Goal: Information Seeking & Learning: Find specific fact

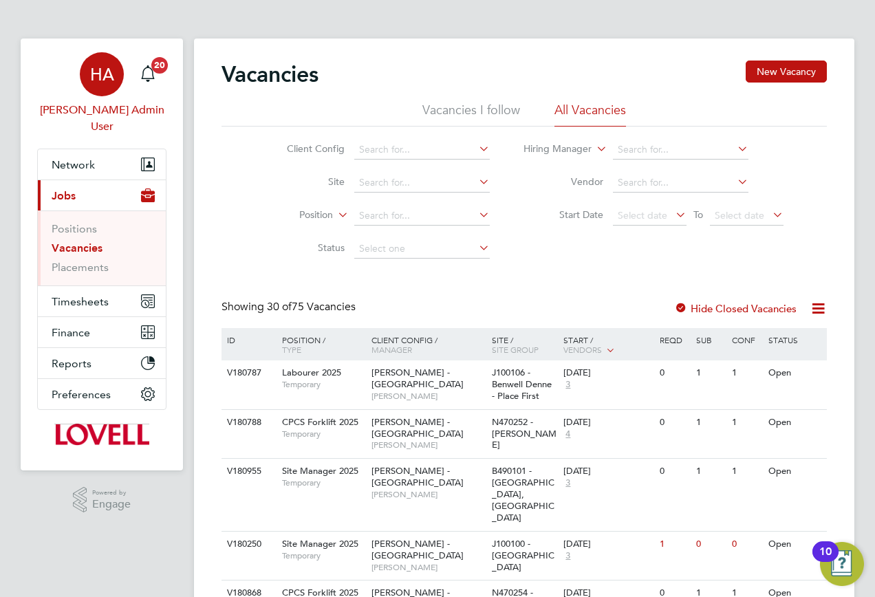
click at [115, 94] on app-avatar "HA" at bounding box center [102, 74] width 44 height 44
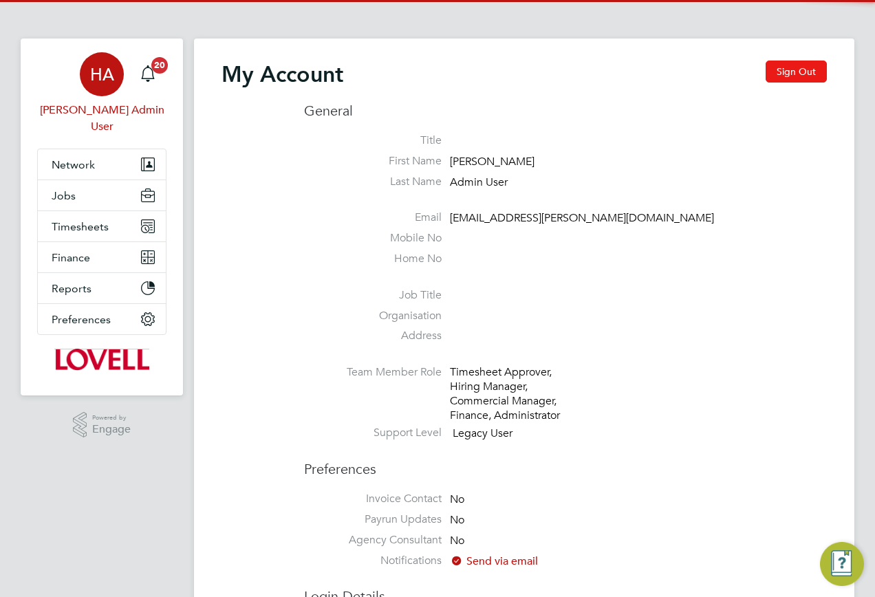
click at [820, 77] on button "Sign Out" at bounding box center [796, 72] width 61 height 22
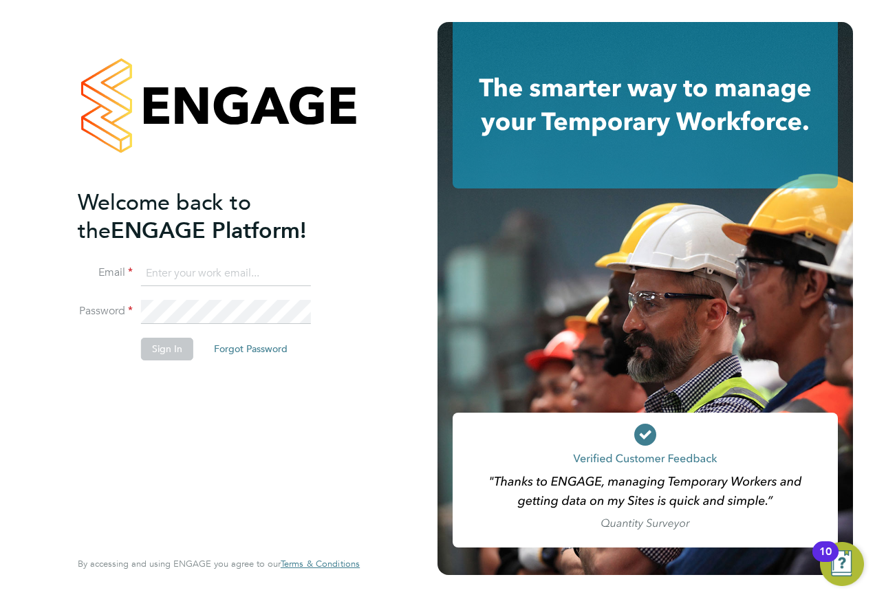
click at [214, 273] on input at bounding box center [226, 273] width 170 height 25
type input "[EMAIL_ADDRESS][PERSON_NAME][DOMAIN_NAME]"
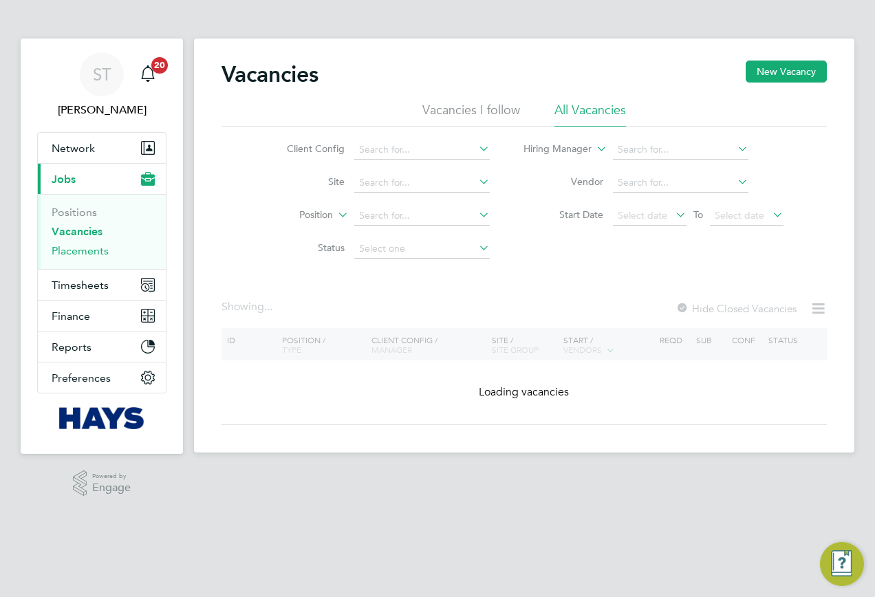
click at [97, 253] on link "Placements" at bounding box center [80, 250] width 57 height 13
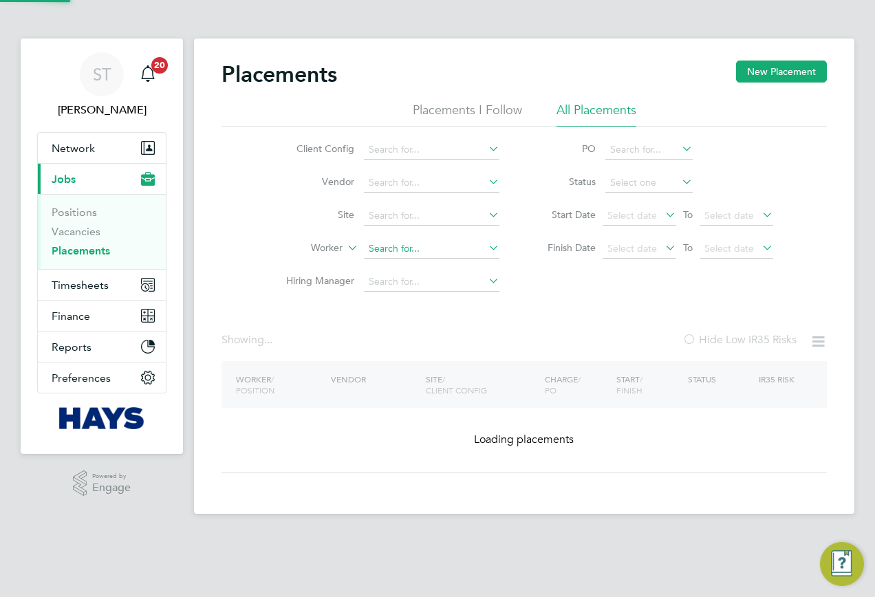
click at [394, 244] on input at bounding box center [432, 248] width 136 height 19
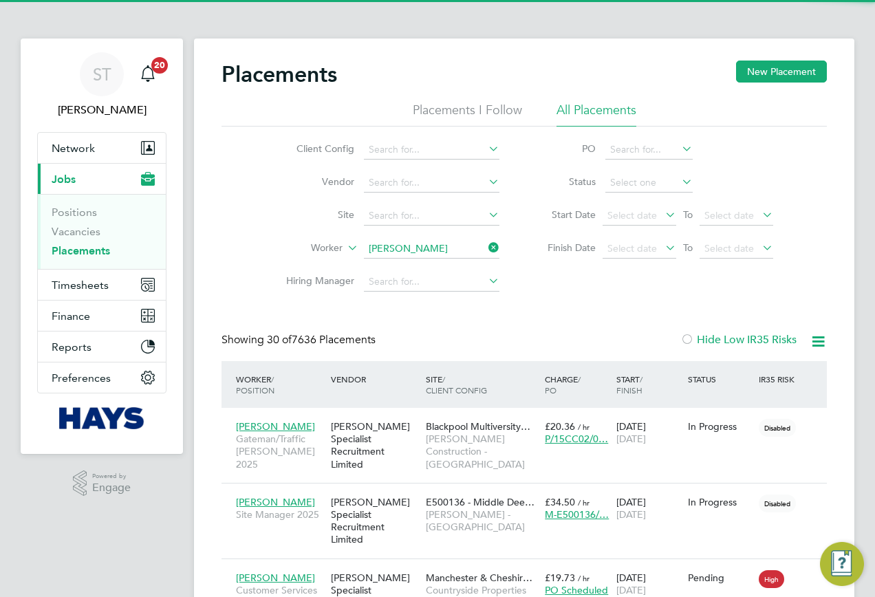
click at [396, 265] on li "Adam Harding" at bounding box center [449, 268] width 173 height 19
type input "Adam Harding"
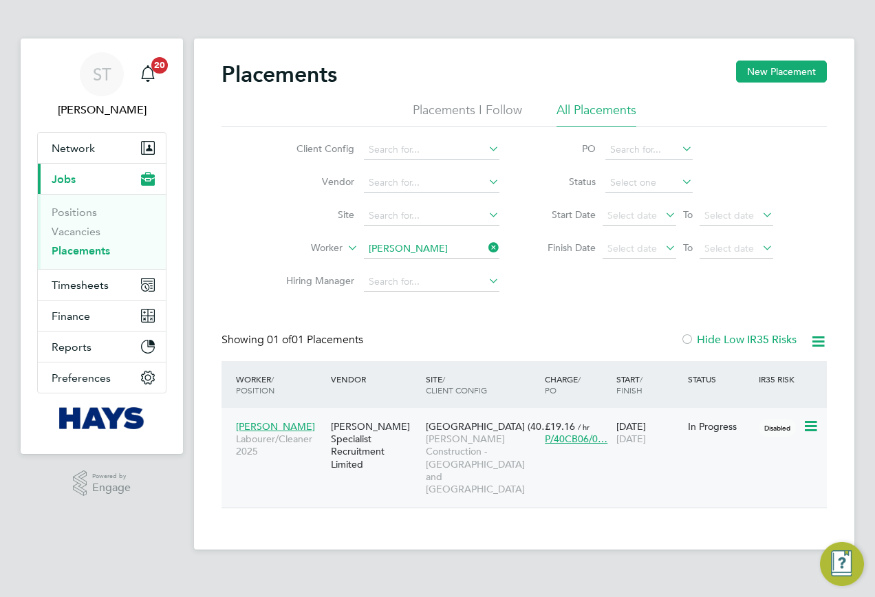
click at [386, 431] on div "[PERSON_NAME] Specialist Recruitment Limited" at bounding box center [375, 446] width 95 height 64
click at [260, 429] on span "Adam Harding" at bounding box center [275, 426] width 79 height 12
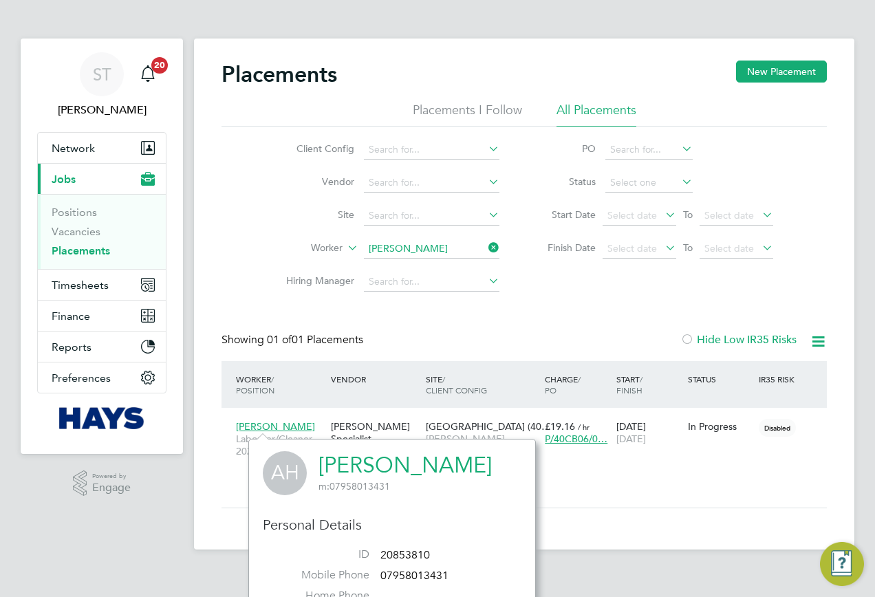
click at [354, 458] on link "Adam Harding" at bounding box center [405, 465] width 173 height 27
click at [475, 250] on input at bounding box center [432, 248] width 136 height 19
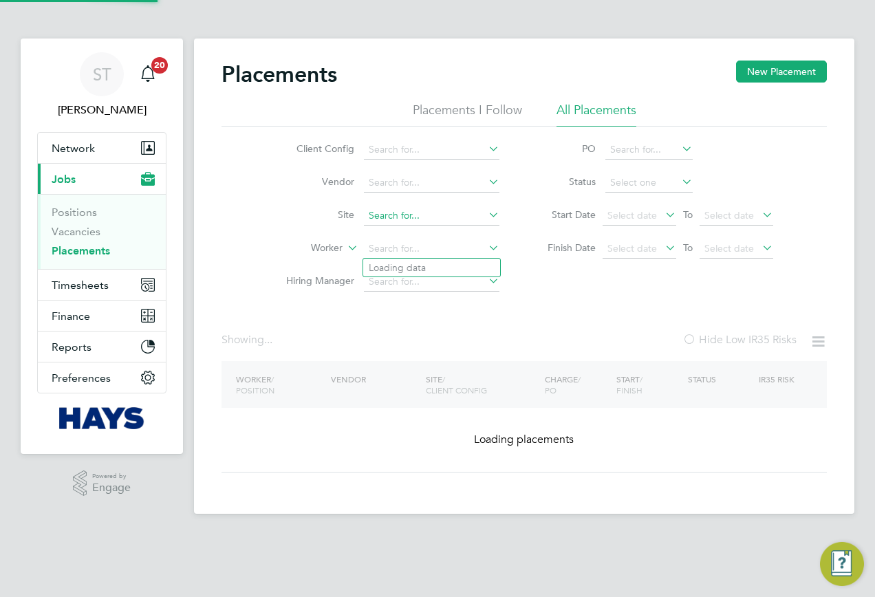
click at [414, 213] on input at bounding box center [432, 215] width 136 height 19
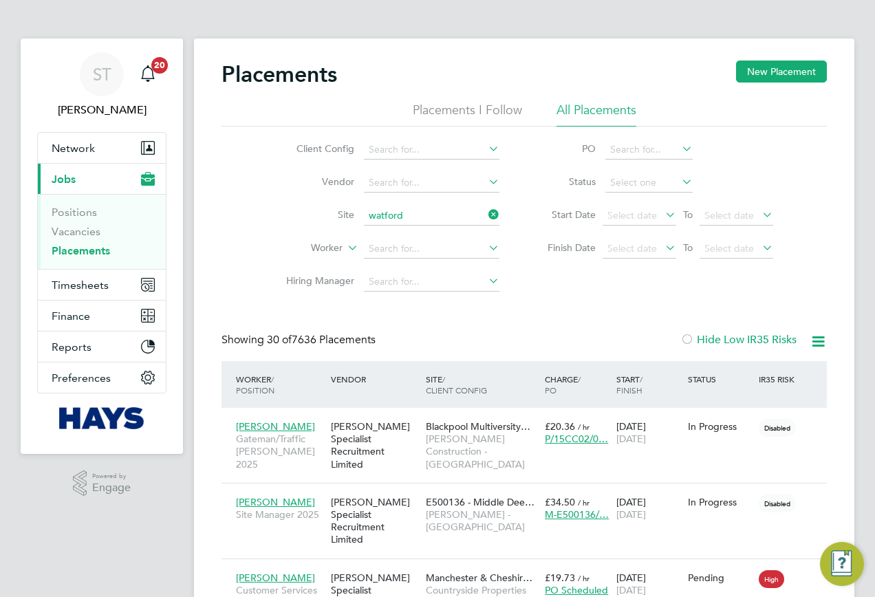
click at [425, 228] on li "Watford Colosseum (53CA07)" at bounding box center [459, 234] width 192 height 19
type input "Watford Colosseum (53CA07)"
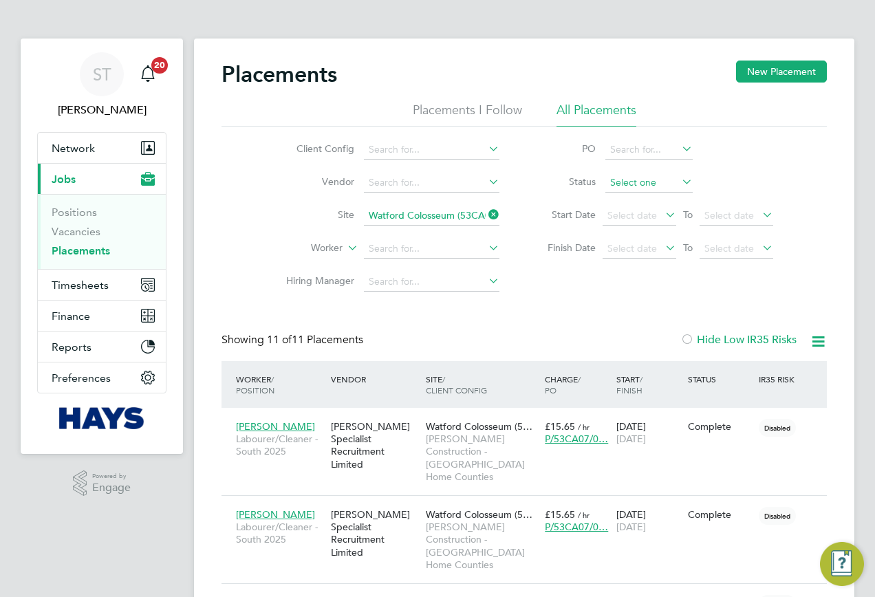
click at [619, 184] on input at bounding box center [649, 182] width 87 height 19
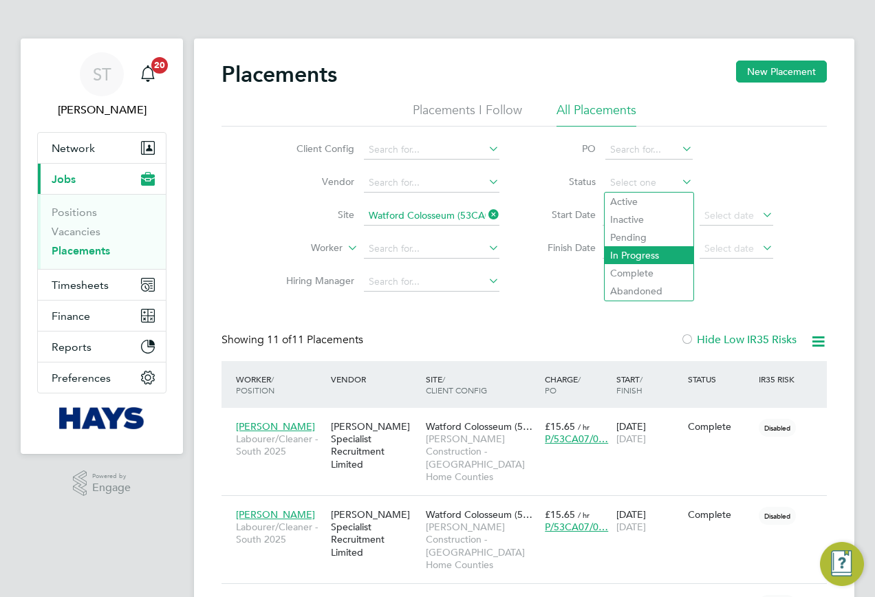
click at [643, 260] on li "In Progress" at bounding box center [649, 255] width 89 height 18
type input "In Progress"
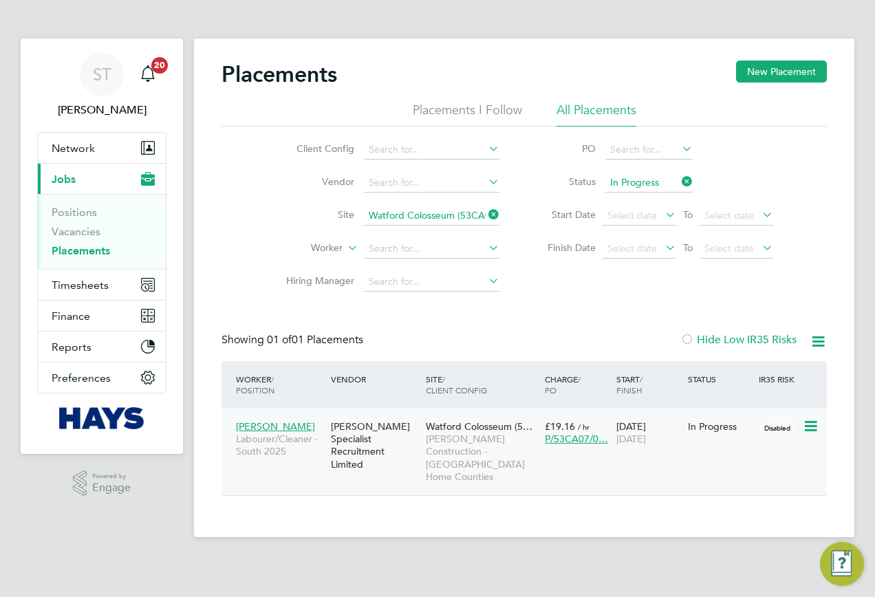
click at [449, 425] on span "Watford Colosseum (5…" at bounding box center [479, 426] width 107 height 12
click at [487, 223] on input at bounding box center [432, 215] width 136 height 19
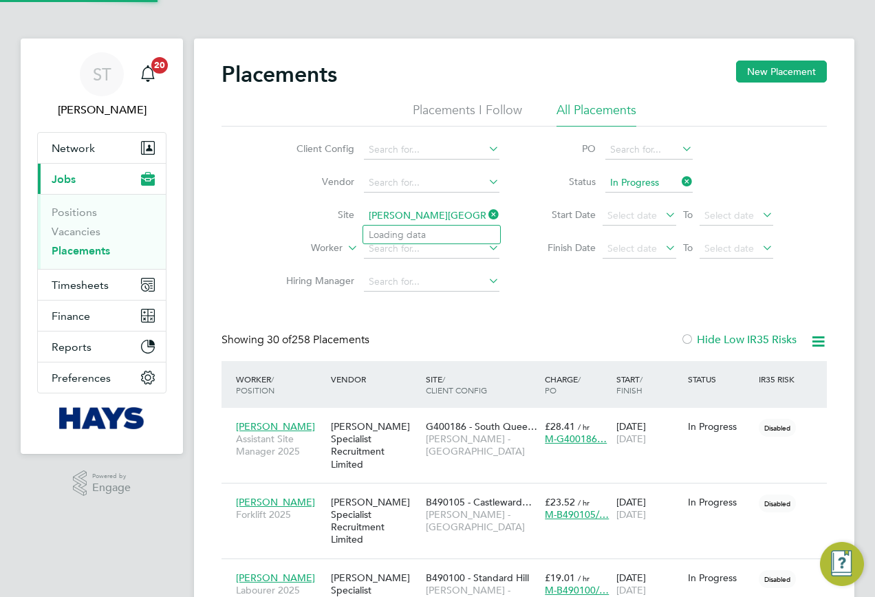
scroll to position [40, 120]
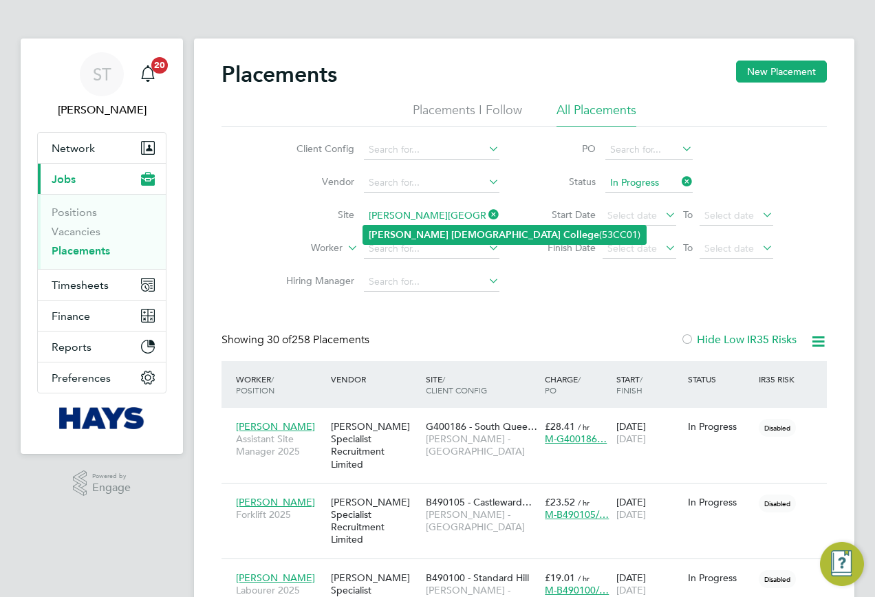
click at [451, 231] on b "Catholic" at bounding box center [505, 235] width 109 height 12
type input "Newman Catholic College (53CC01)"
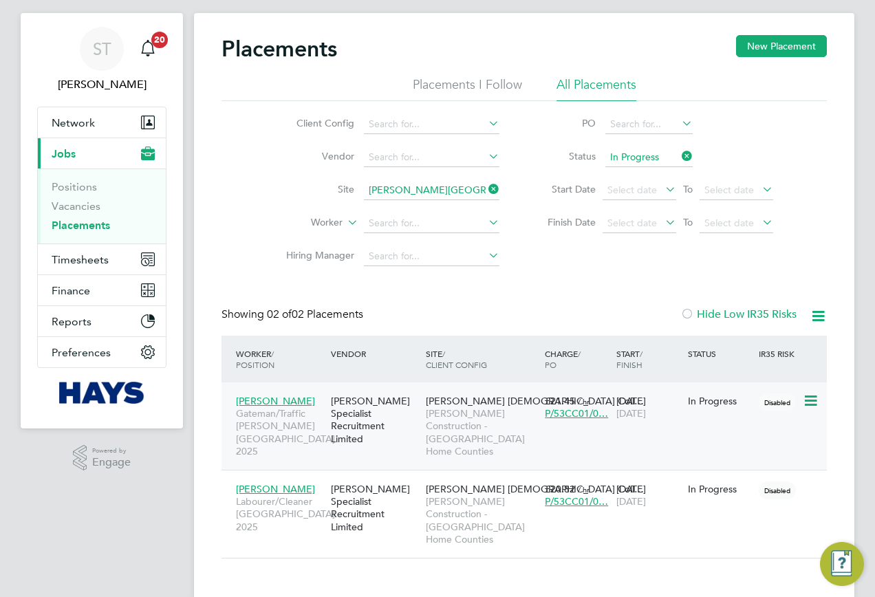
click at [444, 409] on span "Morgan Sindall Construction - London Home Counties" at bounding box center [482, 432] width 112 height 50
click at [81, 528] on app-navbar "ST Samreet Thandi Notifications 20 Applications: Network Team Members Businesse…" at bounding box center [102, 317] width 162 height 609
click at [310, 397] on span "David Tesfamichael" at bounding box center [275, 401] width 79 height 12
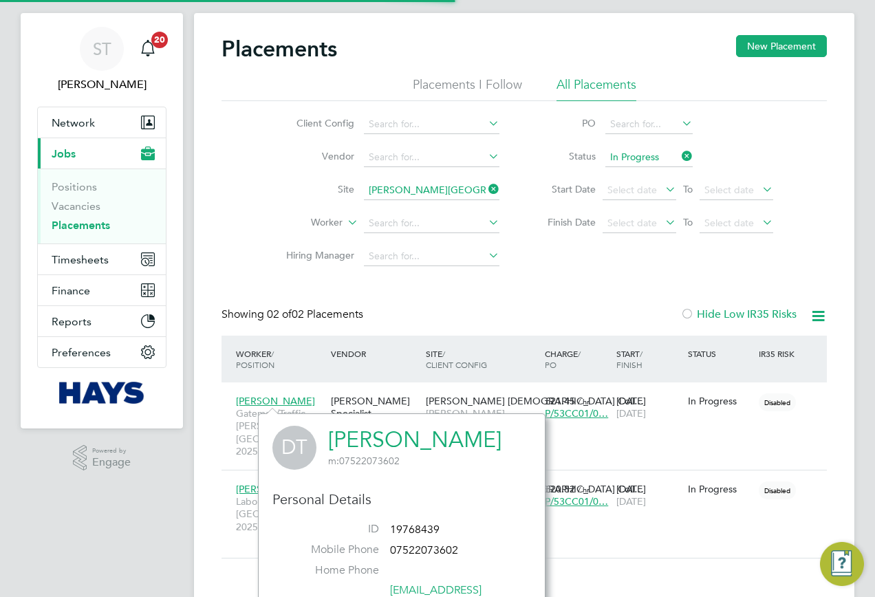
scroll to position [376, 288]
click at [411, 442] on link "David Tesfamichael" at bounding box center [414, 440] width 173 height 27
click at [585, 515] on div "Jevontae Johnson Labourer/Cleaner London 2025 Hays Specialist Recruitment Limit…" at bounding box center [525, 514] width 606 height 88
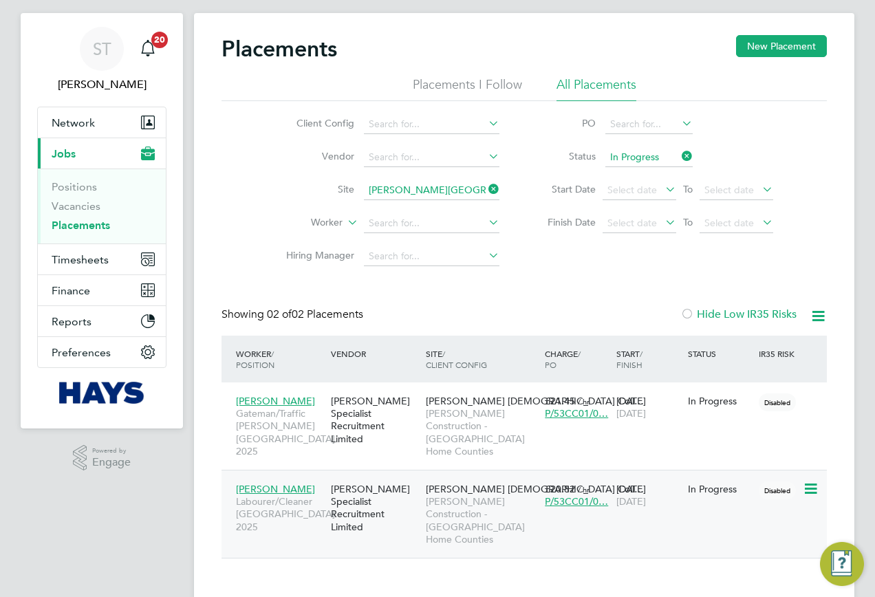
click at [279, 483] on span "Jevontae Johnson" at bounding box center [275, 489] width 79 height 12
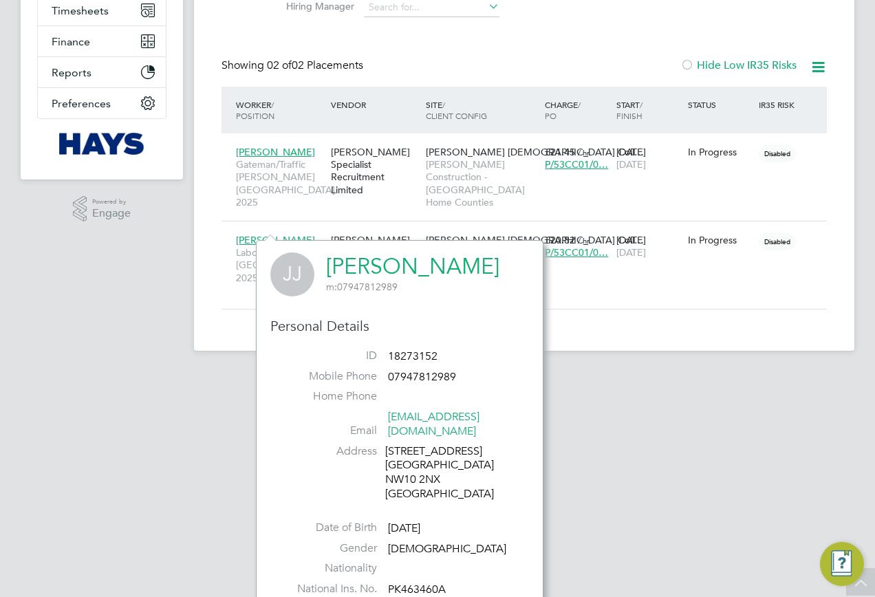
scroll to position [279, 0]
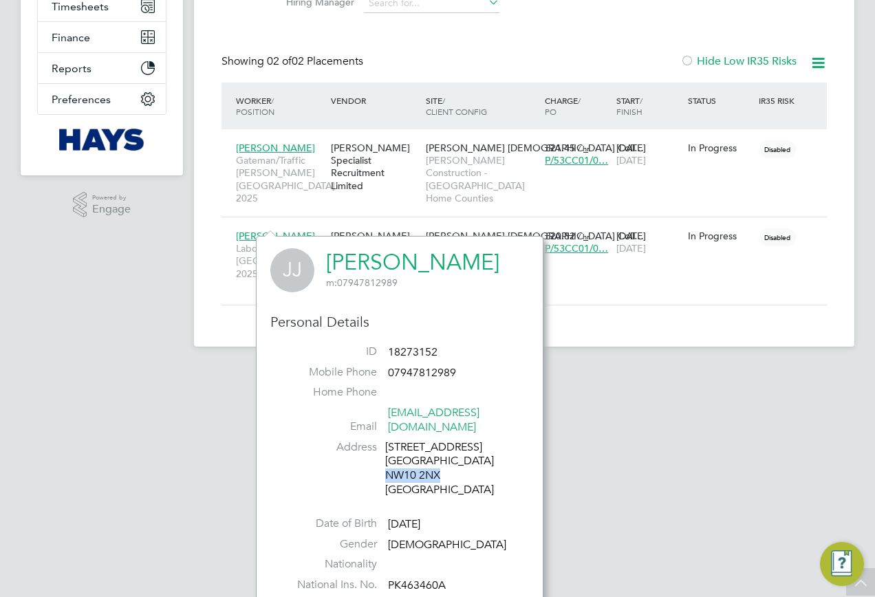
drag, startPoint x: 456, startPoint y: 467, endPoint x: 386, endPoint y: 464, distance: 70.2
click at [386, 464] on div "222A High Road London NW10 2NX United Kingdom" at bounding box center [450, 468] width 131 height 57
copy div "NW10 2NX"
click at [738, 347] on app-footer at bounding box center [524, 358] width 661 height 22
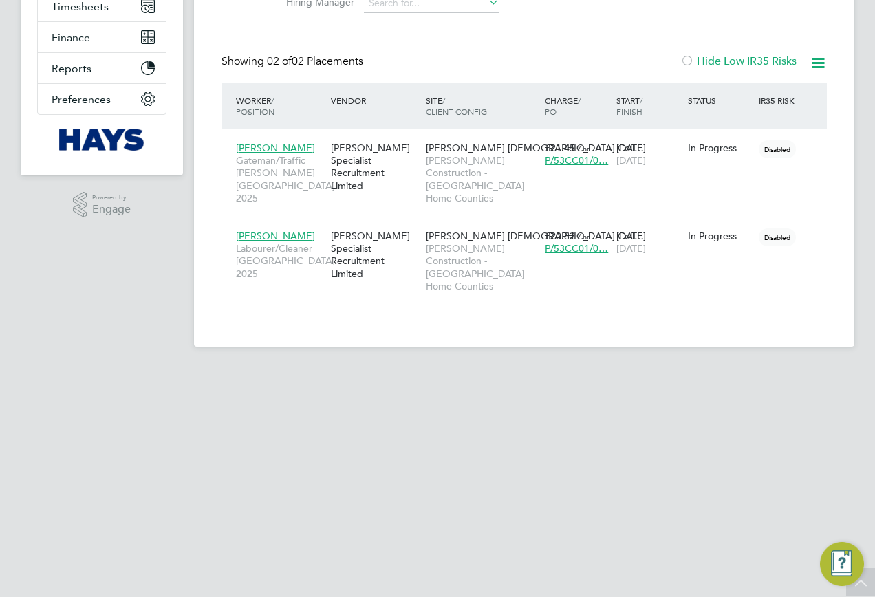
scroll to position [25, 0]
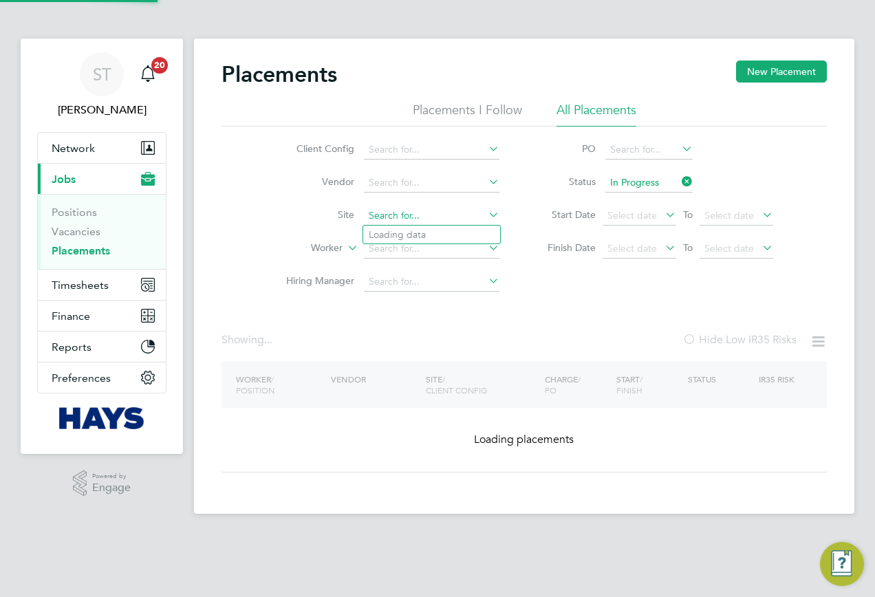
click at [428, 185] on ul "Client Config Vendor Site Worker Hiring Manager" at bounding box center [387, 215] width 259 height 165
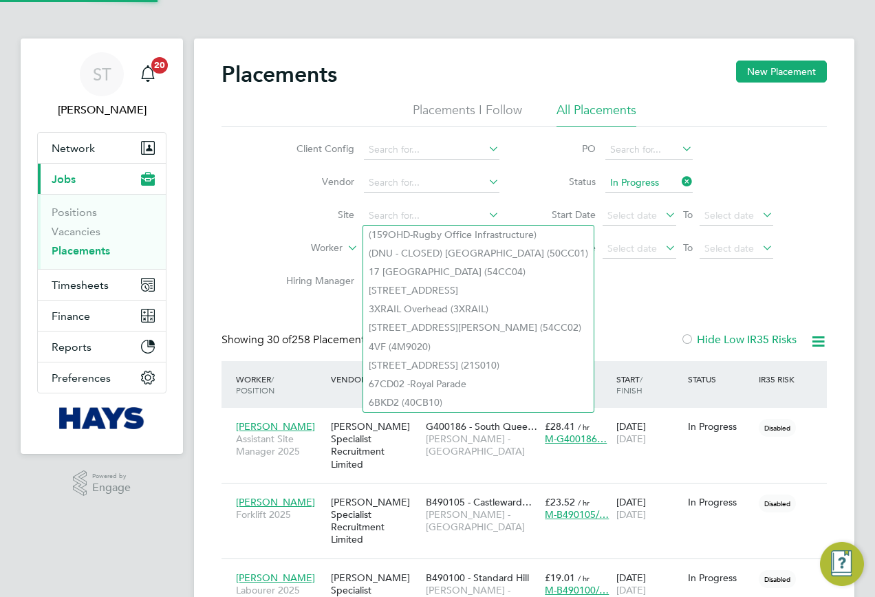
scroll to position [40, 120]
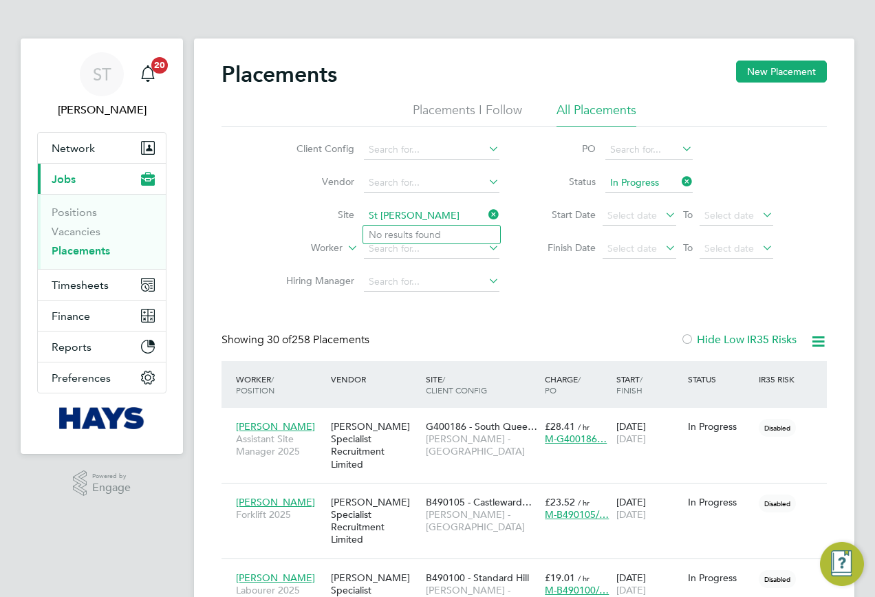
drag, startPoint x: 468, startPoint y: 217, endPoint x: 425, endPoint y: 217, distance: 43.4
click at [425, 217] on input "St Margaret’s Clitherow" at bounding box center [432, 215] width 136 height 19
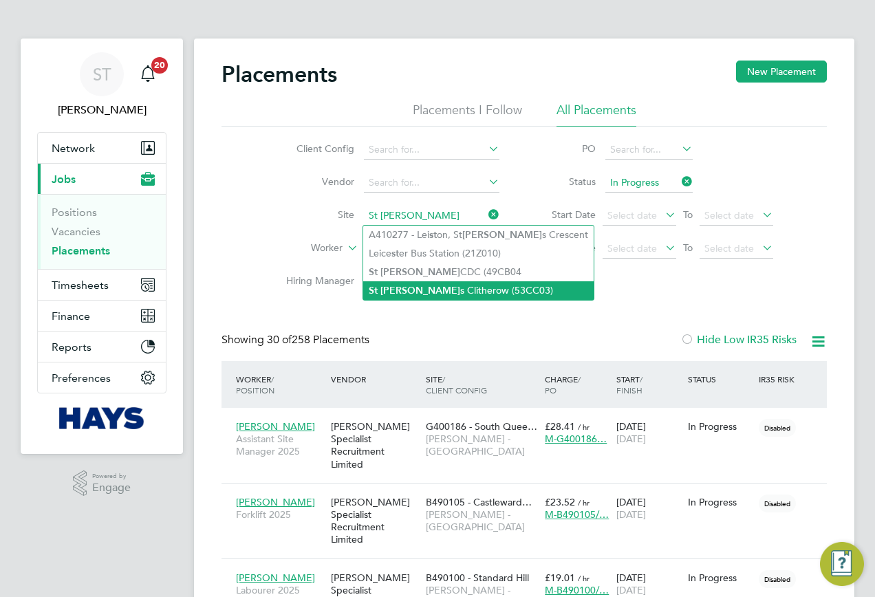
click at [415, 285] on b "Margaret" at bounding box center [421, 291] width 80 height 12
type input "St Margarets Clitherow (53CC03)"
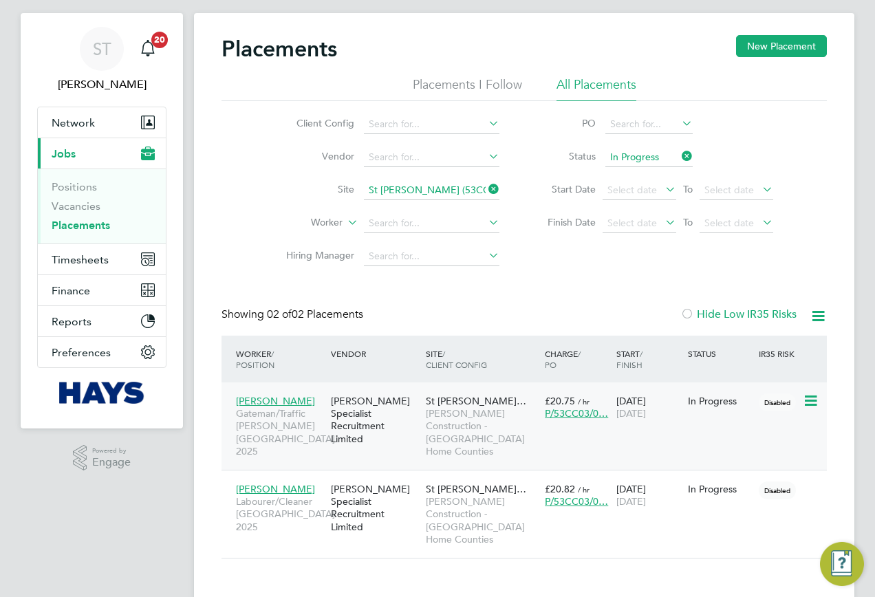
click at [402, 421] on div "[PERSON_NAME] Specialist Recruitment Limited" at bounding box center [375, 420] width 95 height 64
click at [283, 398] on span "Serkan Gokoglu" at bounding box center [275, 401] width 79 height 12
click at [283, 401] on span "Serkan Gokoglu" at bounding box center [275, 401] width 79 height 12
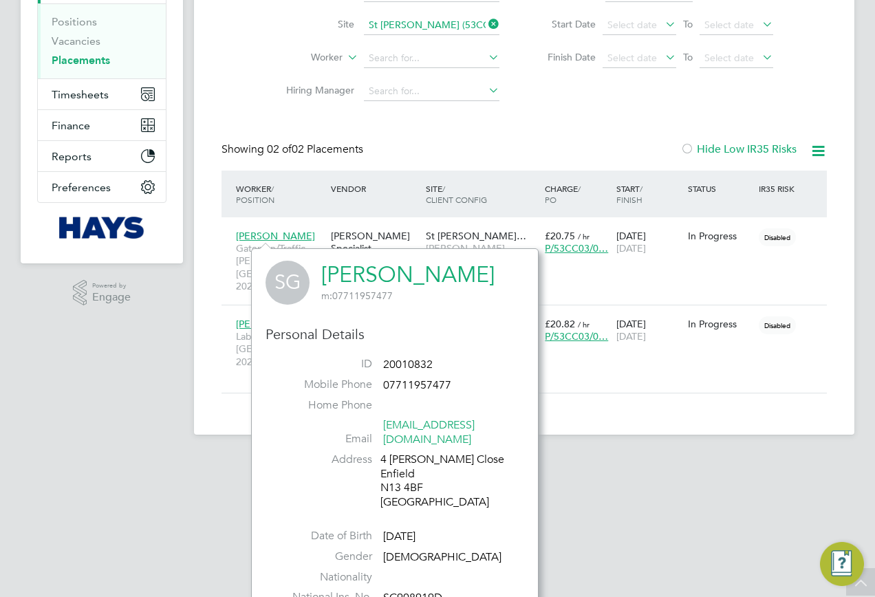
scroll to position [204, 0]
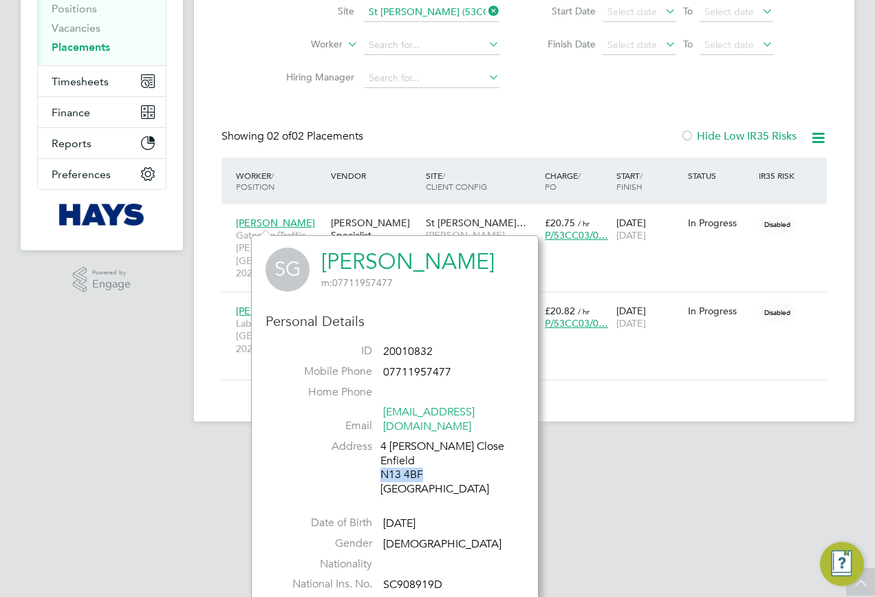
drag, startPoint x: 417, startPoint y: 464, endPoint x: 381, endPoint y: 463, distance: 36.5
click at [381, 463] on div "4 Cromie Close Enfield N13 4BF United Kingdom" at bounding box center [446, 468] width 131 height 57
copy div "N13 4BF"
click at [195, 422] on app-footer at bounding box center [524, 433] width 661 height 22
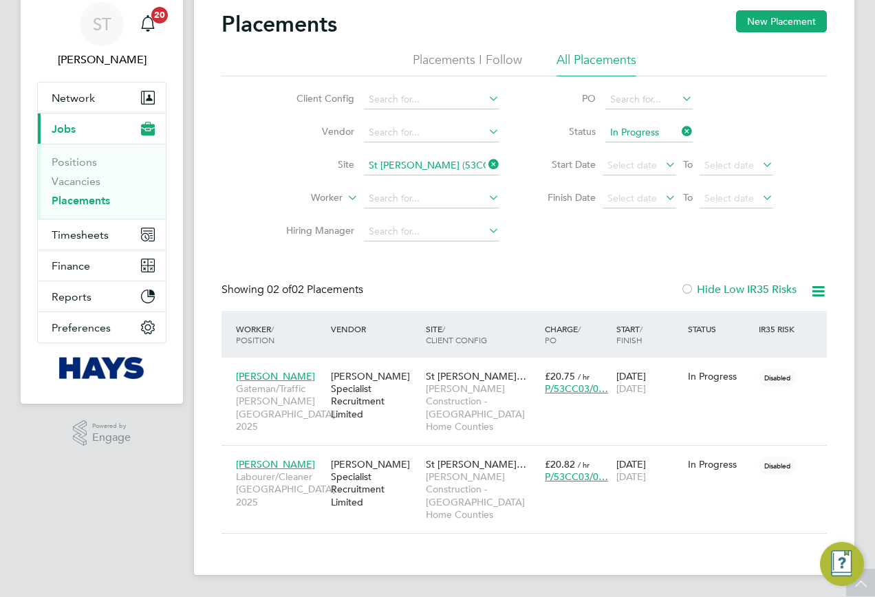
scroll to position [25, 0]
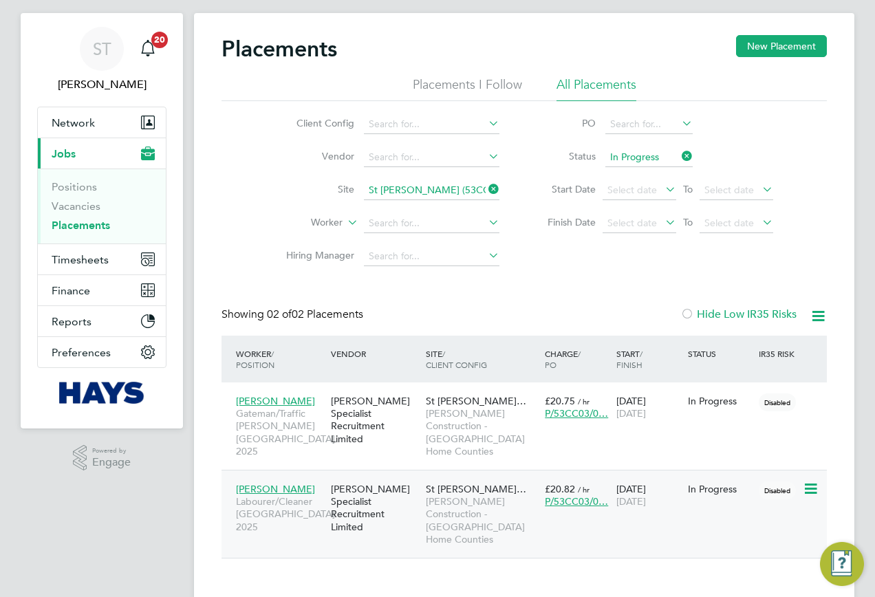
click at [248, 483] on span "Brett Fenix" at bounding box center [275, 489] width 79 height 12
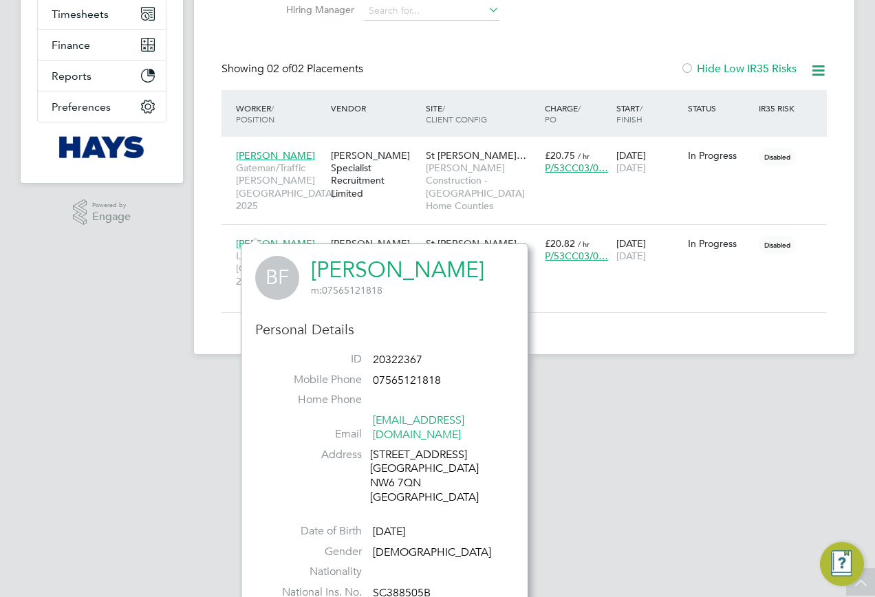
scroll to position [279, 0]
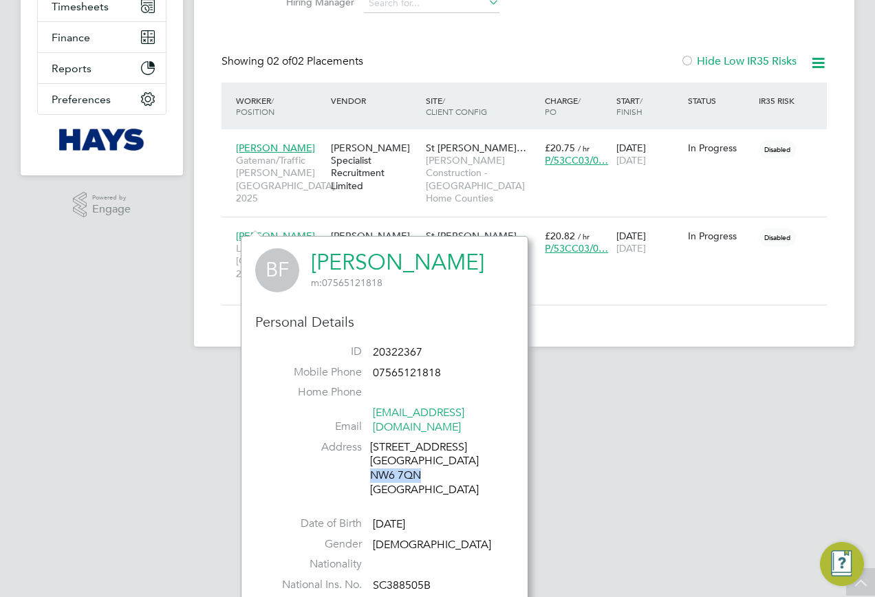
drag, startPoint x: 436, startPoint y: 462, endPoint x: 370, endPoint y: 463, distance: 65.4
click at [370, 463] on div "14A Christchurch Avenue London NW6 7QN United Kingdom" at bounding box center [435, 468] width 131 height 57
copy div "NW6 7QN"
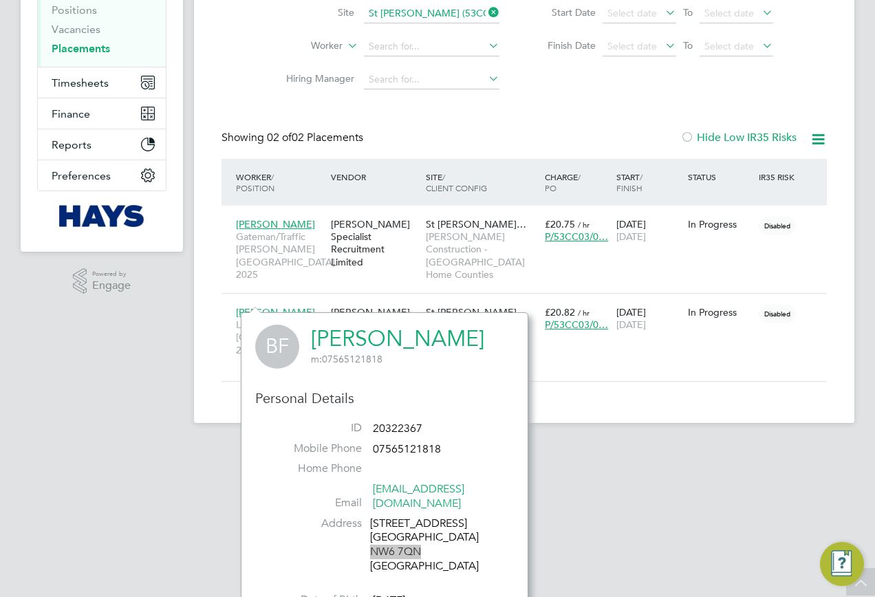
scroll to position [72, 0]
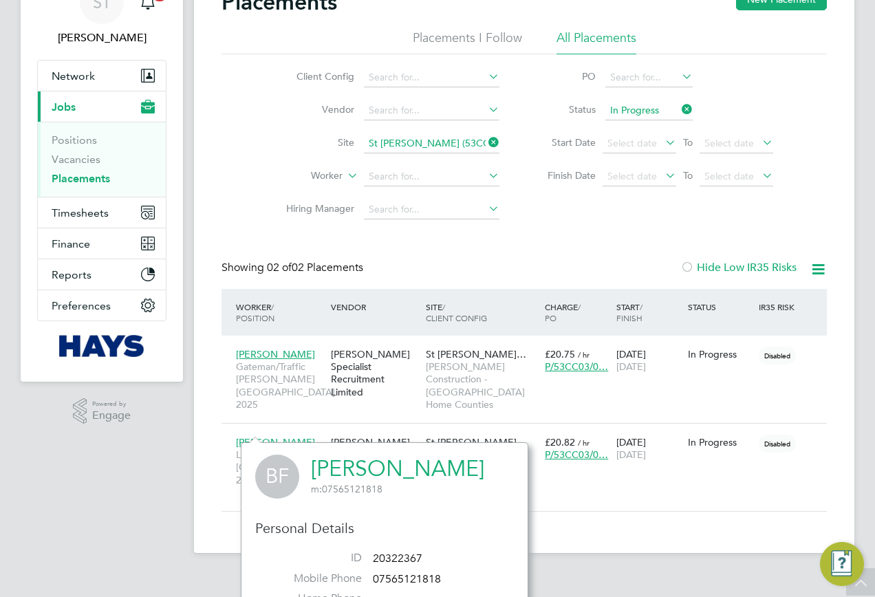
click at [486, 143] on icon at bounding box center [486, 142] width 0 height 19
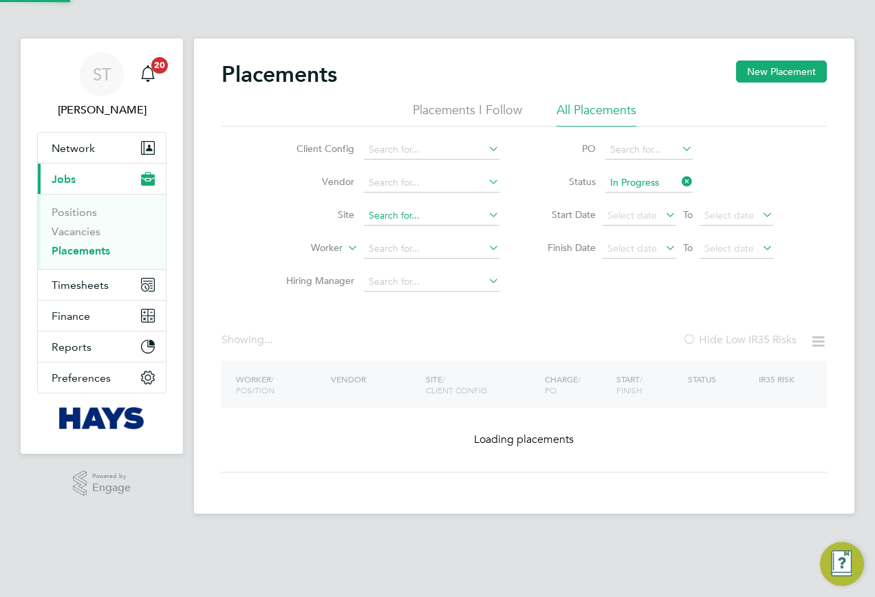
click at [392, 209] on input at bounding box center [432, 215] width 136 height 19
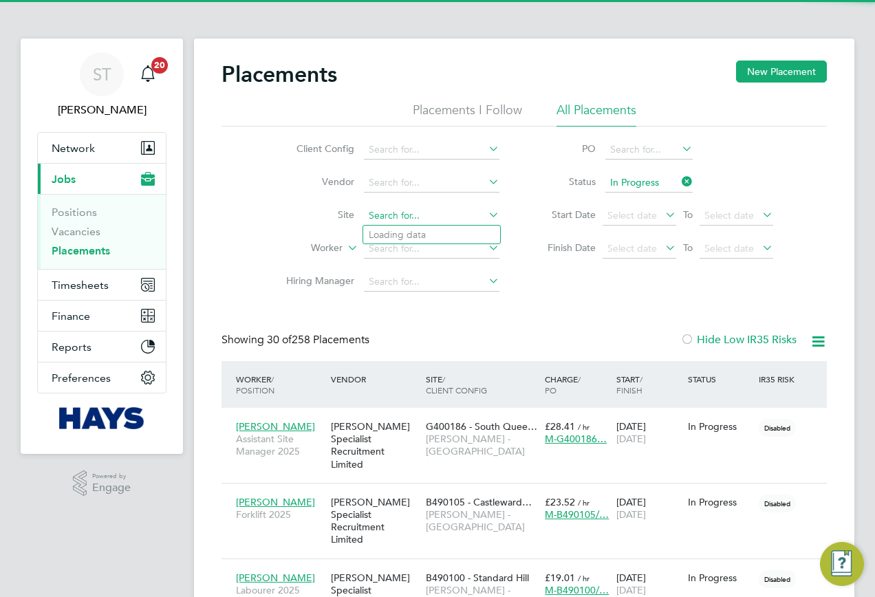
scroll to position [40, 120]
paste input "Preston Park Primary School"
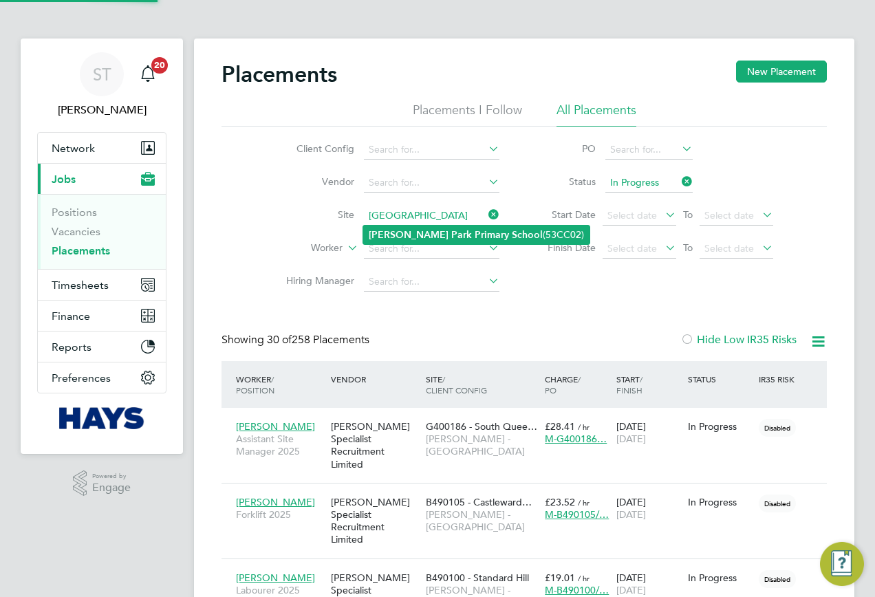
click at [475, 233] on b "Primary" at bounding box center [492, 235] width 34 height 12
type input "[GEOGRAPHIC_DATA] (53CC02)"
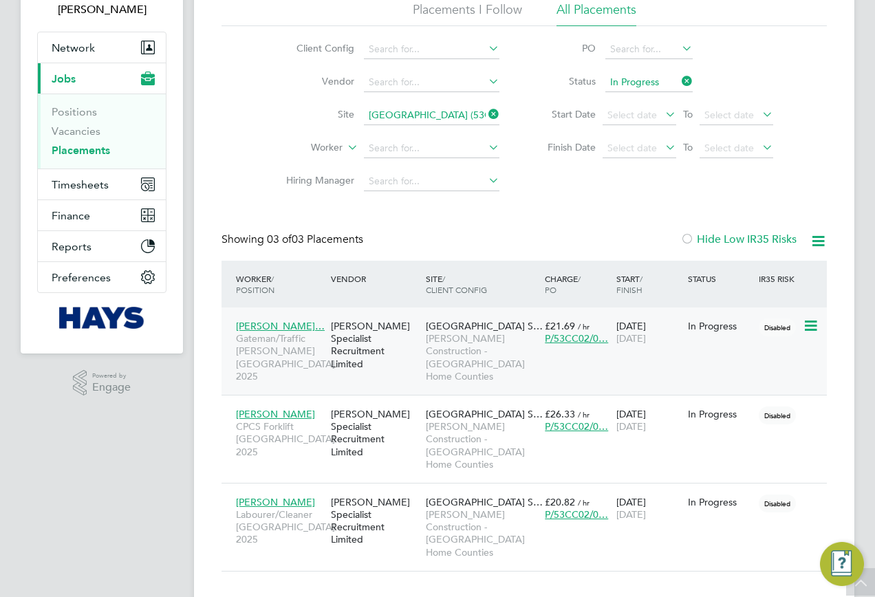
click at [451, 339] on span "[PERSON_NAME] Construction - [GEOGRAPHIC_DATA] Home Counties" at bounding box center [482, 357] width 112 height 50
click at [239, 325] on span "Cosmin Gheorgh…" at bounding box center [280, 326] width 89 height 12
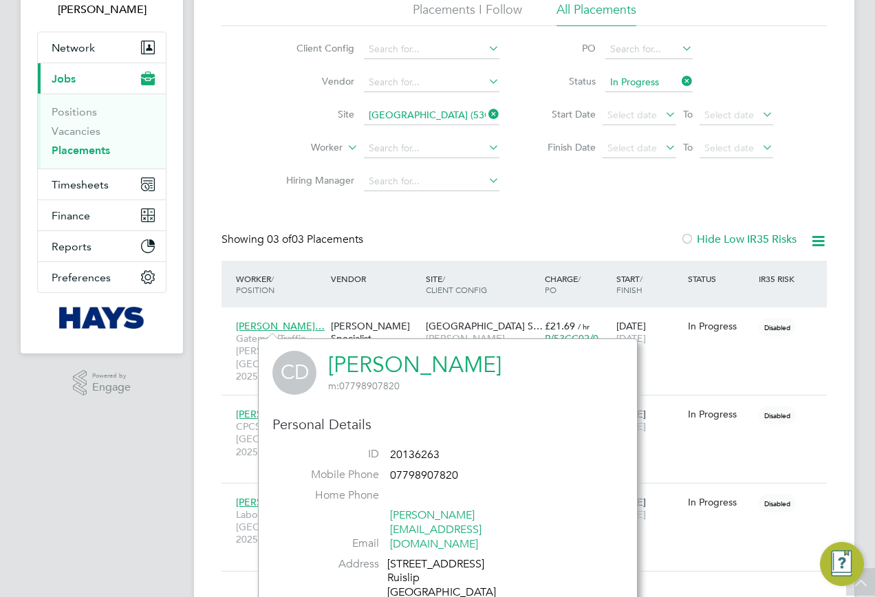
drag, startPoint x: 580, startPoint y: 363, endPoint x: 325, endPoint y: 362, distance: 254.6
click at [325, 362] on div "CD Cosmin Gheorghe David m: 07798907820" at bounding box center [447, 373] width 351 height 44
copy h2 "Cosmin Gheorghe David m: 07798907820"
click at [87, 442] on app-navbar "ST Samreet Thandi Notifications 20 Applications: Network Team Members Businesse…" at bounding box center [102, 286] width 162 height 697
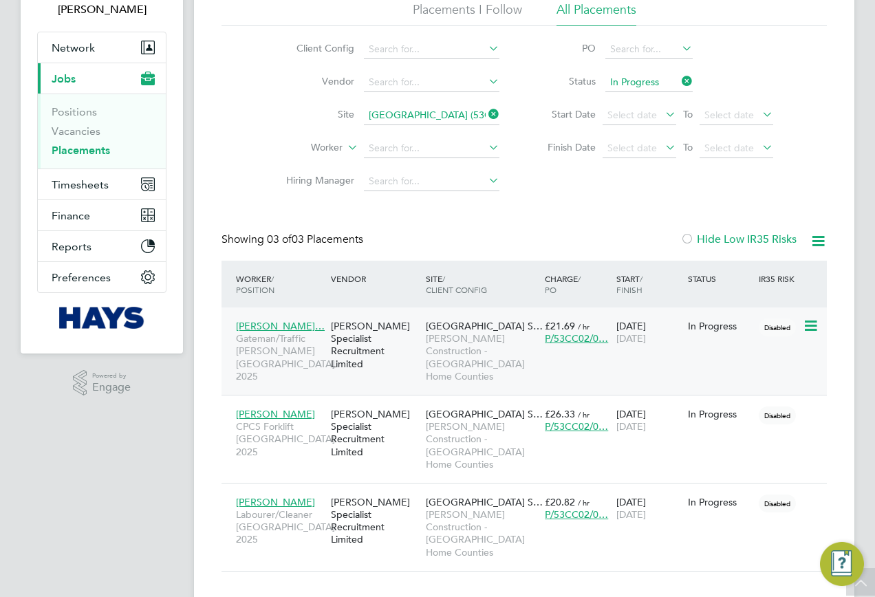
click at [297, 323] on span "Cosmin Gheorgh…" at bounding box center [280, 326] width 89 height 12
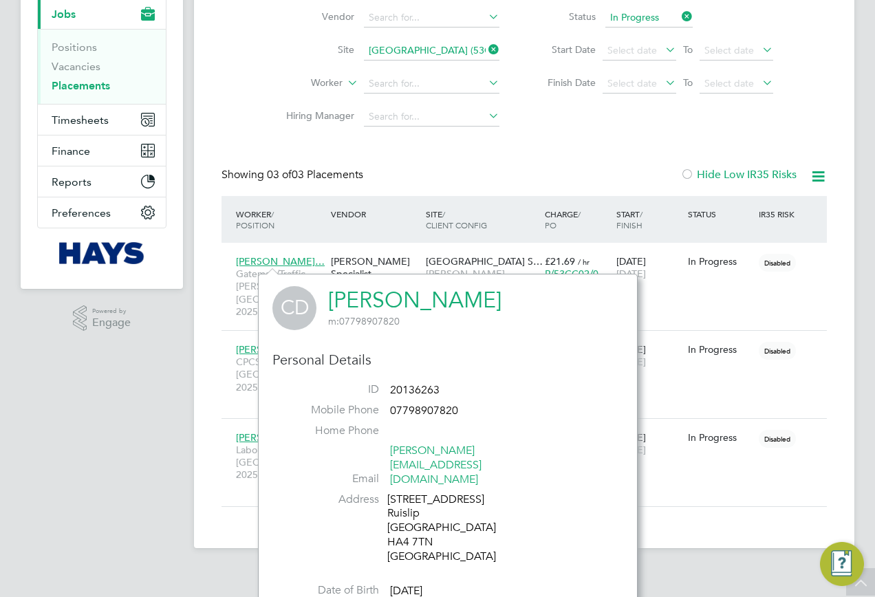
scroll to position [238, 0]
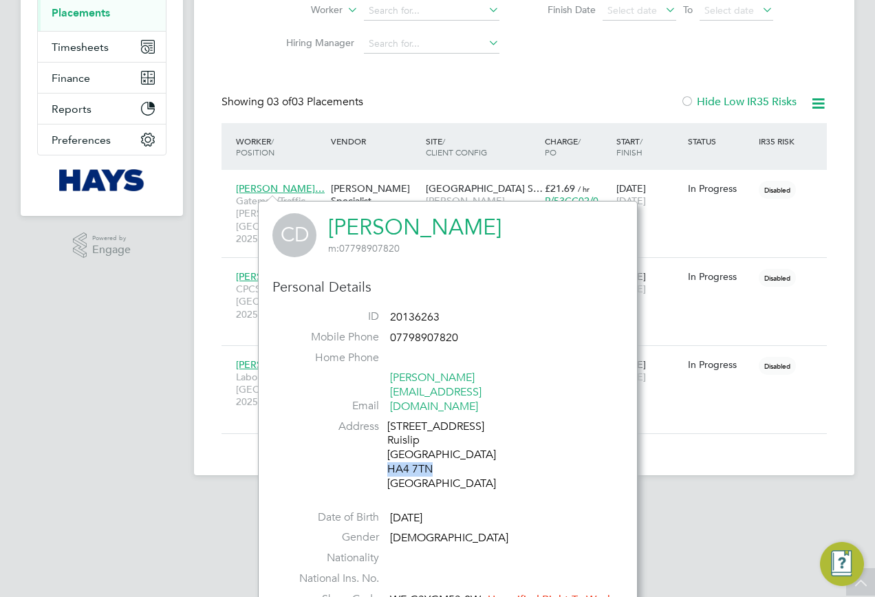
drag, startPoint x: 436, startPoint y: 438, endPoint x: 387, endPoint y: 440, distance: 48.9
click at [387, 440] on div "189 Bury Street Ruislip London HA4 7TN United Kingdom" at bounding box center [452, 456] width 131 height 72
copy div "HA4 7TN"
click at [237, 475] on app-footer at bounding box center [524, 486] width 661 height 22
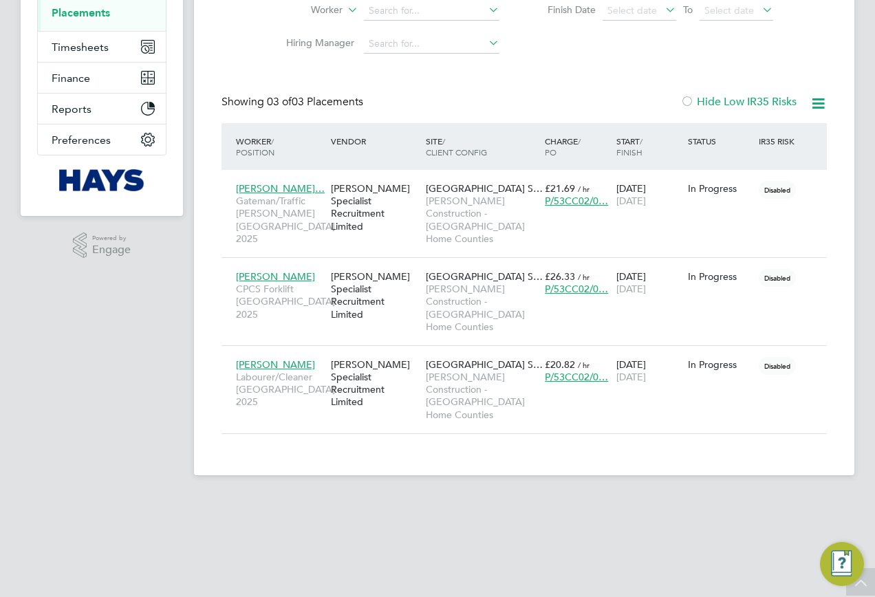
scroll to position [100, 0]
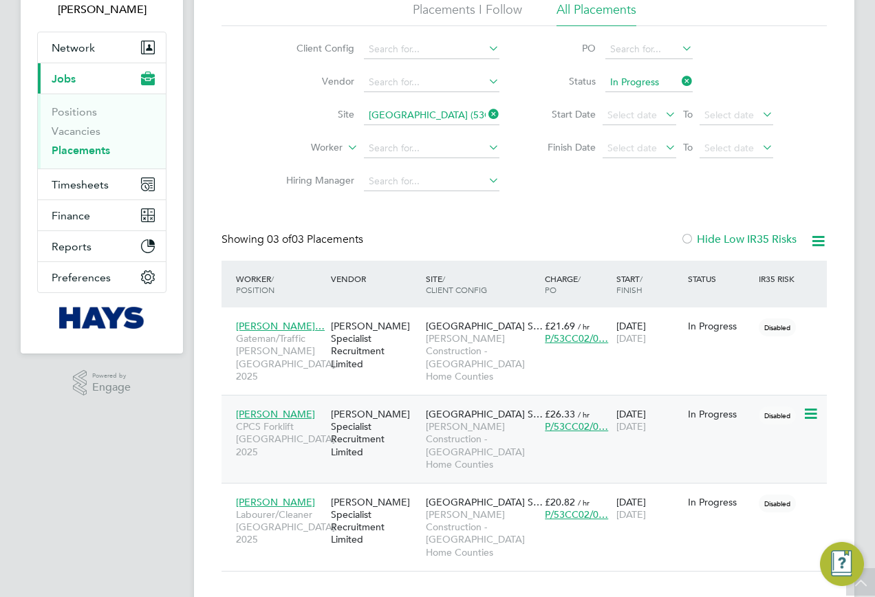
click at [275, 408] on span "Philip Doherty" at bounding box center [275, 414] width 79 height 12
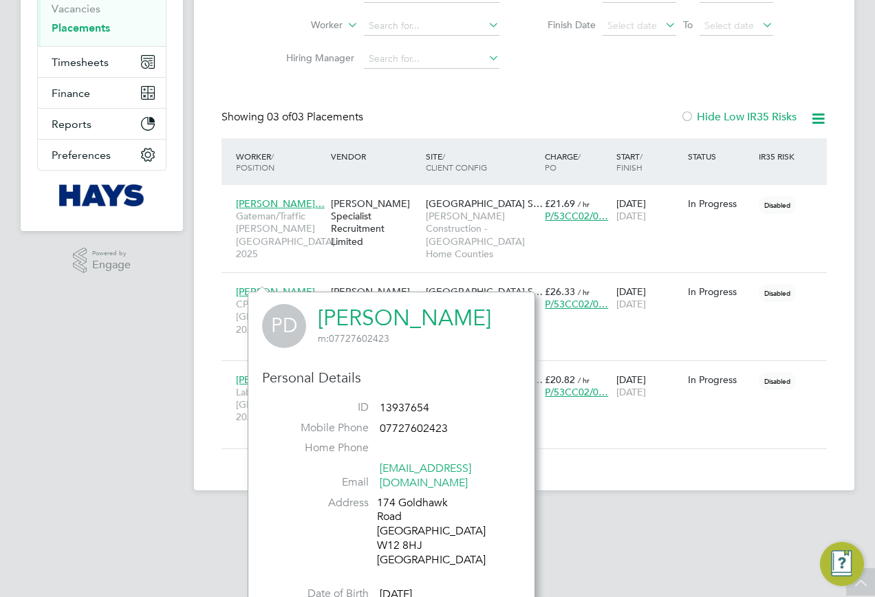
scroll to position [279, 0]
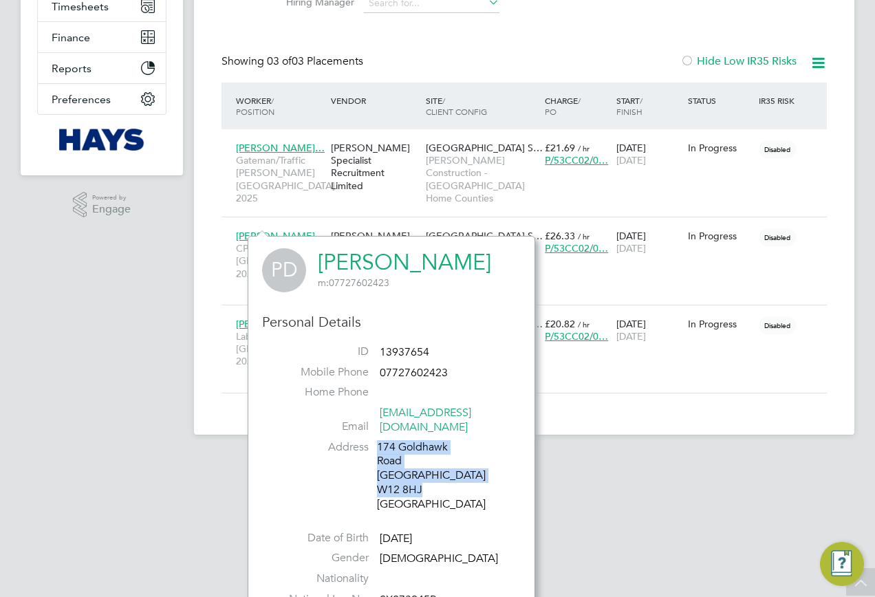
drag, startPoint x: 429, startPoint y: 465, endPoint x: 375, endPoint y: 464, distance: 54.4
click at [375, 464] on li "Address 174 Goldhawk Road London W12 8HJ United Kingdom" at bounding box center [391, 477] width 238 height 75
drag, startPoint x: 420, startPoint y: 463, endPoint x: 381, endPoint y: 463, distance: 39.2
click at [381, 463] on div "174 Goldhawk Road London W12 8HJ United Kingdom" at bounding box center [442, 476] width 131 height 72
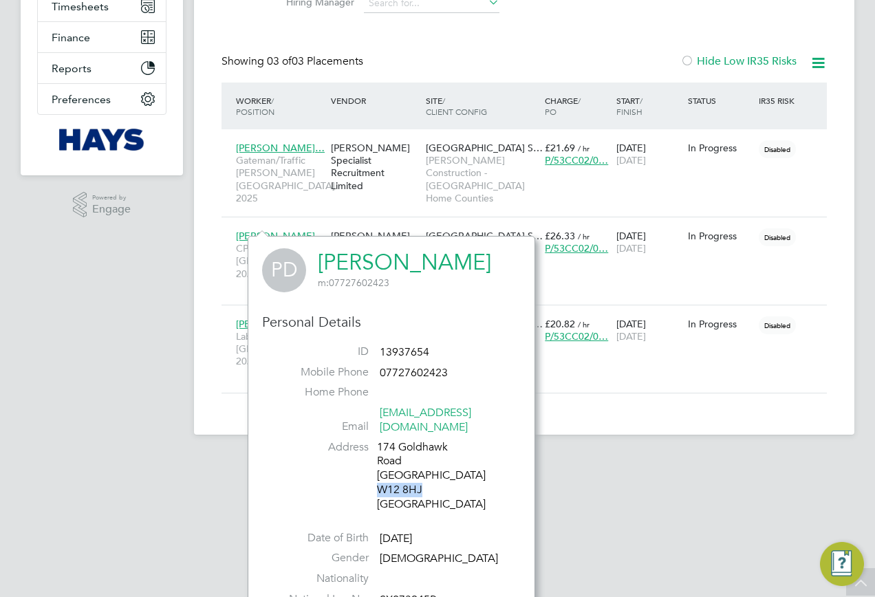
copy div "W12 8HJ"
click at [195, 435] on app-footer at bounding box center [524, 446] width 661 height 22
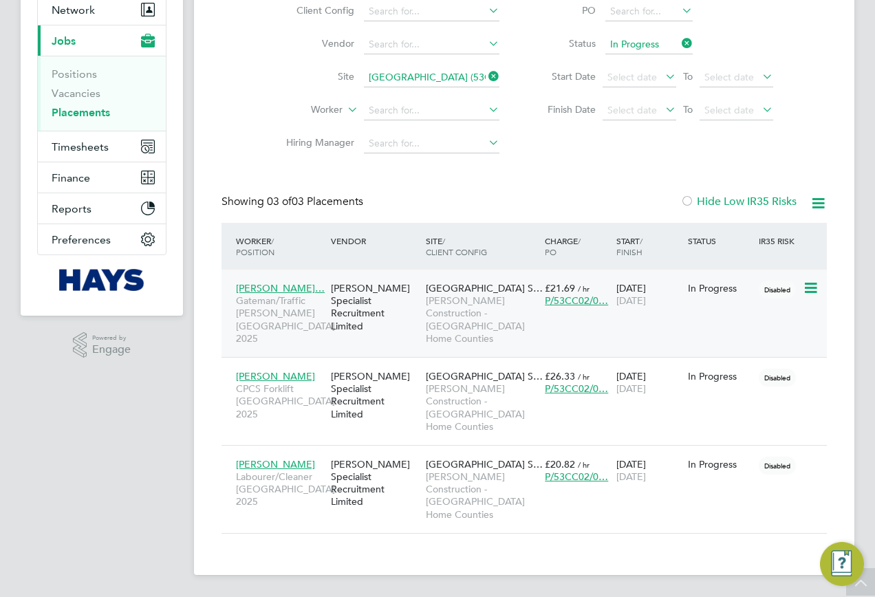
scroll to position [100, 0]
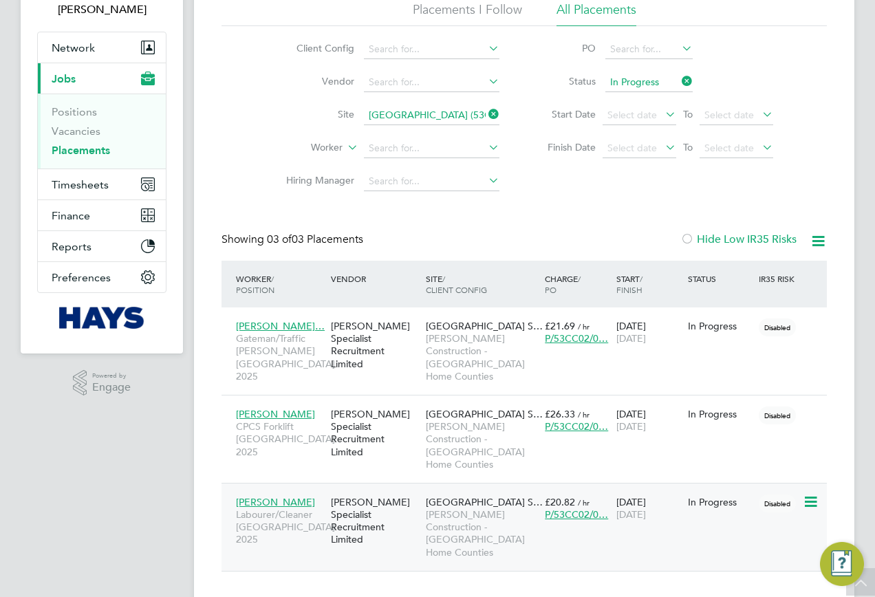
click at [261, 496] on span "Efrem Liben" at bounding box center [275, 502] width 79 height 12
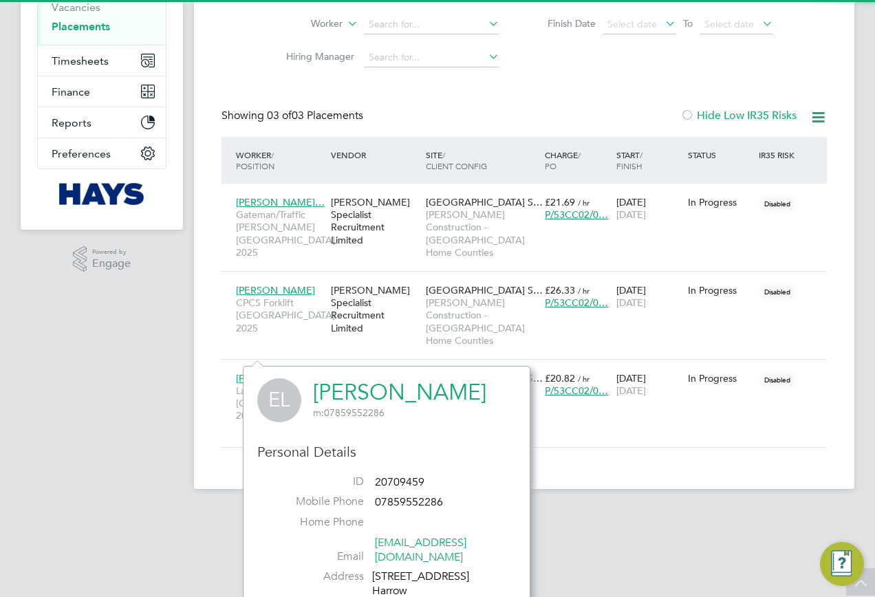
scroll to position [369, 0]
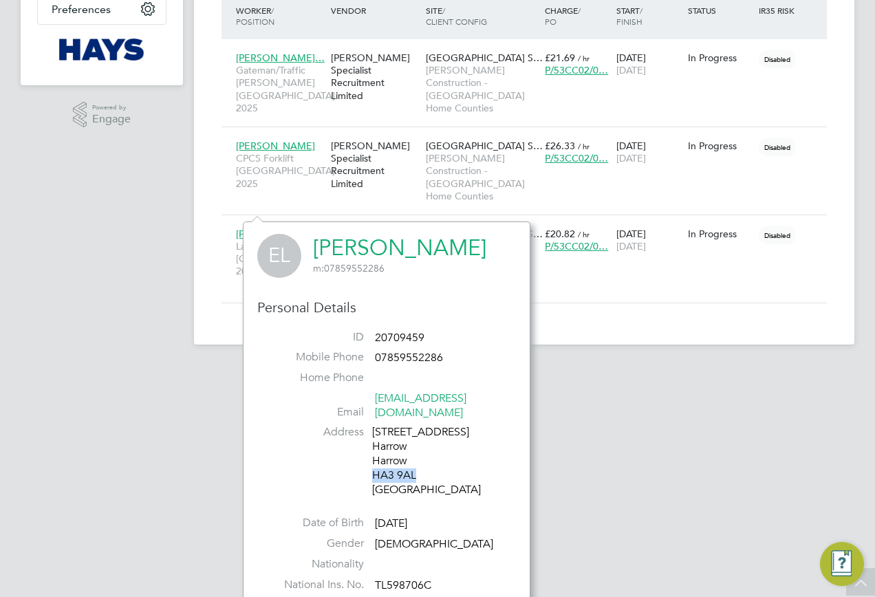
drag, startPoint x: 420, startPoint y: 462, endPoint x: 373, endPoint y: 464, distance: 47.5
click at [373, 464] on div "16 Brancker Road Harrow Harrow HA3 9AL United Kingdom" at bounding box center [437, 461] width 131 height 72
copy div "HA3 9AL"
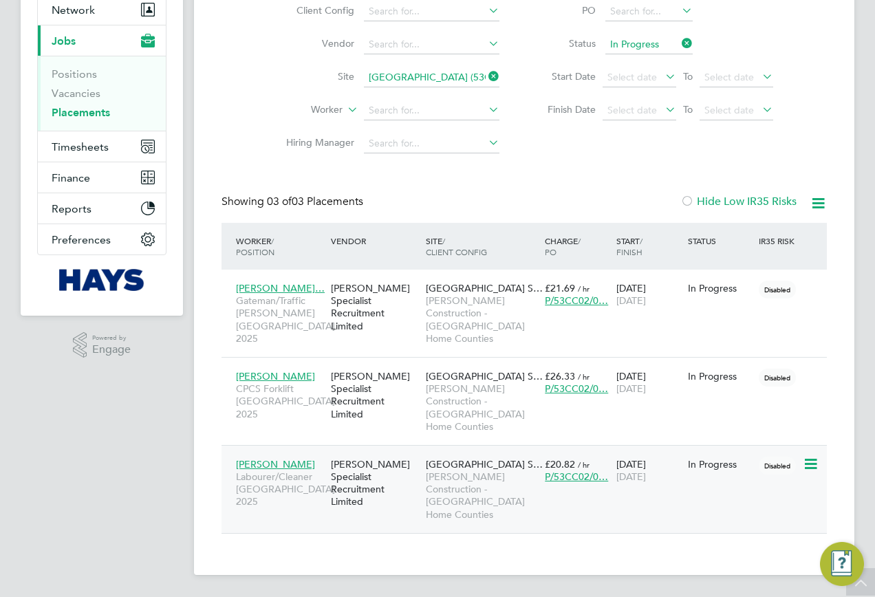
scroll to position [100, 0]
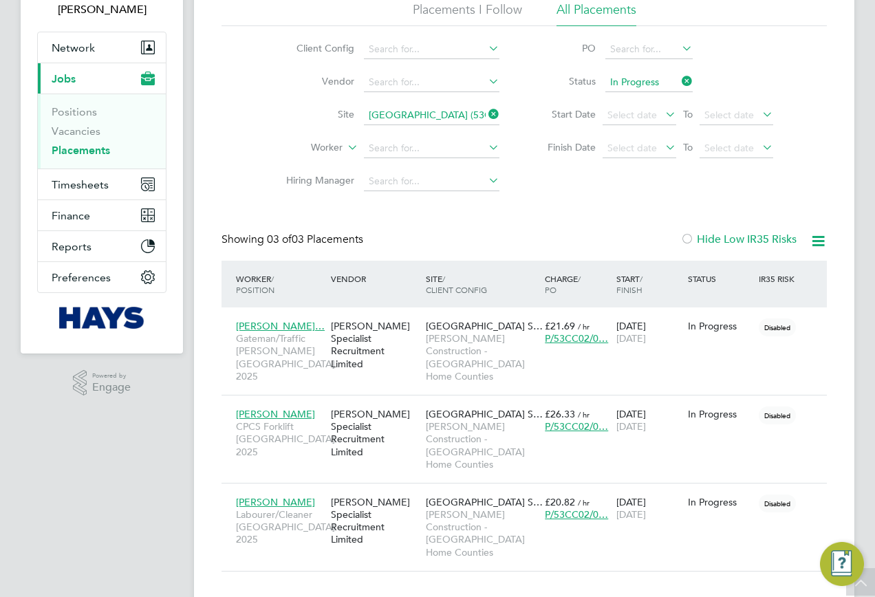
click at [490, 105] on li "Site Preston Park Primary School (53CC02)" at bounding box center [387, 115] width 259 height 33
click at [482, 112] on div "Placements I Follow All Placements Client Config Vendor Site Worker Hiring Mana…" at bounding box center [525, 99] width 606 height 197
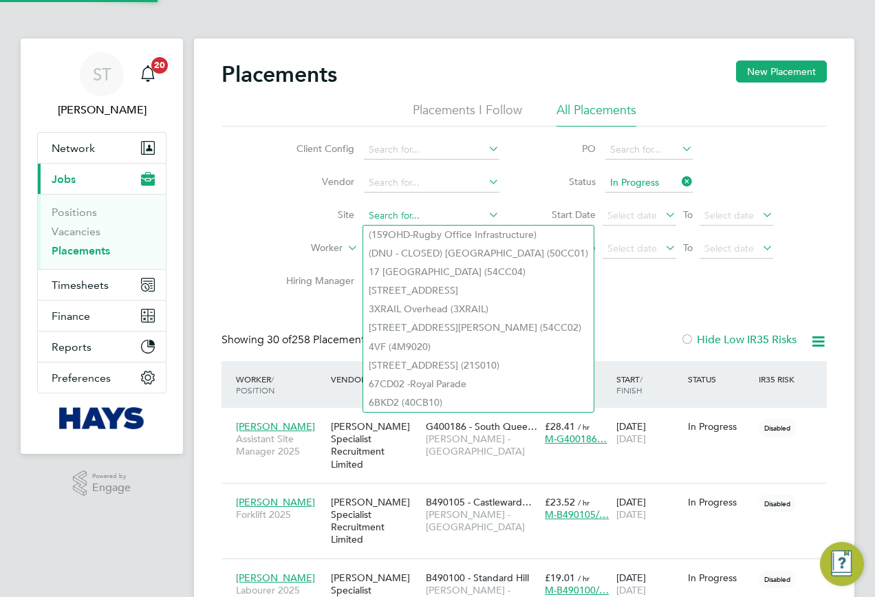
click at [387, 213] on input at bounding box center [432, 215] width 136 height 19
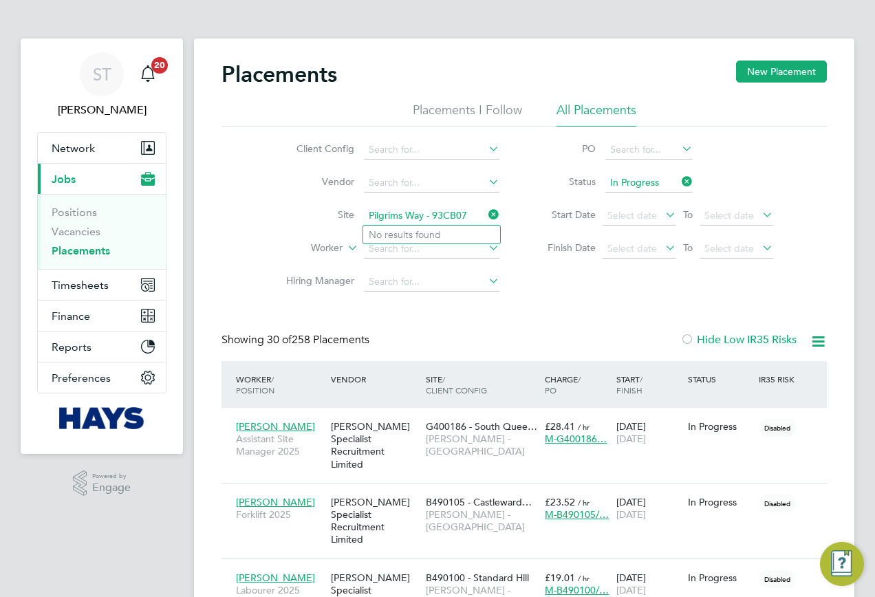
drag, startPoint x: 471, startPoint y: 215, endPoint x: 427, endPoint y: 220, distance: 43.6
click at [427, 220] on input "Pilgrims Way - 93CB07" at bounding box center [432, 215] width 136 height 19
click at [430, 232] on li "Pilgrims Way Primary School (93CB07)" at bounding box center [452, 235] width 178 height 19
type input "Pilgrims Way Primary School (93CB07)"
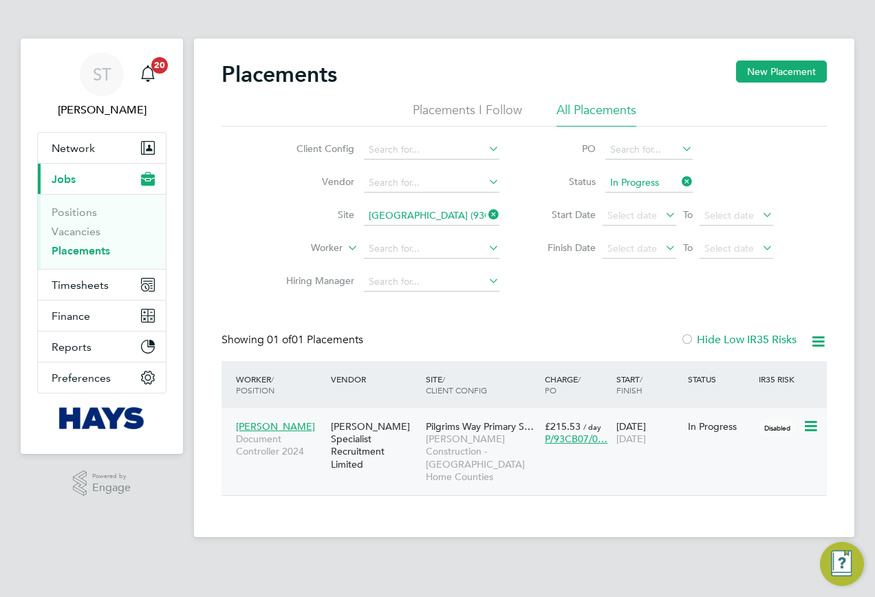
click at [414, 447] on div "Hays Specialist Recruitment Limited" at bounding box center [375, 446] width 95 height 64
click at [486, 215] on icon at bounding box center [486, 214] width 0 height 19
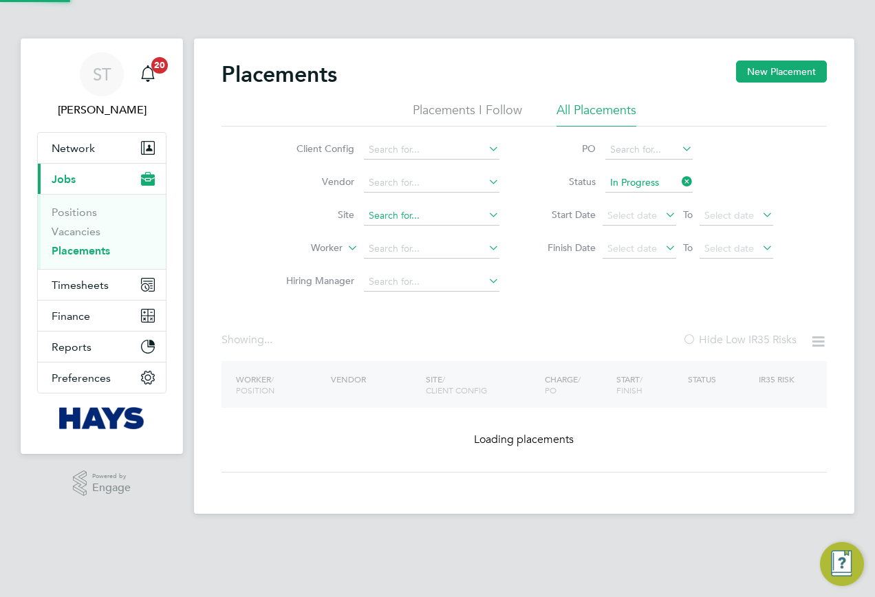
click at [453, 217] on input at bounding box center [432, 215] width 136 height 19
paste input "Cable Wharf"
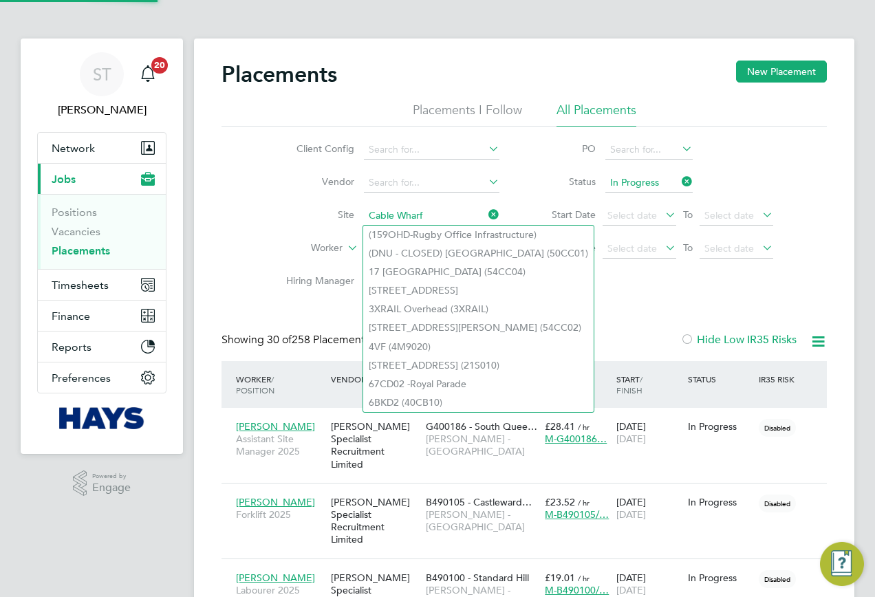
scroll to position [40, 120]
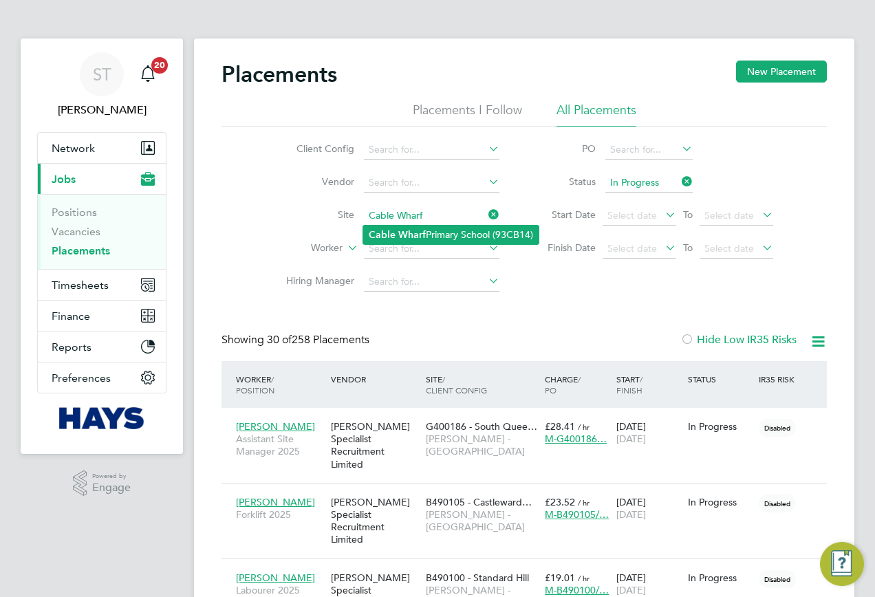
click at [442, 237] on li "Cable Wharf Primary School (93CB14)" at bounding box center [450, 235] width 175 height 19
type input "Cable Wharf Primary School (93CB14)"
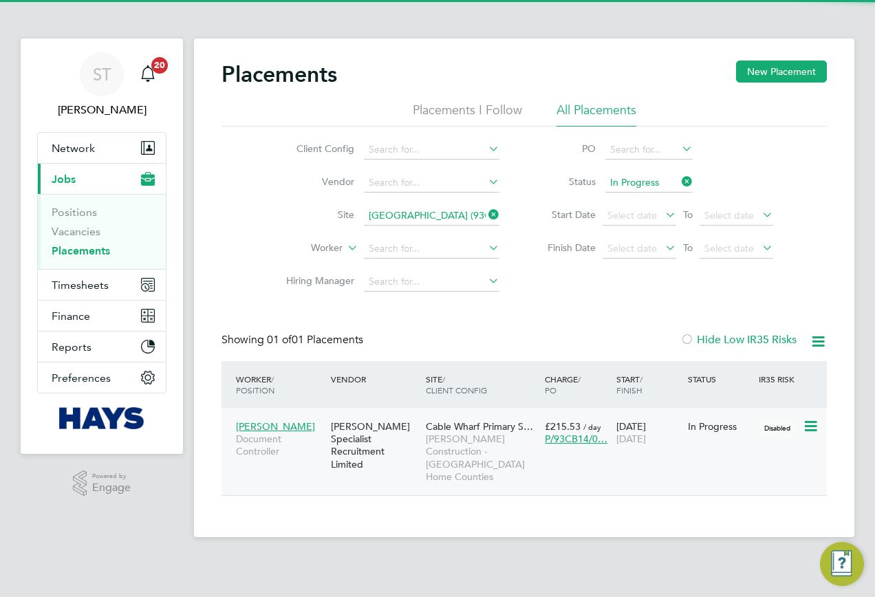
click at [422, 425] on div "Hays Specialist Recruitment Limited" at bounding box center [375, 446] width 95 height 64
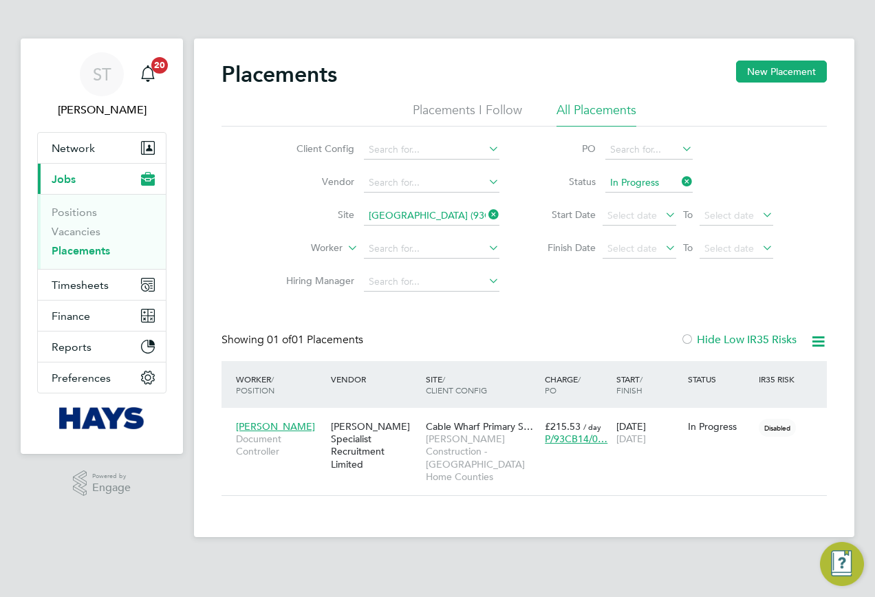
click at [486, 213] on icon at bounding box center [486, 214] width 0 height 19
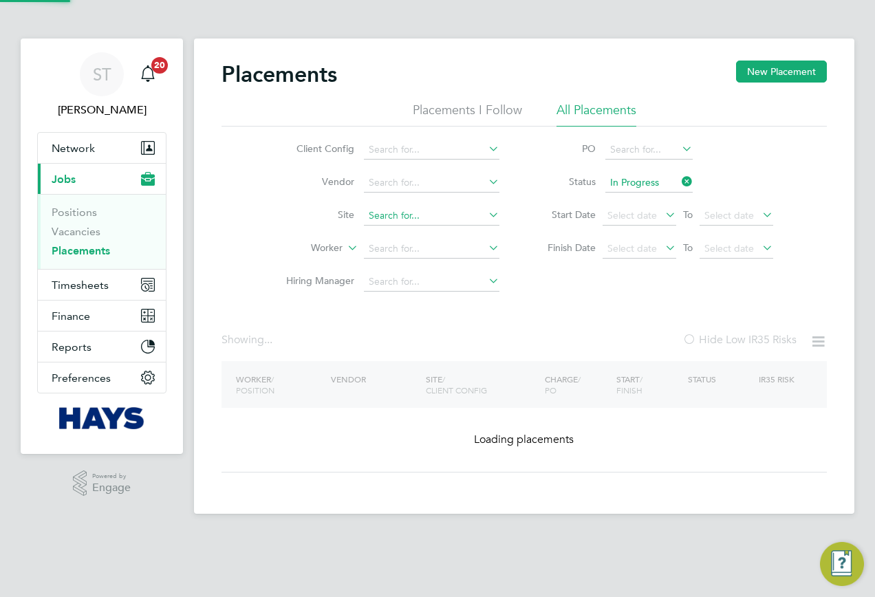
click at [447, 208] on input at bounding box center [432, 215] width 136 height 19
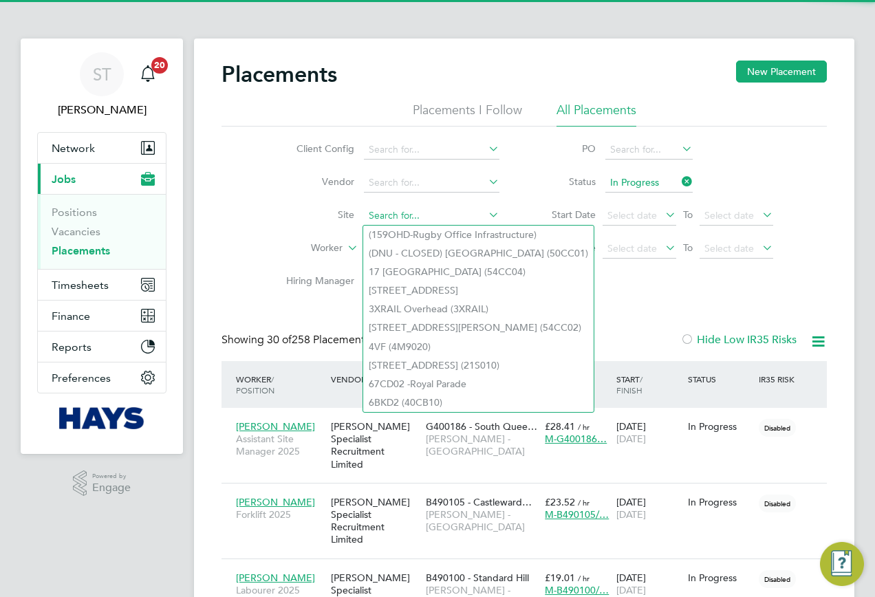
click at [424, 220] on input at bounding box center [432, 215] width 136 height 19
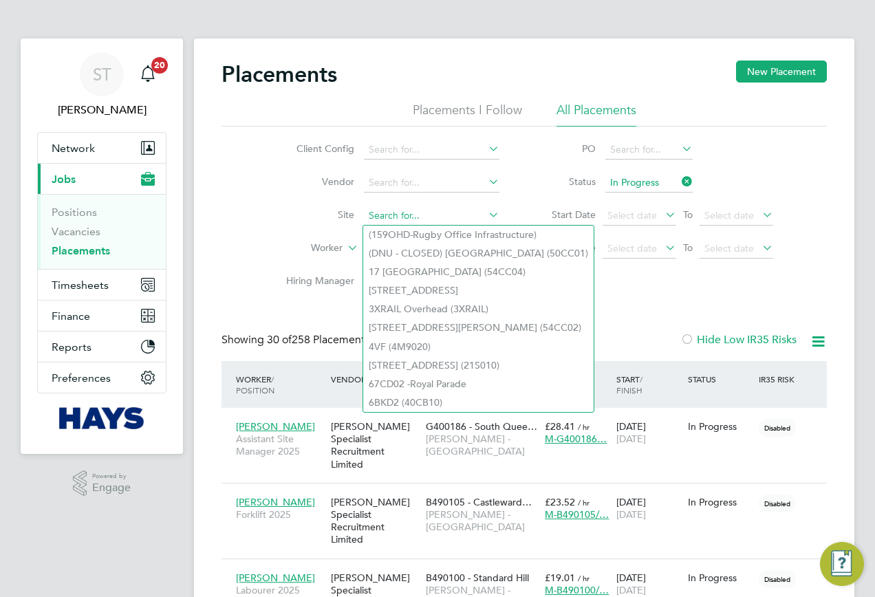
paste input "Pilgrims Way - 93CB07"
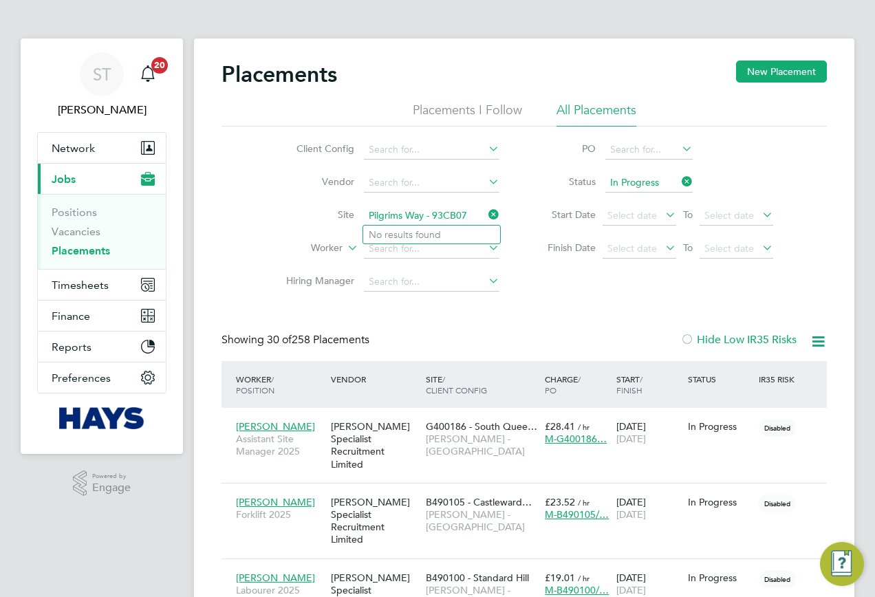
drag, startPoint x: 473, startPoint y: 217, endPoint x: 428, endPoint y: 219, distance: 44.8
click at [428, 219] on input "Pilgrims Way - 93CB07" at bounding box center [432, 215] width 136 height 19
type input "Pilgrims Way"
click at [427, 219] on input at bounding box center [432, 215] width 136 height 19
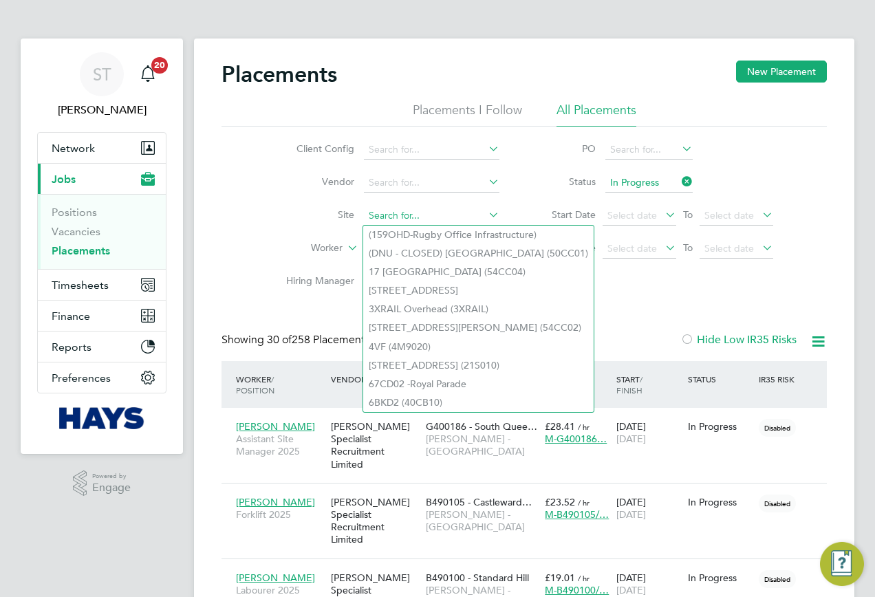
paste input "Pilgrims Way - 93CB07"
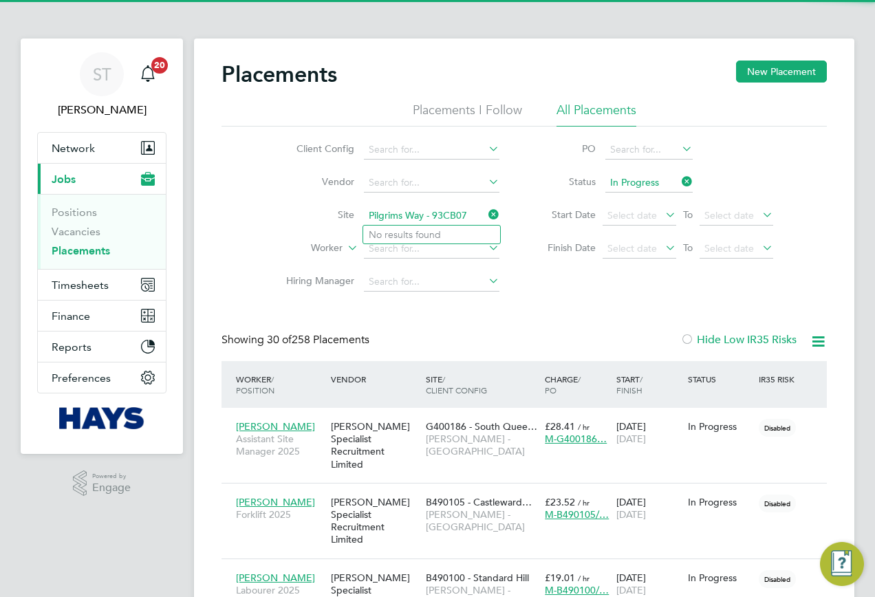
drag, startPoint x: 464, startPoint y: 215, endPoint x: 420, endPoint y: 219, distance: 43.5
click at [420, 219] on input "Pilgrims Way - 93CB07" at bounding box center [432, 215] width 136 height 19
click at [418, 227] on li "Pilgrims Wa y Primary School (93CB07)" at bounding box center [453, 235] width 180 height 19
type input "Pilgrims Way Primary School (93CB07)"
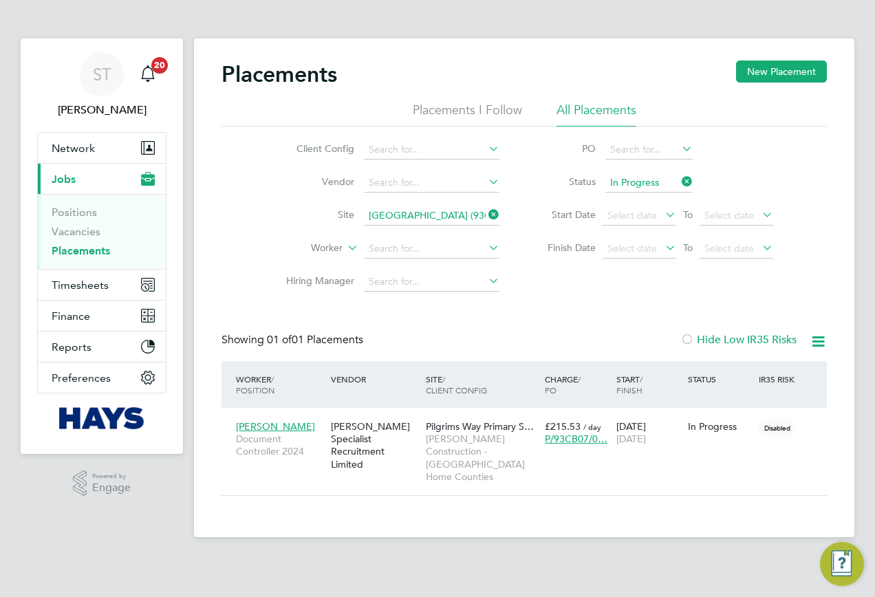
click at [486, 210] on icon at bounding box center [486, 214] width 0 height 19
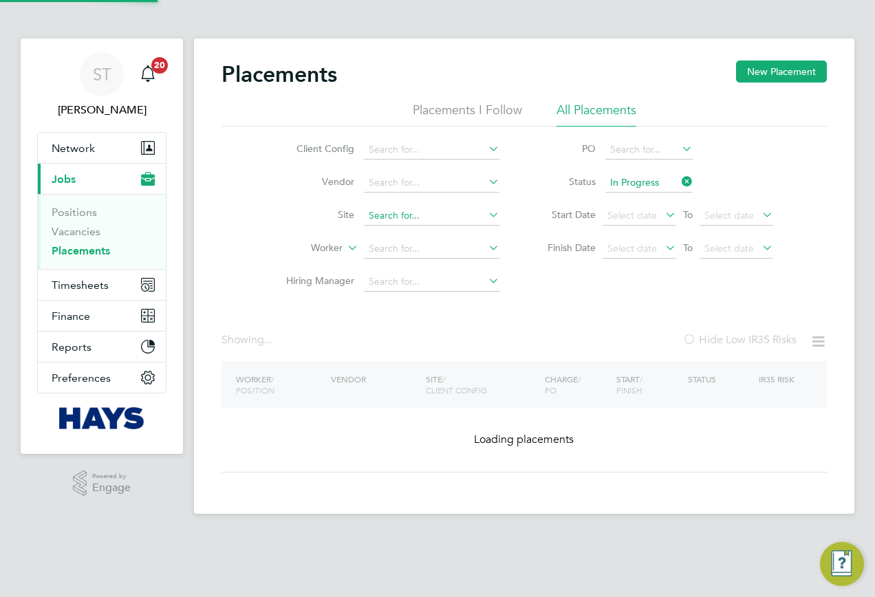
click at [438, 213] on input at bounding box center [432, 215] width 136 height 19
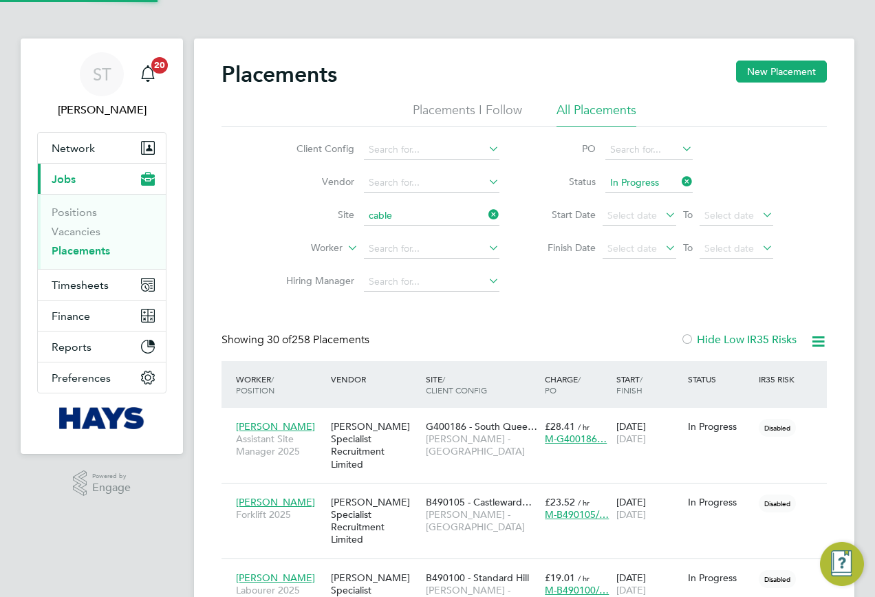
click at [436, 232] on li "Cable Wharf Primary School (93CB14)" at bounding box center [453, 235] width 180 height 19
type input "Cable Wharf Primary School (93CB14)"
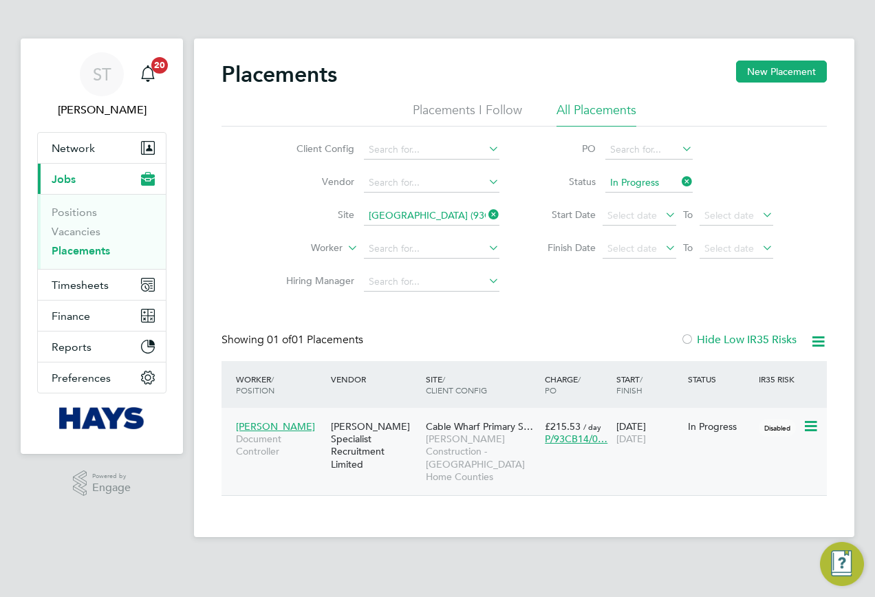
click at [339, 452] on div "Hays Specialist Recruitment Limited" at bounding box center [375, 446] width 95 height 64
click at [486, 213] on icon at bounding box center [486, 214] width 0 height 19
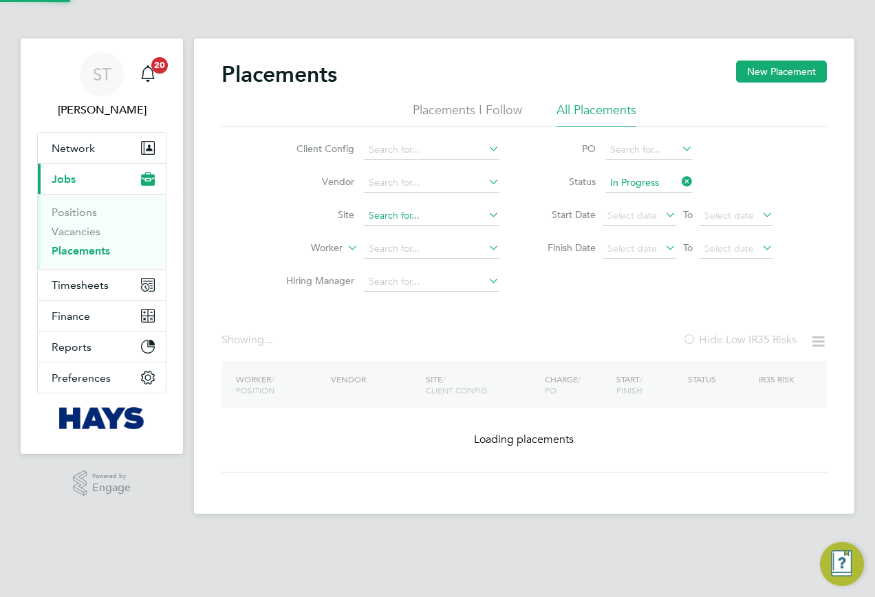
click at [428, 215] on input at bounding box center [432, 215] width 136 height 19
paste input "Institiute of Global Health - 22CA04"
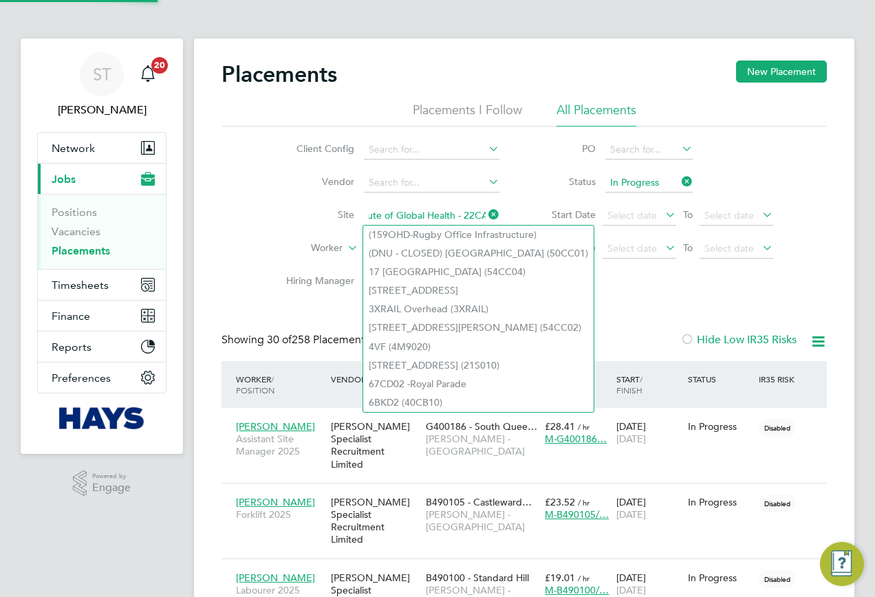
scroll to position [7, 7]
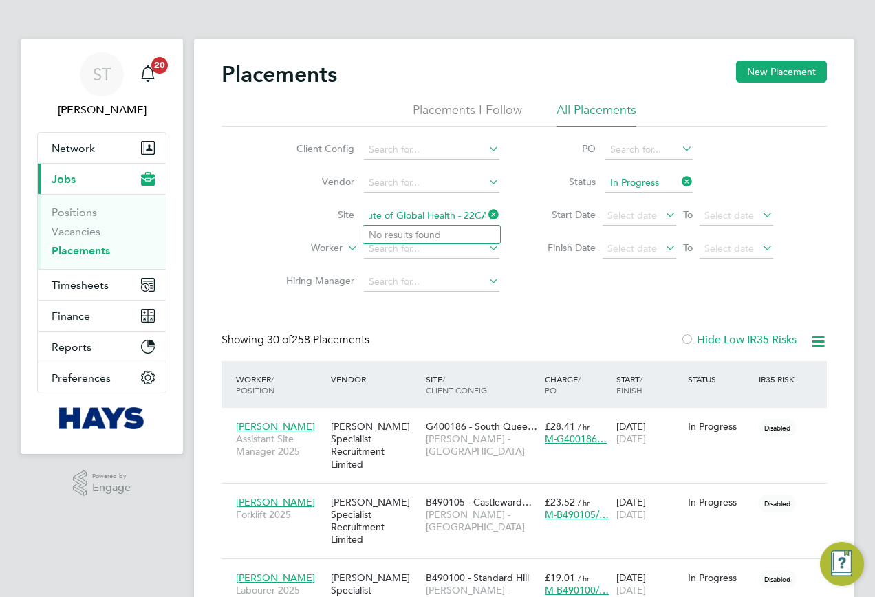
drag, startPoint x: 460, startPoint y: 217, endPoint x: 546, endPoint y: 217, distance: 86.0
click at [545, 217] on div "Client Config Vendor Site Institiute of Global Health - 22CA04 Worker Hiring Ma…" at bounding box center [525, 213] width 606 height 172
drag, startPoint x: 484, startPoint y: 215, endPoint x: 347, endPoint y: 214, distance: 136.2
click at [347, 214] on li "Site Institiute of Global Health" at bounding box center [387, 216] width 259 height 33
paste input "- 22CA04"
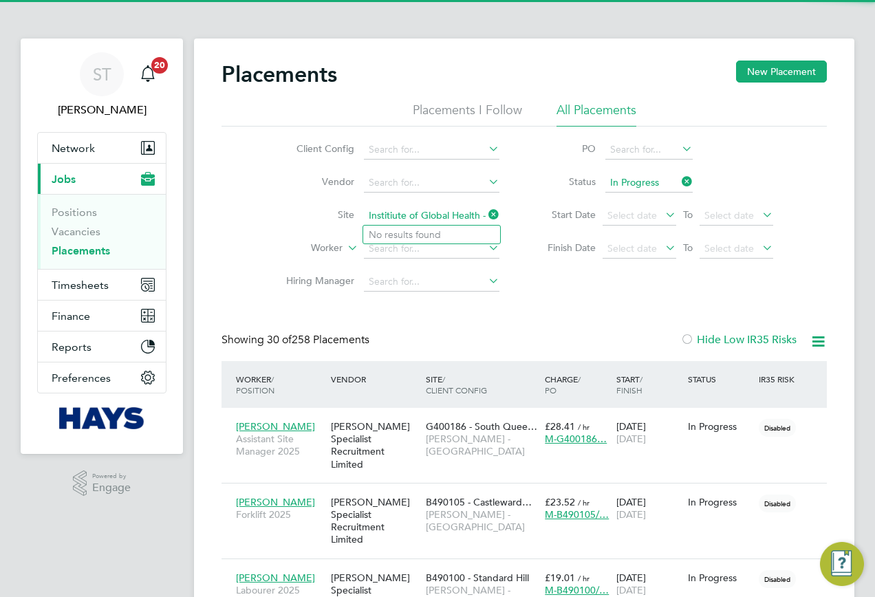
drag, startPoint x: 466, startPoint y: 214, endPoint x: 320, endPoint y: 215, distance: 145.9
click at [320, 215] on li "Site Institiute of Global Health - 22CA04" at bounding box center [387, 216] width 259 height 33
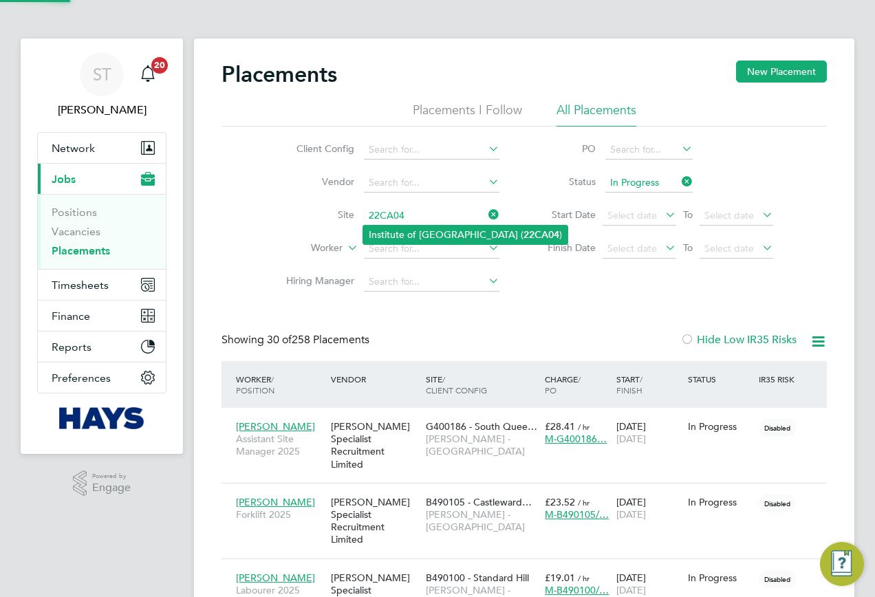
click at [385, 231] on li "Institute of Global Health Building ( 22CA04 )" at bounding box center [465, 235] width 204 height 19
type input "Institute of Global Health Building (22CA04)"
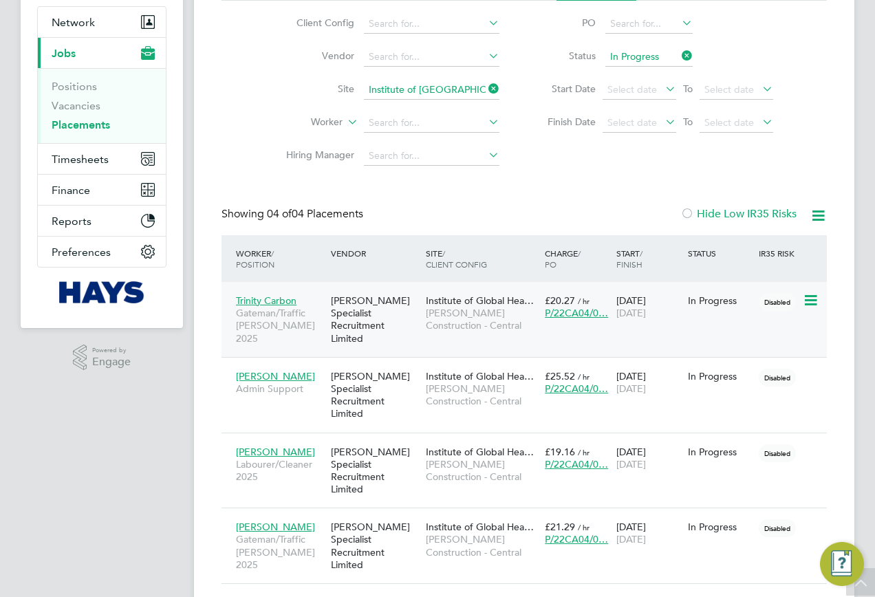
click at [442, 326] on span "Morgan Sindall Construction - Central" at bounding box center [482, 319] width 112 height 25
click at [275, 298] on span "Trinity Carbon" at bounding box center [266, 301] width 61 height 12
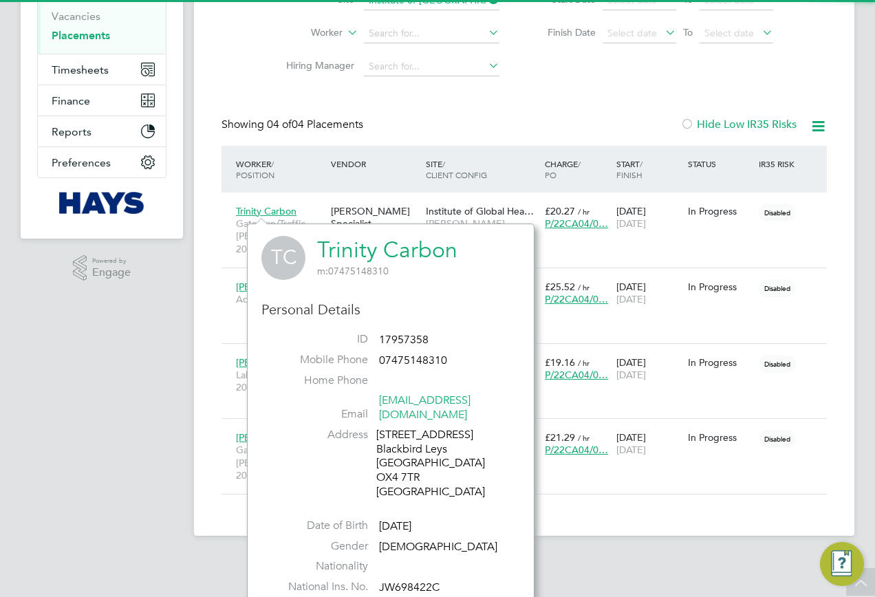
scroll to position [217, 0]
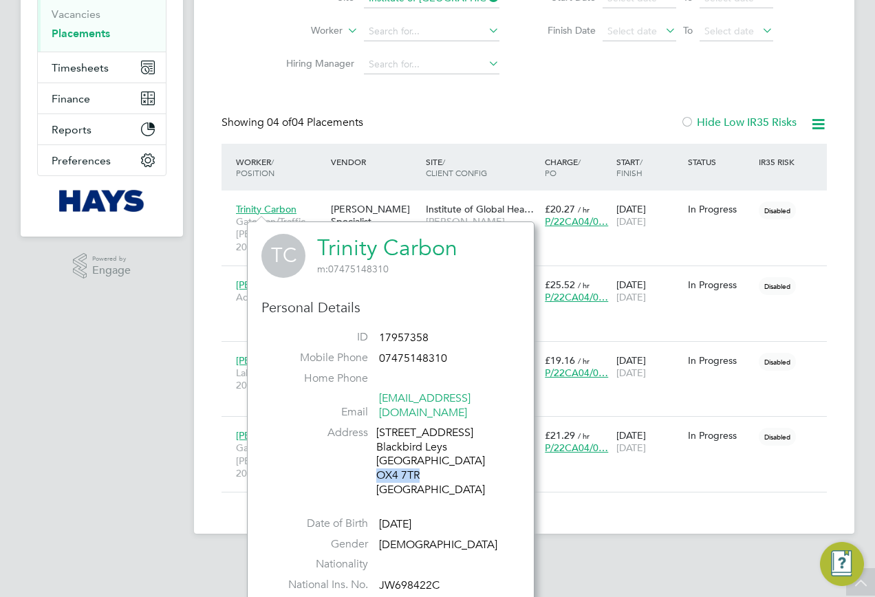
drag, startPoint x: 423, startPoint y: 456, endPoint x: 378, endPoint y: 459, distance: 45.5
click at [378, 459] on div "27 Three Corners Road Blackbird Leys Oxford OX4 7TR United Kingdom" at bounding box center [441, 462] width 131 height 72
copy div "OX4 7TR"
click at [217, 332] on div "Placements New Placement Placements I Follow All Placements Client Config Vendo…" at bounding box center [524, 177] width 661 height 713
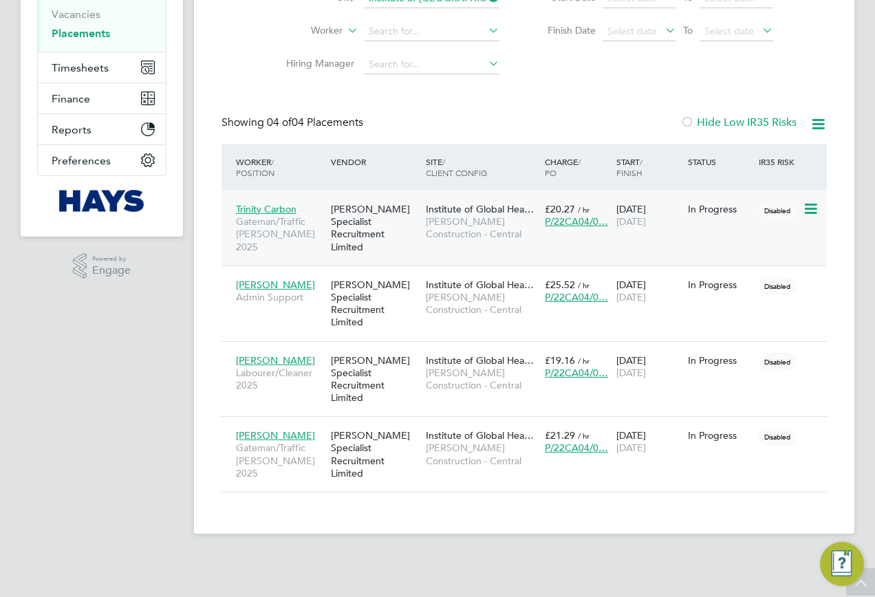
scroll to position [126, 0]
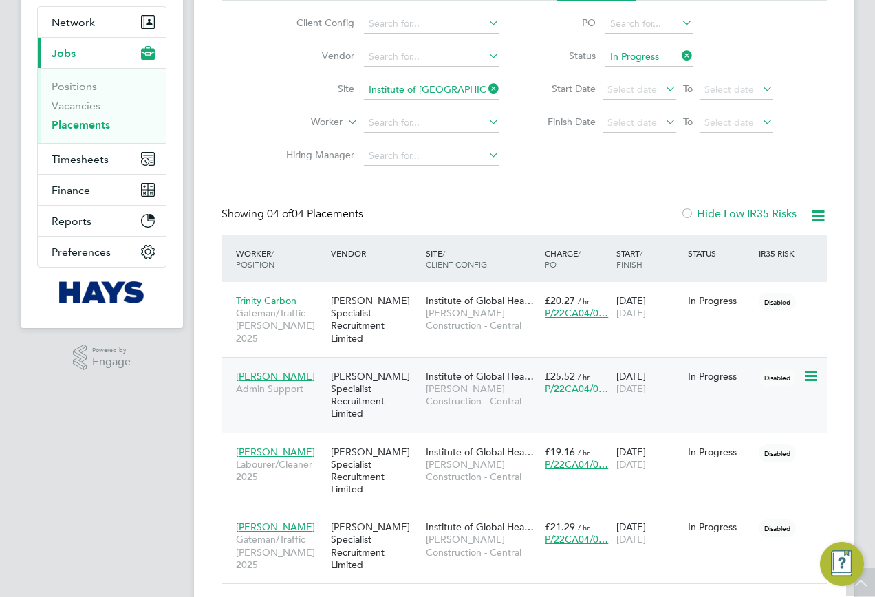
click at [262, 370] on span "Elaine Sandall" at bounding box center [275, 376] width 79 height 12
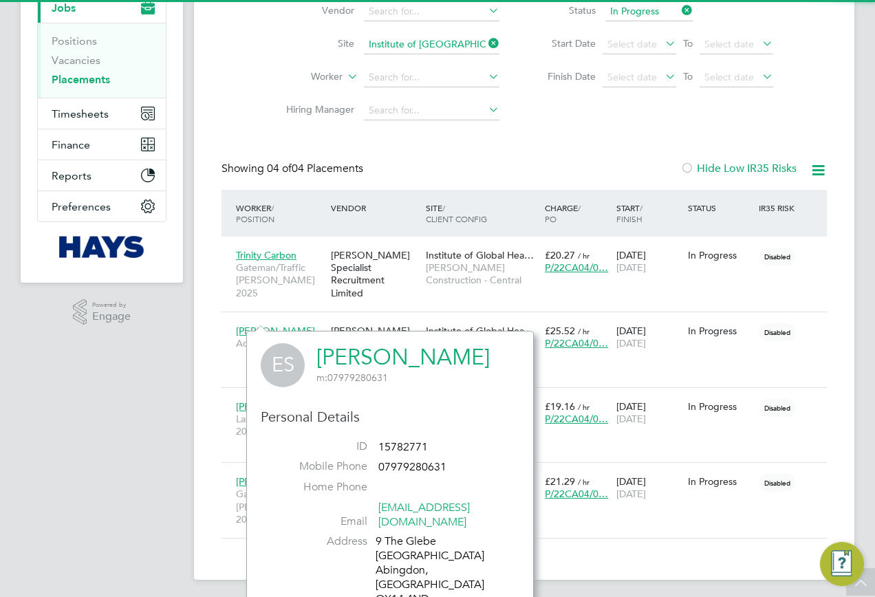
scroll to position [264, 0]
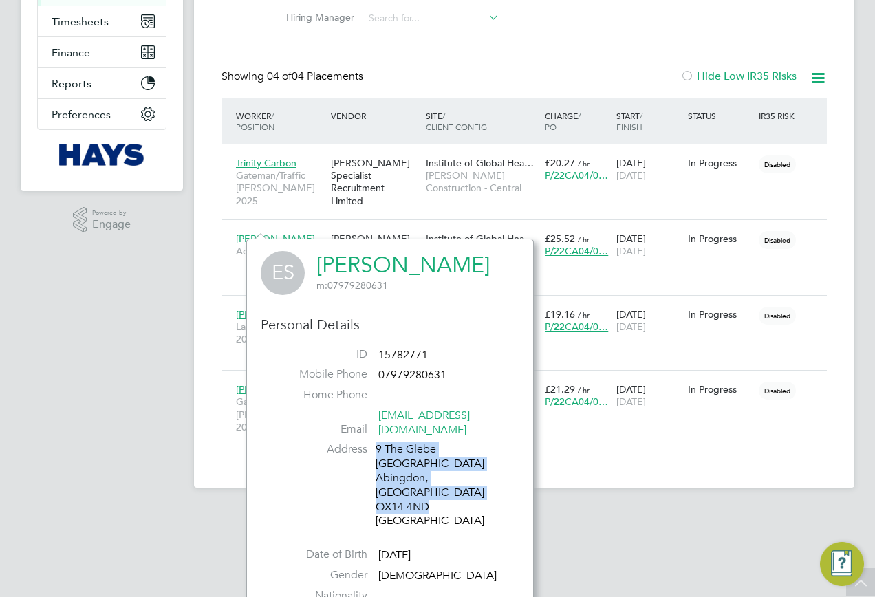
drag, startPoint x: 402, startPoint y: 478, endPoint x: 371, endPoint y: 478, distance: 31.0
click at [372, 478] on li "Address 9 The Glebe Culham Village Abingdon, Oxon OX14 4ND United Kingdom" at bounding box center [390, 486] width 238 height 89
click at [418, 480] on div "9 The Glebe Culham Village Abingdon, Oxon OX14 4ND United Kingdom" at bounding box center [441, 485] width 131 height 86
drag, startPoint x: 438, startPoint y: 480, endPoint x: 376, endPoint y: 480, distance: 61.9
click at [376, 480] on div "9 The Glebe Culham Village Abingdon, Oxon OX14 4ND United Kingdom" at bounding box center [441, 485] width 131 height 86
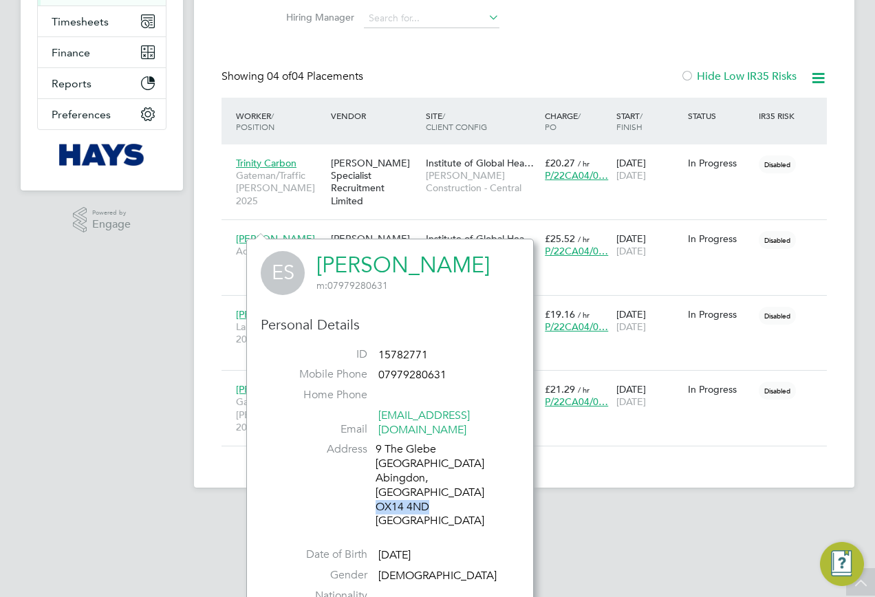
copy div "OX14 4ND"
click at [176, 418] on app-navbar "ST Samreet Thandi Notifications 20 Applications: Network Team Members Businesse…" at bounding box center [102, 142] width 162 height 735
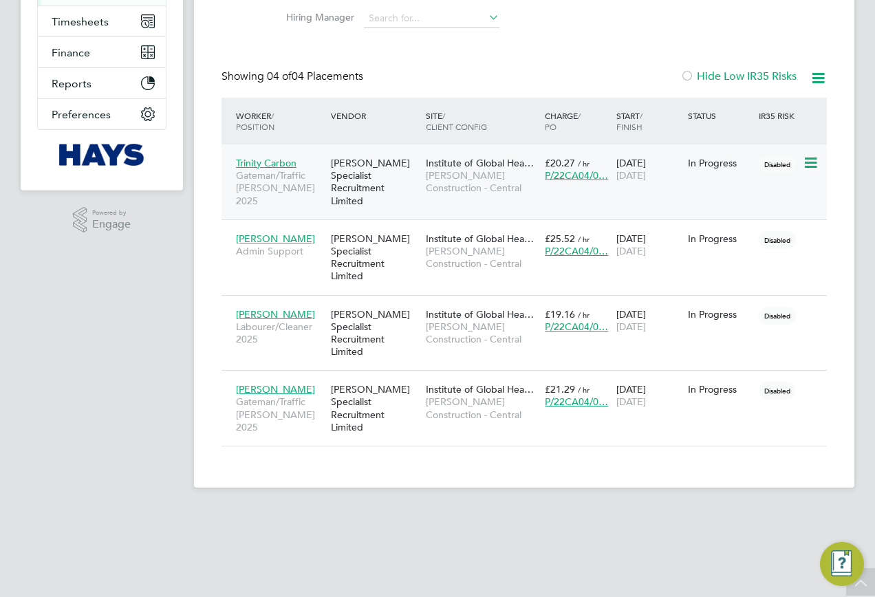
scroll to position [126, 0]
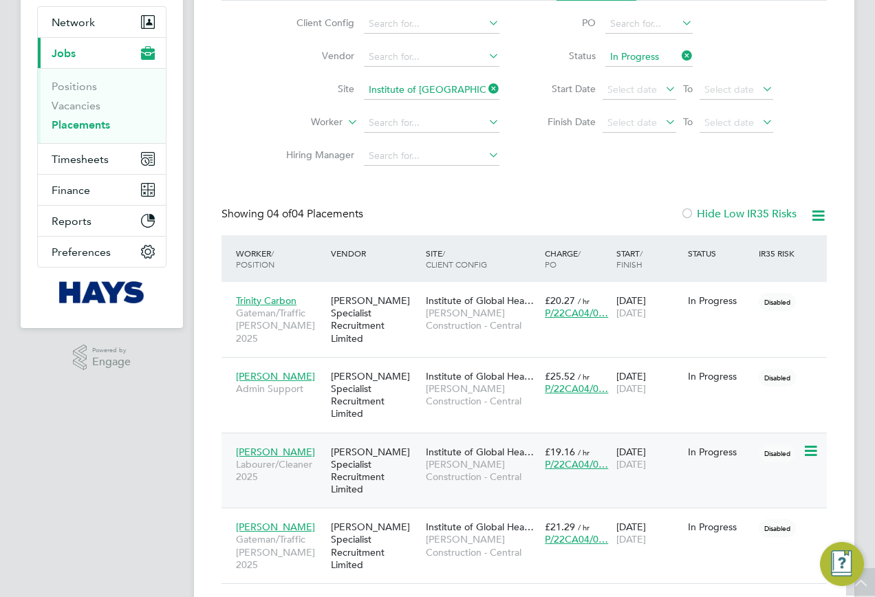
click at [252, 446] on span "Akaash Qureshi" at bounding box center [275, 452] width 79 height 12
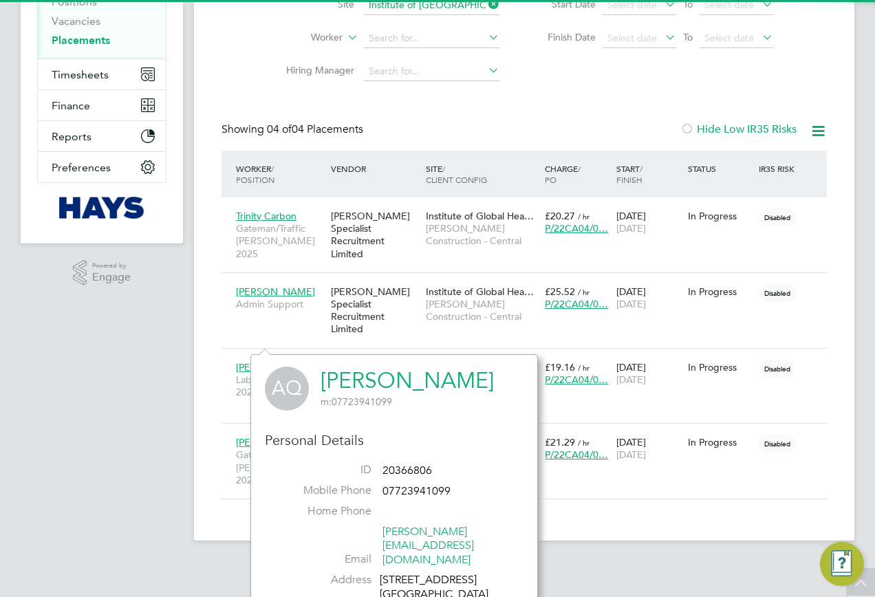
scroll to position [330, 0]
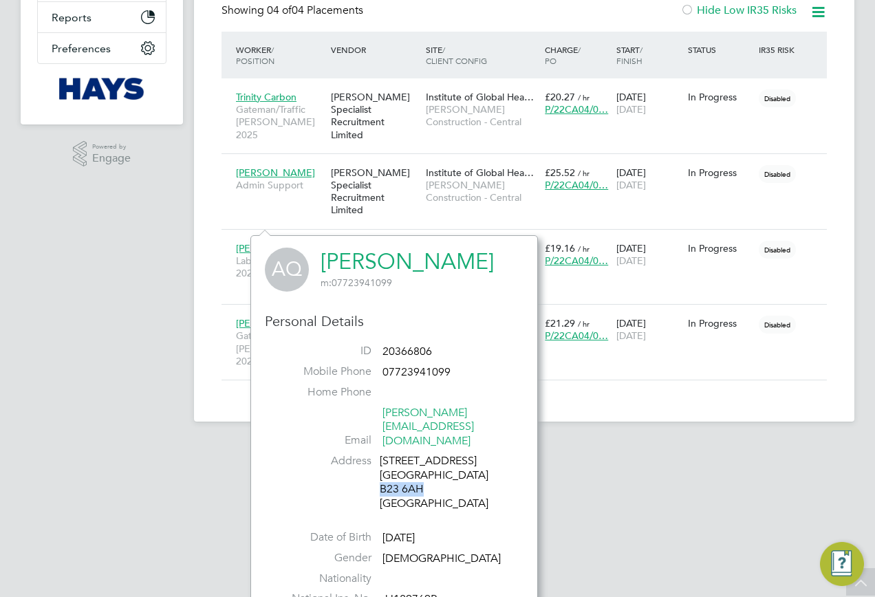
drag, startPoint x: 429, startPoint y: 462, endPoint x: 381, endPoint y: 462, distance: 48.2
click at [381, 462] on div "62 Hunton Road Birmingham B23 6AH United Kingdom" at bounding box center [445, 482] width 131 height 57
copy div "B23 6AH"
click at [142, 341] on app-navbar "ST Samreet Thandi Notifications 20 Applications: Network Team Members Businesse…" at bounding box center [102, 76] width 162 height 735
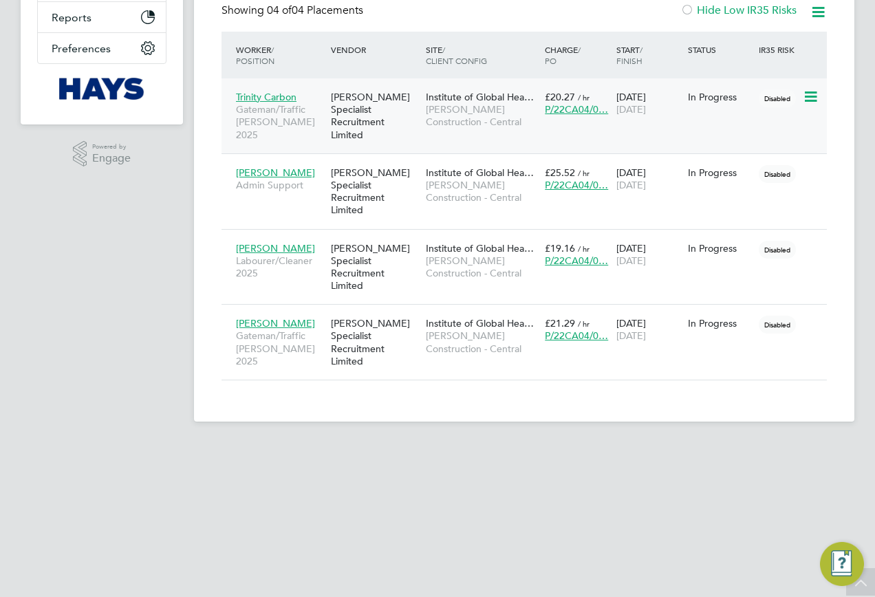
scroll to position [126, 0]
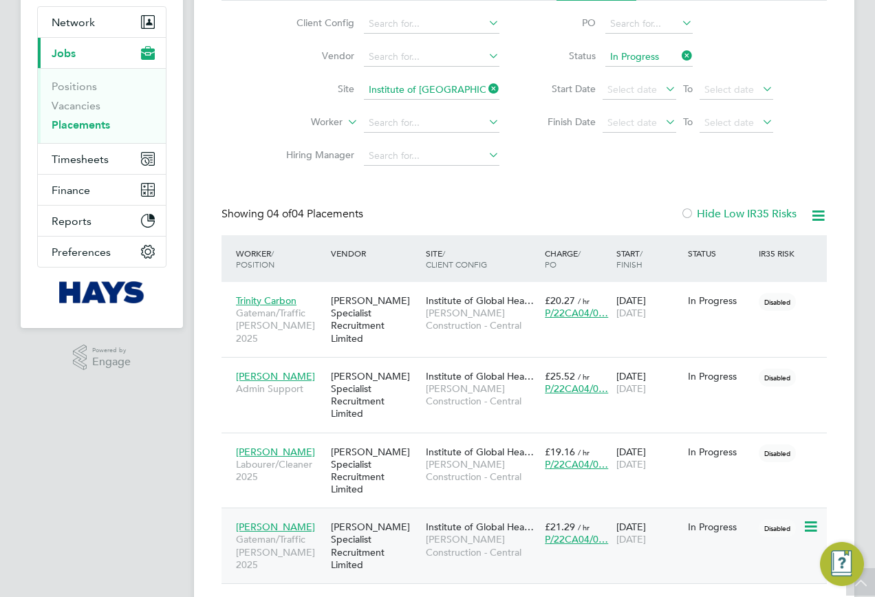
click at [265, 521] on span "Arian Lezaj" at bounding box center [275, 527] width 79 height 12
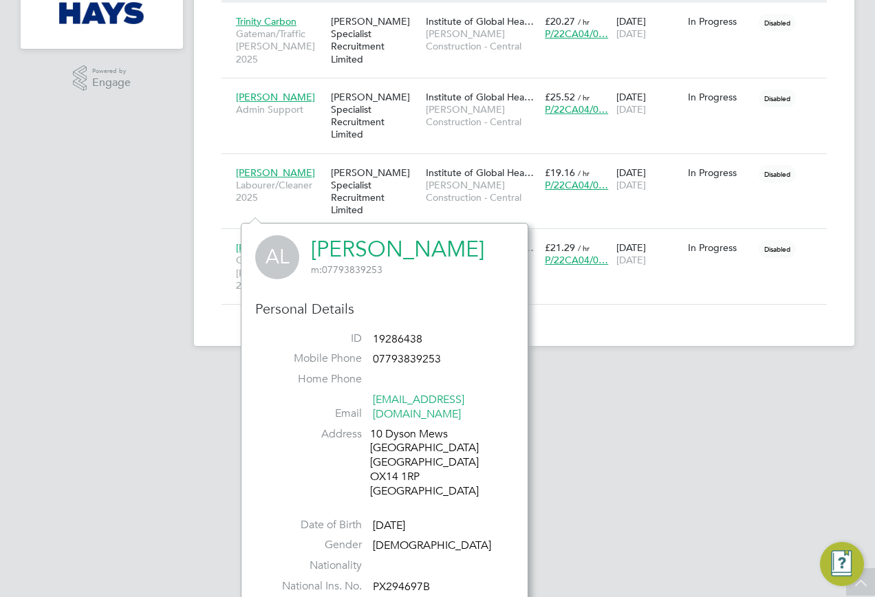
scroll to position [407, 0]
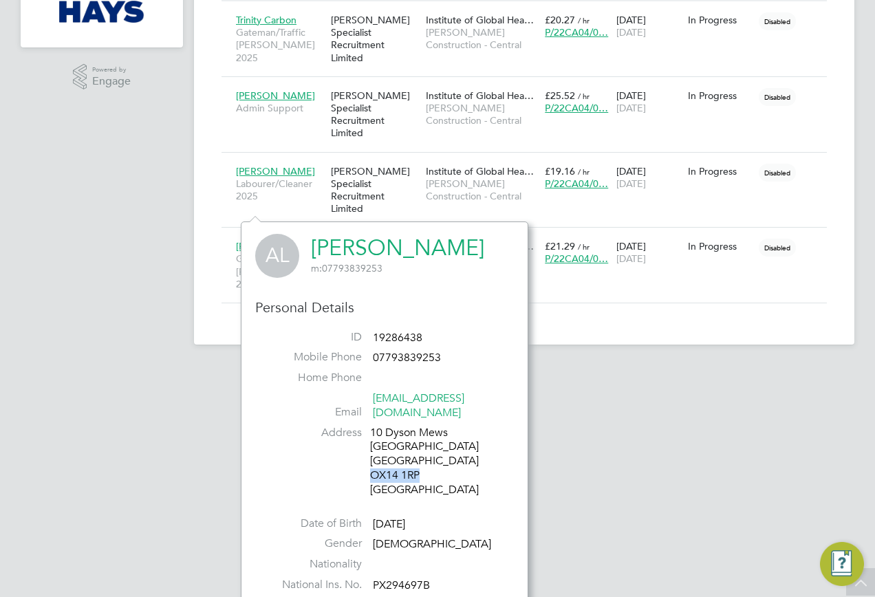
drag, startPoint x: 425, startPoint y: 458, endPoint x: 372, endPoint y: 465, distance: 54.1
click at [372, 465] on div "10 Dyson Mews Abingdon Oxford OX14 1RP United Kingdom" at bounding box center [435, 462] width 131 height 72
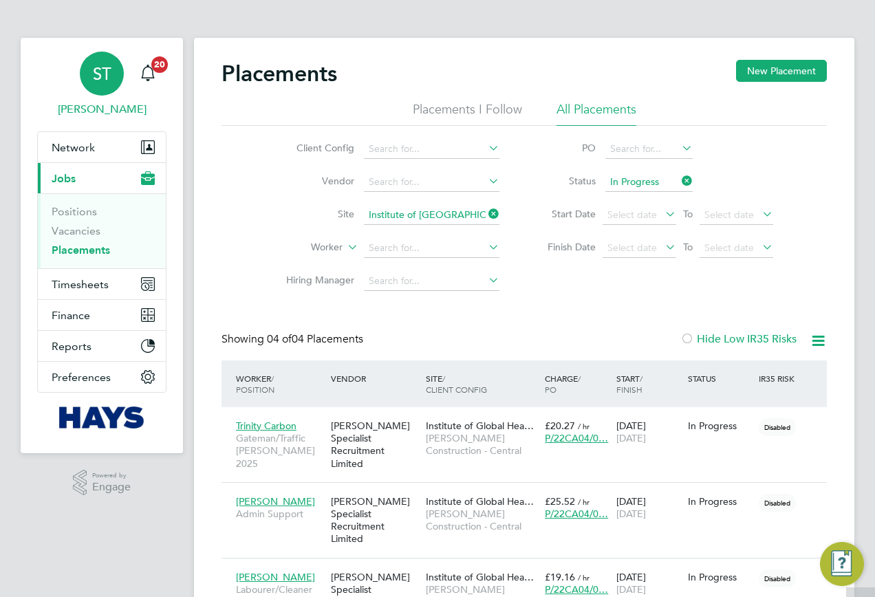
scroll to position [0, 0]
drag, startPoint x: 76, startPoint y: 147, endPoint x: 87, endPoint y: 147, distance: 11.0
click at [75, 147] on span "Network" at bounding box center [73, 148] width 43 height 13
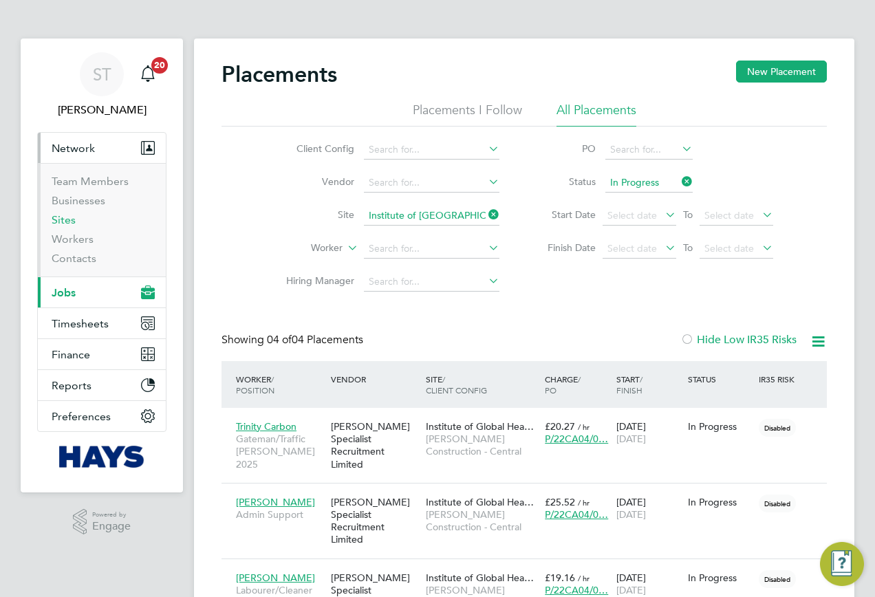
click at [57, 220] on link "Sites" at bounding box center [64, 219] width 24 height 13
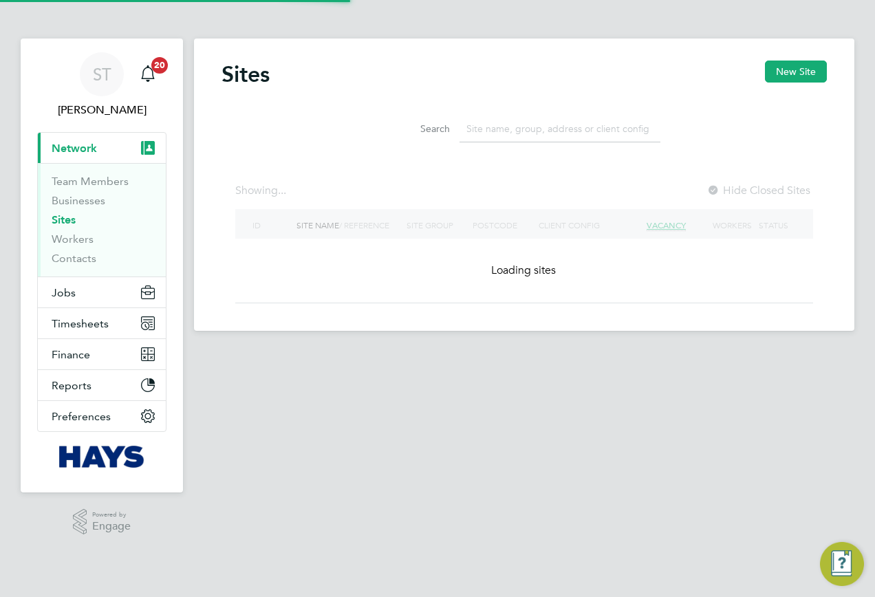
click at [515, 127] on input at bounding box center [560, 129] width 201 height 27
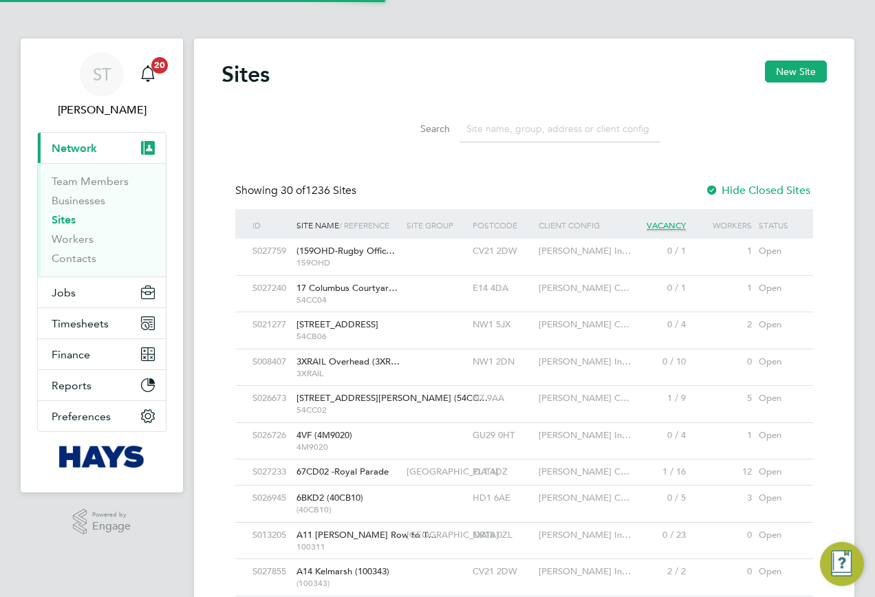
scroll to position [26, 67]
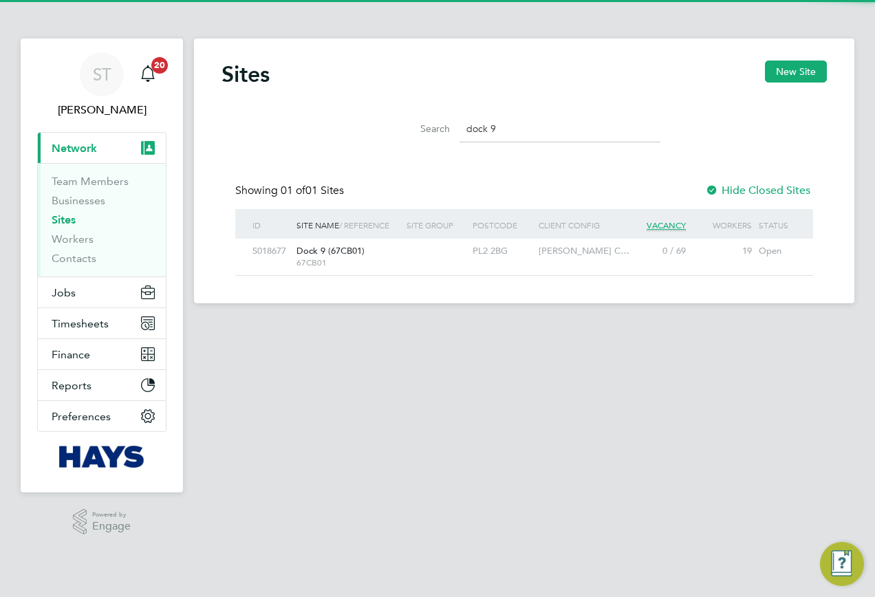
click at [354, 256] on span "Dock 9 (67CB01)" at bounding box center [331, 251] width 68 height 12
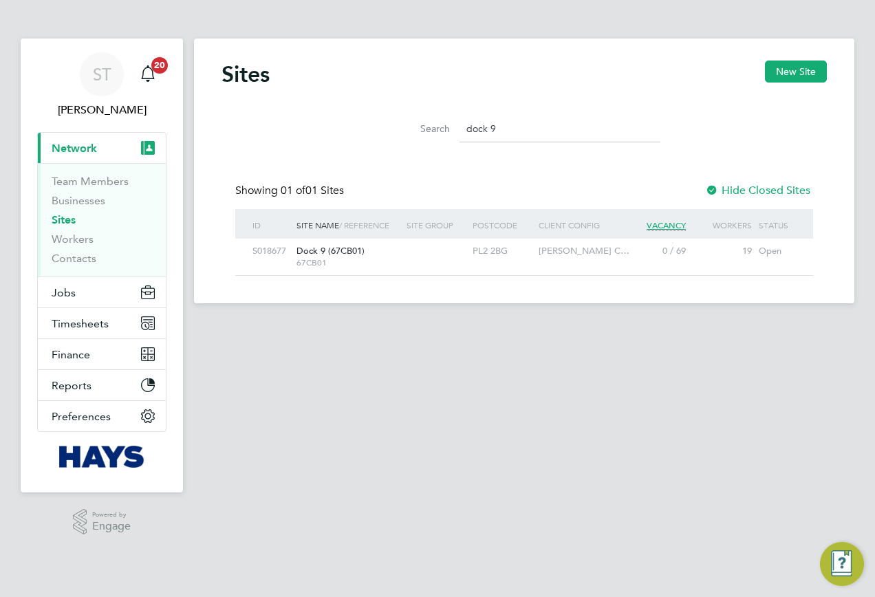
drag, startPoint x: 502, startPoint y: 127, endPoint x: 401, endPoint y: 117, distance: 100.9
click at [401, 117] on div "Search dock 9" at bounding box center [524, 129] width 272 height 27
paste input "Southampton Art Gallery Roof"
click at [344, 252] on span "Southampton Art Galle…" at bounding box center [348, 251] width 103 height 12
drag, startPoint x: 623, startPoint y: 126, endPoint x: 319, endPoint y: 116, distance: 304.3
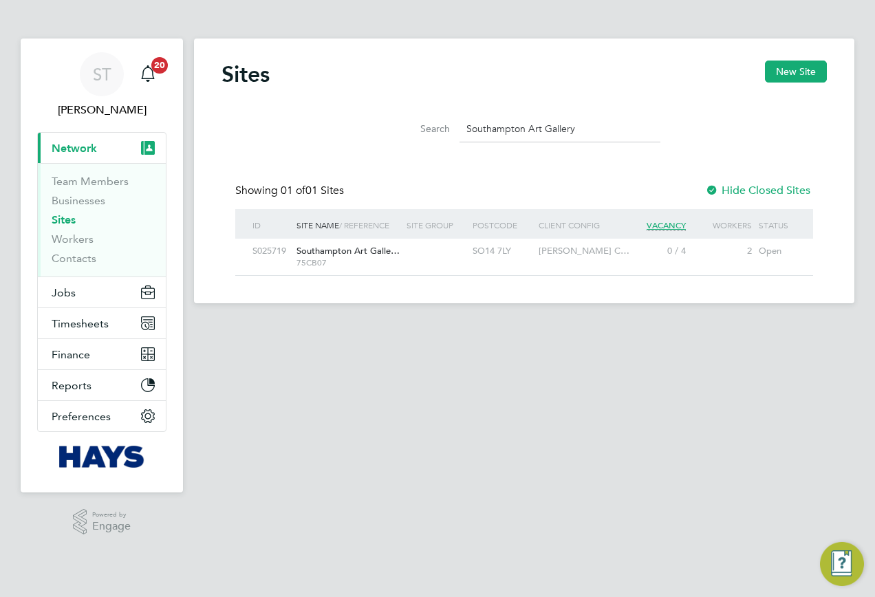
click at [320, 116] on div "Search Southampton Art Gallery" at bounding box center [525, 125] width 606 height 47
paste input "Bordon School"
click at [396, 246] on div "Bordon School (75CB06) 75CB06" at bounding box center [348, 257] width 110 height 36
drag, startPoint x: 557, startPoint y: 129, endPoint x: 375, endPoint y: 140, distance: 182.0
click at [386, 140] on li "Search Bordon School" at bounding box center [524, 129] width 307 height 41
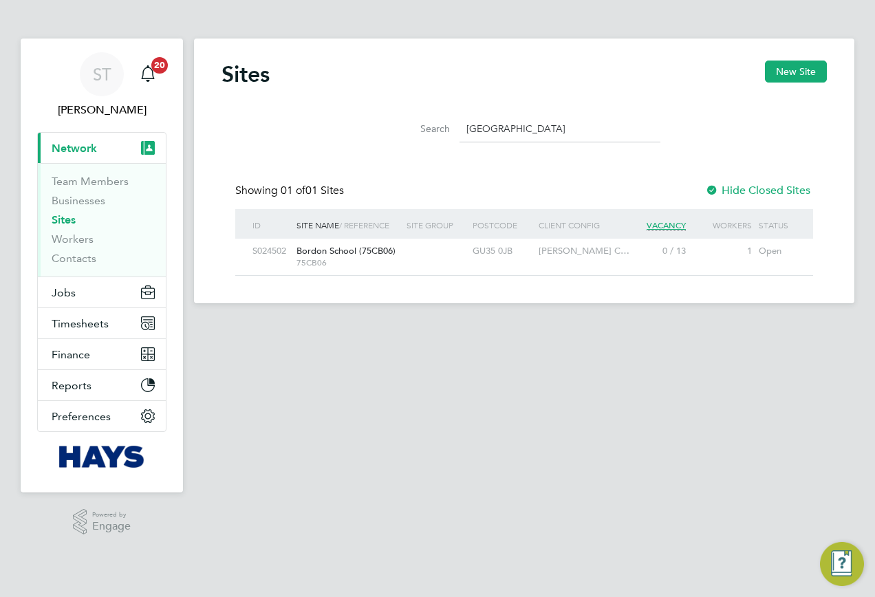
paste input "Oakmoor"
click at [389, 253] on span "Oakmoor School (75C…" at bounding box center [358, 251] width 122 height 12
drag, startPoint x: 540, startPoint y: 134, endPoint x: 355, endPoint y: 133, distance: 185.1
click at [358, 134] on div "Search Oakmoor" at bounding box center [525, 125] width 606 height 47
paste input "Berewood School"
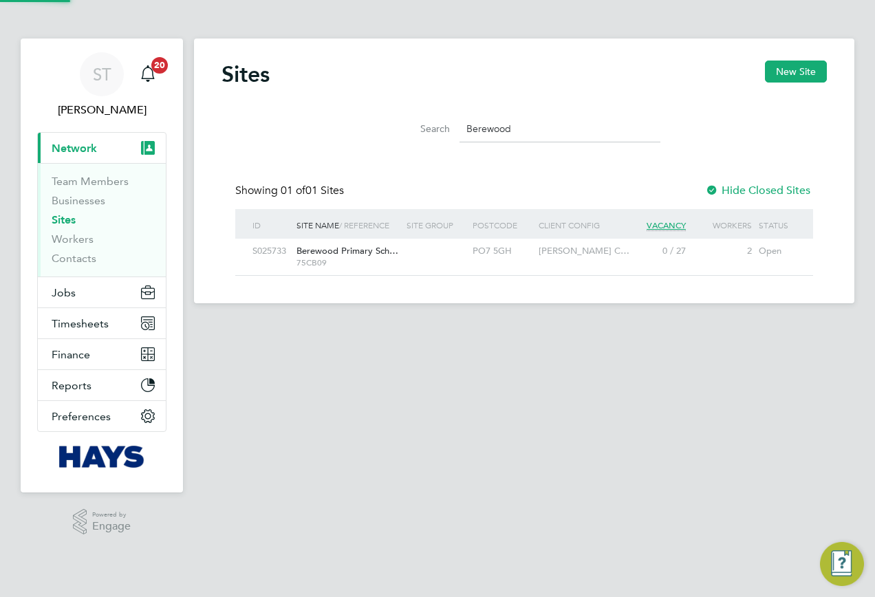
scroll to position [26, 89]
click at [357, 253] on span "Berewood Primary Sch…" at bounding box center [348, 251] width 102 height 12
drag, startPoint x: 530, startPoint y: 128, endPoint x: 426, endPoint y: 129, distance: 103.9
click at [428, 129] on div "Search Berewood" at bounding box center [524, 129] width 272 height 27
paste input "St Nick"
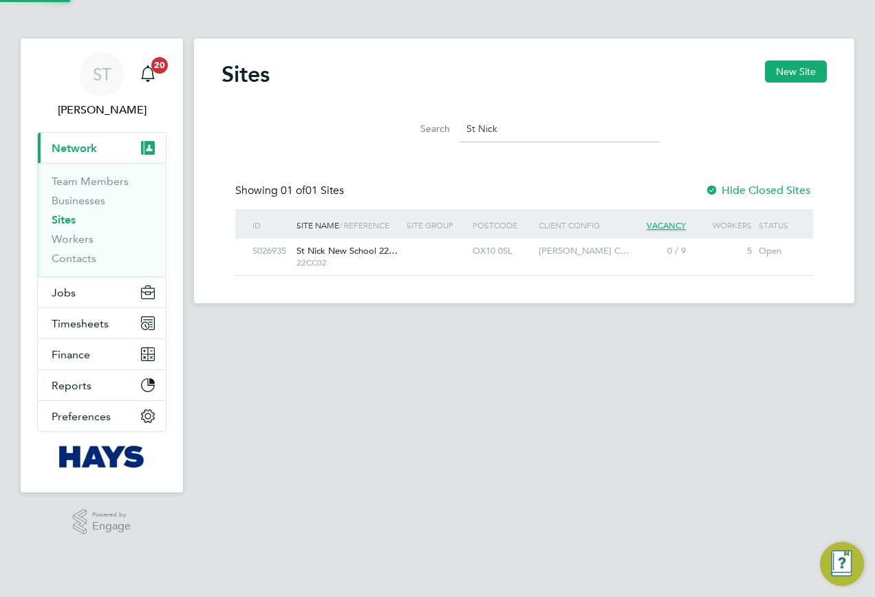
click at [408, 257] on div at bounding box center [436, 251] width 66 height 25
drag, startPoint x: 530, startPoint y: 135, endPoint x: 436, endPoint y: 135, distance: 93.6
click at [436, 135] on div "Search St Nick" at bounding box center [524, 129] width 272 height 27
paste input "Pumping Station"
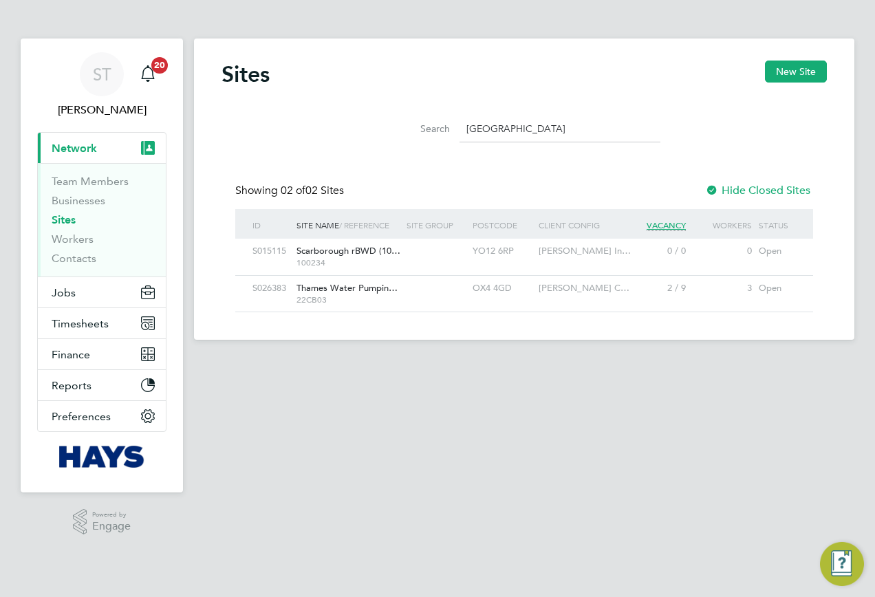
click at [353, 290] on span "Thames Water Pumpin…" at bounding box center [347, 288] width 101 height 12
drag, startPoint x: 453, startPoint y: 138, endPoint x: 424, endPoint y: 133, distance: 30.0
click at [426, 133] on div "Search Pumping Station" at bounding box center [524, 129] width 272 height 27
paste input "Hexham Road"
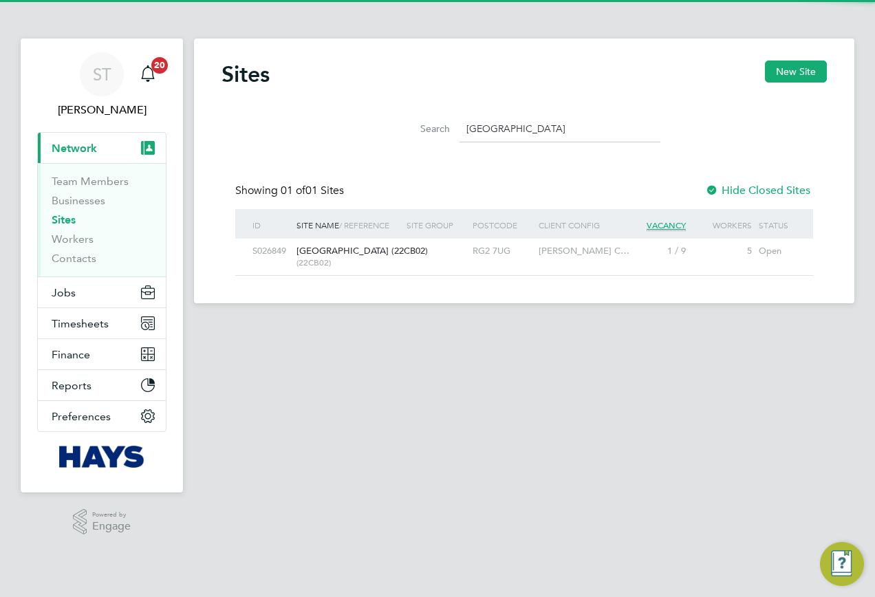
type input "Hexham Road"
click at [370, 255] on span "Hexham Road (22CB02)" at bounding box center [362, 251] width 131 height 12
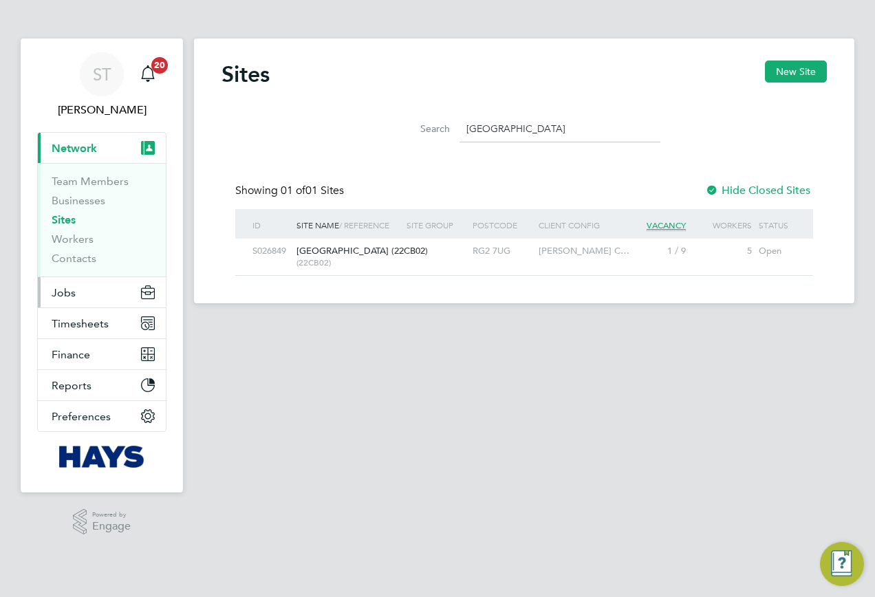
click at [69, 299] on button "Jobs" at bounding box center [102, 292] width 128 height 30
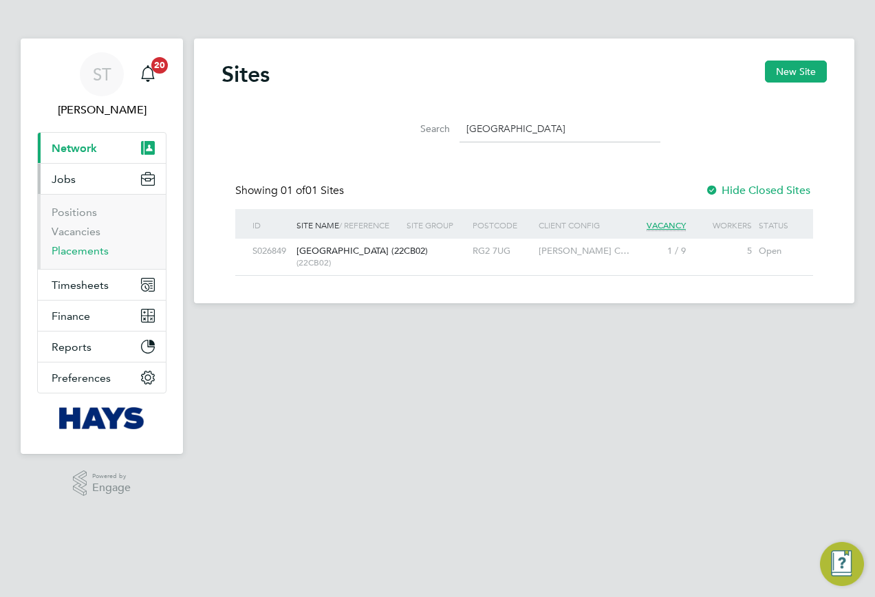
click at [78, 250] on link "Placements" at bounding box center [80, 250] width 57 height 13
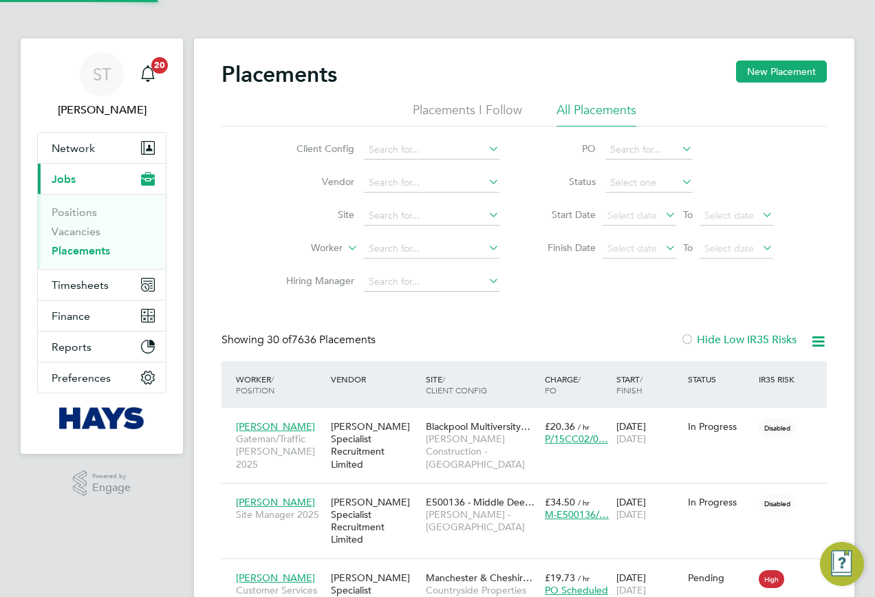
scroll to position [40, 120]
click at [625, 180] on input at bounding box center [649, 182] width 87 height 19
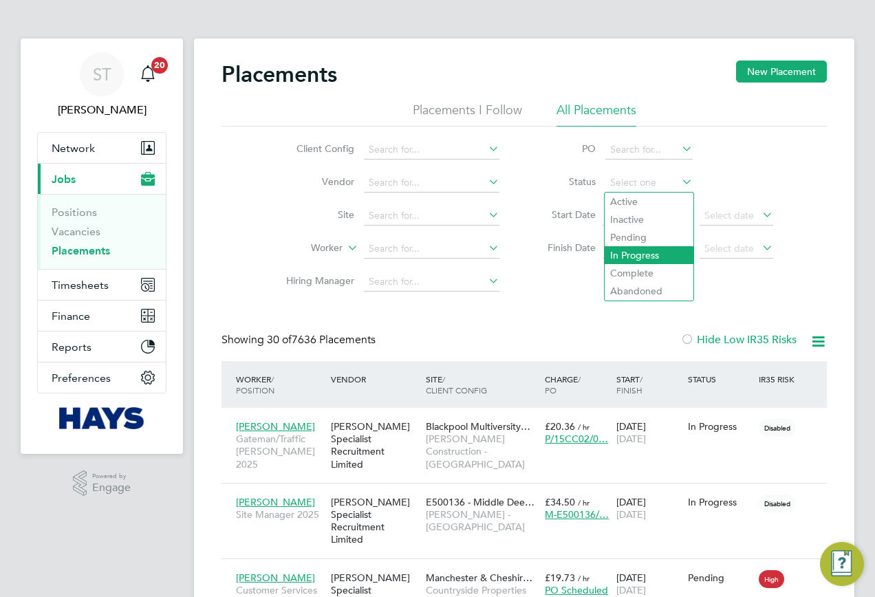
click at [628, 250] on li "In Progress" at bounding box center [649, 255] width 89 height 18
type input "In Progress"
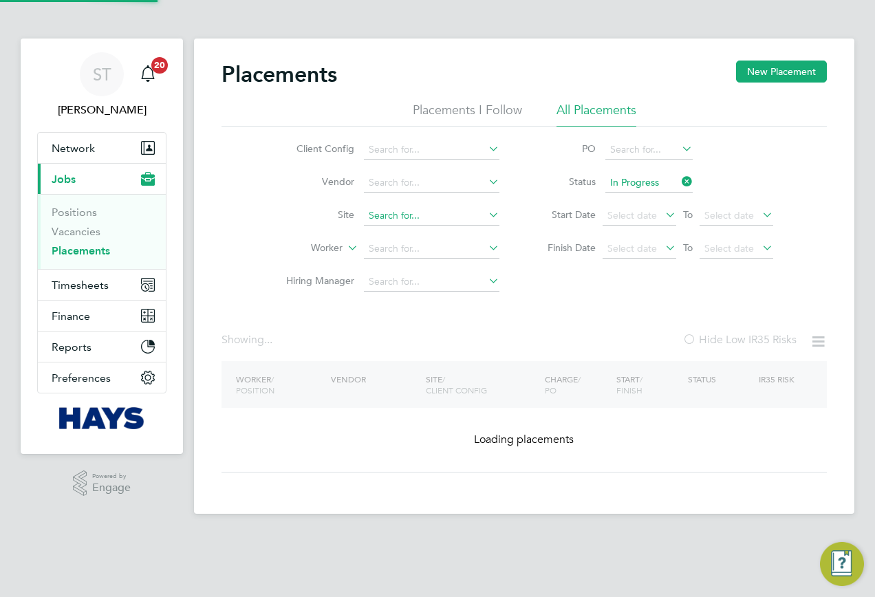
click at [440, 217] on input at bounding box center [432, 215] width 136 height 19
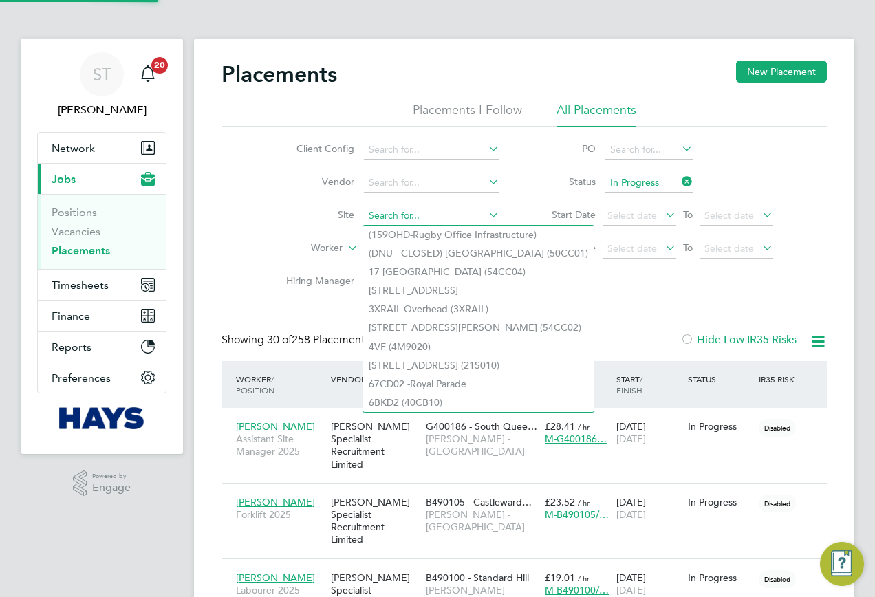
scroll to position [40, 120]
paste input "Hexham Road (22CB02)"
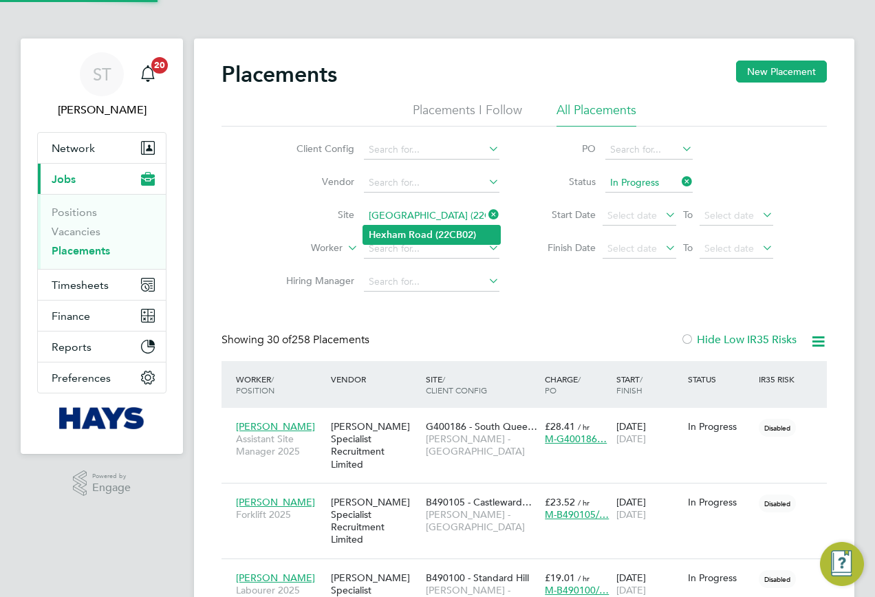
type input "Hexham Road (22CB02)"
click at [438, 229] on b "(22CB02)" at bounding box center [456, 235] width 41 height 12
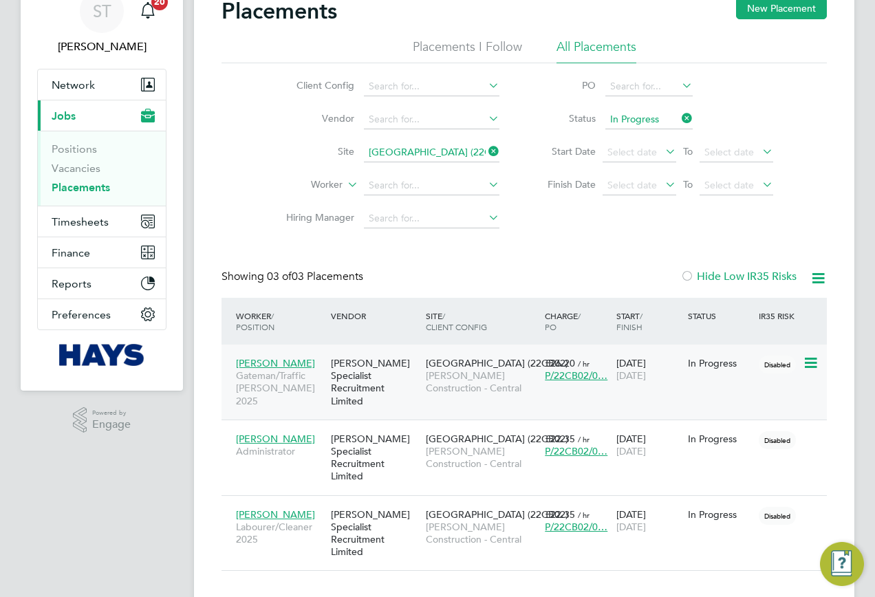
click at [294, 363] on span "Radoslav Hristov" at bounding box center [275, 363] width 79 height 12
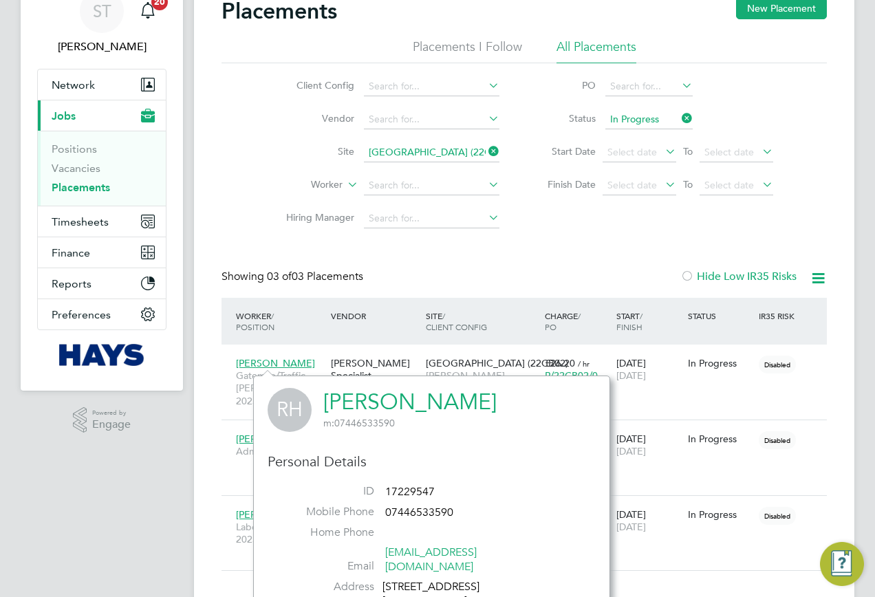
scroll to position [132, 0]
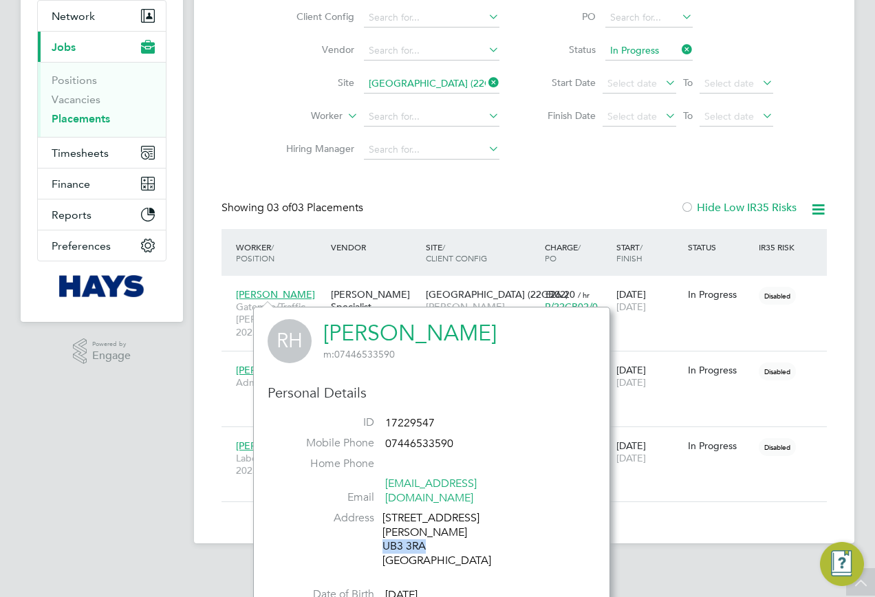
drag, startPoint x: 436, startPoint y: 533, endPoint x: 383, endPoint y: 534, distance: 53.0
click at [383, 534] on div "14 Melina Close Hayes UB3 3RA United Kingdom" at bounding box center [448, 539] width 131 height 57
click at [680, 499] on div "Placements New Placement Placements I Follow All Placements Client Config Vendo…" at bounding box center [524, 224] width 661 height 637
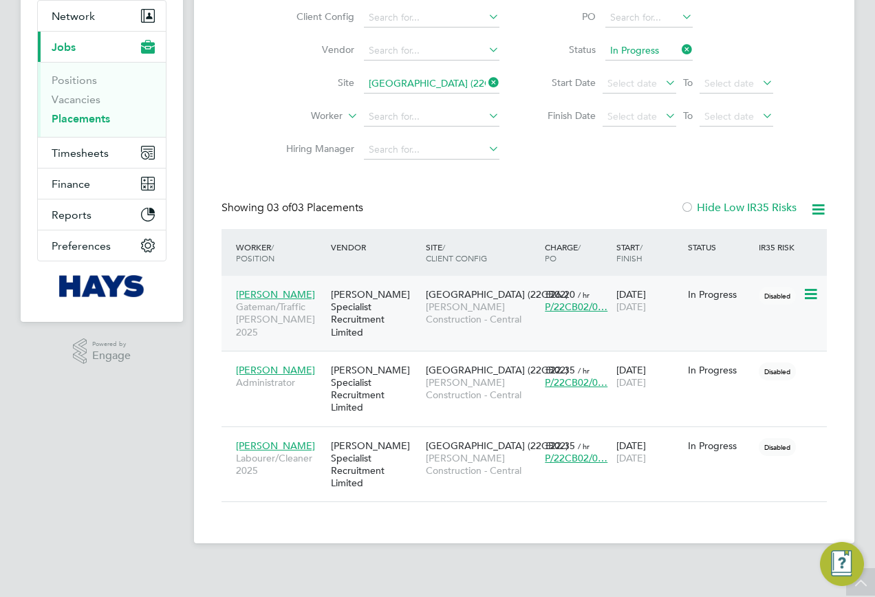
scroll to position [63, 0]
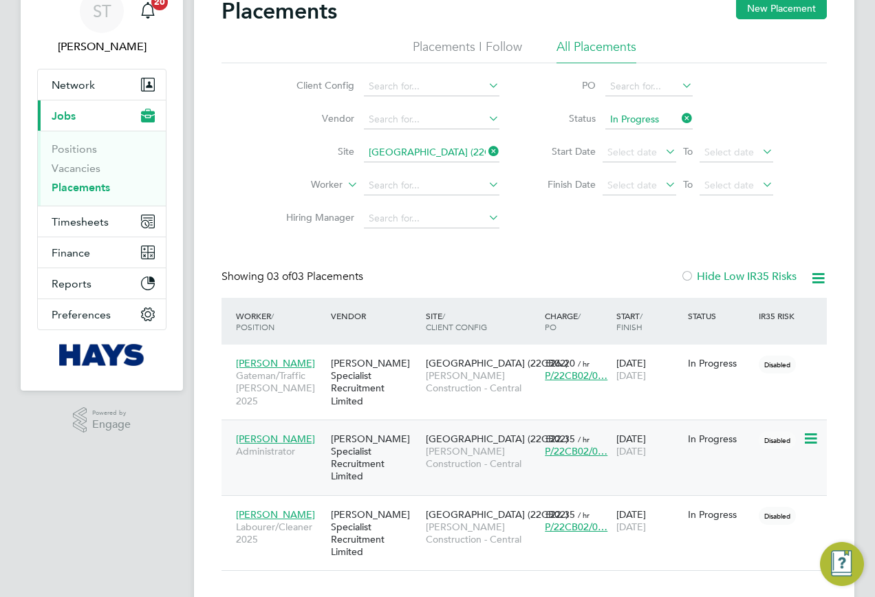
click at [270, 433] on span "Susannah Calder" at bounding box center [275, 439] width 79 height 12
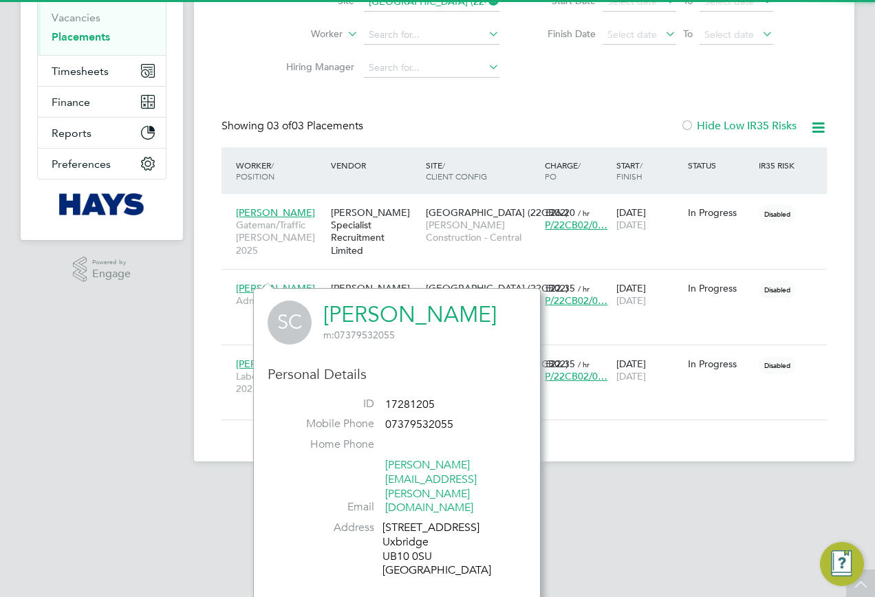
scroll to position [266, 0]
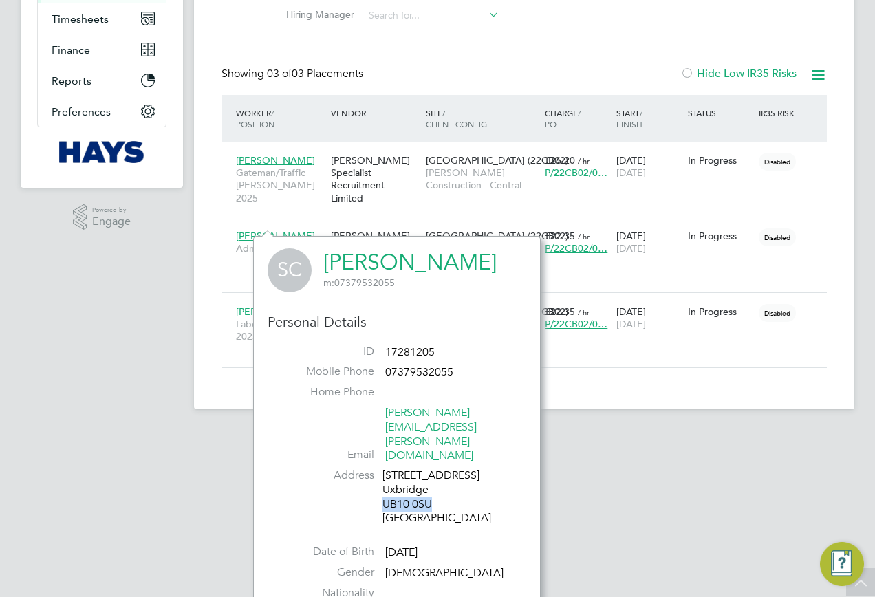
drag, startPoint x: 393, startPoint y: 458, endPoint x: 383, endPoint y: 462, distance: 10.2
click at [383, 469] on div "19 Fulham Close Uxbridge UB10 0SU United Kingdom" at bounding box center [448, 497] width 131 height 57
drag, startPoint x: 202, startPoint y: 388, endPoint x: 213, endPoint y: 372, distance: 19.8
click at [202, 409] on app-footer at bounding box center [524, 420] width 661 height 22
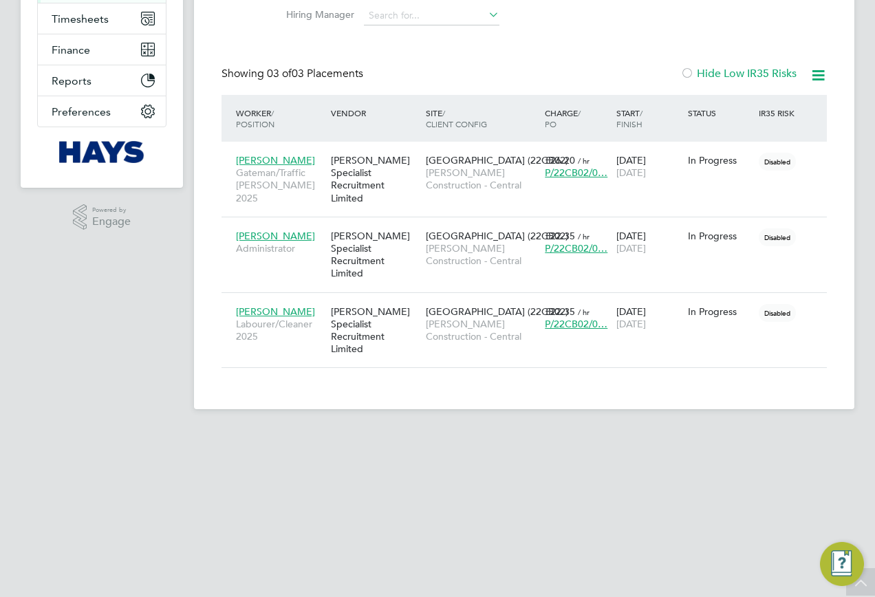
scroll to position [63, 0]
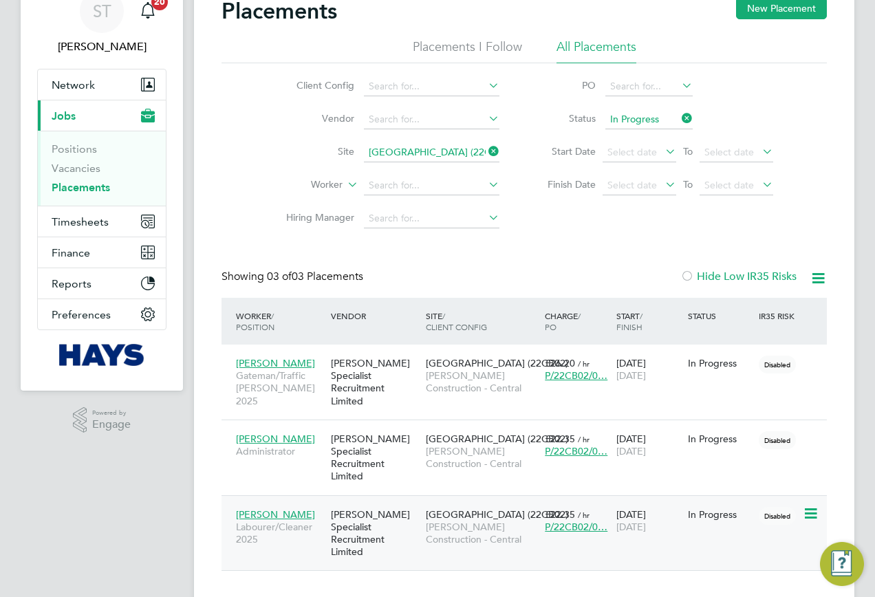
click at [259, 509] on span "Shayla Kew" at bounding box center [275, 515] width 79 height 12
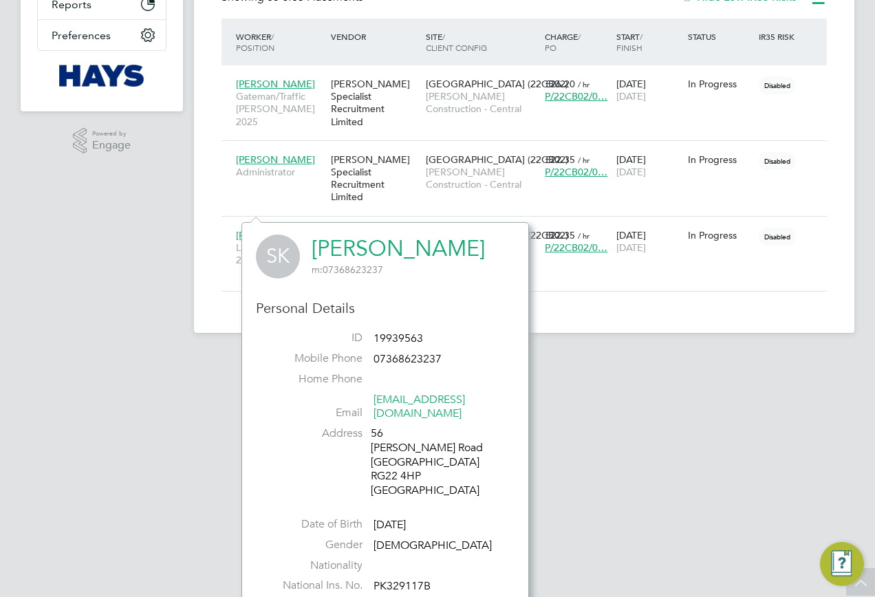
scroll to position [343, 0]
drag, startPoint x: 403, startPoint y: 467, endPoint x: 372, endPoint y: 464, distance: 31.1
click at [372, 464] on div "56 Britten Road Basingstoke RG22 4HP United Kingdom" at bounding box center [436, 462] width 131 height 72
drag, startPoint x: 372, startPoint y: 464, endPoint x: 426, endPoint y: 461, distance: 54.5
click at [423, 462] on div "56 Britten Road Basingstoke RG22 4HP United Kingdom" at bounding box center [436, 462] width 131 height 72
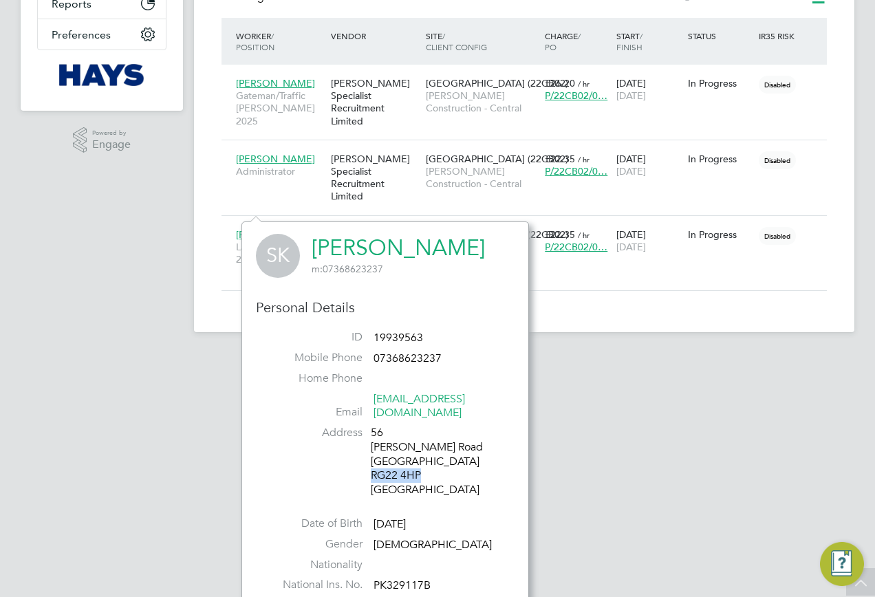
drag, startPoint x: 383, startPoint y: 460, endPoint x: 372, endPoint y: 462, distance: 11.3
click at [372, 462] on div "56 Britten Road Basingstoke RG22 4HP United Kingdom" at bounding box center [436, 462] width 131 height 72
click at [601, 354] on html "ST Samreet Thandi Notifications 20 Applications: Network Team Members Businesse…" at bounding box center [437, 6] width 875 height 698
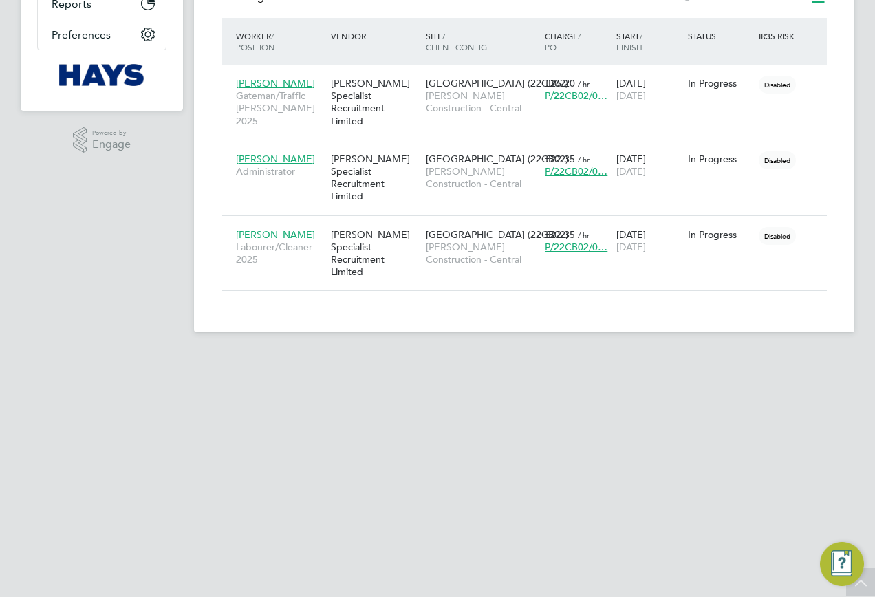
scroll to position [63, 0]
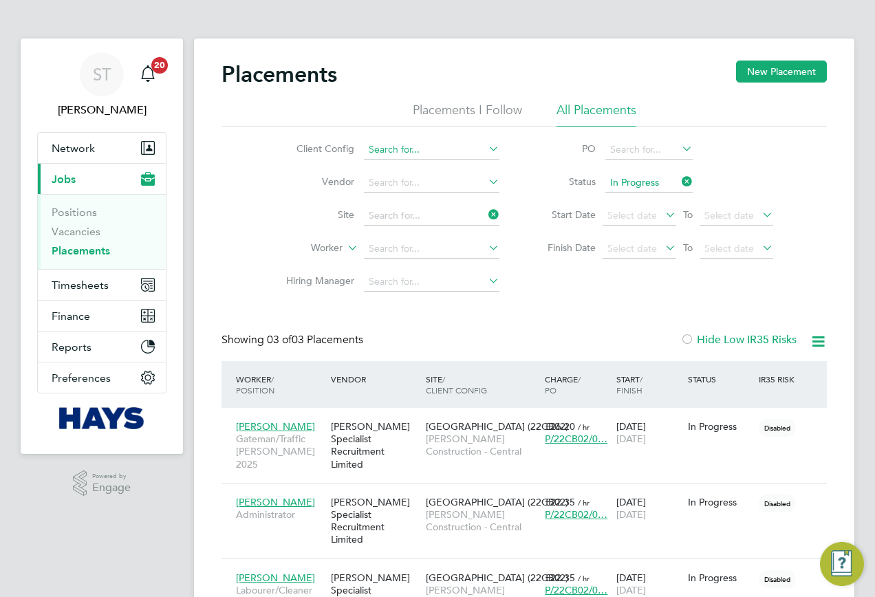
click at [464, 154] on ul "Client Config Vendor Site Worker Hiring Manager" at bounding box center [387, 215] width 259 height 165
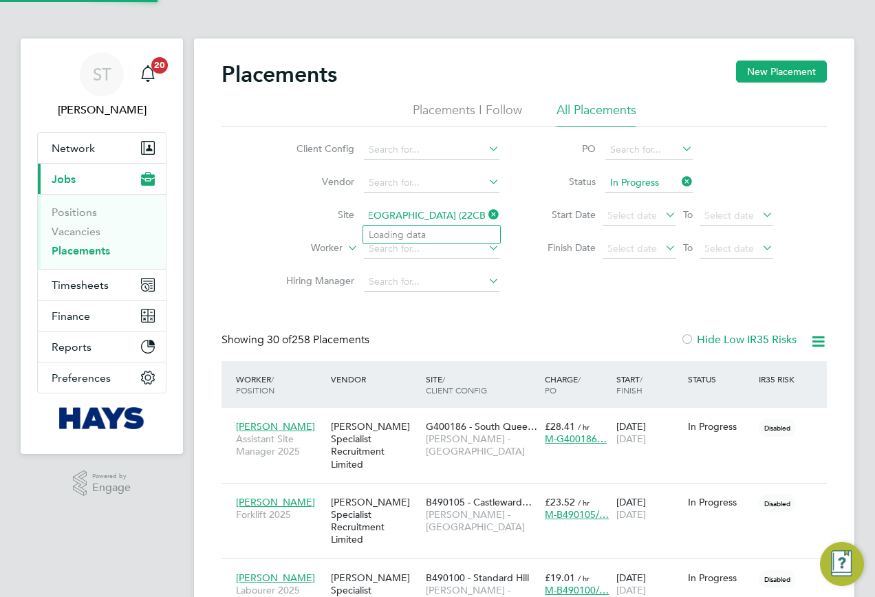
scroll to position [7, 7]
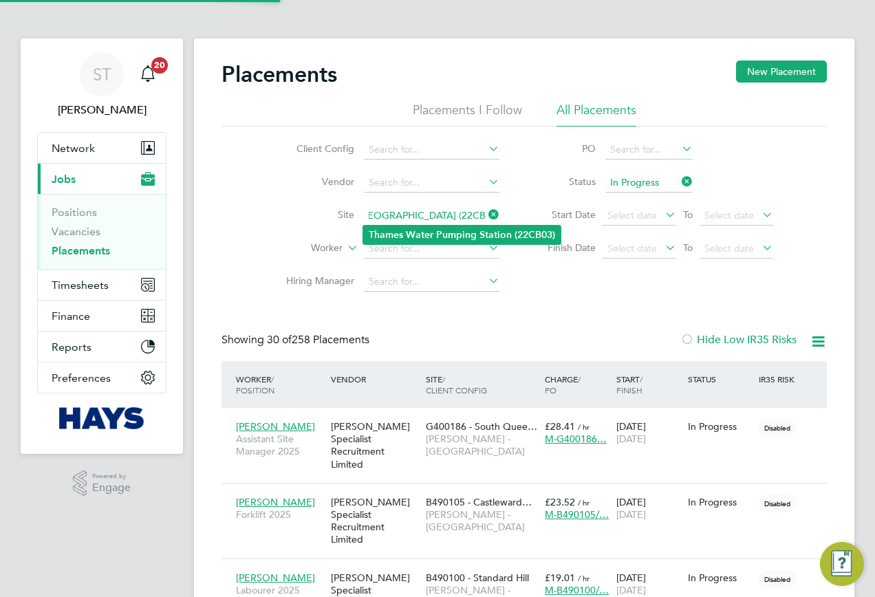
type input "Thames Water Pumping Station (22CB03)"
click at [418, 229] on b "Water" at bounding box center [420, 235] width 28 height 12
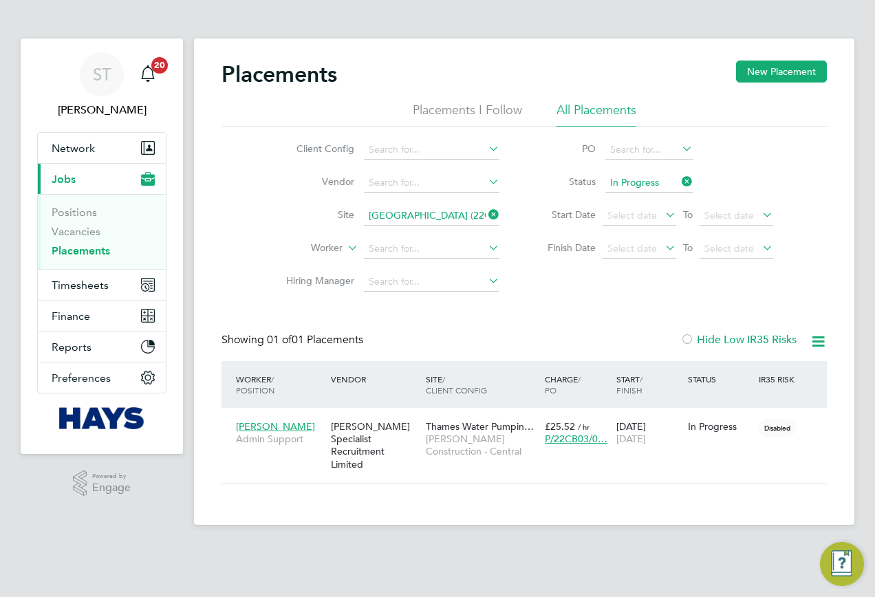
drag, startPoint x: 489, startPoint y: 211, endPoint x: 468, endPoint y: 211, distance: 20.7
click at [486, 211] on icon at bounding box center [486, 214] width 0 height 19
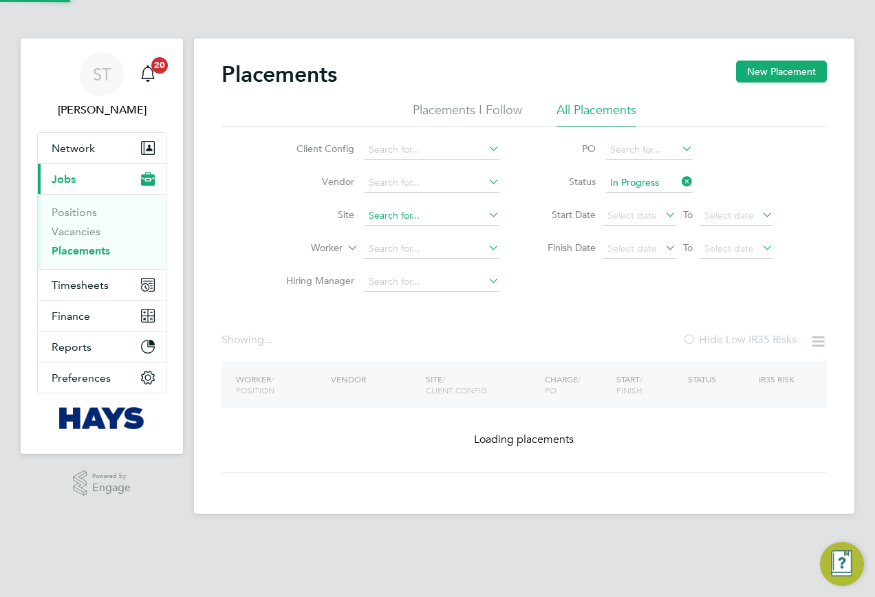
click at [417, 219] on input at bounding box center [432, 215] width 136 height 19
paste input "St Nick New School 22CC02"
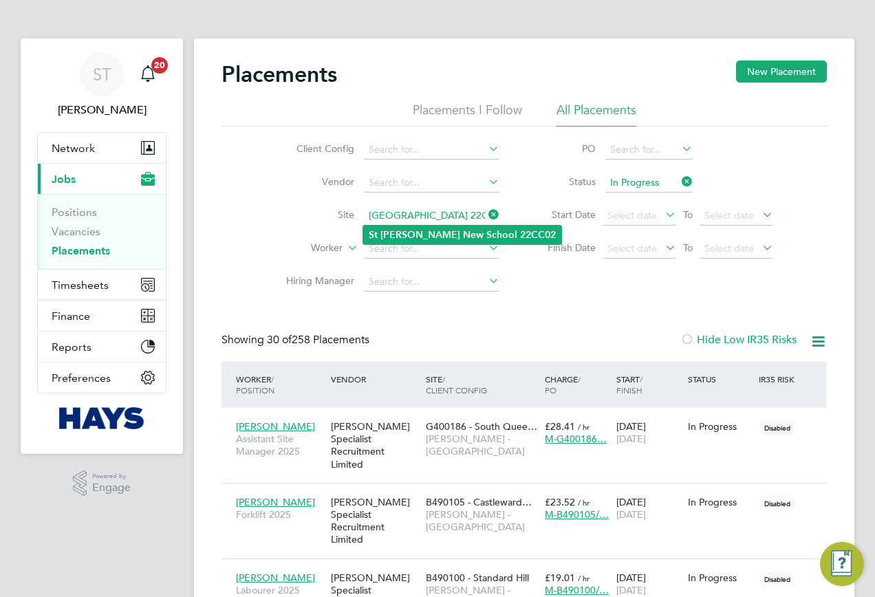
type input "St Nick New School 22CC02"
click at [486, 234] on b "School" at bounding box center [501, 235] width 31 height 12
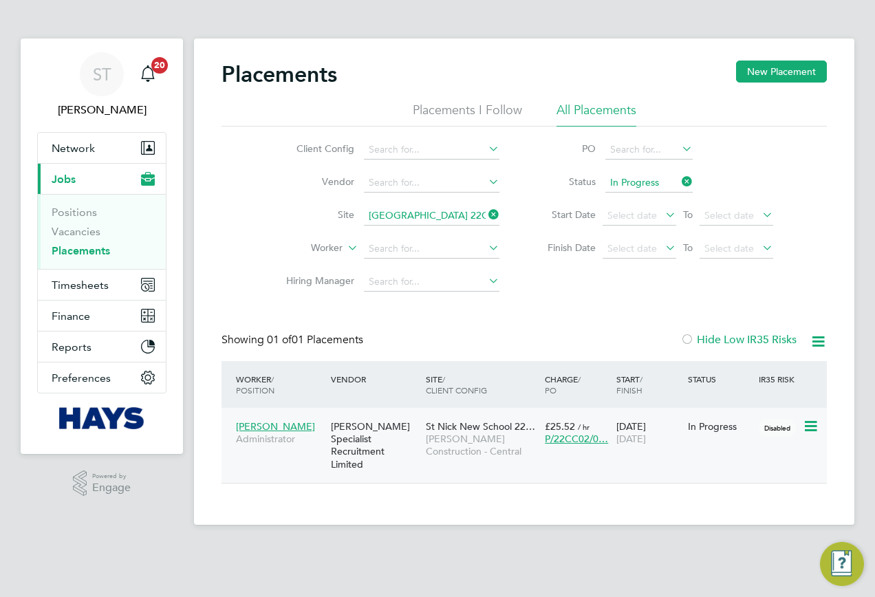
click at [416, 430] on div "Hays Specialist Recruitment Limited" at bounding box center [375, 446] width 95 height 64
click at [486, 213] on icon at bounding box center [486, 214] width 0 height 19
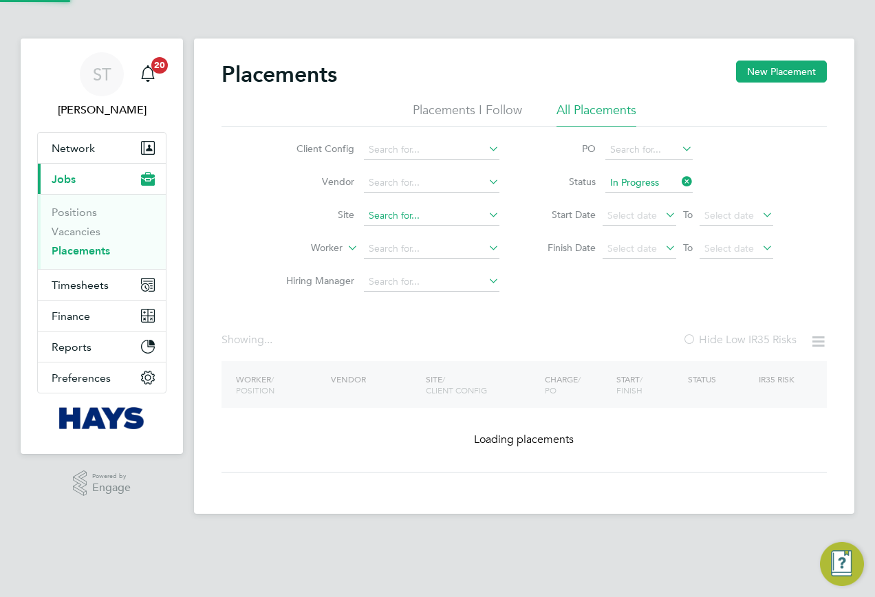
click at [449, 216] on input at bounding box center [432, 215] width 136 height 19
paste input "Berewood Primary School (75CB09)"
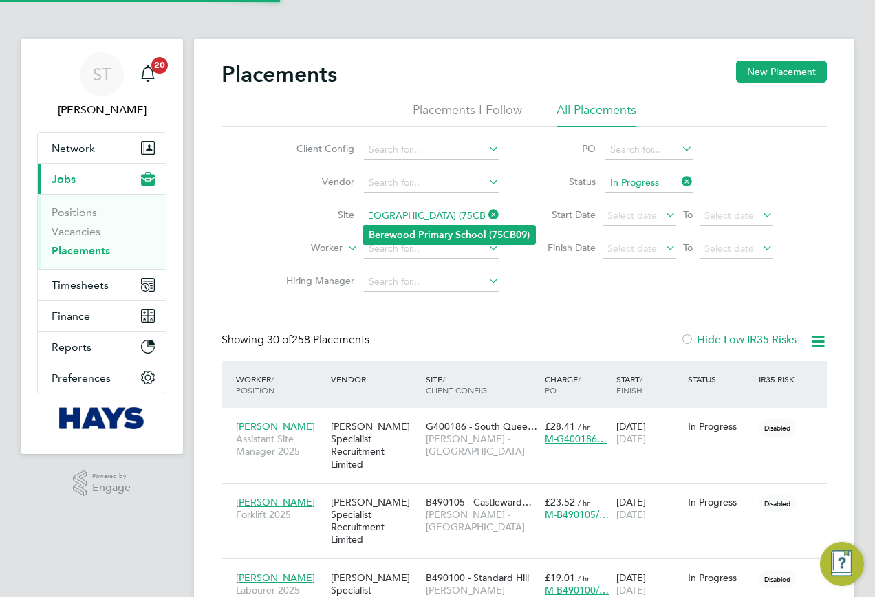
type input "Berewood Primary School (75CB09)"
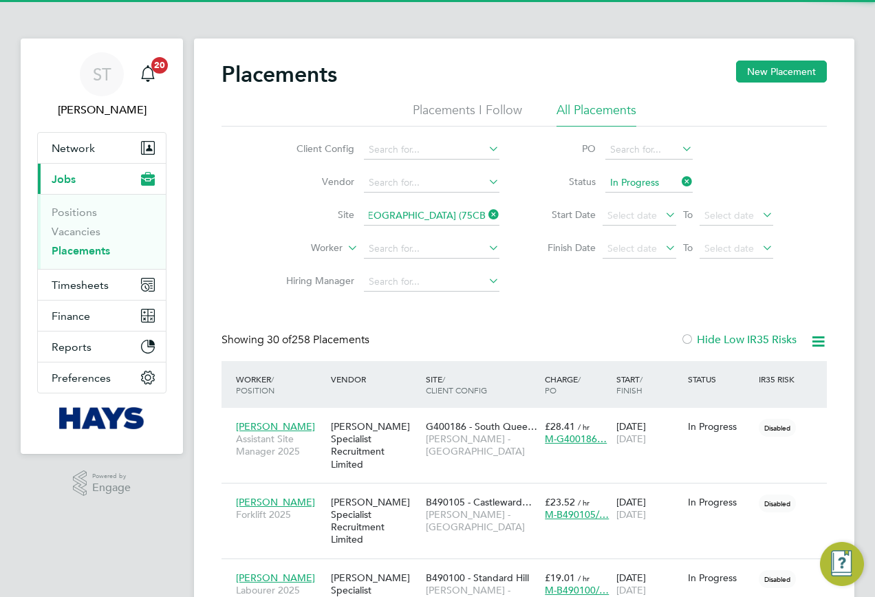
click at [445, 229] on b "Primary" at bounding box center [435, 235] width 34 height 12
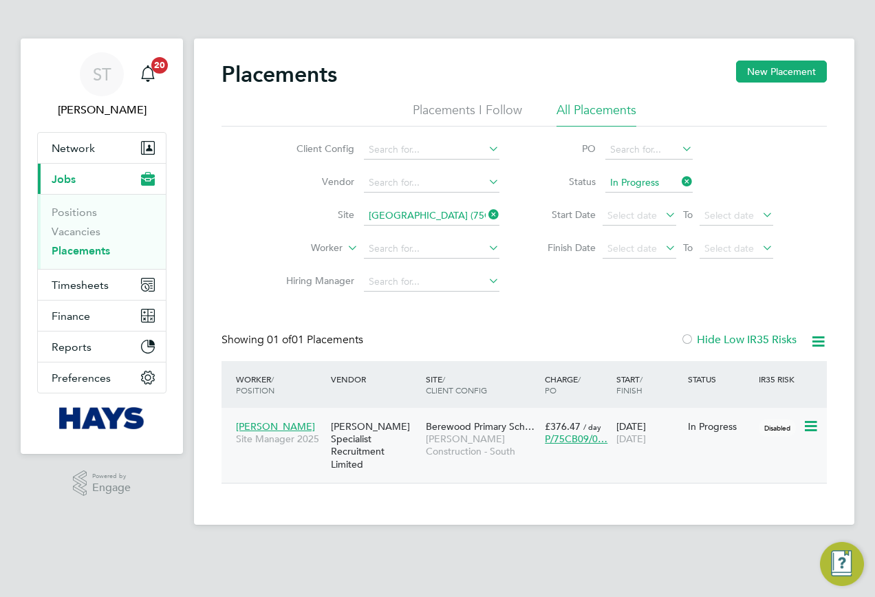
click at [272, 426] on span "Gary Martin" at bounding box center [275, 426] width 79 height 12
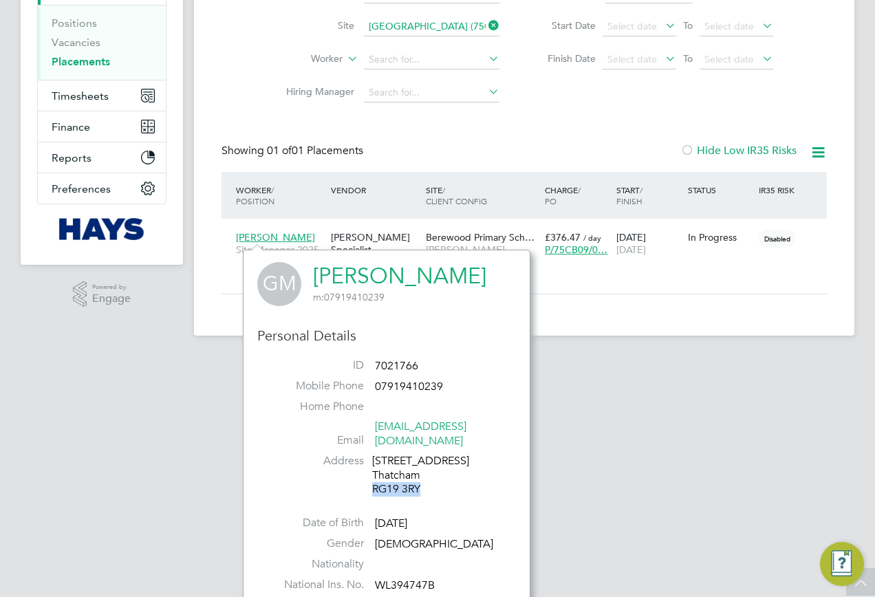
drag, startPoint x: 423, startPoint y: 474, endPoint x: 374, endPoint y: 479, distance: 49.8
click at [374, 479] on div "10 Crowfield Drive Thatcham RG19 3RY" at bounding box center [437, 475] width 131 height 43
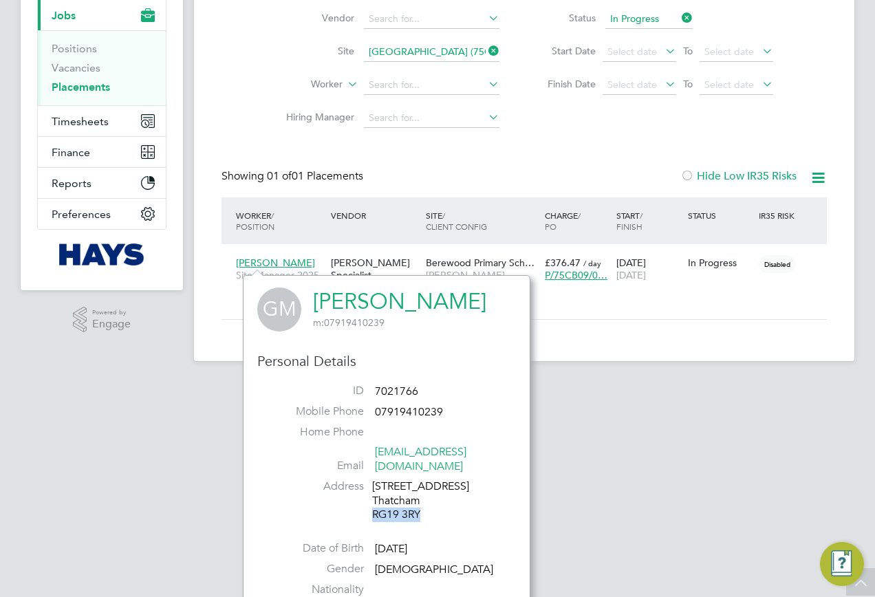
drag, startPoint x: 486, startPoint y: 53, endPoint x: 467, endPoint y: 54, distance: 19.3
click at [486, 53] on icon at bounding box center [486, 50] width 0 height 19
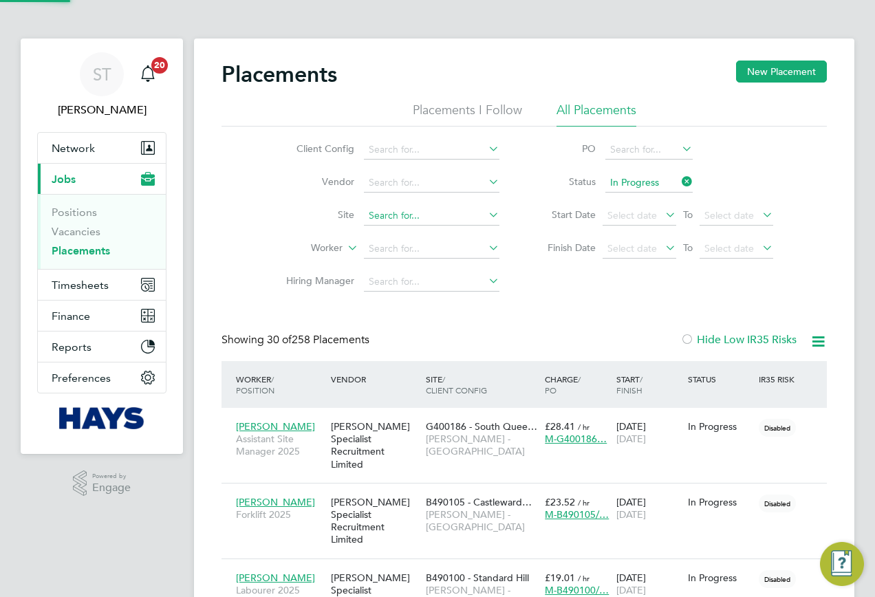
click at [397, 209] on input at bounding box center [432, 215] width 136 height 19
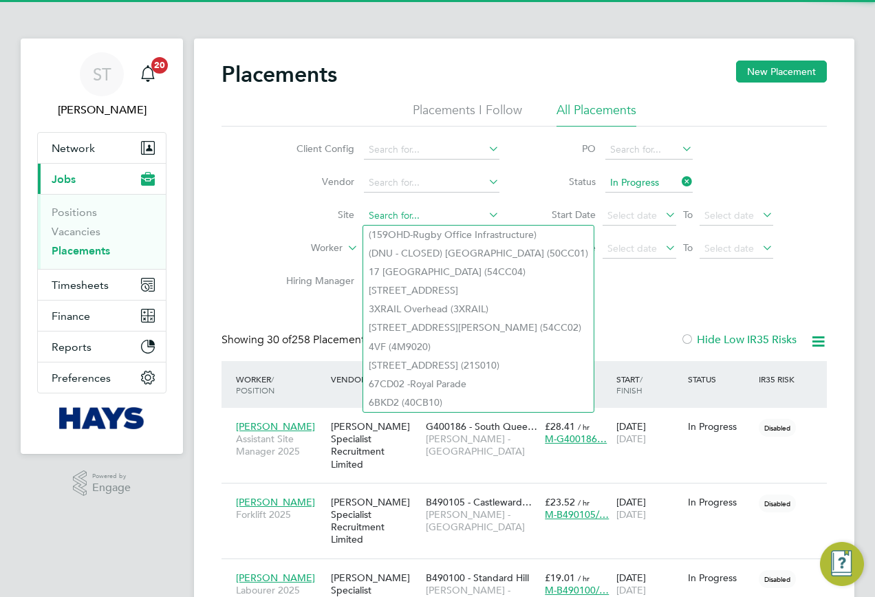
paste input "Oakmoor School (75CB11)"
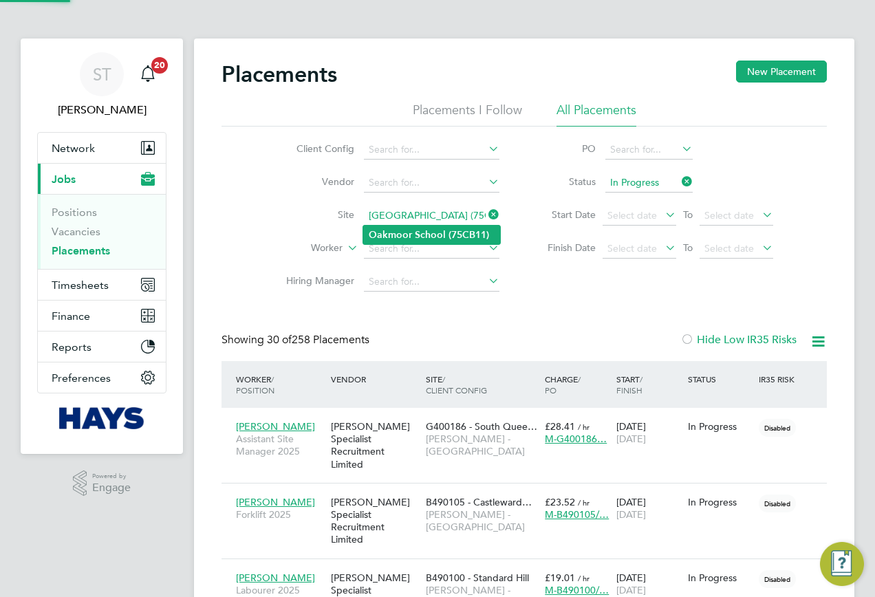
type input "Oakmoor School (75CB11)"
click at [405, 231] on b "Oakmoor" at bounding box center [390, 235] width 43 height 12
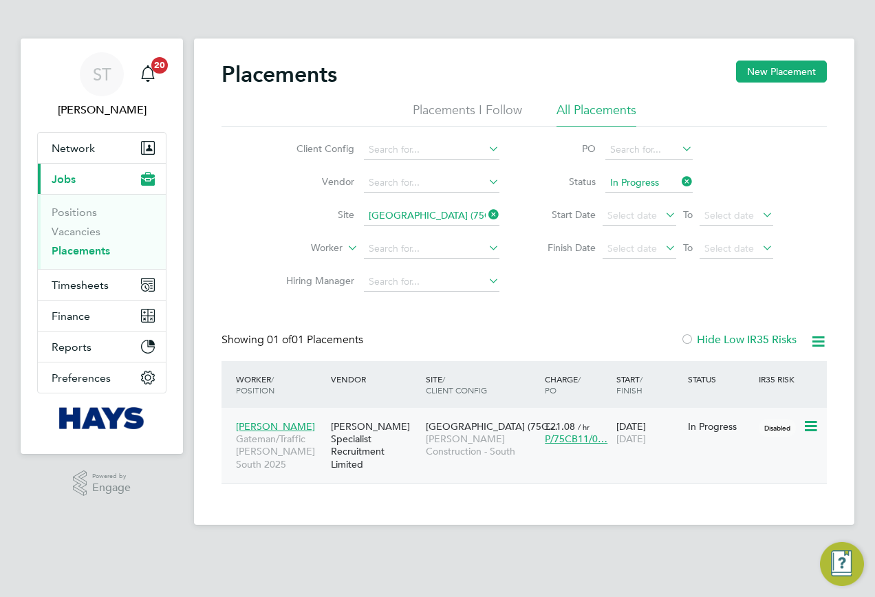
click at [261, 425] on span "Alieu Touray" at bounding box center [275, 426] width 79 height 12
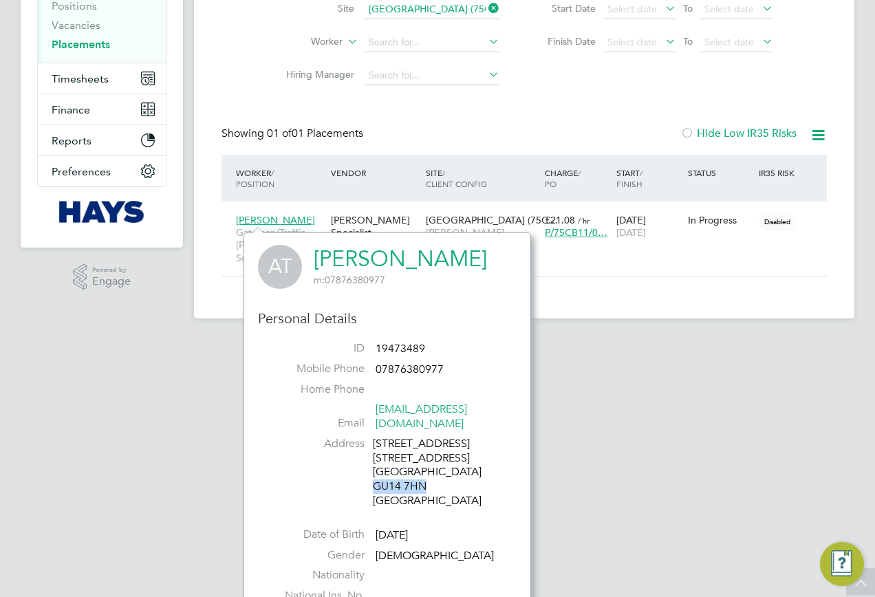
drag, startPoint x: 424, startPoint y: 486, endPoint x: 374, endPoint y: 488, distance: 50.3
click at [374, 488] on div "17 Savoy Place 281 Farnborough Road ,farnbor Hampshire GU14 7HN United Kingdom" at bounding box center [438, 473] width 131 height 72
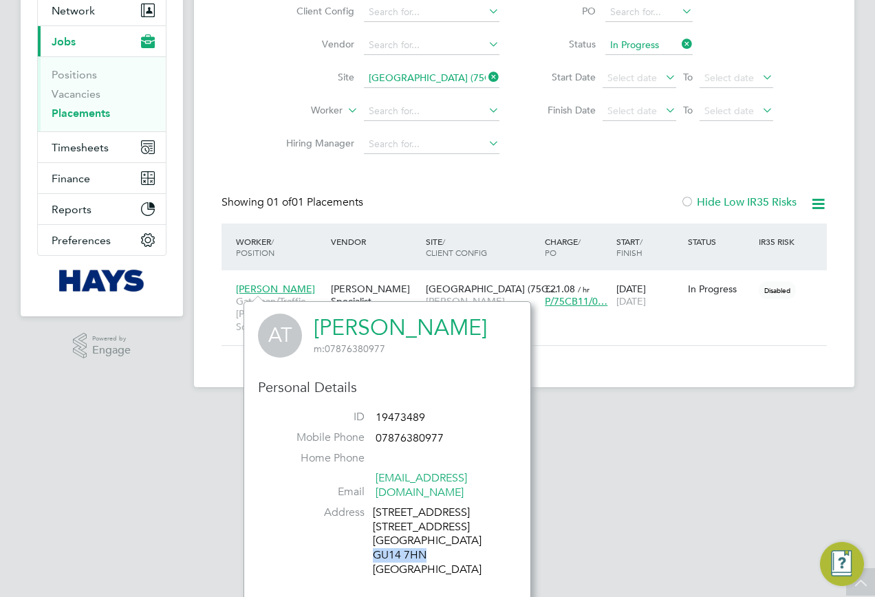
click at [486, 81] on icon at bounding box center [486, 76] width 0 height 19
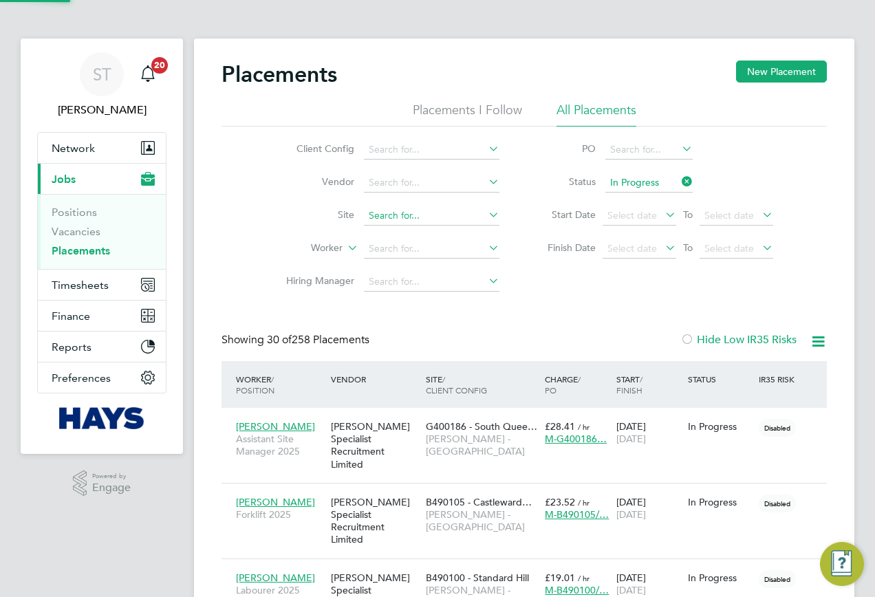
click at [389, 212] on input at bounding box center [432, 215] width 136 height 19
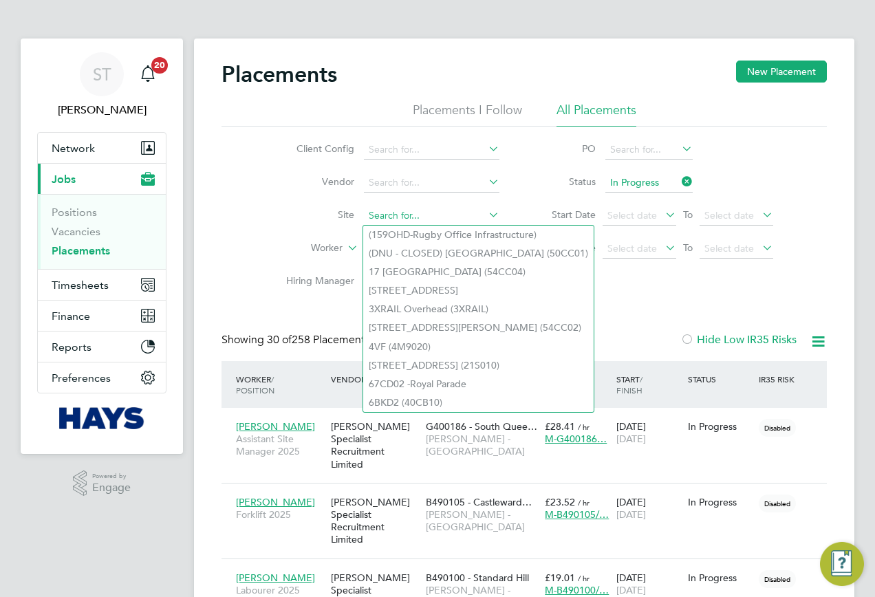
paste input "Bordon School (75CB06)"
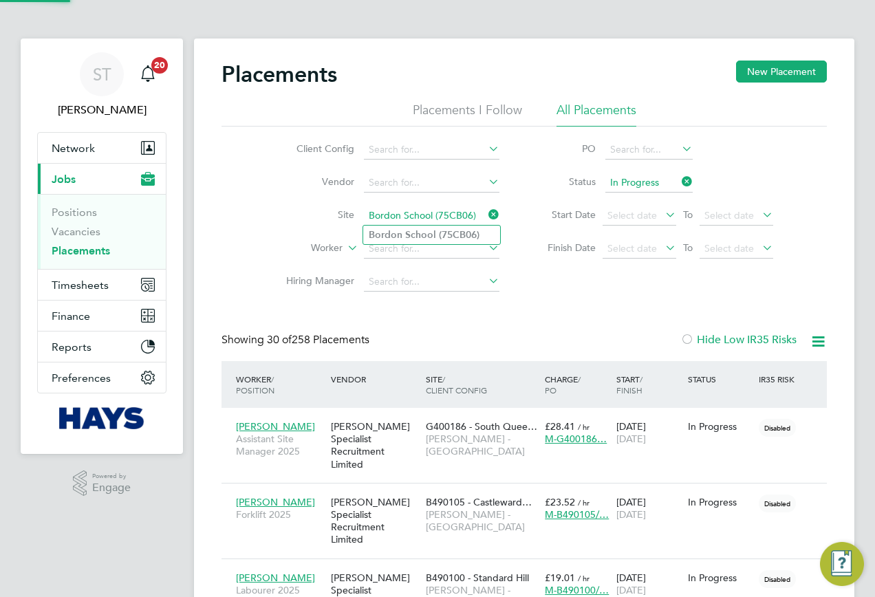
click at [399, 223] on input "Bordon School (75CB06)" at bounding box center [432, 215] width 136 height 19
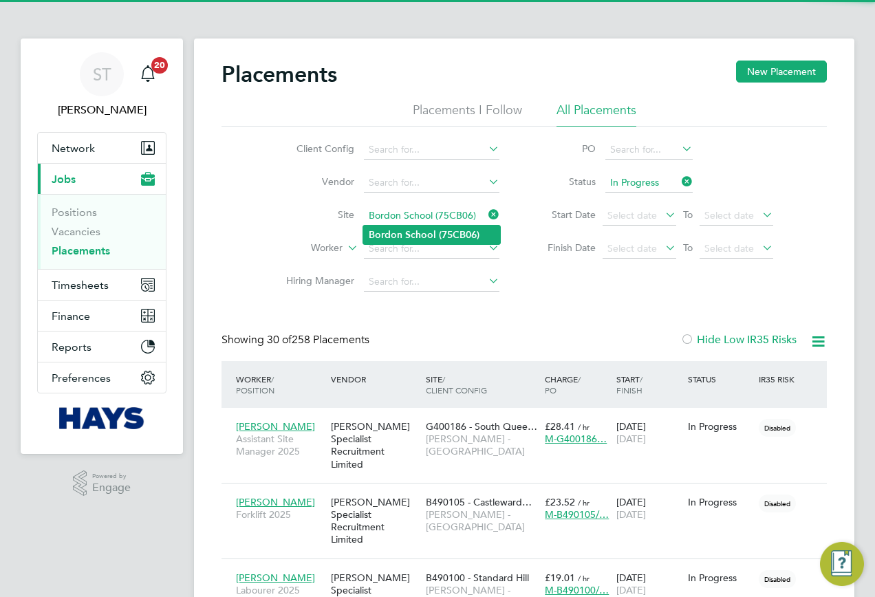
type input "Bordon School (75CB06)"
click at [394, 229] on b "Bordon" at bounding box center [386, 235] width 34 height 12
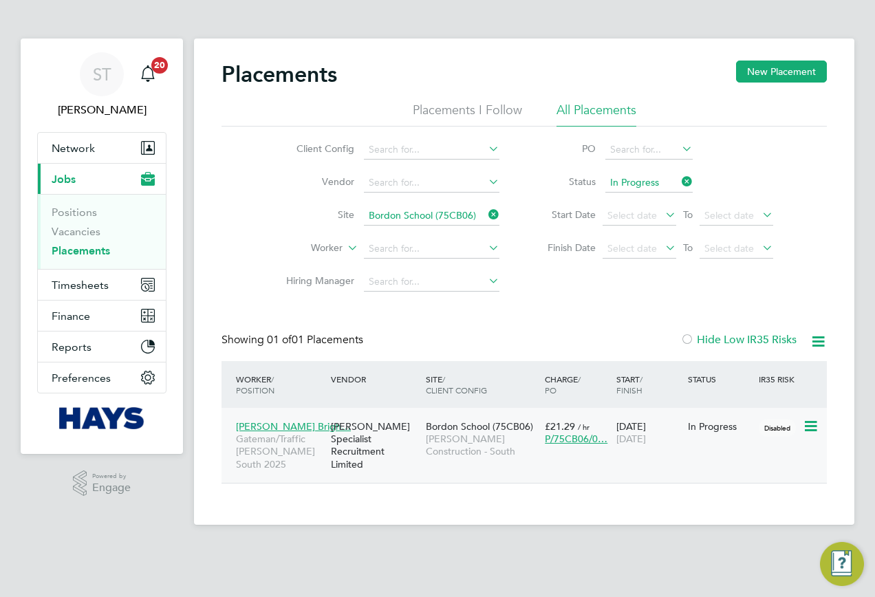
click at [255, 426] on span "Olugbenga Brigh…" at bounding box center [293, 426] width 115 height 12
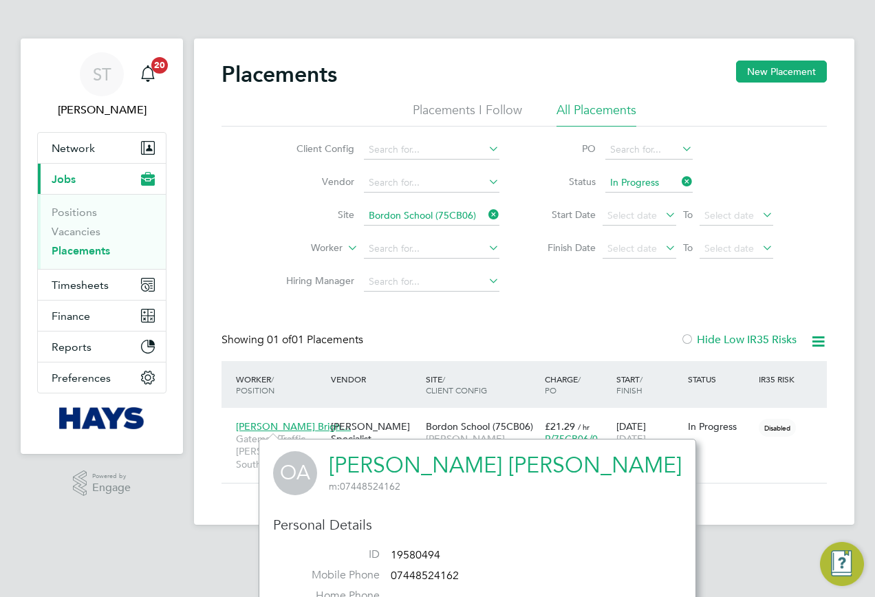
drag, startPoint x: 328, startPoint y: 467, endPoint x: 619, endPoint y: 478, distance: 291.3
drag, startPoint x: 619, startPoint y: 478, endPoint x: 609, endPoint y: 477, distance: 9.7
click at [609, 477] on link "Olugbenga Bright Akinsanya" at bounding box center [505, 465] width 353 height 27
click at [162, 509] on div ".st0{fill:#C0C1C2;} Powered by Engage" at bounding box center [102, 483] width 162 height 59
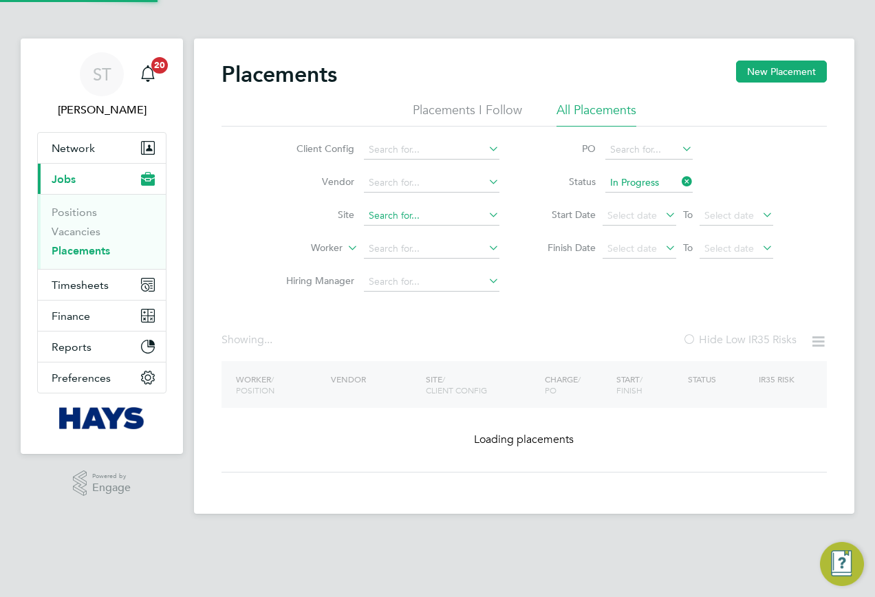
click at [468, 212] on input at bounding box center [432, 215] width 136 height 19
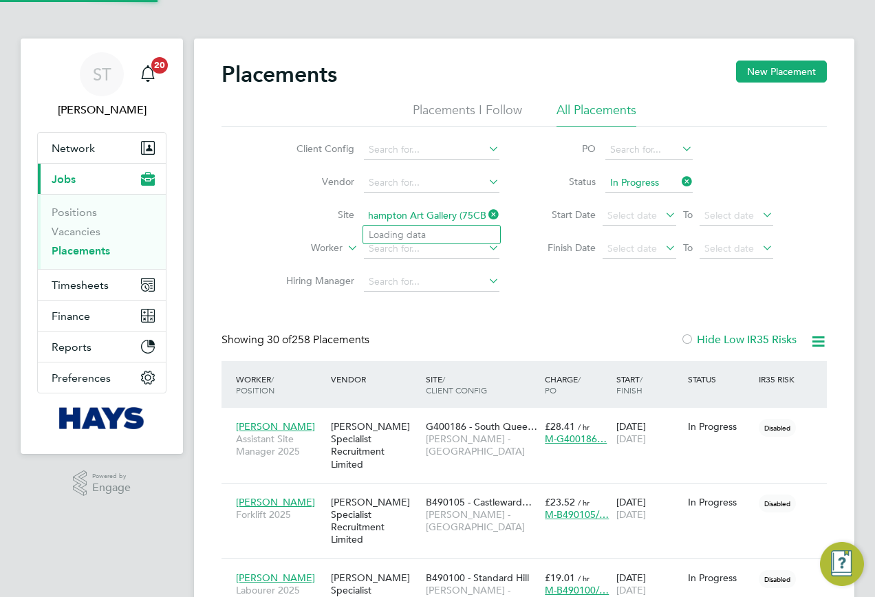
scroll to position [7, 7]
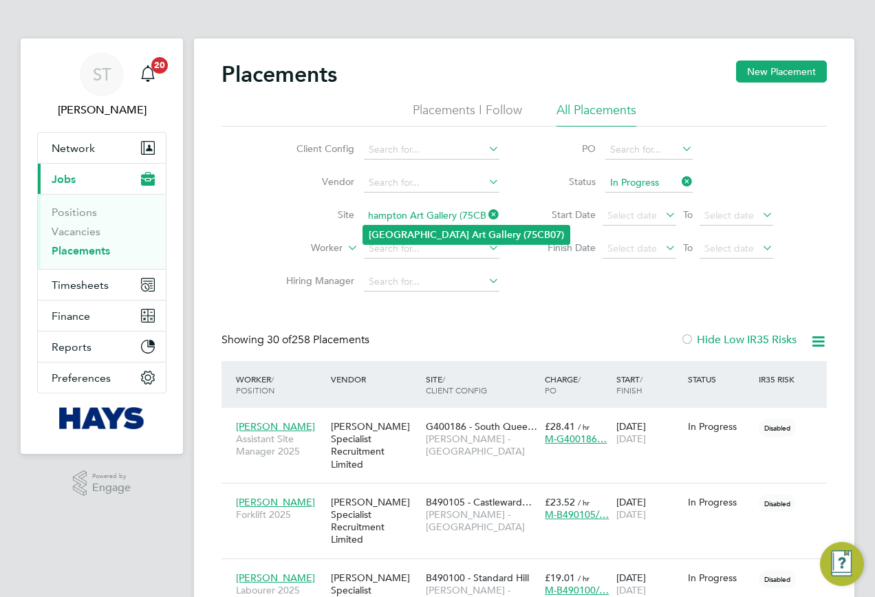
type input "Southampton Art Gallery (75CB07)"
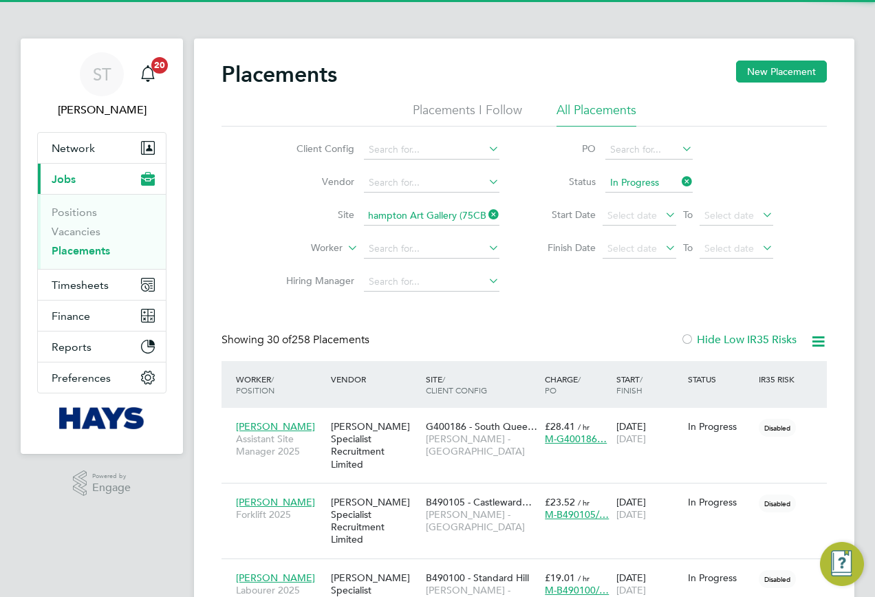
click at [456, 227] on li "Southampton Art Gallery (75CB07)" at bounding box center [466, 235] width 206 height 19
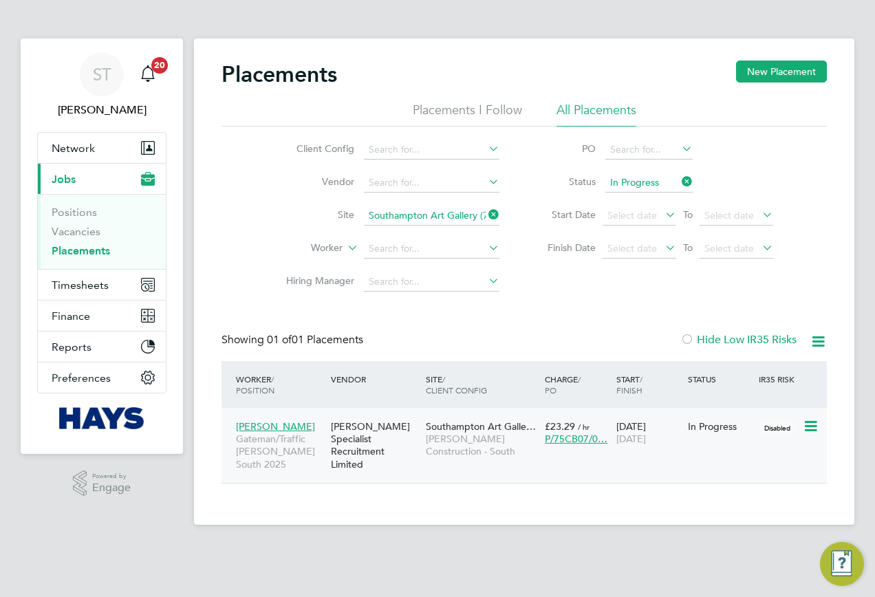
click at [261, 420] on div "Tristian Myhill Gateman/Traffic Marshall South 2025" at bounding box center [280, 446] width 95 height 64
click at [258, 428] on span "Tristian Myhill" at bounding box center [275, 426] width 79 height 12
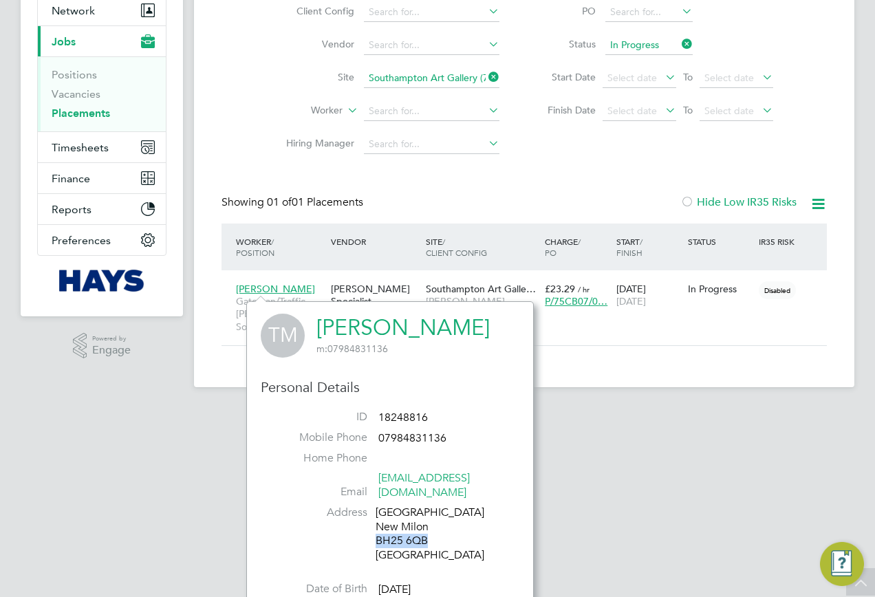
drag, startPoint x: 433, startPoint y: 528, endPoint x: 378, endPoint y: 528, distance: 55.7
click at [378, 528] on div "Christchurch Road New Milon BH25 6QB United Kingdom" at bounding box center [441, 534] width 131 height 57
click at [486, 79] on icon at bounding box center [486, 76] width 0 height 19
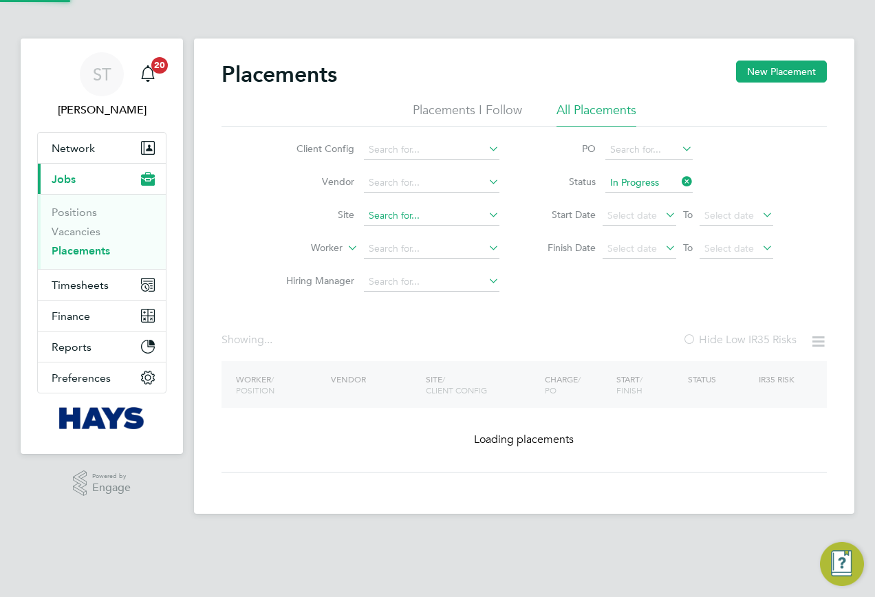
click at [372, 222] on input at bounding box center [432, 215] width 136 height 19
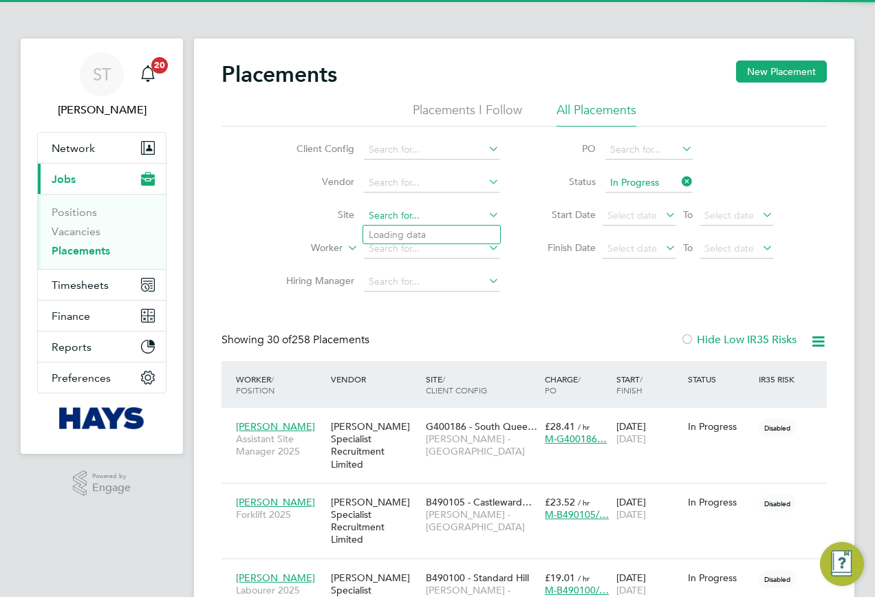
scroll to position [40, 120]
paste input "Dock 9 (67CB01)"
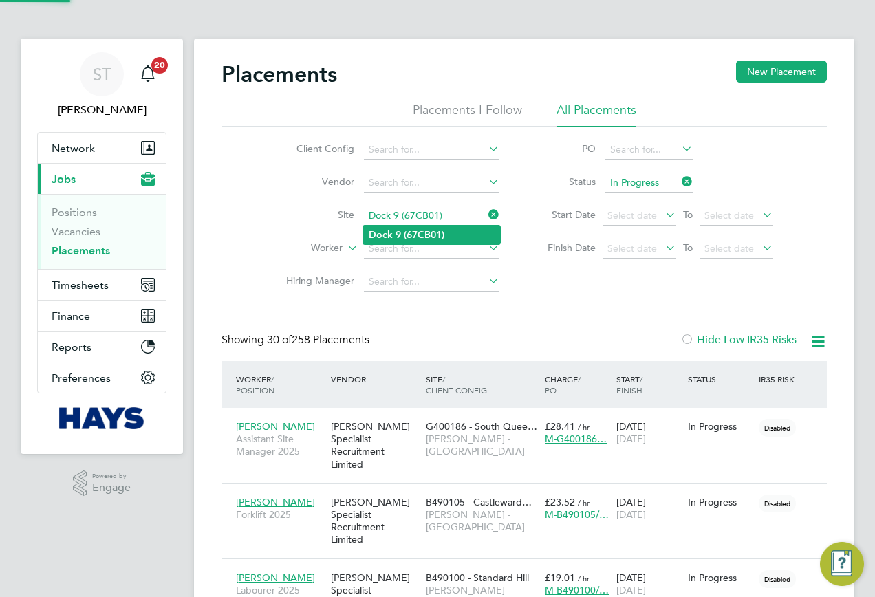
type input "Dock 9 (67CB01)"
click at [393, 228] on li "Dock 9 (67CB01)" at bounding box center [431, 235] width 137 height 19
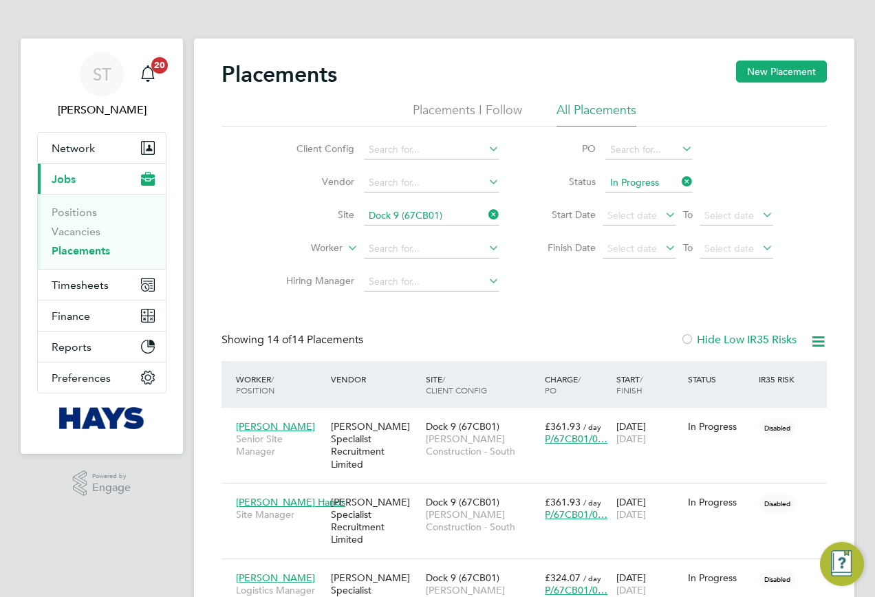
click at [811, 343] on icon at bounding box center [818, 341] width 17 height 17
click at [748, 374] on li "Download Placements Report" at bounding box center [751, 374] width 147 height 19
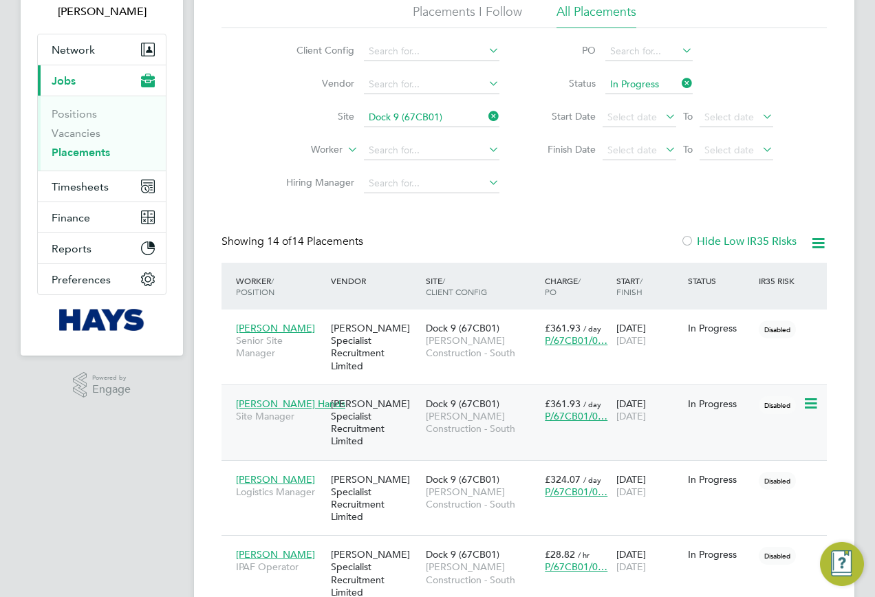
scroll to position [206, 0]
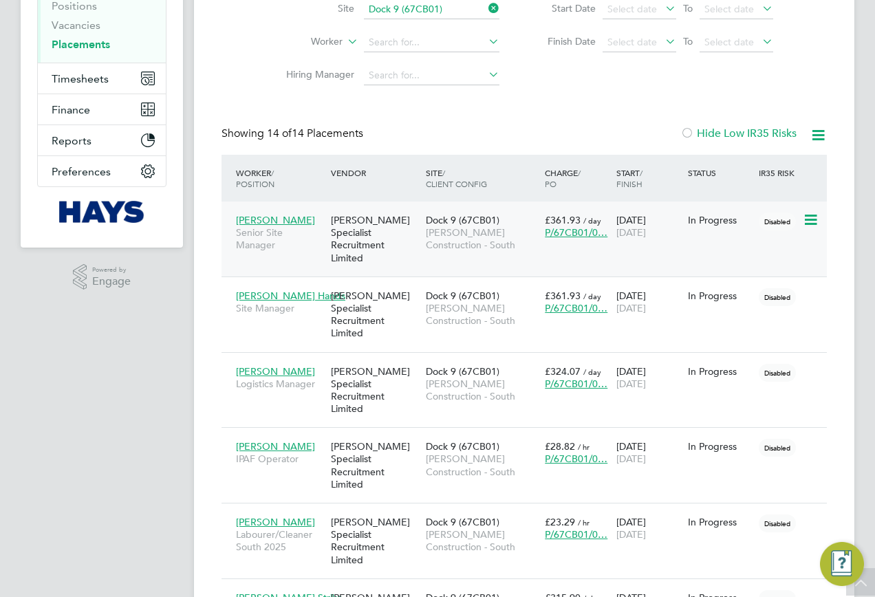
click at [259, 220] on span "Justin Cain" at bounding box center [275, 220] width 79 height 12
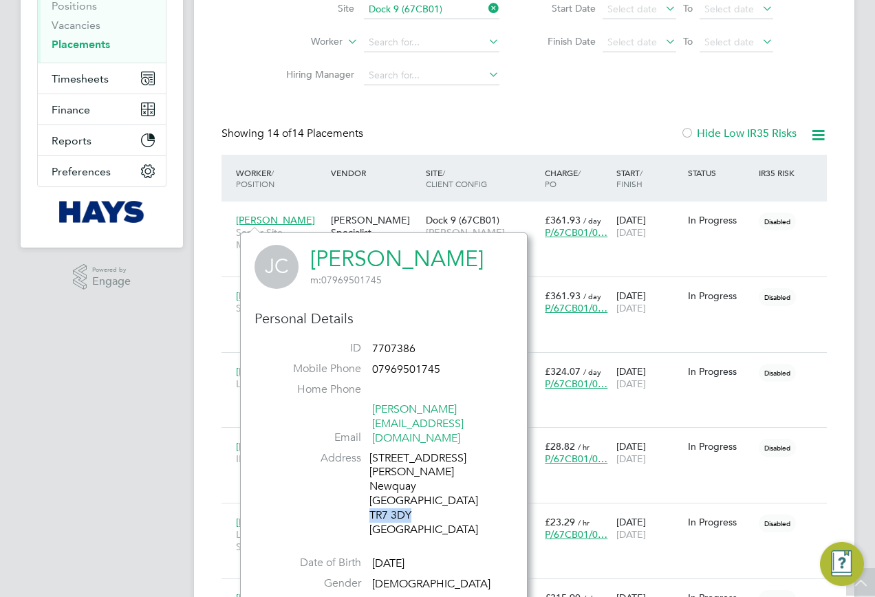
drag, startPoint x: 411, startPoint y: 474, endPoint x: 370, endPoint y: 474, distance: 42.0
click at [370, 474] on div "25 Quintrell Rd Newquay Cornwall TR7 3DY United Kingdom" at bounding box center [435, 494] width 131 height 86
click at [119, 383] on app-navbar "ST Samreet Thandi Notifications 20 Applications: Network Team Members Businesse…" at bounding box center [102, 577] width 162 height 1490
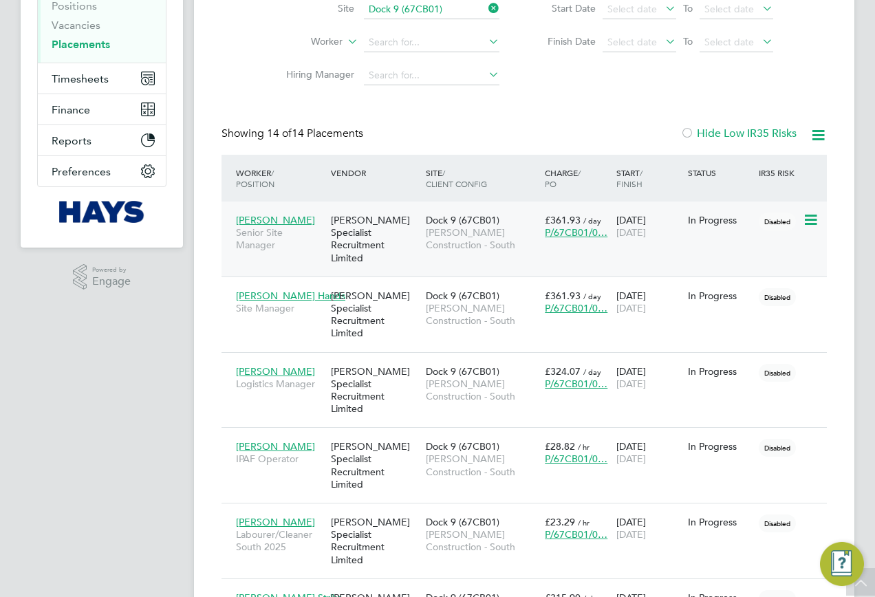
click at [250, 222] on span "Justin Cain" at bounding box center [275, 220] width 79 height 12
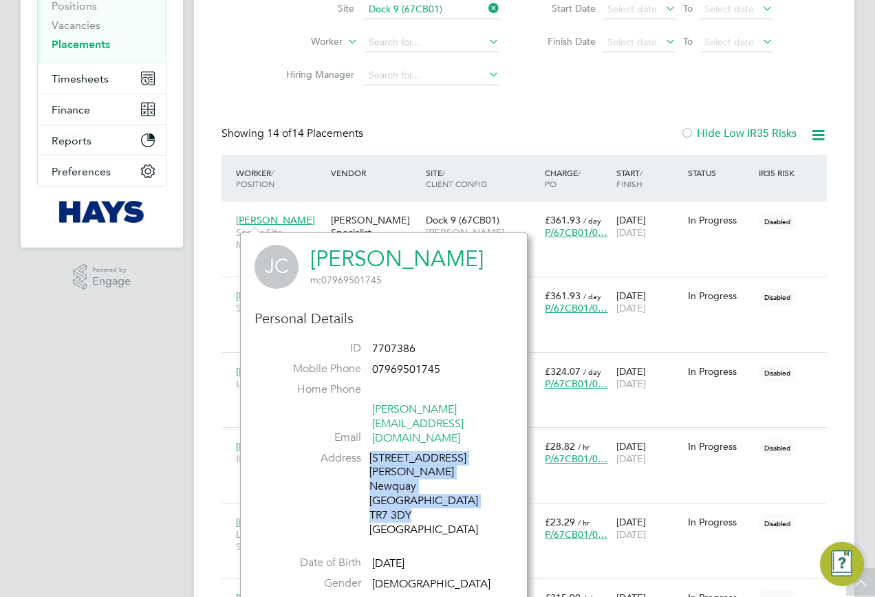
drag, startPoint x: 414, startPoint y: 474, endPoint x: 368, endPoint y: 473, distance: 46.1
click at [368, 473] on li "Address 25 Quintrell Rd Newquay Cornwall TR7 3DY United Kingdom" at bounding box center [384, 495] width 238 height 89
drag, startPoint x: 368, startPoint y: 473, endPoint x: 409, endPoint y: 469, distance: 40.7
click at [403, 469] on div "25 Quintrell Rd Newquay Cornwall TR7 3DY United Kingdom" at bounding box center [435, 494] width 131 height 86
drag, startPoint x: 412, startPoint y: 469, endPoint x: 370, endPoint y: 469, distance: 42.0
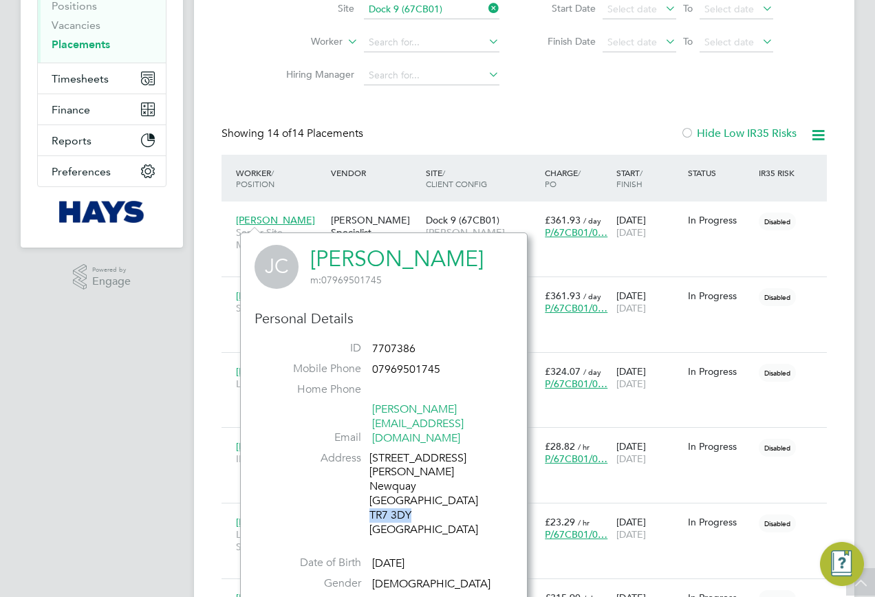
click at [370, 469] on div "25 Quintrell Rd Newquay Cornwall TR7 3DY United Kingdom" at bounding box center [435, 494] width 131 height 86
click at [153, 378] on app-navbar "ST Samreet Thandi Notifications 20 Applications: Network Team Members Businesse…" at bounding box center [102, 577] width 162 height 1490
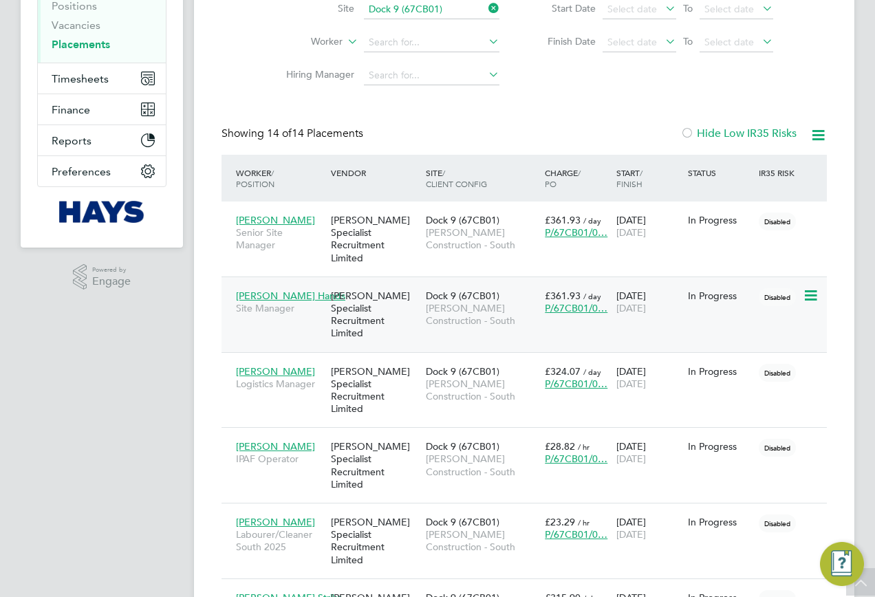
click at [271, 290] on span "Dean Hands" at bounding box center [290, 296] width 109 height 12
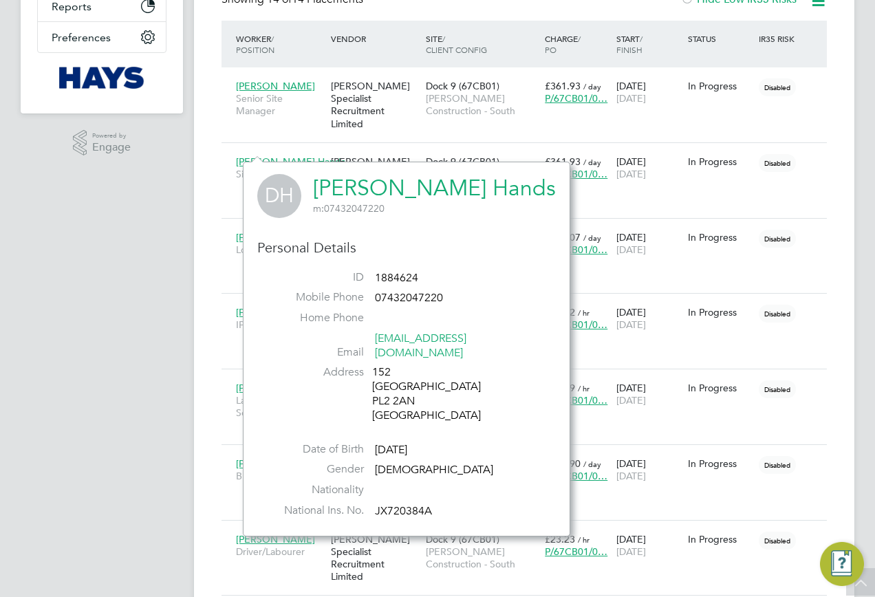
scroll to position [344, 0]
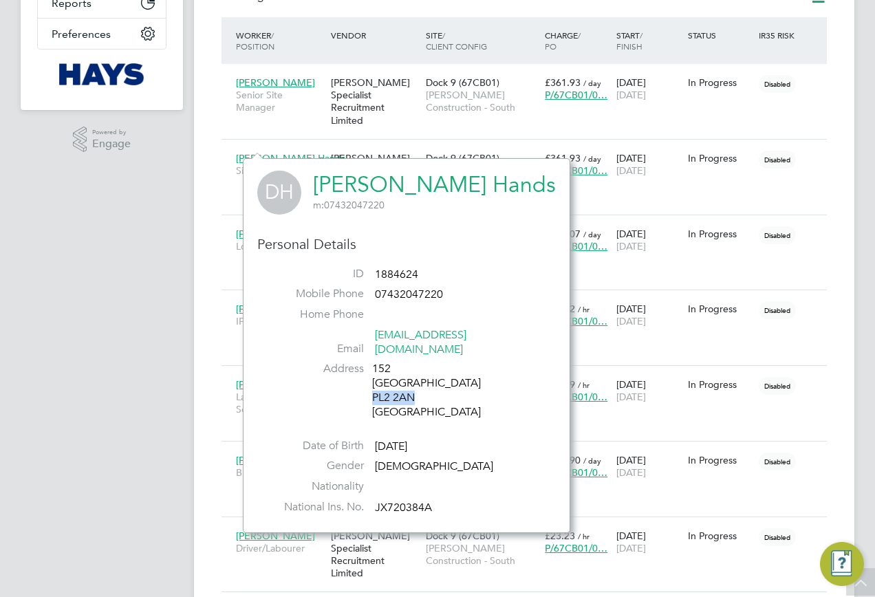
drag, startPoint x: 418, startPoint y: 383, endPoint x: 373, endPoint y: 384, distance: 44.7
click at [373, 384] on div "152 Royal Navy Avenue PL2 2AN United Kingdom" at bounding box center [437, 390] width 131 height 57
drag, startPoint x: 93, startPoint y: 376, endPoint x: 175, endPoint y: 309, distance: 106.2
click at [92, 376] on app-navbar "ST Samreet Thandi Notifications 20 Applications: Network Team Members Businesse…" at bounding box center [102, 439] width 162 height 1490
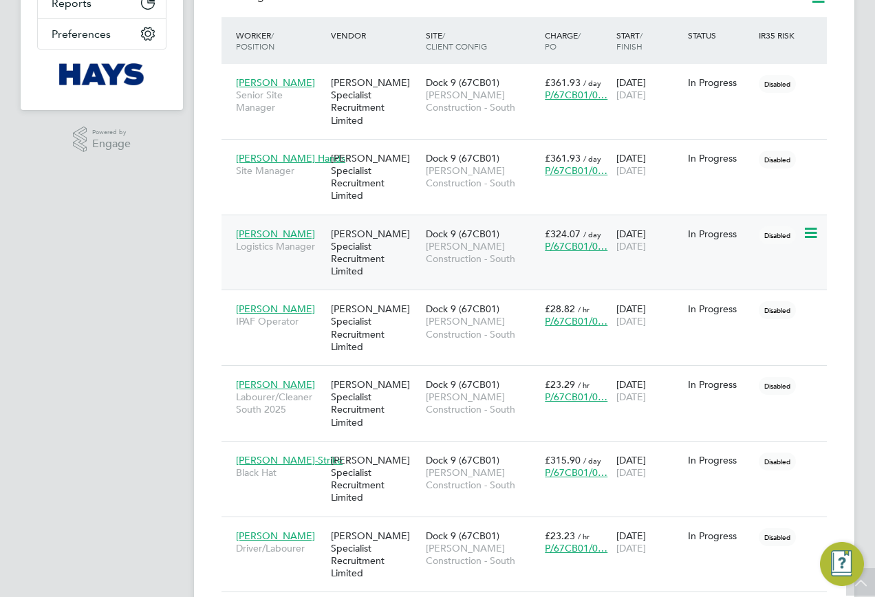
click at [261, 228] on span "Russell Winsor" at bounding box center [275, 234] width 79 height 12
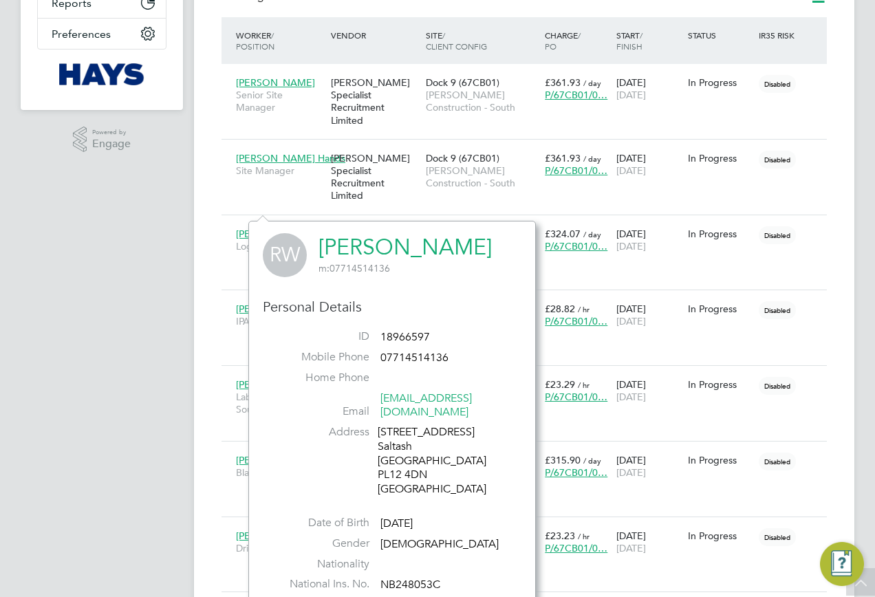
scroll to position [413, 0]
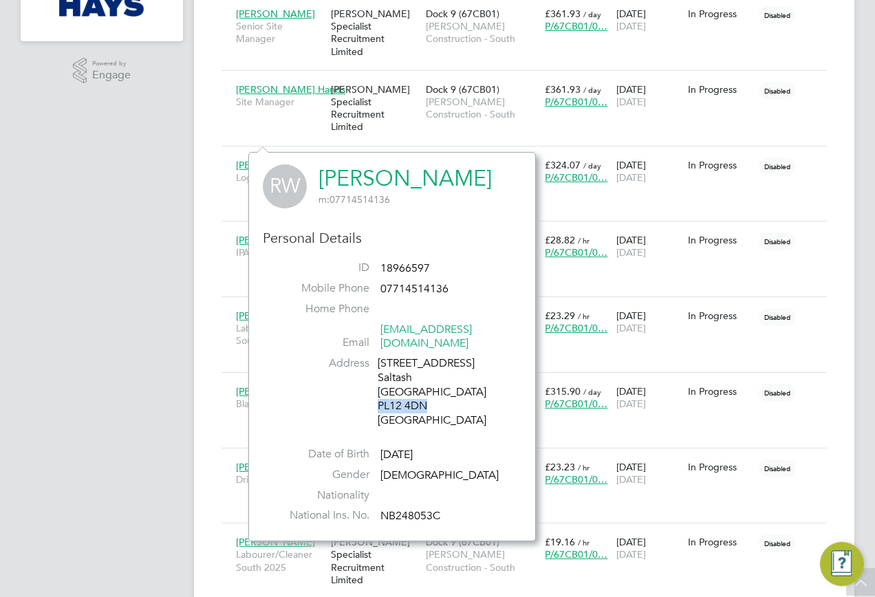
drag, startPoint x: 434, startPoint y: 392, endPoint x: 380, endPoint y: 394, distance: 54.4
click at [380, 394] on div "46 Victoria Road Saltash Cornwall PL12 4DN United Kingdom" at bounding box center [443, 392] width 131 height 72
click at [77, 255] on app-navbar "ST Samreet Thandi Notifications 20 Applications: Network Team Members Businesse…" at bounding box center [102, 371] width 162 height 1490
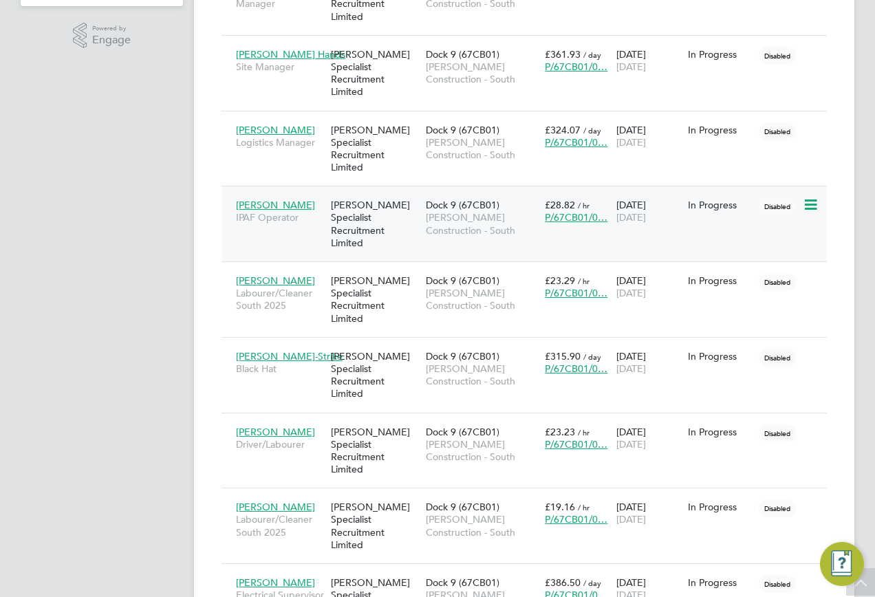
scroll to position [482, 0]
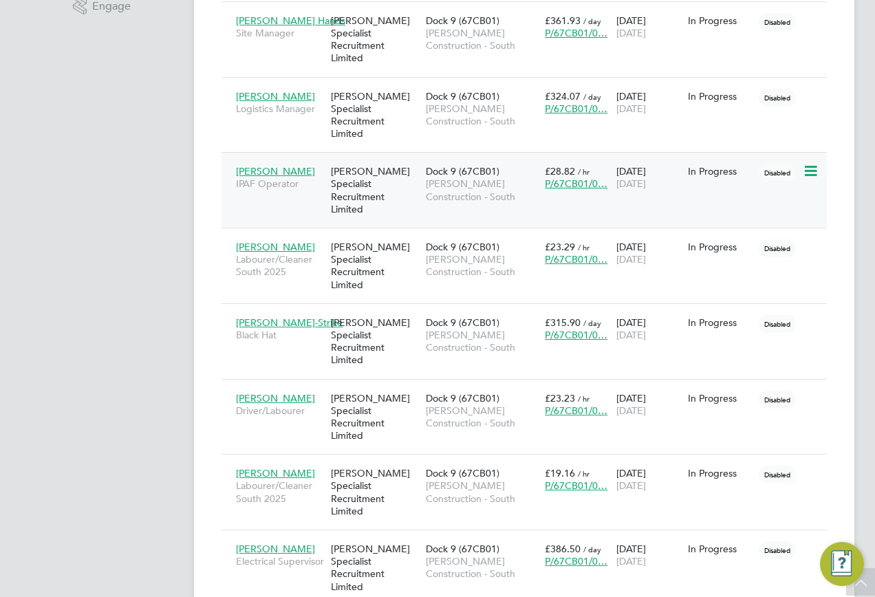
click at [268, 165] on span "Scott Martyn" at bounding box center [275, 171] width 79 height 12
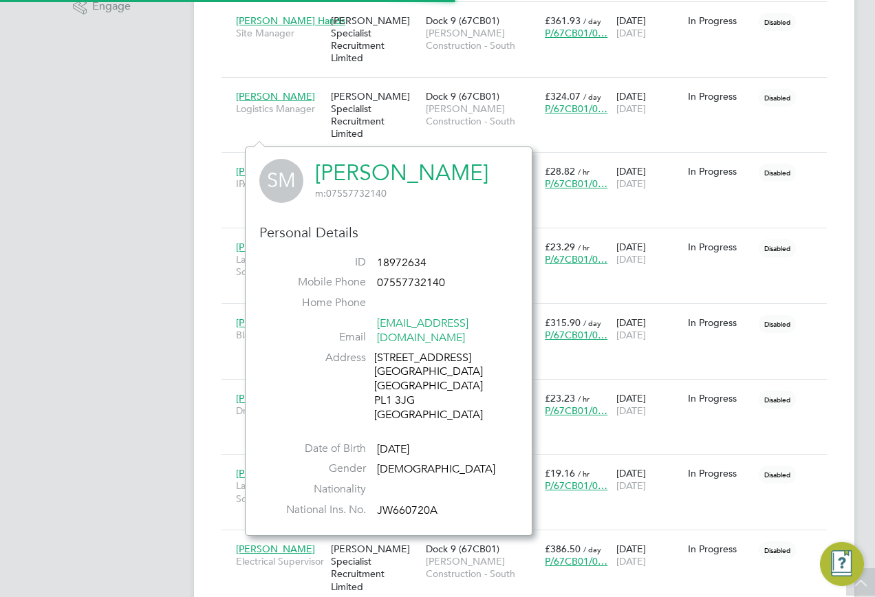
scroll to position [376, 288]
drag, startPoint x: 421, startPoint y: 383, endPoint x: 377, endPoint y: 387, distance: 44.2
click at [377, 387] on div "29C Adelaide Street Plymouth Devon PL1 3JG United Kingdom" at bounding box center [439, 387] width 131 height 72
click at [177, 213] on app-navbar "ST Samreet Thandi Notifications 20 Applications: Network Team Members Businesse…" at bounding box center [102, 302] width 162 height 1490
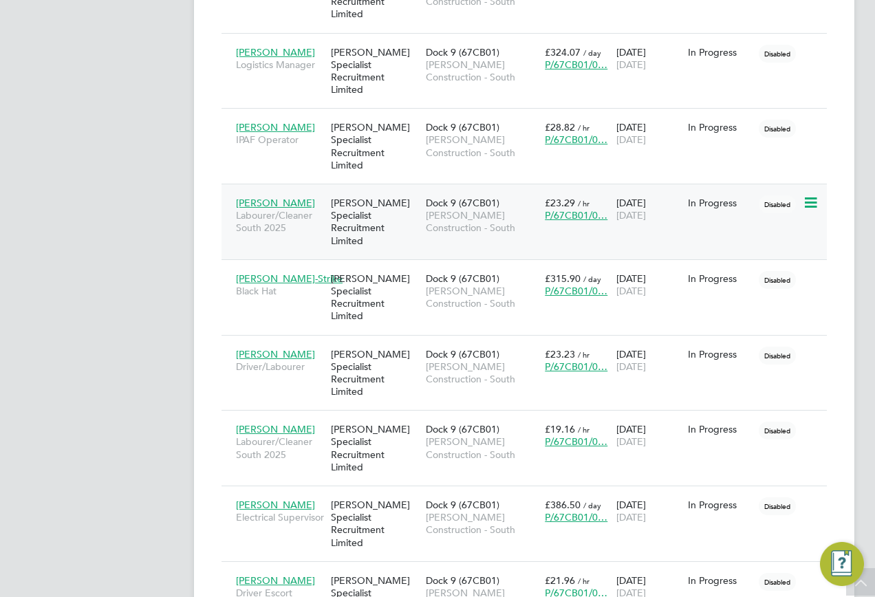
scroll to position [550, 0]
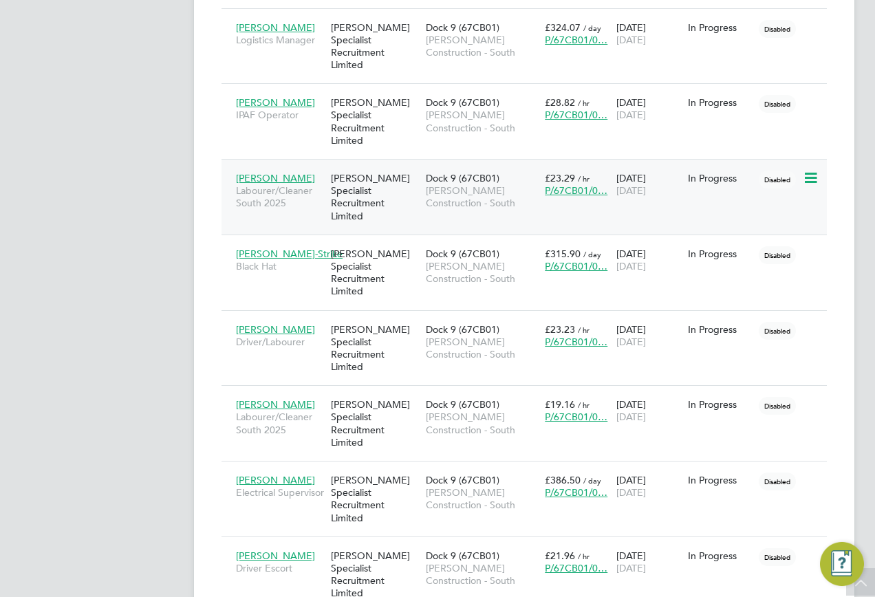
click at [268, 172] on span "Myles Covey" at bounding box center [275, 178] width 79 height 12
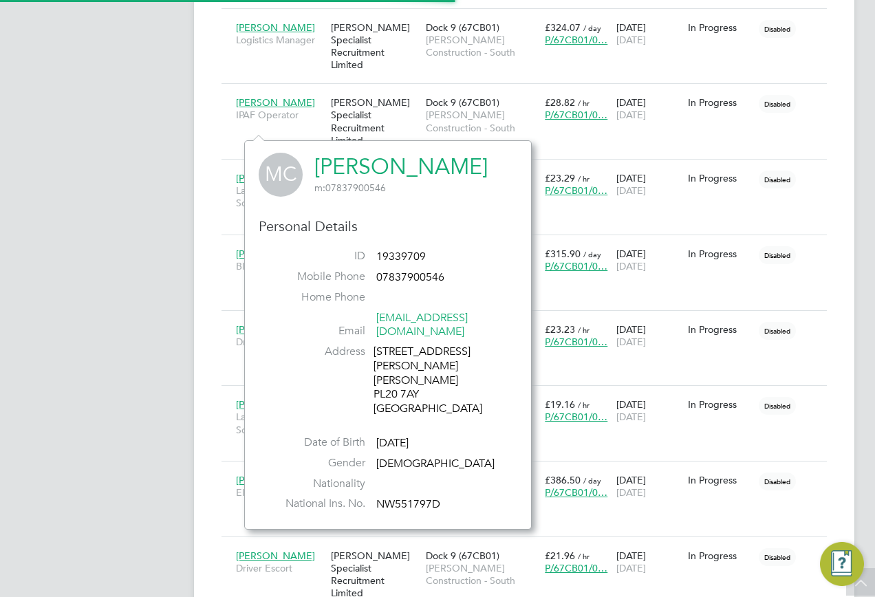
scroll to position [376, 288]
drag, startPoint x: 422, startPoint y: 381, endPoint x: 375, endPoint y: 383, distance: 46.8
click at [375, 383] on div "29 Pounds Park Road Bere Alston Yelverton PL20 7AY United Kingdom" at bounding box center [439, 381] width 131 height 72
click at [140, 264] on app-navbar "ST Samreet Thandi Notifications 20 Applications: Network Team Members Businesse…" at bounding box center [102, 233] width 162 height 1490
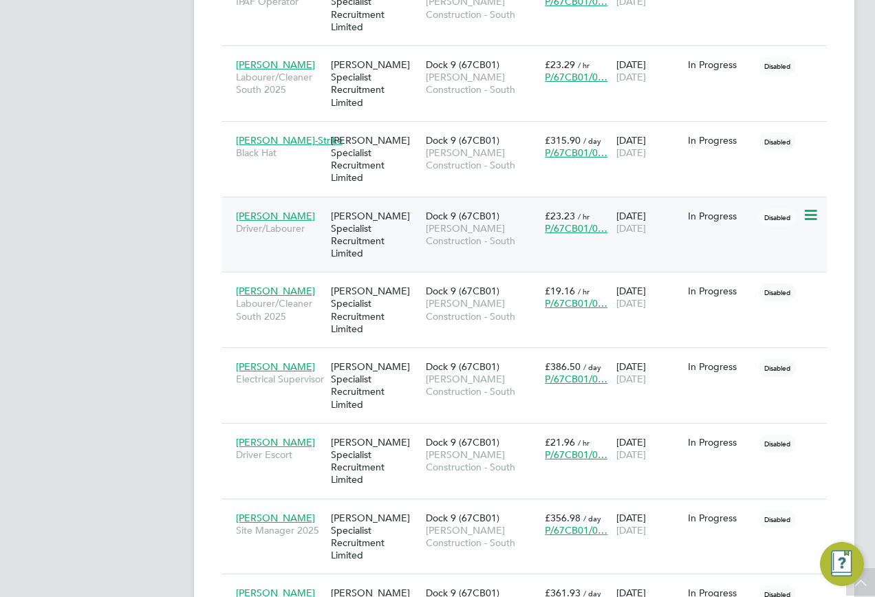
scroll to position [688, 0]
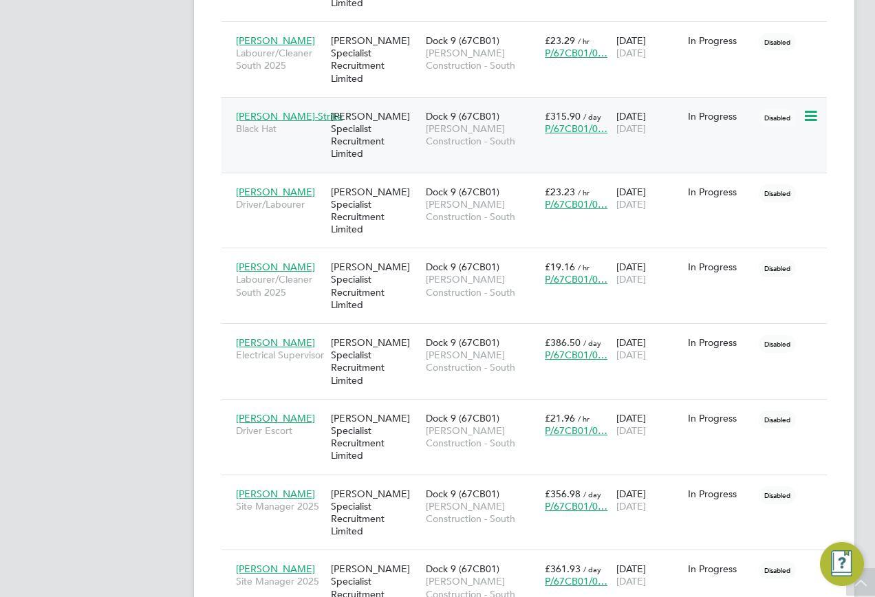
click at [274, 110] on span "Mark Mirfin-Strike" at bounding box center [289, 116] width 107 height 12
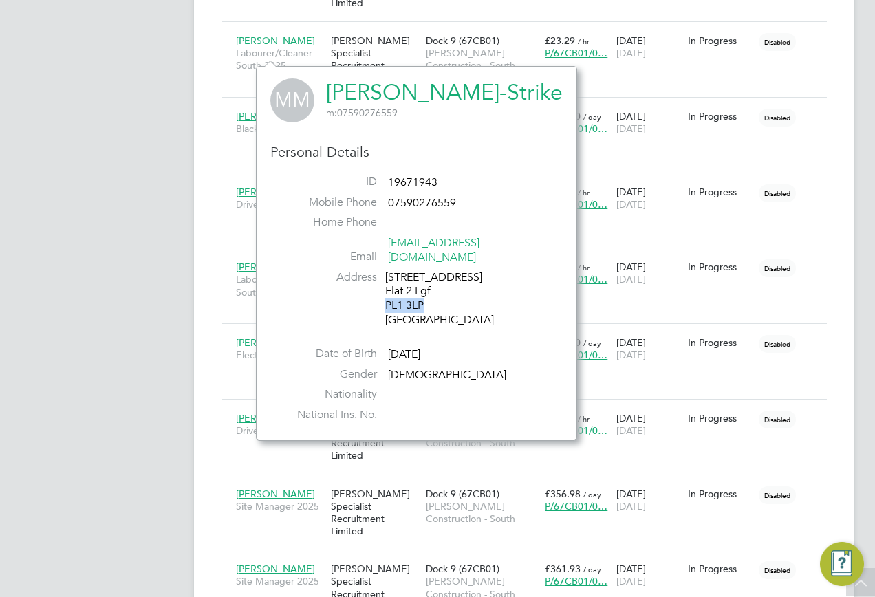
drag, startPoint x: 423, startPoint y: 289, endPoint x: 385, endPoint y: 290, distance: 37.9
click at [385, 290] on div "3 Victoria Place Flat 2 Lgf PL1 3LP United Kingdom" at bounding box center [450, 298] width 131 height 57
click at [156, 250] on app-navbar "ST Samreet Thandi Notifications 20 Applications: Network Team Members Businesse…" at bounding box center [102, 95] width 162 height 1490
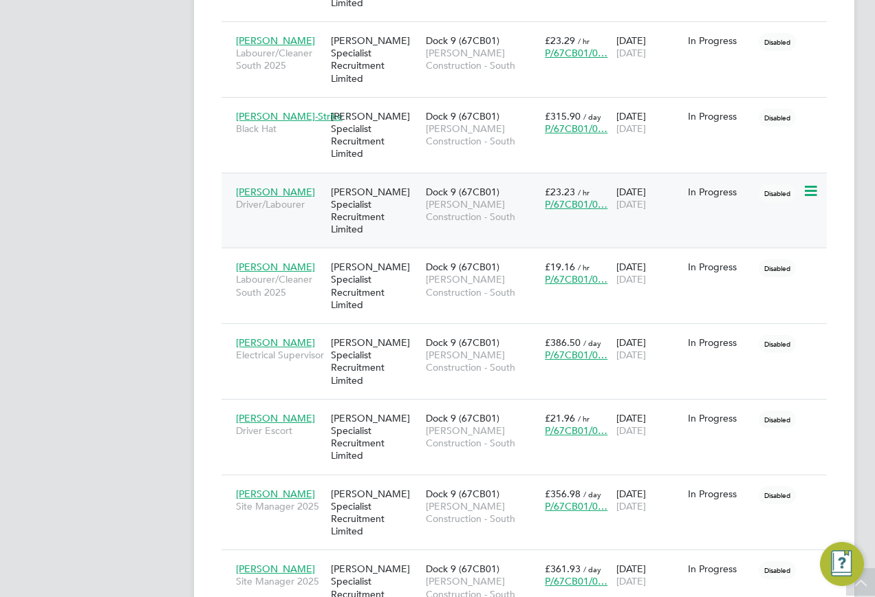
click at [259, 186] on span "Kristofer Elliott" at bounding box center [275, 192] width 79 height 12
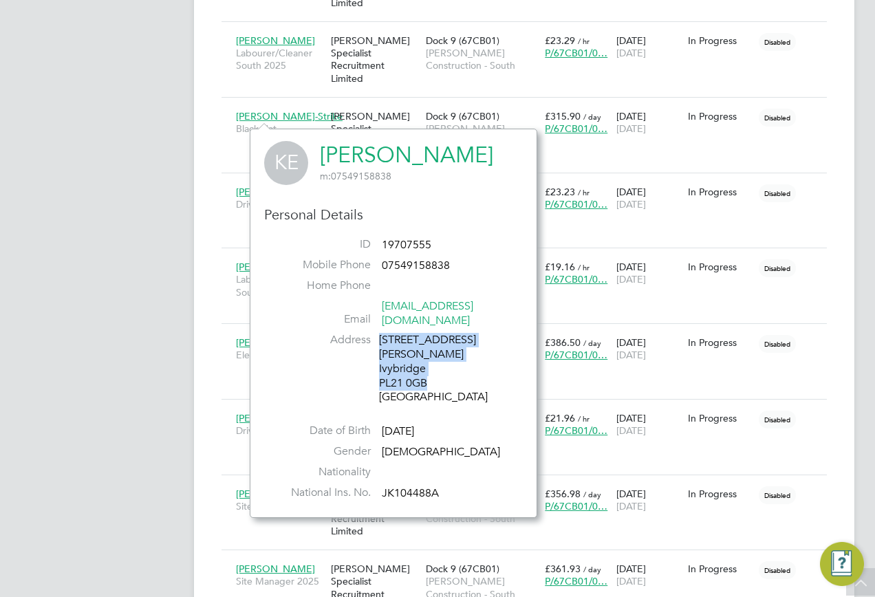
drag, startPoint x: 426, startPoint y: 355, endPoint x: 378, endPoint y: 356, distance: 47.5
click at [378, 356] on li "Address 3 Bonville Drive Ivybridge PL21 0GB United Kingdom" at bounding box center [394, 370] width 238 height 75
click at [432, 347] on div "3 Bonville Drive Ivybridge PL21 0GB United Kingdom" at bounding box center [444, 369] width 131 height 72
drag, startPoint x: 426, startPoint y: 354, endPoint x: 379, endPoint y: 356, distance: 46.9
click at [379, 356] on div "3 Bonville Drive Ivybridge PL21 0GB United Kingdom" at bounding box center [444, 369] width 131 height 72
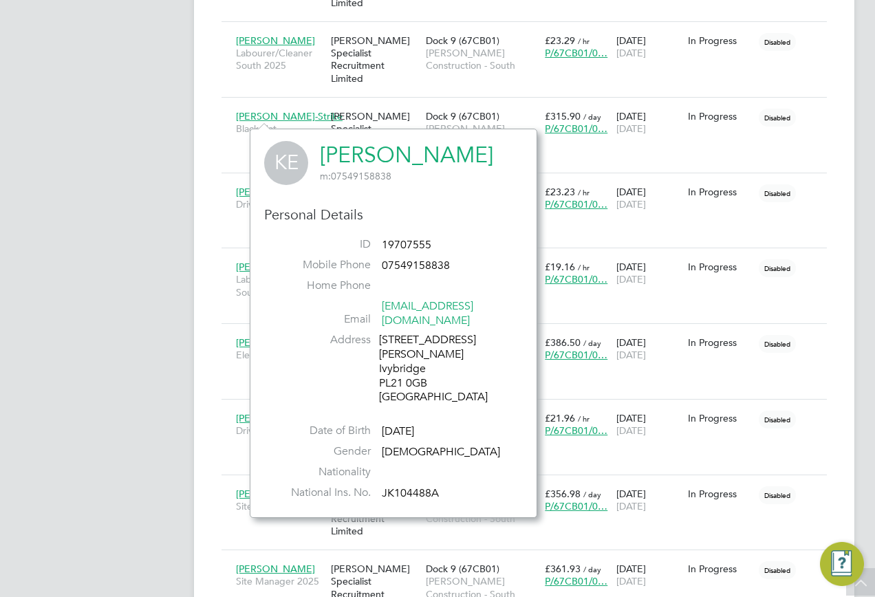
click at [193, 278] on div "ST Samreet Thandi Notifications 20 Applications: Network Team Members Businesse…" at bounding box center [437, 76] width 875 height 1529
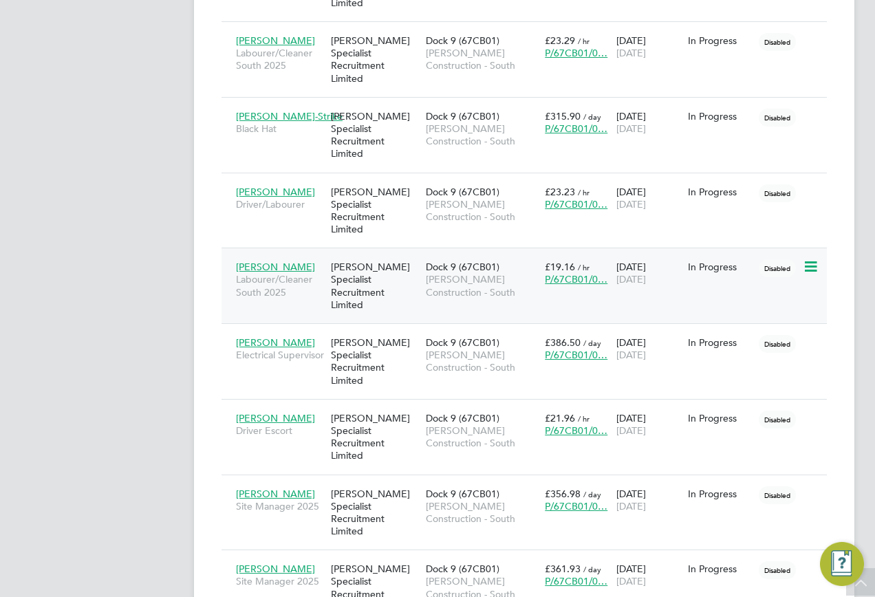
click at [281, 261] on span "Thomas Murphy" at bounding box center [275, 267] width 79 height 12
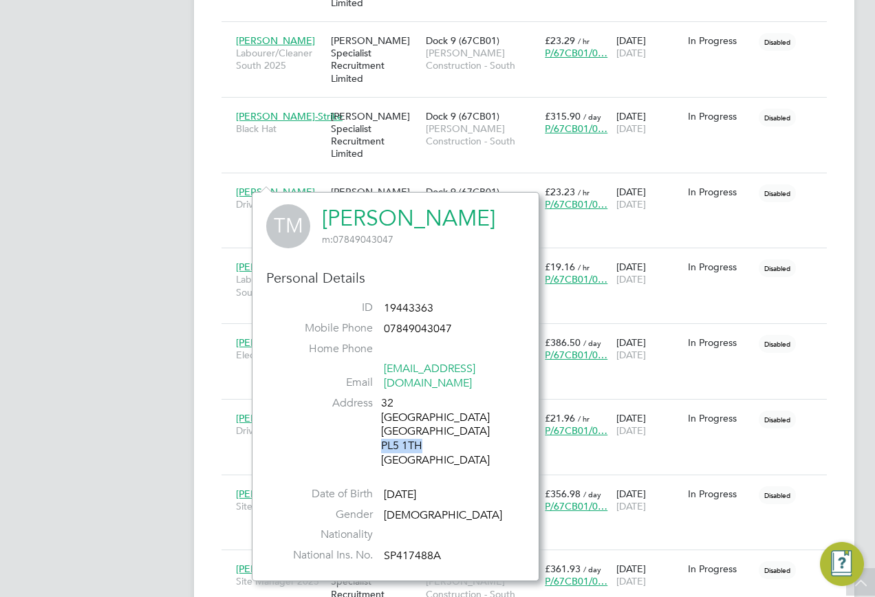
drag, startPoint x: 405, startPoint y: 433, endPoint x: 381, endPoint y: 435, distance: 24.1
click at [381, 435] on div "32 Clearbrook Avenue Plymouth PL5 1TH United Kingdom" at bounding box center [446, 432] width 131 height 72
click at [189, 270] on div "ST Samreet Thandi Notifications 20 Applications: Network Team Members Businesse…" at bounding box center [437, 76] width 875 height 1529
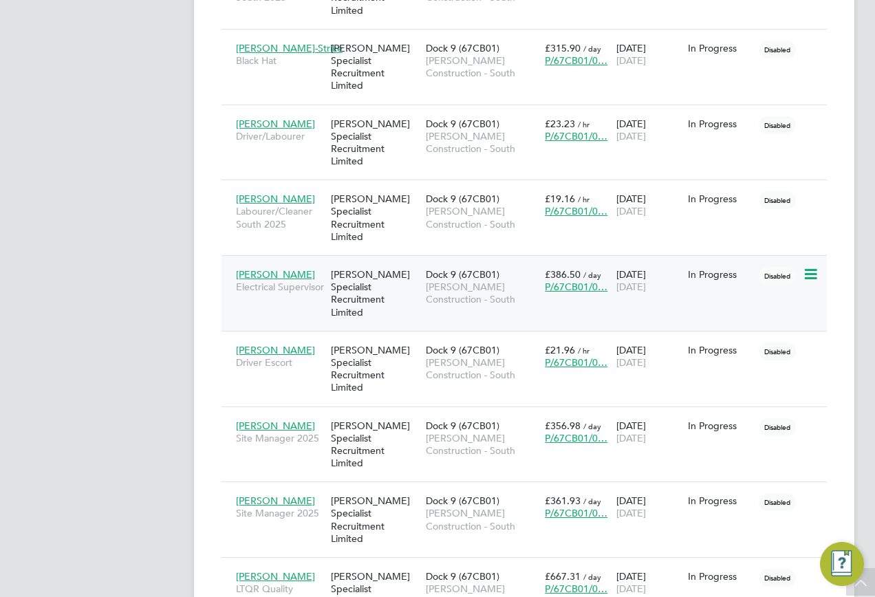
click at [270, 268] on span "Nicholas Down" at bounding box center [275, 274] width 79 height 12
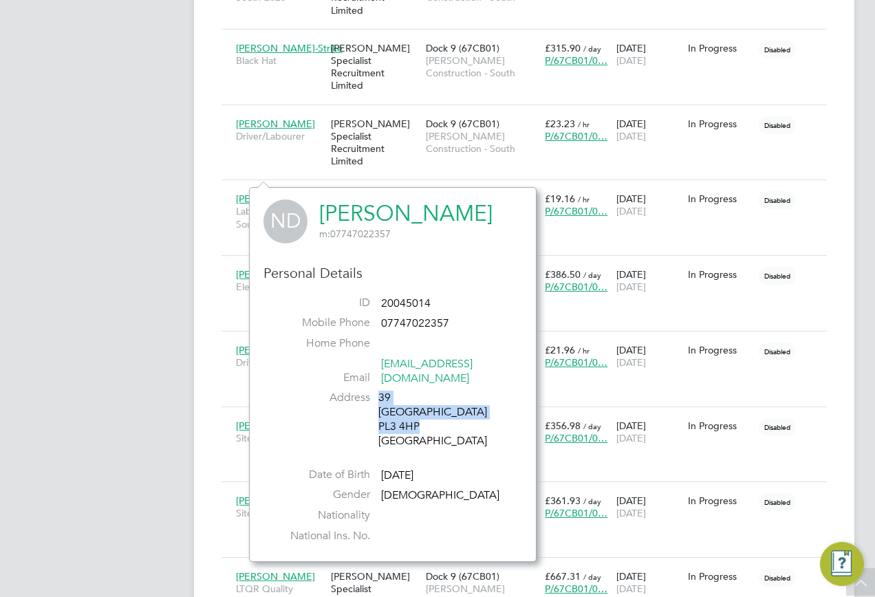
drag, startPoint x: 423, startPoint y: 410, endPoint x: 377, endPoint y: 416, distance: 46.4
click at [377, 416] on li "Address 39 Ponsonby Road PL3 4HP United Kingdom" at bounding box center [393, 421] width 238 height 61
drag, startPoint x: 377, startPoint y: 416, endPoint x: 412, endPoint y: 414, distance: 35.2
click at [407, 416] on div "39 Ponsonby Road PL3 4HP United Kingdom" at bounding box center [443, 419] width 131 height 57
drag, startPoint x: 439, startPoint y: 411, endPoint x: 381, endPoint y: 414, distance: 58.5
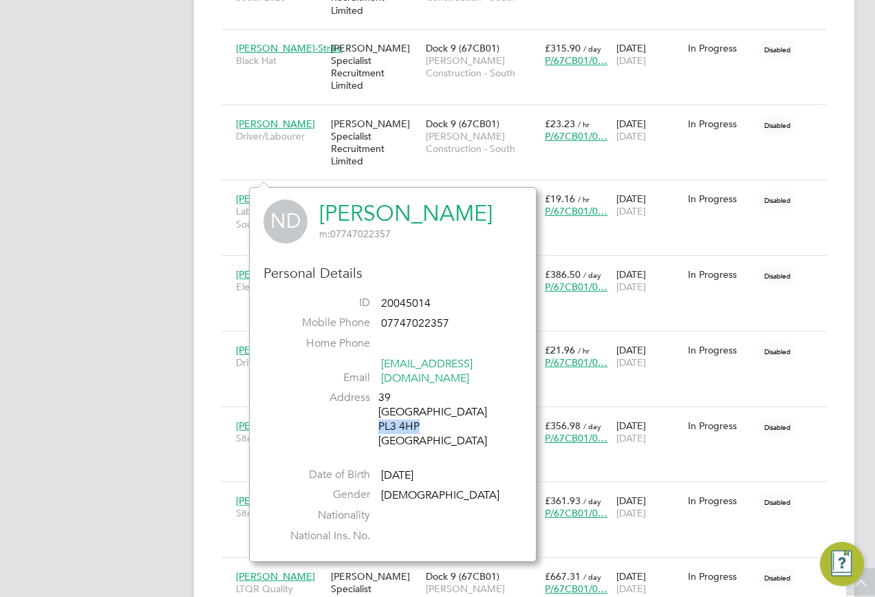
click at [381, 414] on div "39 Ponsonby Road PL3 4HP United Kingdom" at bounding box center [443, 419] width 131 height 57
click at [173, 319] on app-navbar "ST Samreet Thandi Notifications 20 Applications: Network Team Members Businesse…" at bounding box center [102, 27] width 162 height 1490
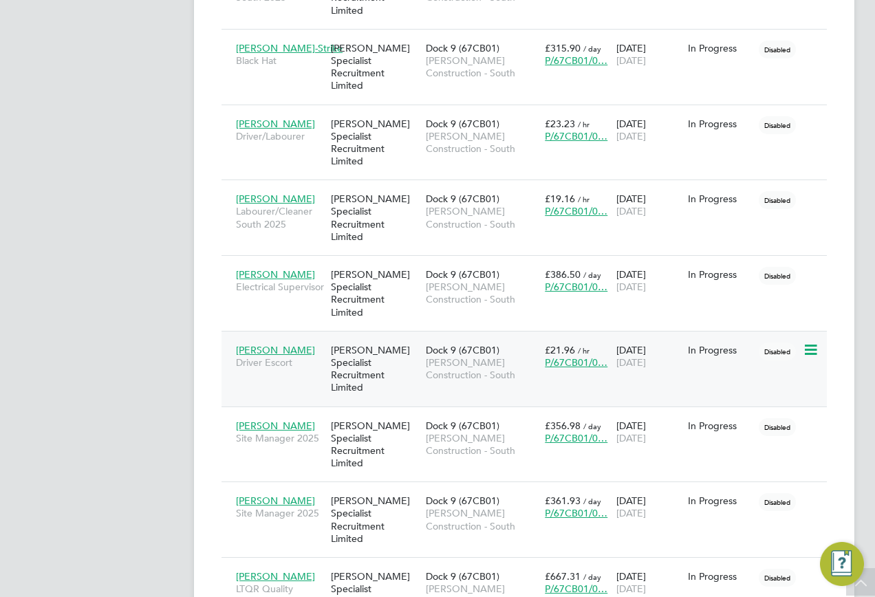
click at [259, 344] on span "David Whitfield" at bounding box center [275, 350] width 79 height 12
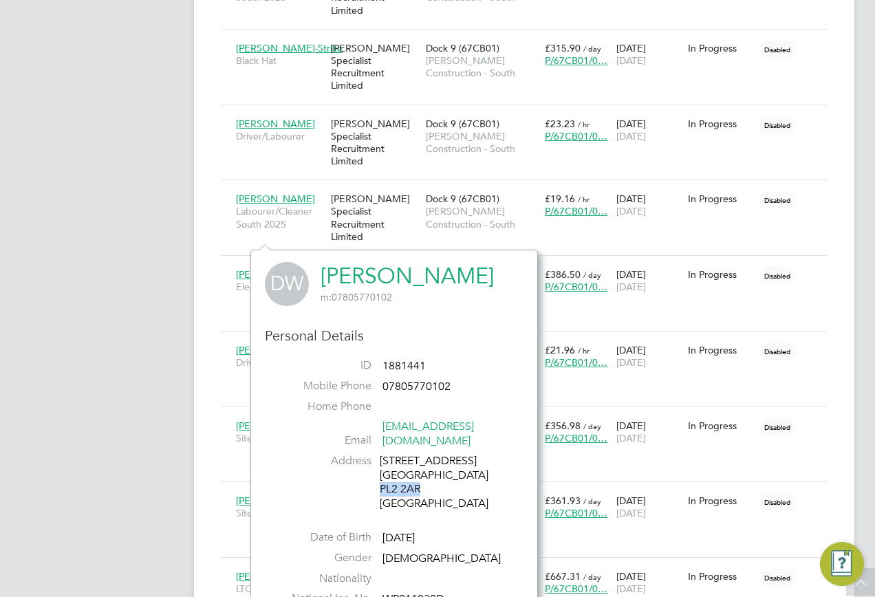
drag, startPoint x: 426, startPoint y: 473, endPoint x: 381, endPoint y: 481, distance: 45.4
click at [381, 481] on div "28 North Down Crescent Plymouth PL2 2AR United Kingdom" at bounding box center [445, 482] width 131 height 57
click at [191, 283] on div "ST Samreet Thandi Notifications 20 Applications: Network Team Members Businesse…" at bounding box center [437, 8] width 875 height 1529
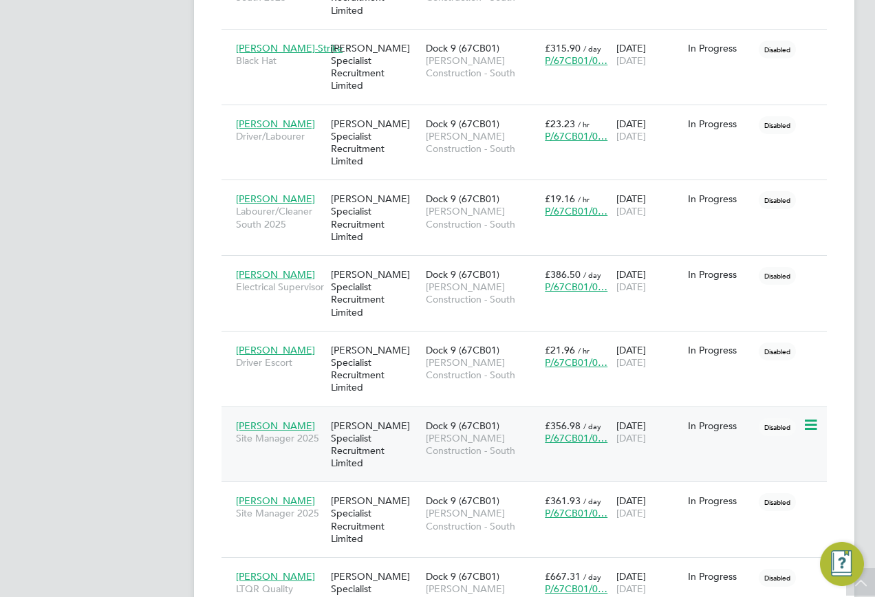
click at [259, 420] on span "Kerry Richards" at bounding box center [275, 426] width 79 height 12
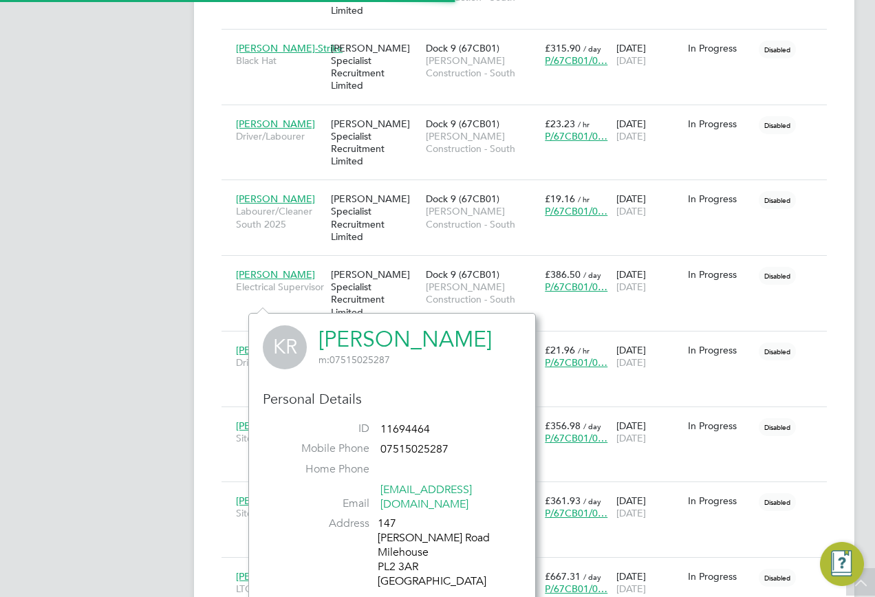
scroll to position [8, 8]
drag, startPoint x: 421, startPoint y: 555, endPoint x: 378, endPoint y: 554, distance: 42.7
click at [378, 554] on div "147 Browning Road Milehouse PL2 3AR United Kingdom" at bounding box center [443, 553] width 131 height 72
click at [184, 443] on div "ST Samreet Thandi Notifications 20 Applications: Network Team Members Businesse…" at bounding box center [437, 8] width 875 height 1529
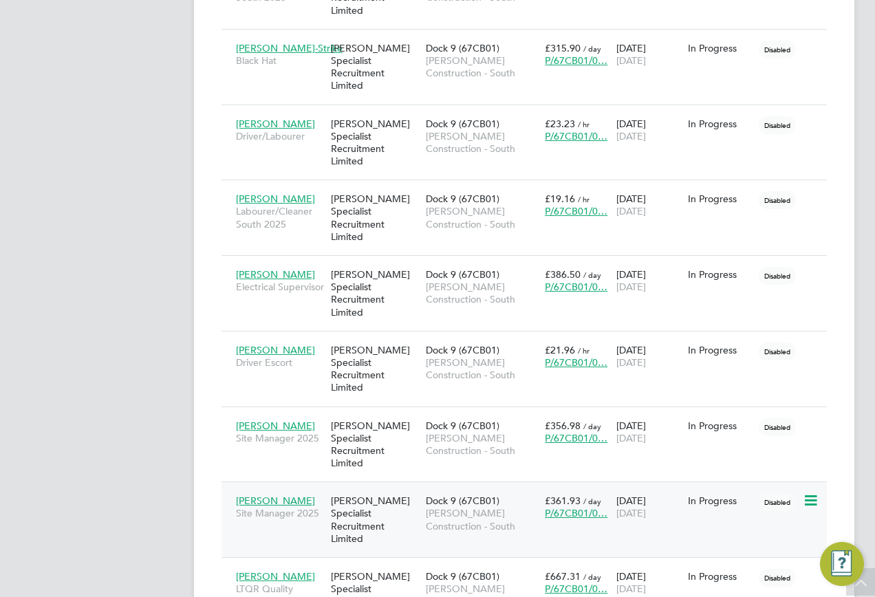
click at [256, 495] on span "Daniel Gray" at bounding box center [275, 501] width 79 height 12
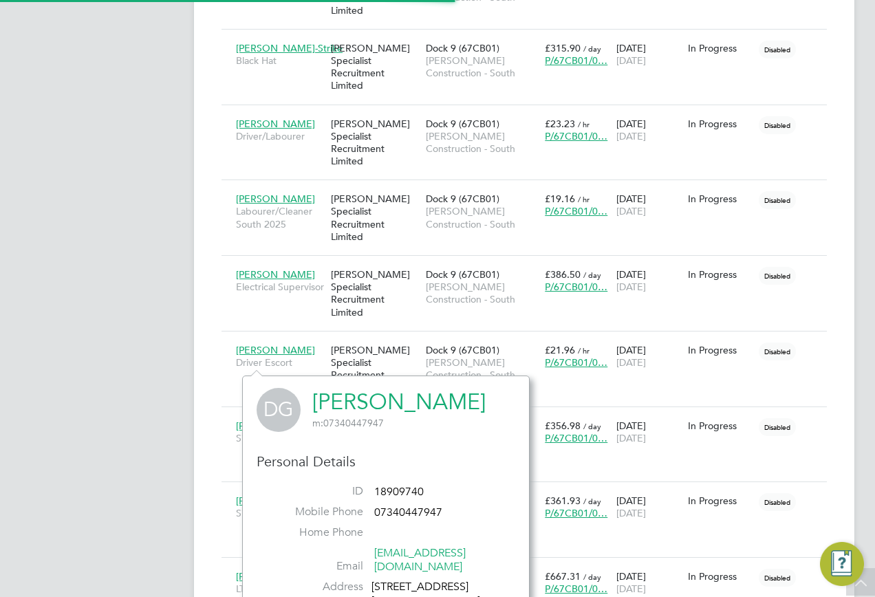
scroll to position [376, 288]
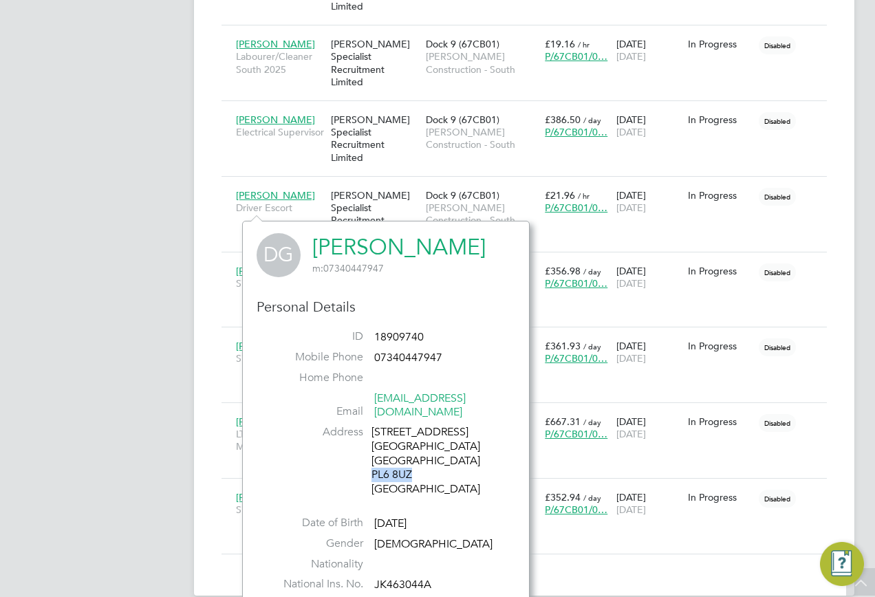
drag, startPoint x: 419, startPoint y: 455, endPoint x: 373, endPoint y: 467, distance: 47.6
click at [373, 467] on div "2 Penrith Walk Plymouth Devon PL6 8UZ United Kingdom" at bounding box center [437, 461] width 131 height 72
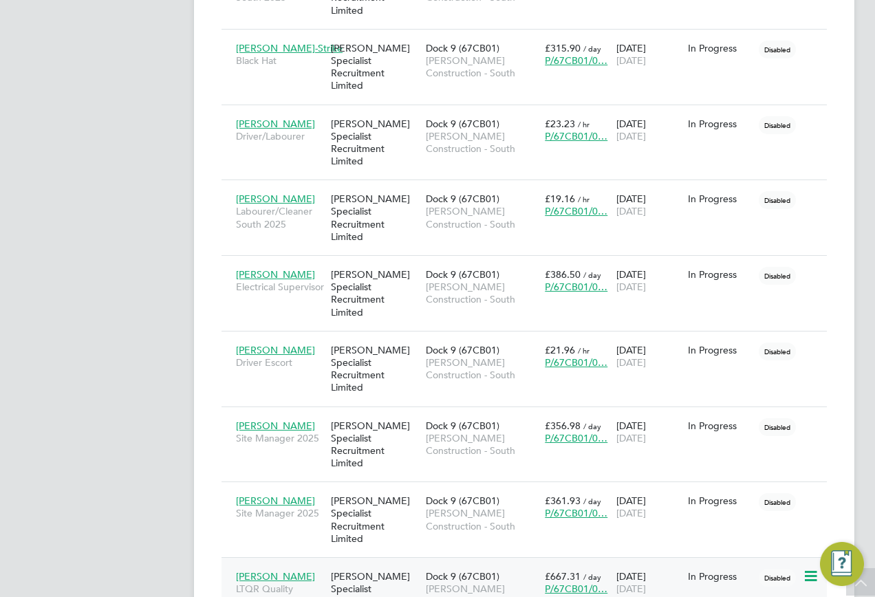
click at [266, 570] on span "Matteo Alberini" at bounding box center [275, 576] width 79 height 12
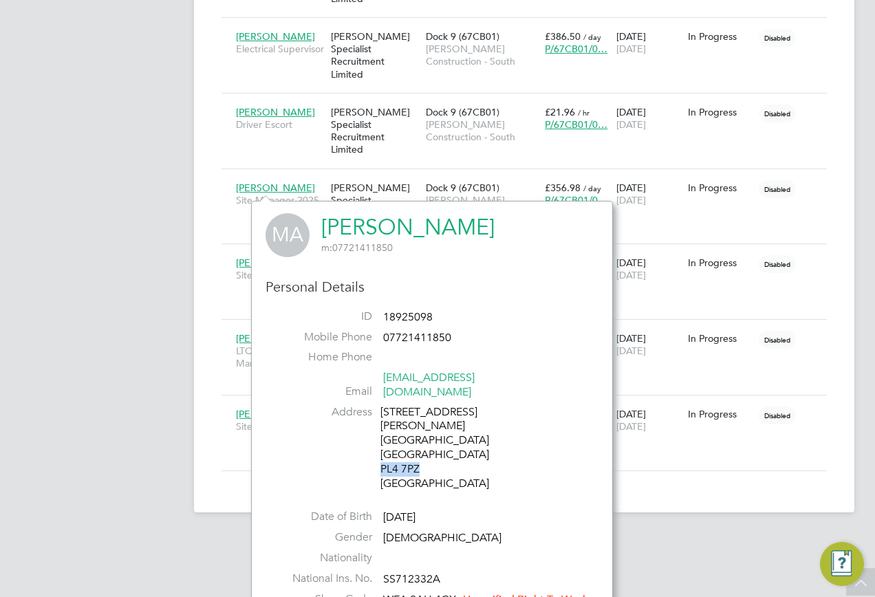
drag, startPoint x: 425, startPoint y: 445, endPoint x: 383, endPoint y: 442, distance: 42.1
click at [383, 442] on div "185 Mount Gould Road Plymouth Devon PL4 7PZ United Kingdom" at bounding box center [446, 448] width 131 height 86
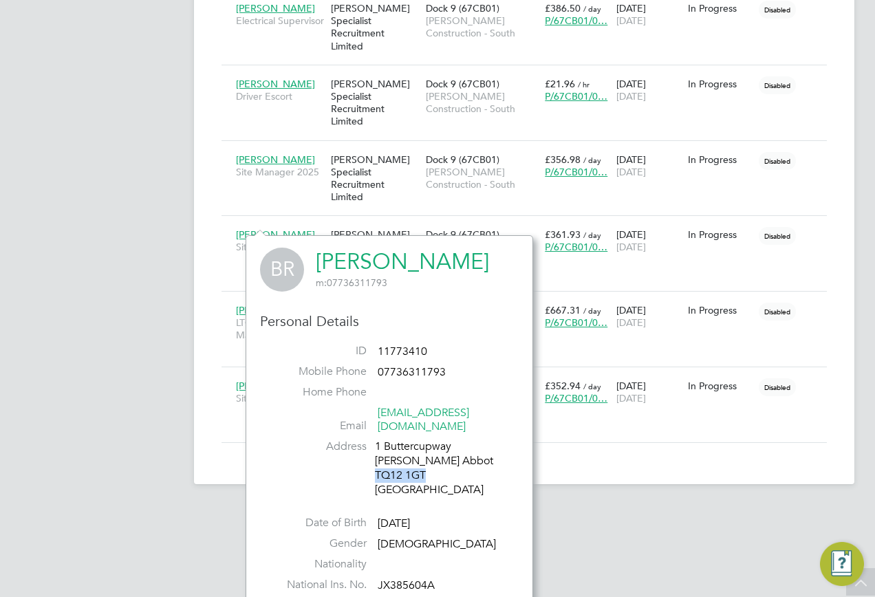
drag, startPoint x: 402, startPoint y: 464, endPoint x: 376, endPoint y: 465, distance: 26.2
click at [376, 465] on div "1 Buttercupway Newton Abbot TQ12 1GT United Kingdom" at bounding box center [440, 468] width 131 height 57
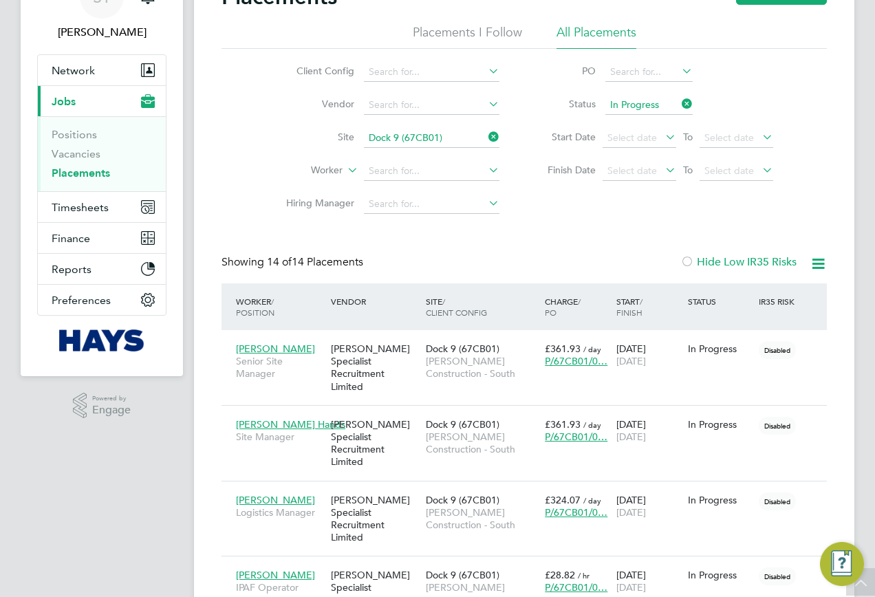
scroll to position [0, 0]
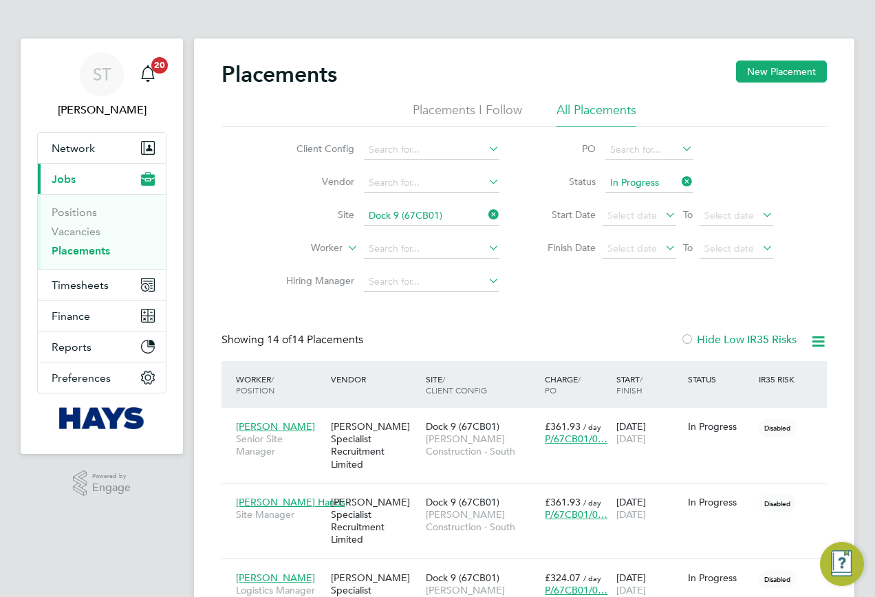
click at [486, 217] on icon at bounding box center [486, 214] width 0 height 19
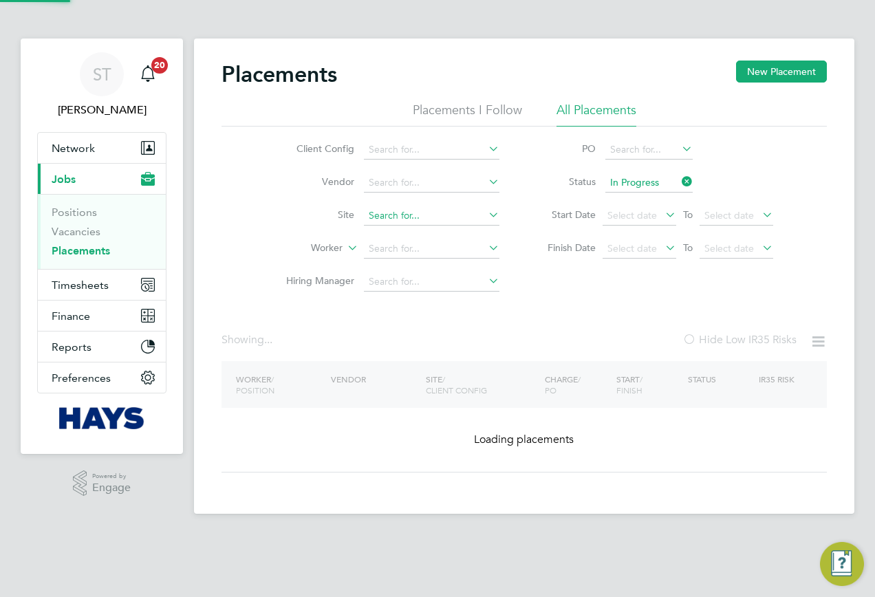
click at [429, 222] on input at bounding box center [432, 215] width 136 height 19
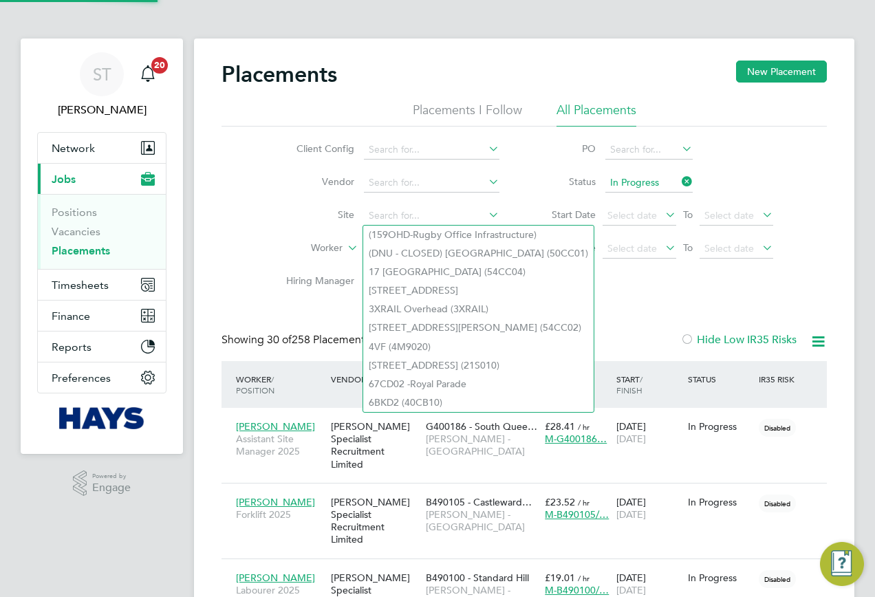
scroll to position [40, 120]
click at [308, 241] on li "Worker" at bounding box center [387, 249] width 259 height 33
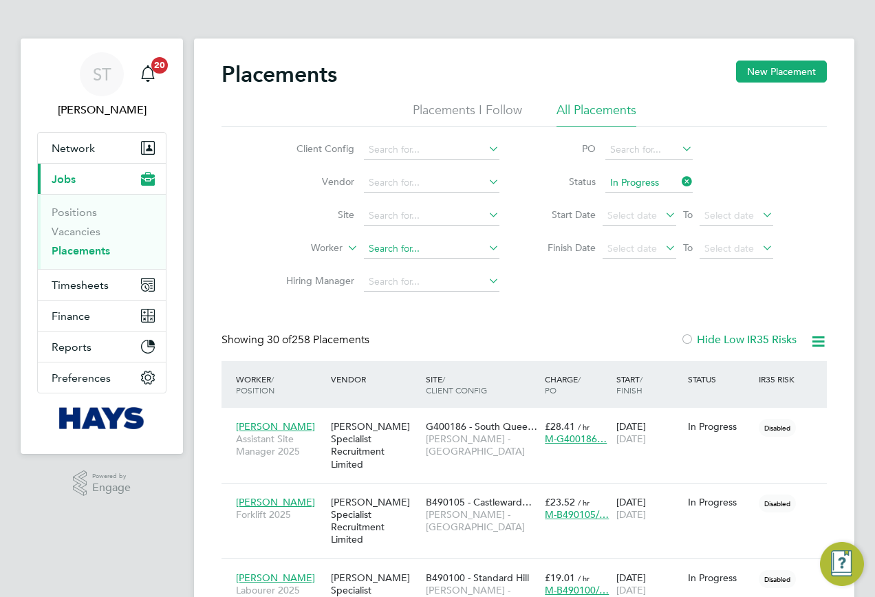
click at [420, 246] on input at bounding box center [432, 248] width 136 height 19
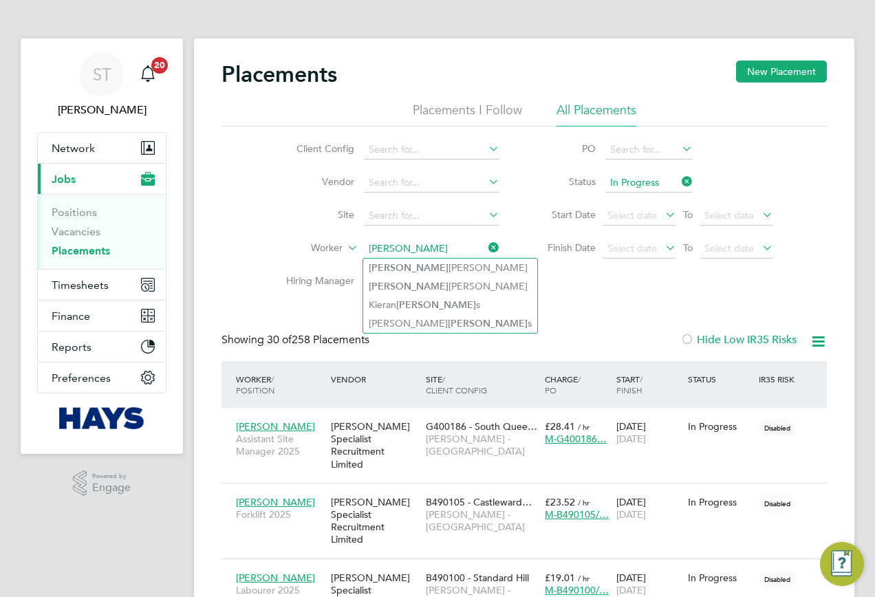
type input "Edward"
click at [679, 180] on icon at bounding box center [679, 181] width 0 height 19
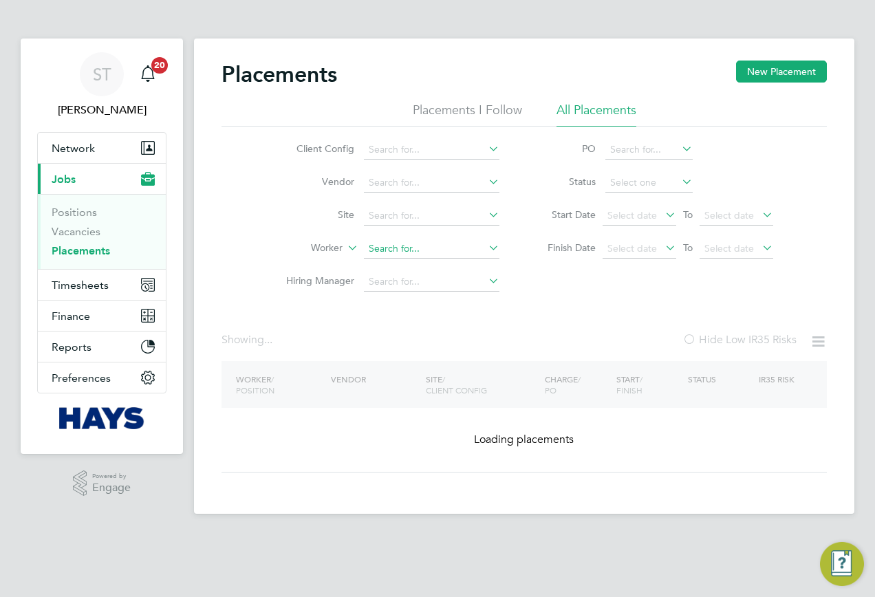
click at [403, 246] on input at bounding box center [432, 248] width 136 height 19
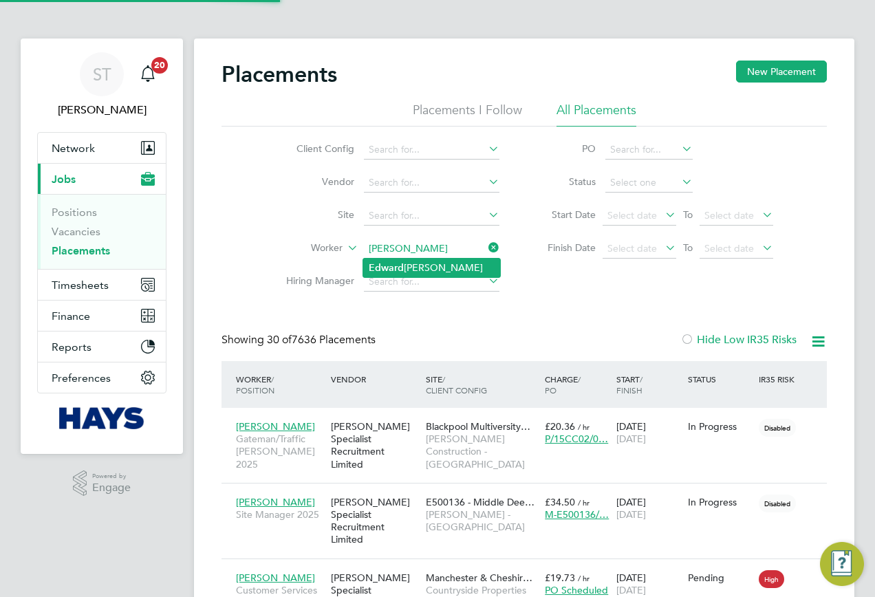
click at [401, 274] on li "Ed wa rd Wallace" at bounding box center [431, 268] width 137 height 19
type input "Edward Wallace"
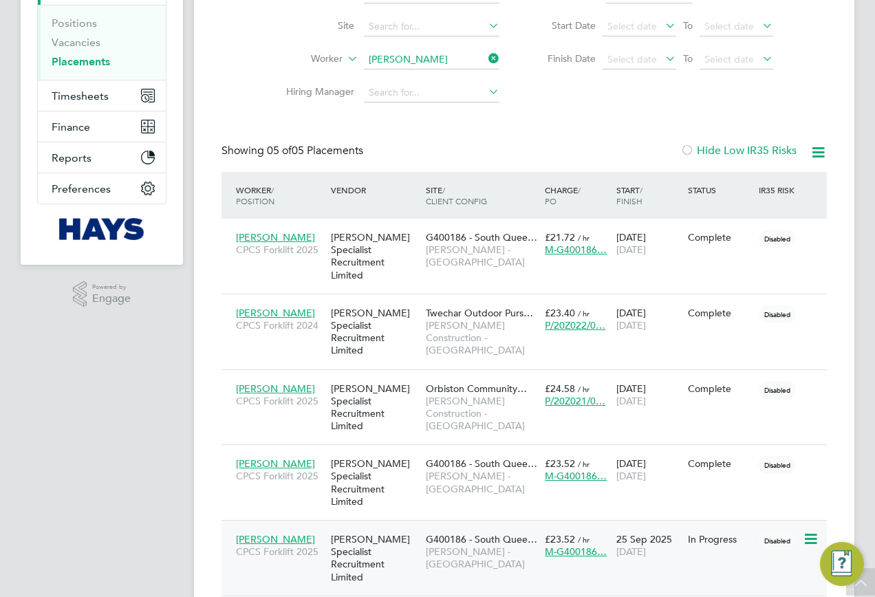
click at [429, 546] on span "Lovell - Scotland" at bounding box center [482, 558] width 112 height 25
click at [481, 63] on div "Placements New Placement Placements I Follow All Placements Client Config Vendo…" at bounding box center [525, 233] width 606 height 725
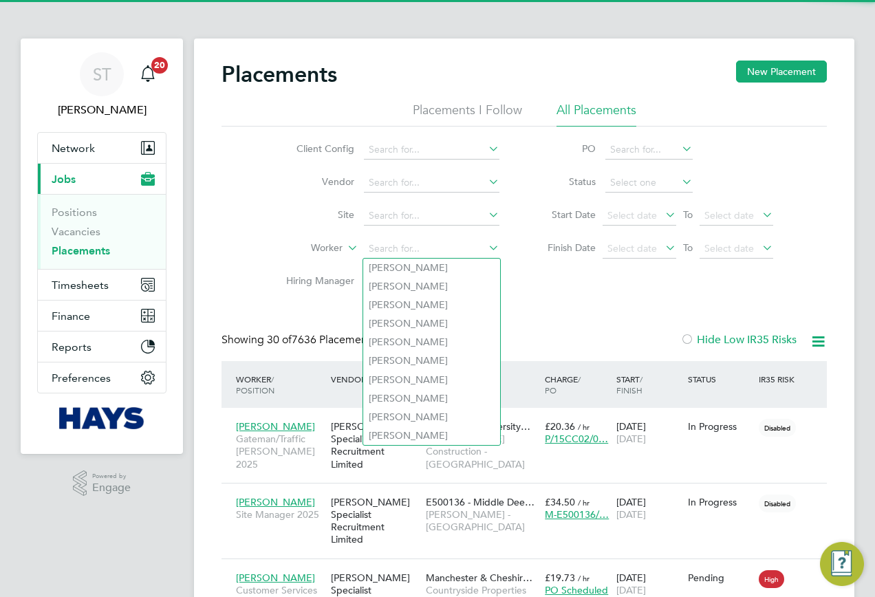
scroll to position [40, 120]
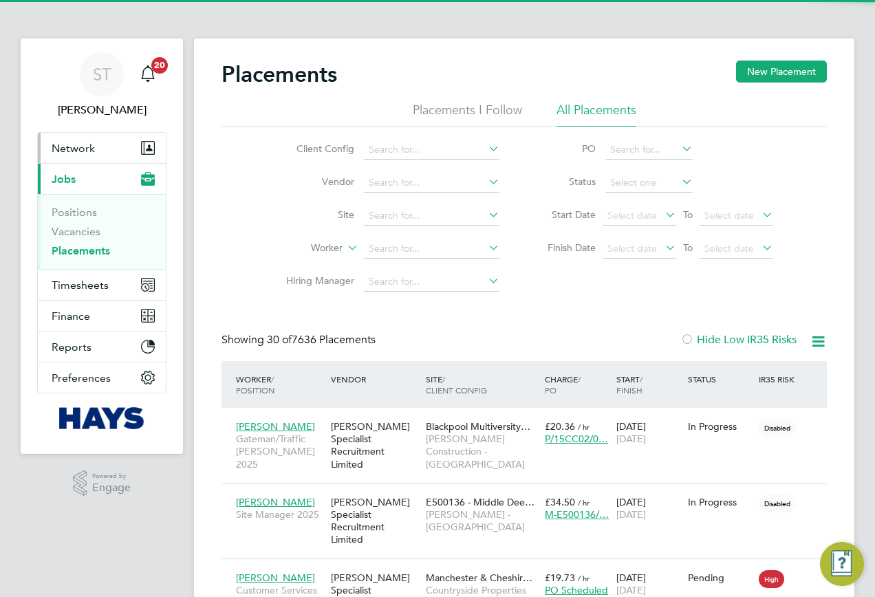
click at [74, 156] on button "Network" at bounding box center [102, 148] width 128 height 30
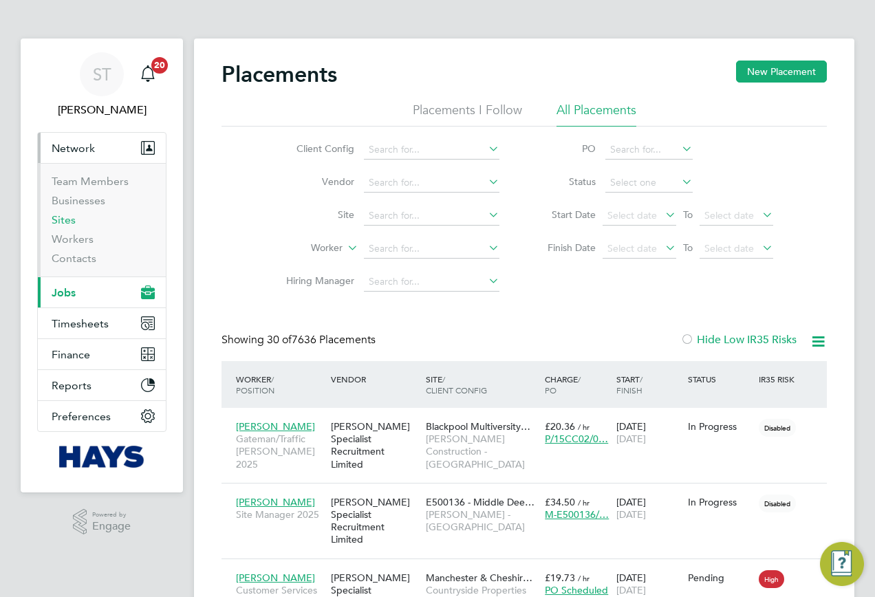
click at [59, 222] on link "Sites" at bounding box center [64, 219] width 24 height 13
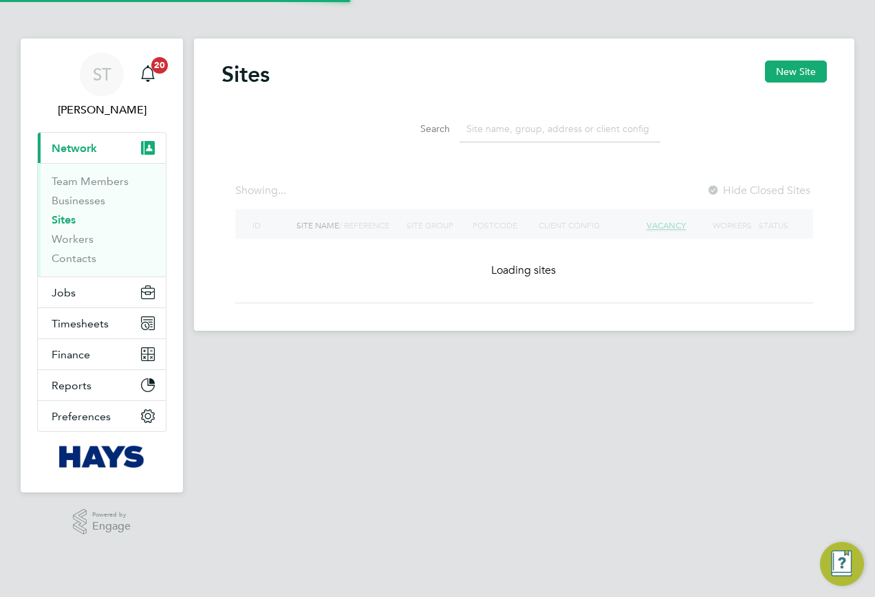
click at [484, 137] on input at bounding box center [560, 129] width 201 height 27
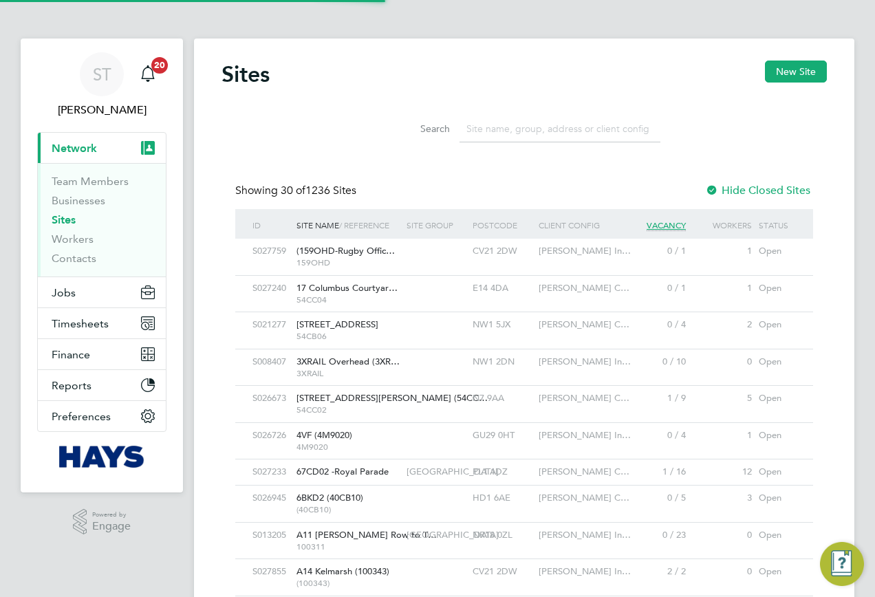
paste input "Watford Colosseum (53CA07)"
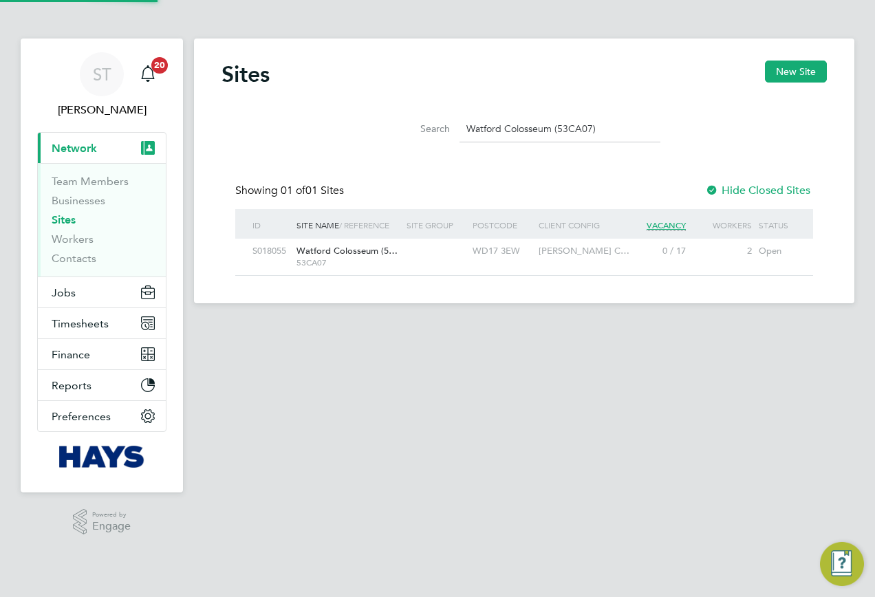
click at [370, 254] on span "Watford Colosseum (5…" at bounding box center [347, 251] width 101 height 12
drag, startPoint x: 483, startPoint y: 138, endPoint x: 410, endPoint y: 137, distance: 72.9
click at [412, 137] on div "Search Watford Colosseum (53CA07)" at bounding box center [524, 129] width 272 height 27
paste input "Newman Catholic College (53CC01"
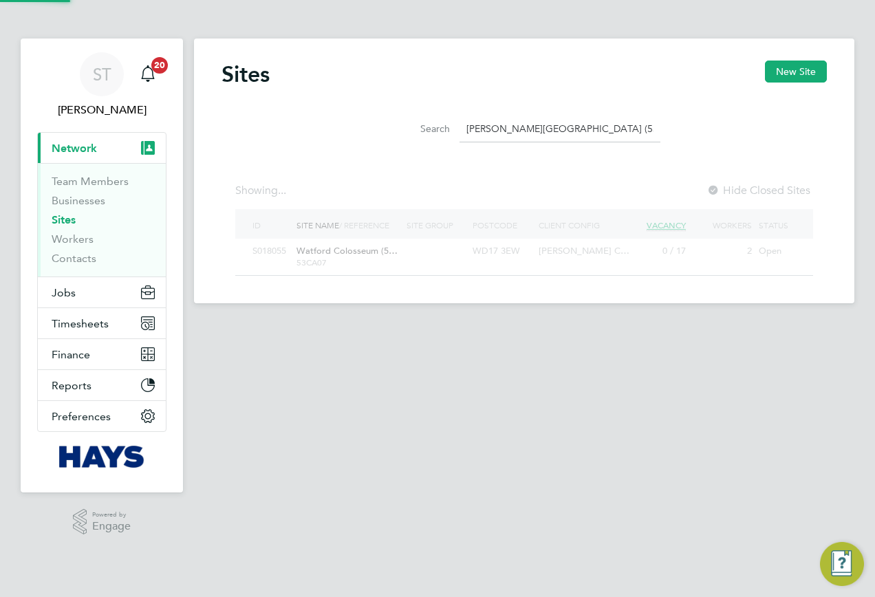
scroll to position [26, 111]
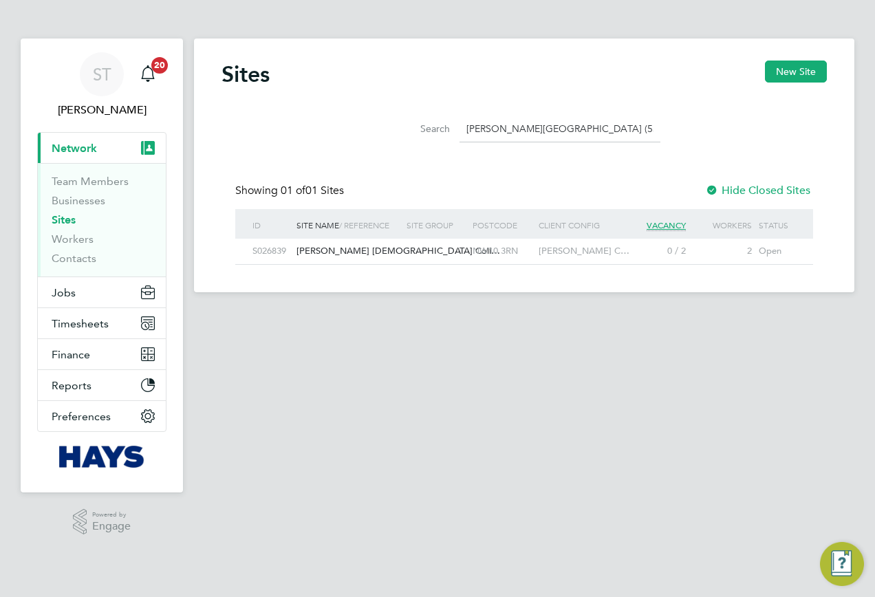
click at [497, 252] on div "NW10 3RN" at bounding box center [502, 251] width 66 height 25
drag, startPoint x: 670, startPoint y: 134, endPoint x: 517, endPoint y: 134, distance: 152.1
click at [520, 134] on li "Search Newman Catholic College (53CC01)" at bounding box center [524, 129] width 307 height 41
drag, startPoint x: 634, startPoint y: 124, endPoint x: 318, endPoint y: 123, distance: 315.8
click at [318, 123] on div "Search Newman Catholic College (53CC01)" at bounding box center [525, 125] width 606 height 47
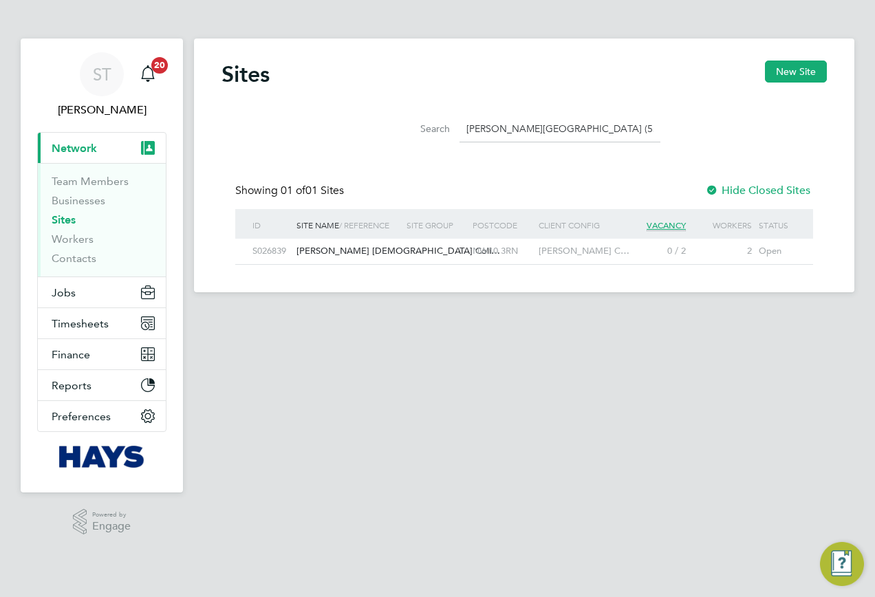
paste input "St Margarets Clitherow (53CC03"
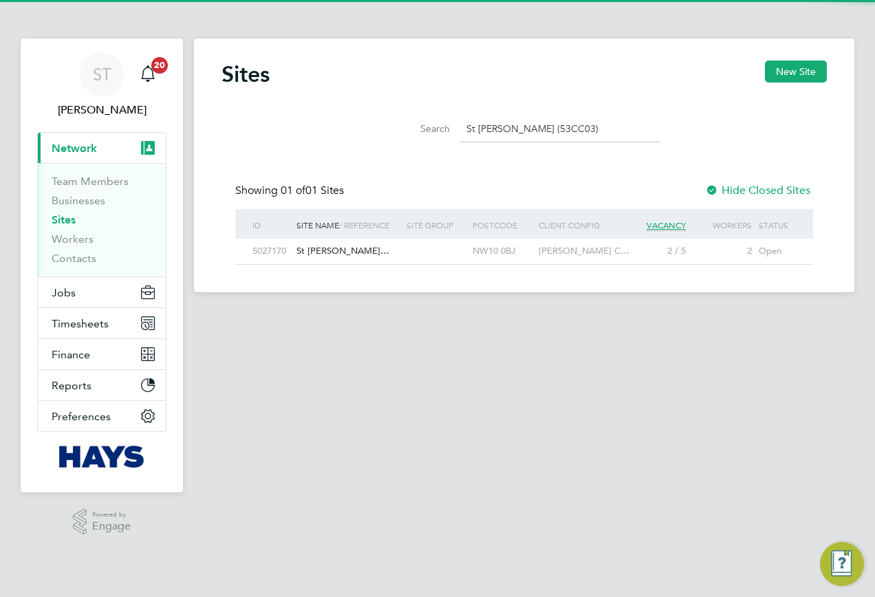
click at [352, 244] on div "St Margarets Clitherow…" at bounding box center [348, 251] width 110 height 25
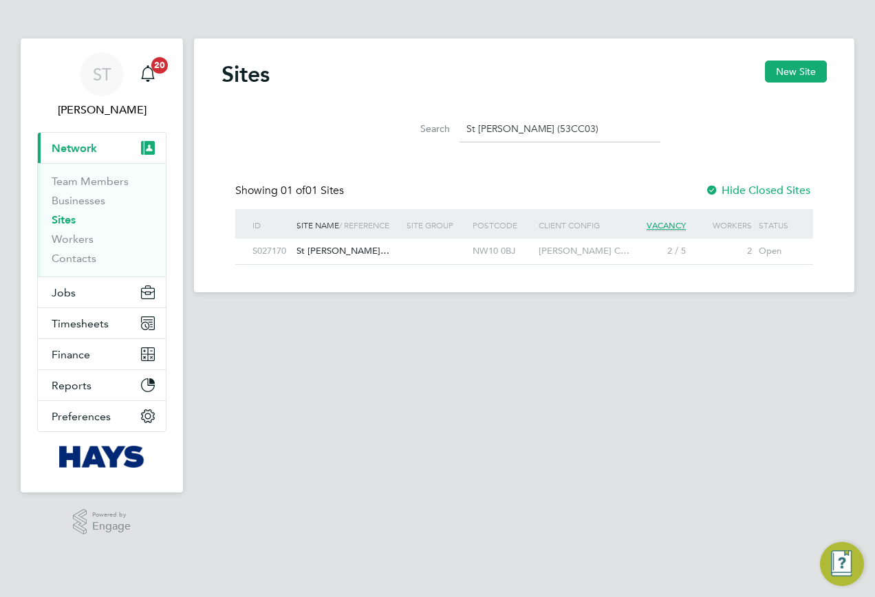
drag, startPoint x: 631, startPoint y: 124, endPoint x: 367, endPoint y: 131, distance: 264.3
click at [376, 131] on li "Search St Margarets Clitherow (53CC03)" at bounding box center [524, 129] width 307 height 41
paste input "Preston Park Primary School (53CC02"
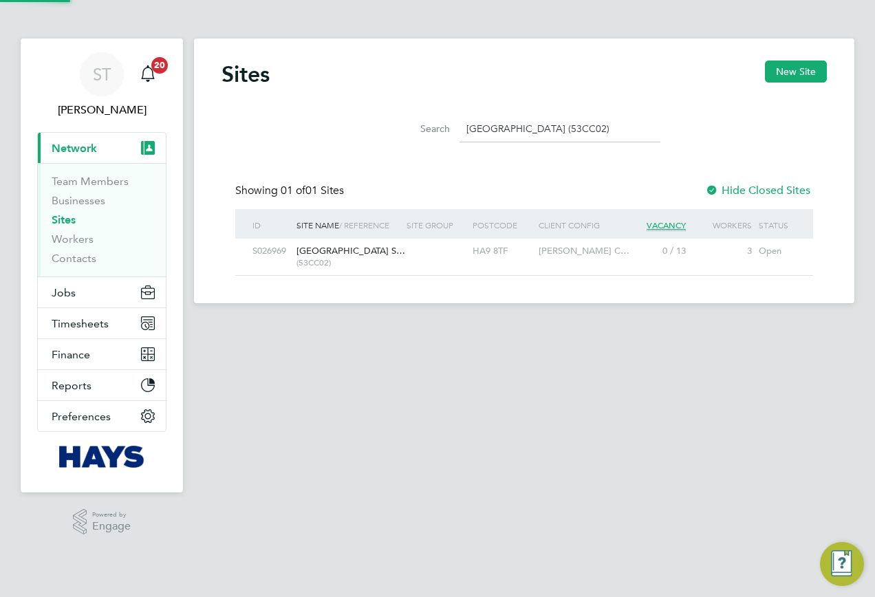
scroll to position [37, 111]
click at [356, 253] on span "Preston Park Primary S…" at bounding box center [351, 251] width 109 height 12
drag, startPoint x: 663, startPoint y: 131, endPoint x: 544, endPoint y: 131, distance: 119.0
click at [513, 131] on li "Search Preston Park Primary School (53CC02)" at bounding box center [524, 129] width 307 height 41
drag, startPoint x: 637, startPoint y: 131, endPoint x: 396, endPoint y: 132, distance: 240.8
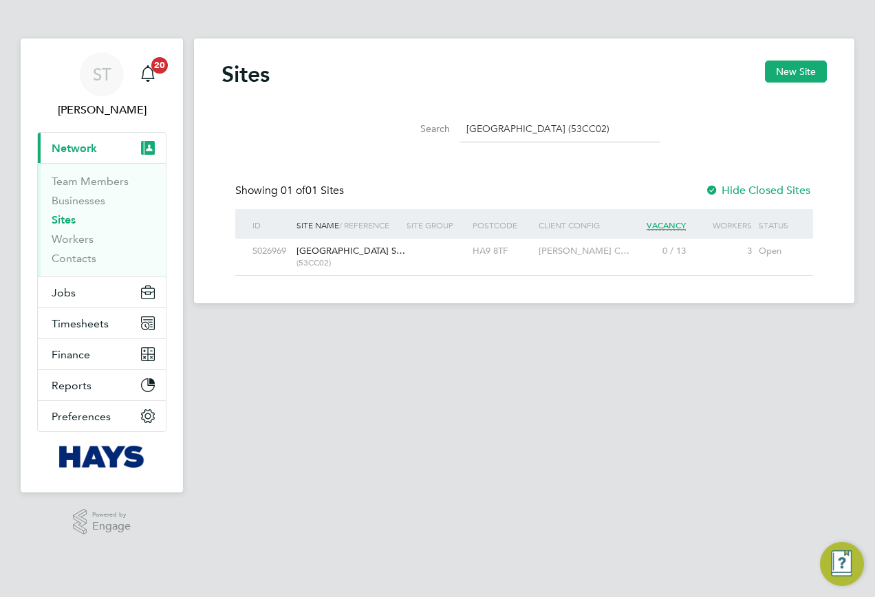
click at [396, 132] on div "Search Preston Park Primary School (53CC02)" at bounding box center [524, 129] width 272 height 27
paste input "St Margarets Clitherow (53CC03"
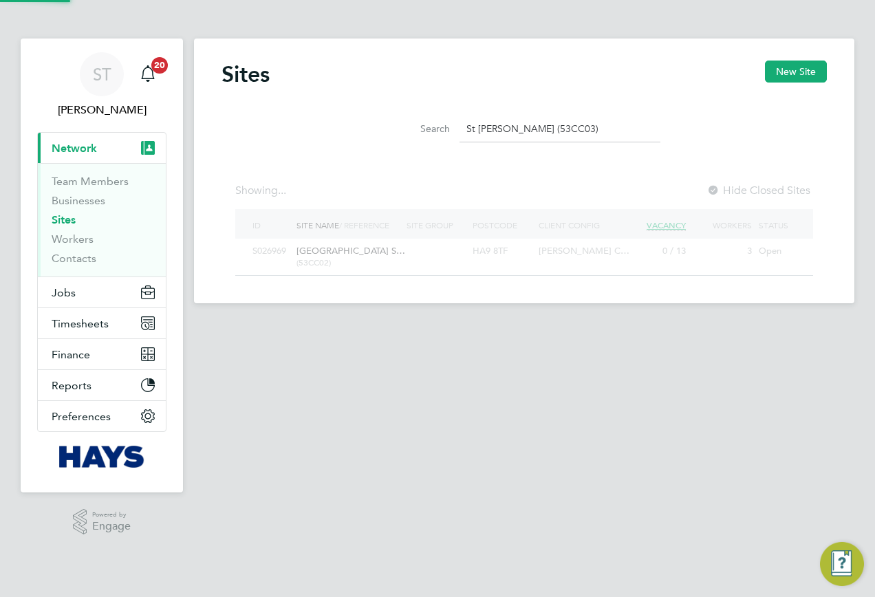
scroll to position [26, 111]
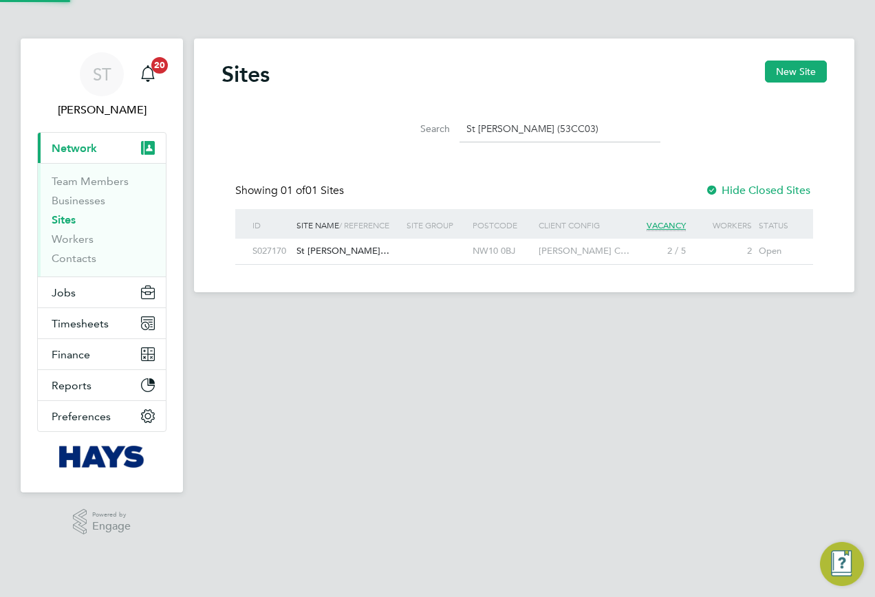
click at [374, 246] on div "St Margarets Clitherow…" at bounding box center [348, 251] width 110 height 25
drag, startPoint x: 610, startPoint y: 132, endPoint x: 370, endPoint y: 131, distance: 239.5
click at [371, 131] on li "Search St Margarets Clitherow (53CC03)" at bounding box center [524, 129] width 307 height 41
paste input "Preston Park Primary School (53CC02"
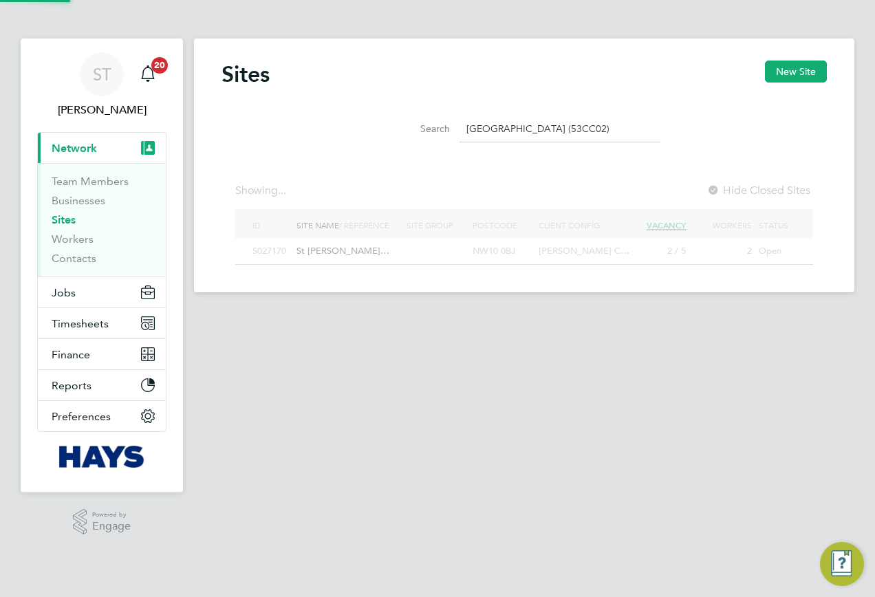
scroll to position [37, 111]
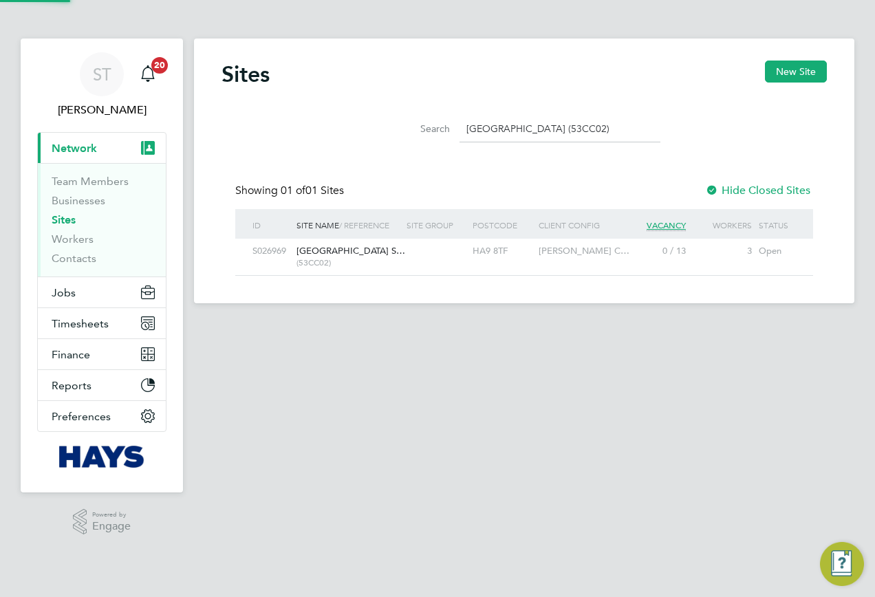
click at [339, 256] on span "Preston Park Primary S…" at bounding box center [351, 251] width 109 height 12
drag, startPoint x: 647, startPoint y: 125, endPoint x: 405, endPoint y: 124, distance: 242.2
click at [405, 124] on div "Search Preston Park Primary School (53CC02)" at bounding box center [524, 129] width 272 height 27
paste input "ilgrims Way Primary School (93CB07"
drag, startPoint x: 646, startPoint y: 132, endPoint x: 443, endPoint y: 133, distance: 203.0
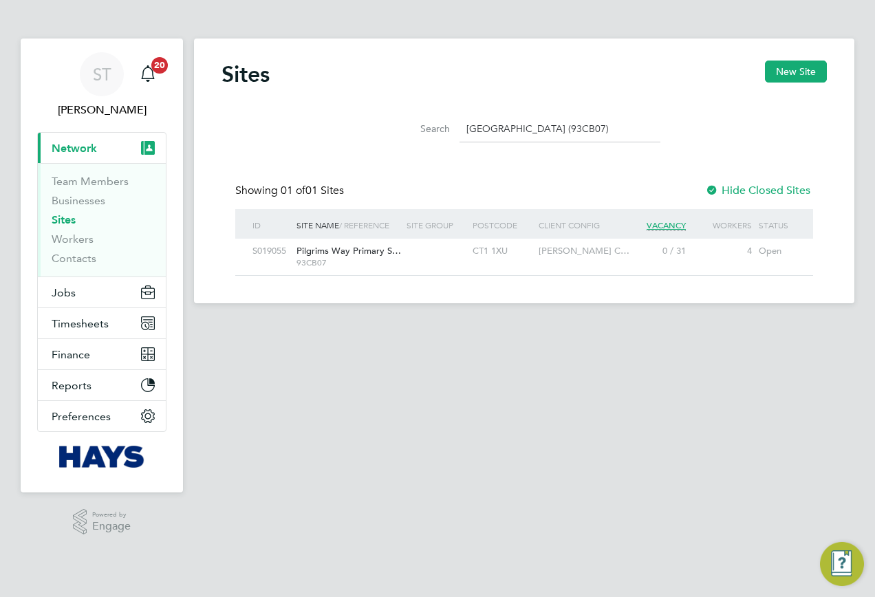
click at [443, 133] on div "Search Pilgrims Way Primary School (93CB07)" at bounding box center [524, 129] width 272 height 27
paste input "Cable Wharf Primary School (93CB14"
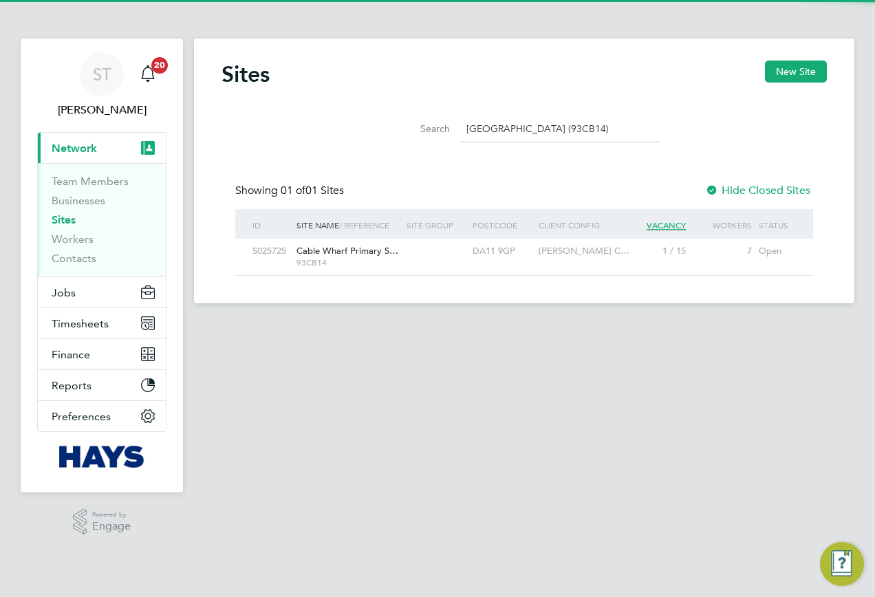
click at [378, 255] on span "Cable Wharf Primary S…" at bounding box center [348, 251] width 102 height 12
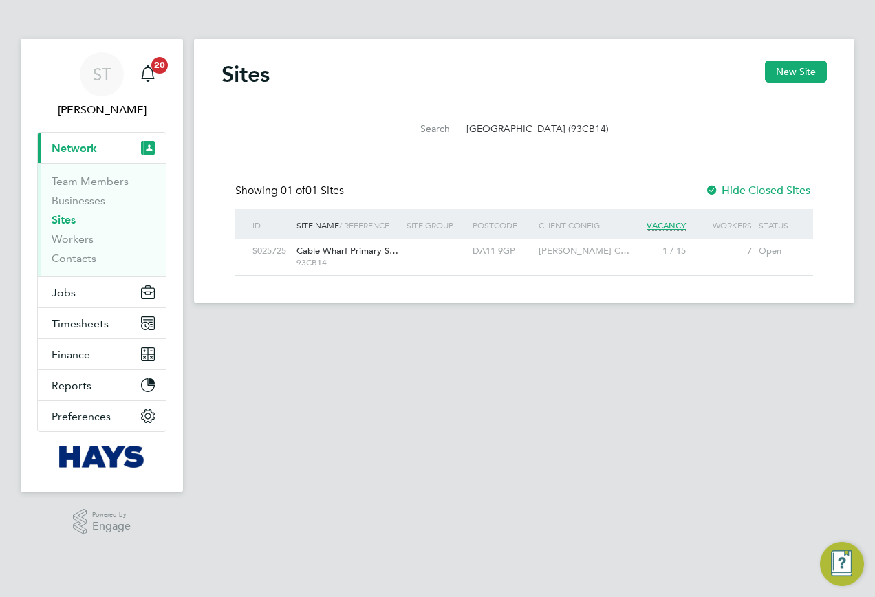
drag, startPoint x: 653, startPoint y: 119, endPoint x: 381, endPoint y: 125, distance: 271.9
click at [383, 125] on li "Search Cable Wharf Primary School (93CB14)" at bounding box center [524, 129] width 307 height 41
paste input "Institute of Global Health Building (22CA0"
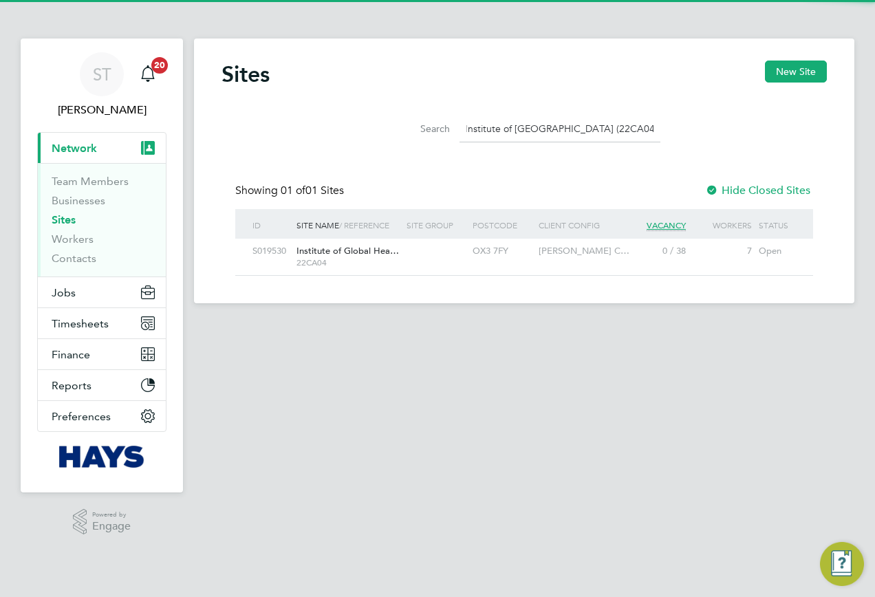
click at [394, 253] on span "Institute of Global Hea…" at bounding box center [348, 251] width 103 height 12
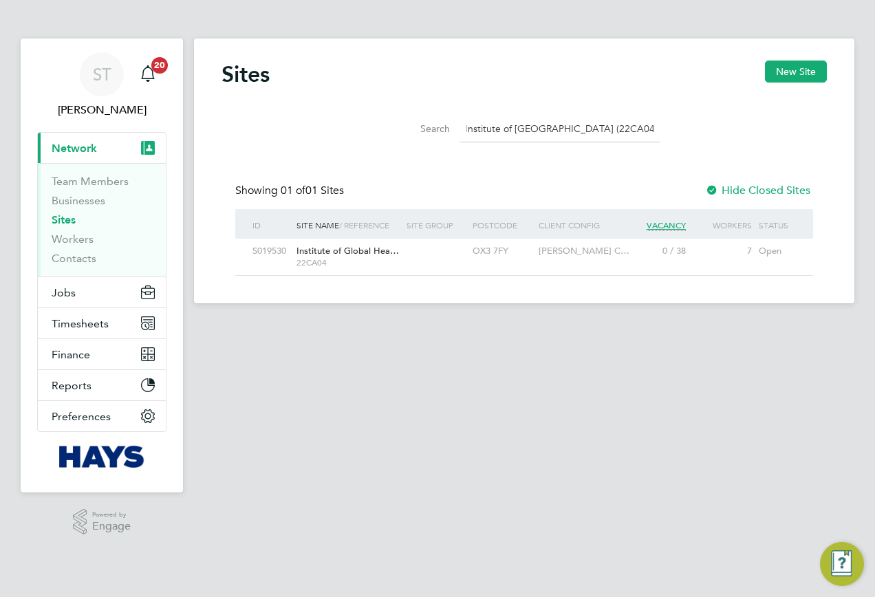
scroll to position [0, 0]
click at [630, 123] on input "Institute of Global Health Building (22CA04)" at bounding box center [560, 129] width 201 height 27
drag, startPoint x: 467, startPoint y: 128, endPoint x: 877, endPoint y: 128, distance: 410.8
click at [875, 128] on html "ST Samreet Thandi Notifications 20 Applications: Current page: Network Team Mem…" at bounding box center [437, 276] width 875 height 552
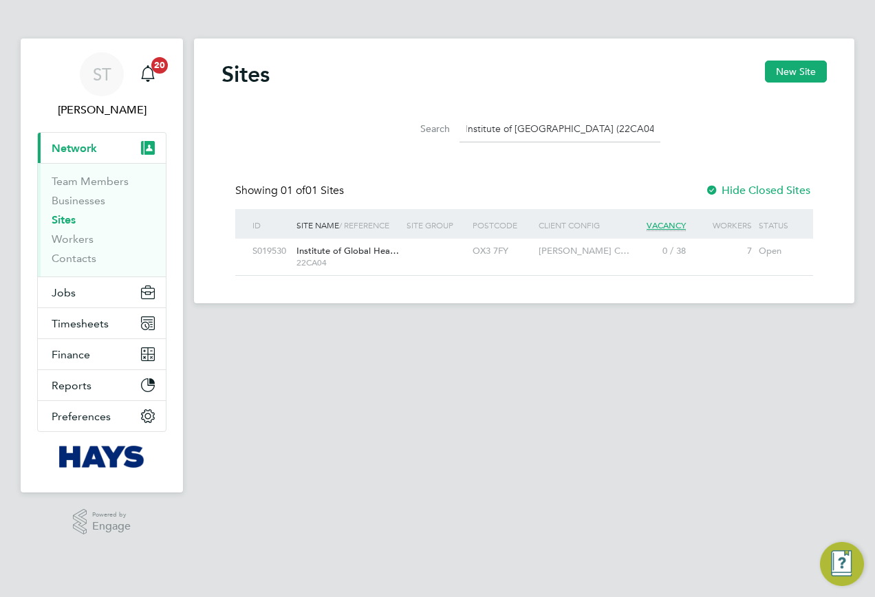
paste input "Hexham Road (22CB02"
drag, startPoint x: 587, startPoint y: 135, endPoint x: 341, endPoint y: 131, distance: 245.7
click at [343, 131] on div "Search Hexham Road (22CB02)" at bounding box center [525, 125] width 606 height 47
paste input "Thames Water Pumping Station (22CB03"
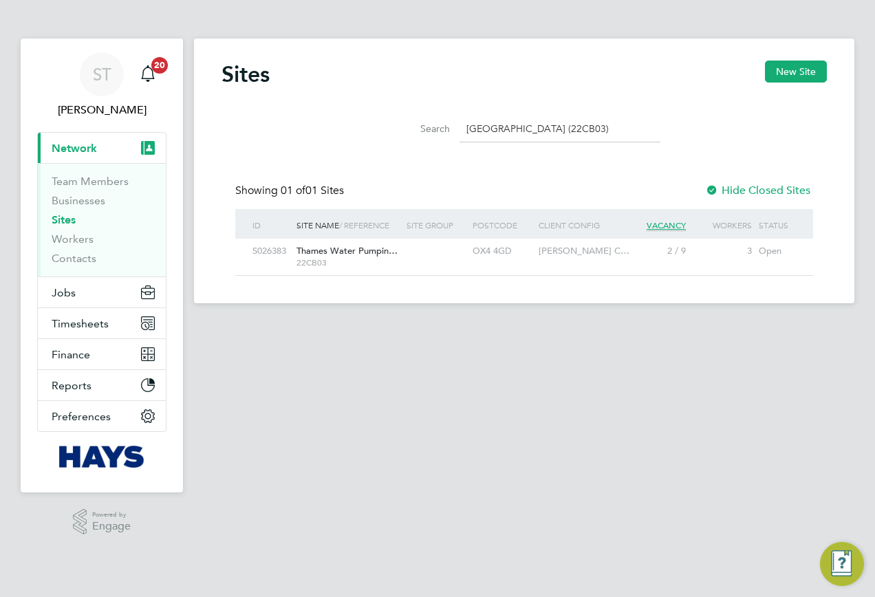
drag, startPoint x: 651, startPoint y: 125, endPoint x: 392, endPoint y: 129, distance: 258.8
click at [392, 129] on div "Search Thames Water Pumping Station (22CB03)" at bounding box center [524, 129] width 272 height 27
paste input "St Nick New School 22CC02"
click at [406, 250] on div at bounding box center [436, 251] width 66 height 25
drag, startPoint x: 591, startPoint y: 127, endPoint x: 283, endPoint y: 133, distance: 307.6
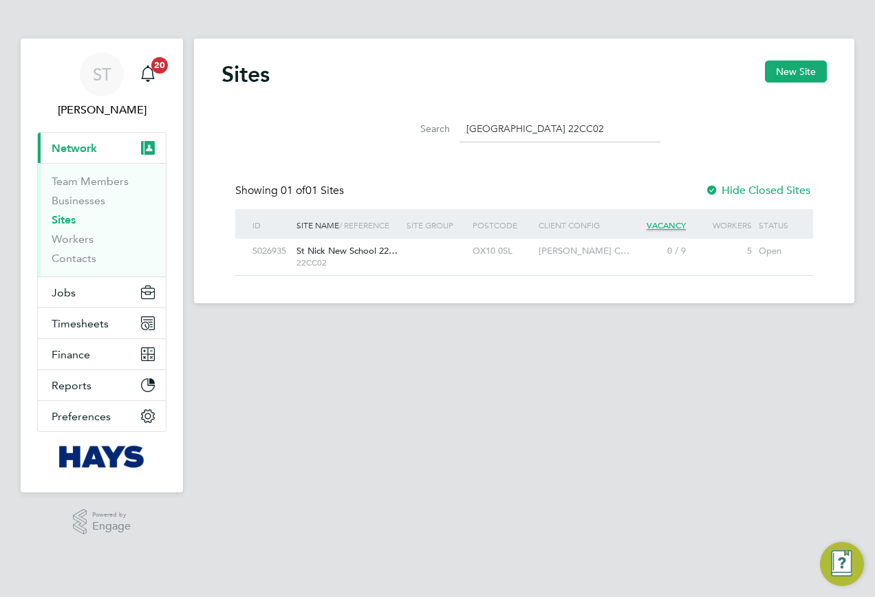
click at [286, 133] on div "Search St Nick New School 22CC02" at bounding box center [525, 125] width 606 height 47
paste input "Berewood Primary School (75CB09)"
click at [481, 258] on div "PO7 5GH" at bounding box center [502, 251] width 66 height 25
drag, startPoint x: 636, startPoint y: 135, endPoint x: 317, endPoint y: 134, distance: 318.6
click at [323, 135] on div "Search Berewood Primary School (75CB09)" at bounding box center [525, 125] width 606 height 47
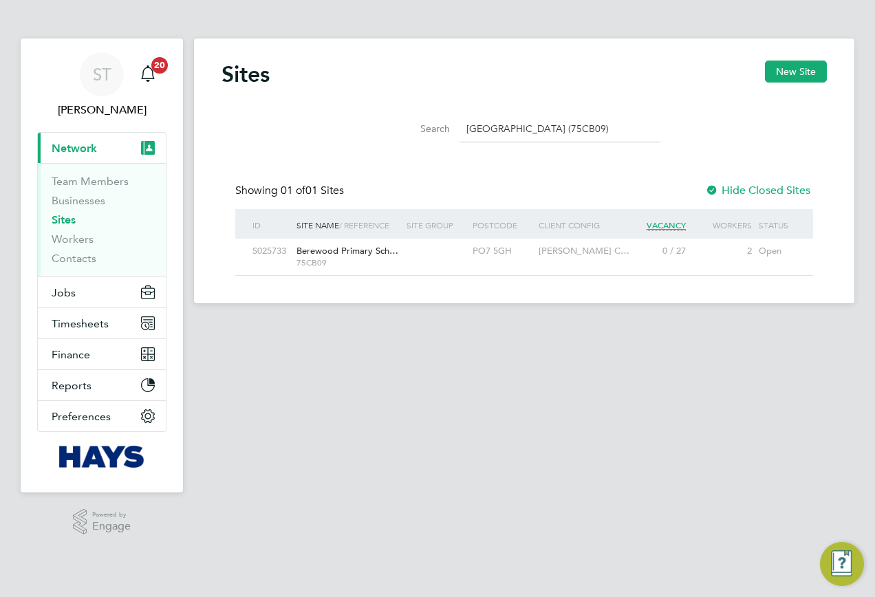
paste input "Oakmoor School (75CB11"
click at [512, 253] on div "GU35 0JB" at bounding box center [502, 251] width 66 height 25
drag, startPoint x: 599, startPoint y: 129, endPoint x: 356, endPoint y: 127, distance: 242.9
click at [371, 128] on li "Search Oakmoor School (75CB11)" at bounding box center [524, 129] width 307 height 41
paste input "Bordon School (75CB06"
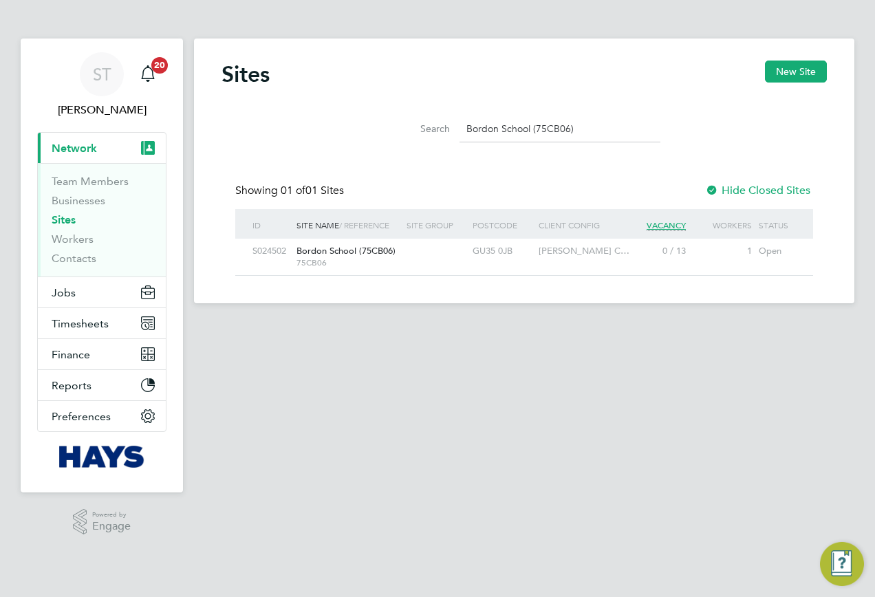
click at [483, 252] on div "GU35 0JB" at bounding box center [502, 251] width 66 height 25
drag, startPoint x: 522, startPoint y: 133, endPoint x: 332, endPoint y: 129, distance: 190.6
click at [338, 131] on div "Search Bordon School (75CB06)" at bounding box center [525, 125] width 606 height 47
paste input "Southampton Art Gallery (75CB07"
click at [443, 257] on div at bounding box center [436, 251] width 66 height 25
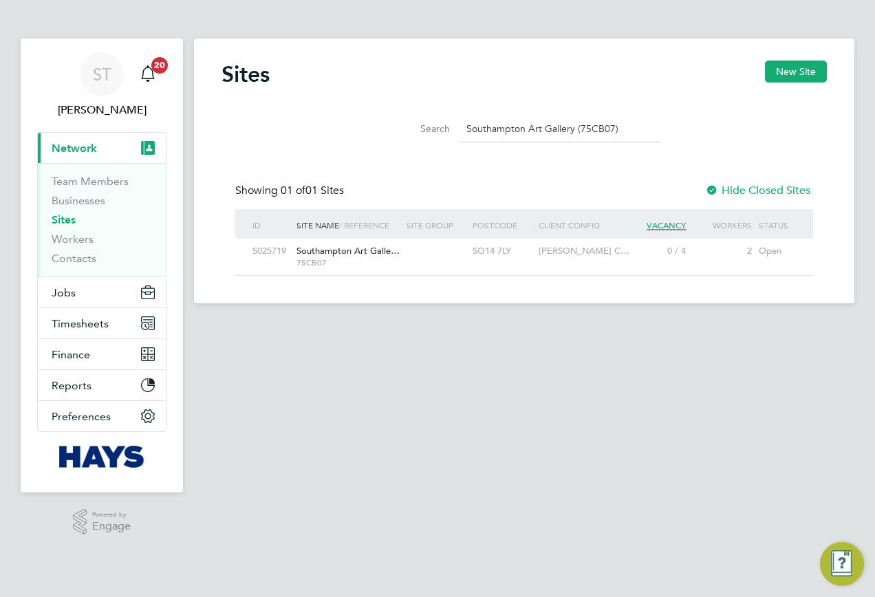
drag, startPoint x: 619, startPoint y: 129, endPoint x: 313, endPoint y: 131, distance: 306.2
click at [314, 131] on div "Search Southampton Art Gallery (75CB07)" at bounding box center [525, 125] width 606 height 47
paste input "Retrieving data. Wait a few seconds and try to cut or copy again."
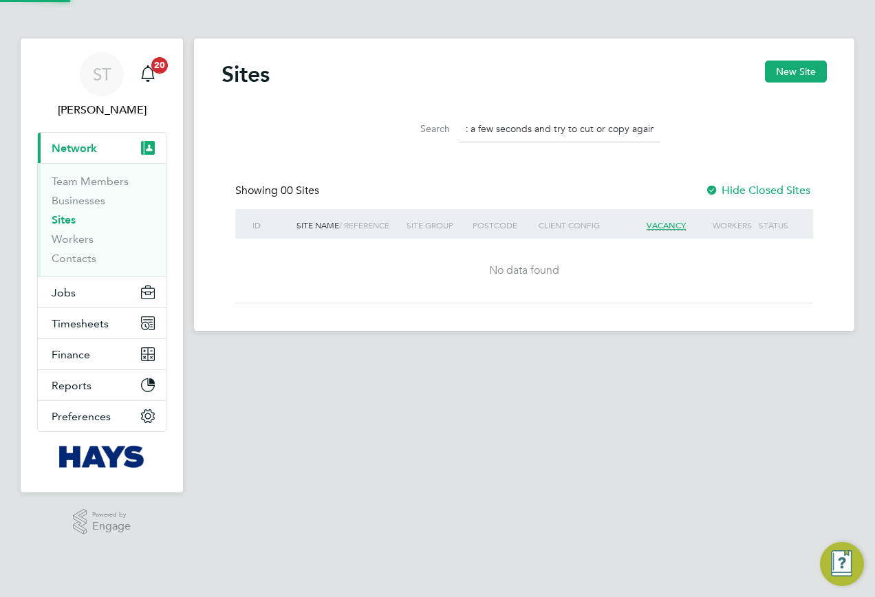
scroll to position [0, 90]
drag, startPoint x: 476, startPoint y: 133, endPoint x: 201, endPoint y: 133, distance: 275.2
click at [202, 133] on div "Sites New Site Search Retrieving data. Wait a few seconds and try to cut or cop…" at bounding box center [524, 185] width 661 height 292
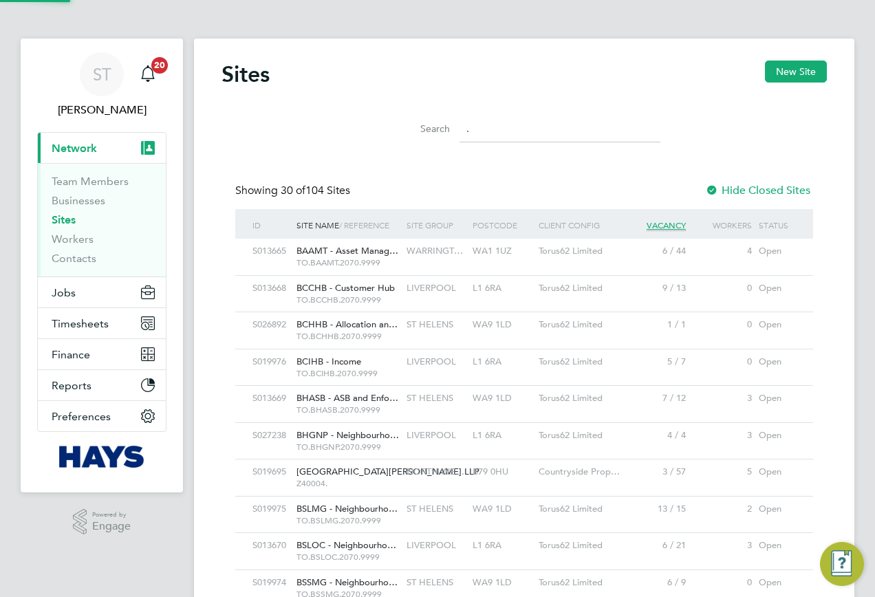
paste input "Dock 9 (67CB01)"
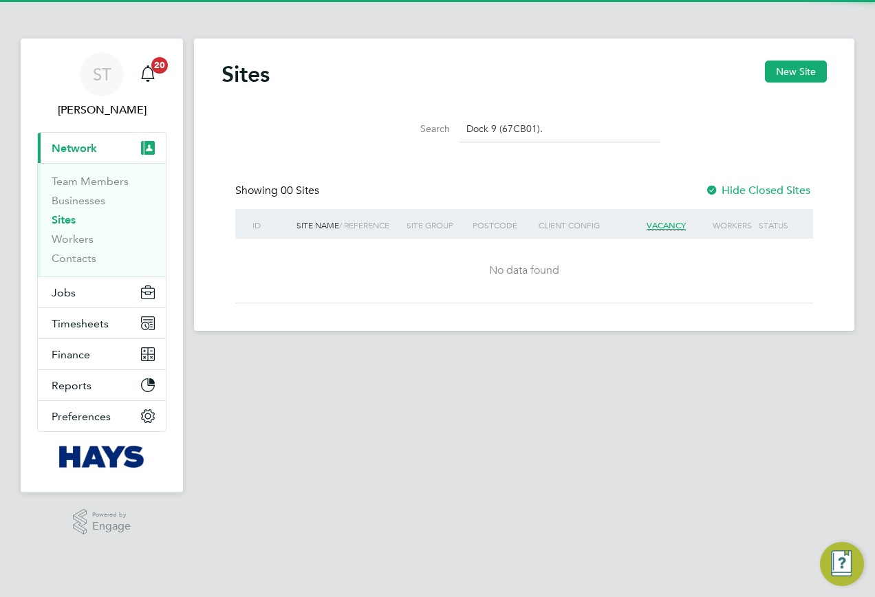
click at [558, 129] on input "Dock 9 (67CB01)." at bounding box center [560, 129] width 201 height 27
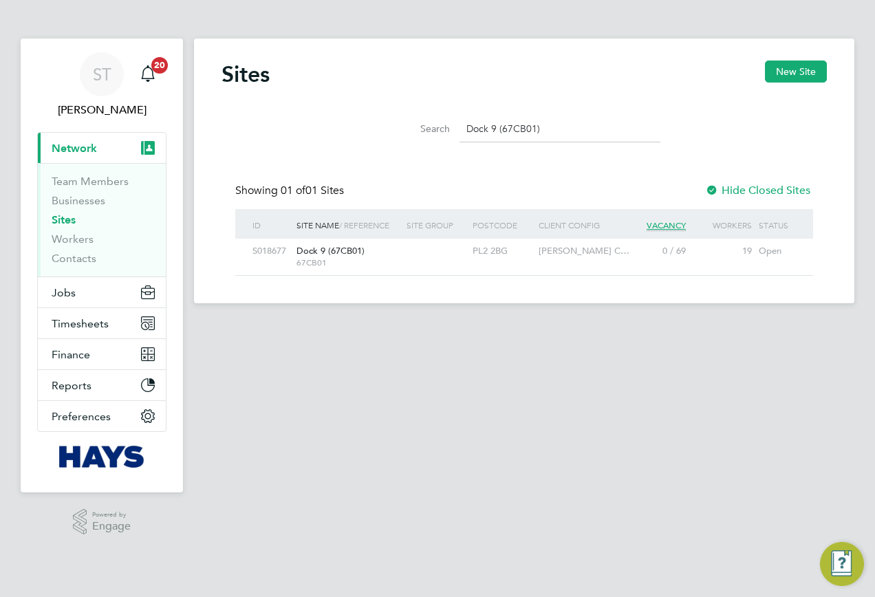
type input "Dock 9 (67CB01)"
click at [383, 244] on div "Dock 9 (67CB01) 67CB01" at bounding box center [348, 257] width 110 height 36
drag, startPoint x: 85, startPoint y: 242, endPoint x: 101, endPoint y: 235, distance: 17.3
click at [85, 242] on link "Workers" at bounding box center [73, 239] width 42 height 13
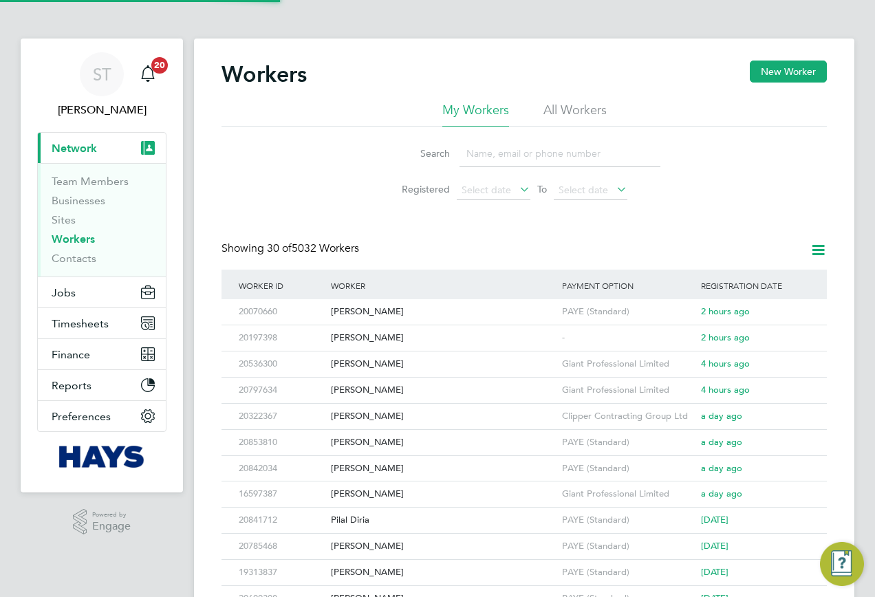
click at [490, 156] on input at bounding box center [560, 153] width 201 height 27
paste input "Johsua Tanimowo"
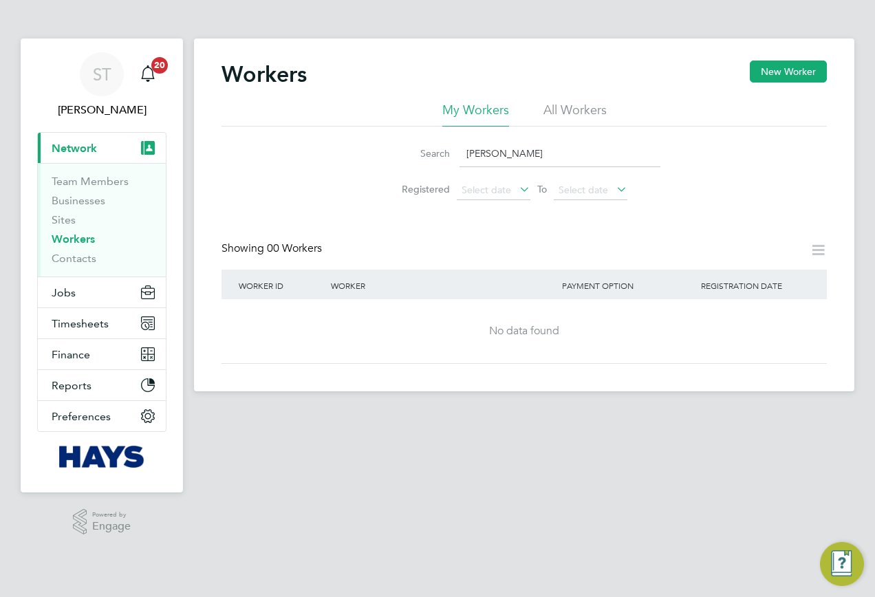
drag, startPoint x: 548, startPoint y: 159, endPoint x: 347, endPoint y: 160, distance: 200.2
click at [350, 160] on div "Search Johsua Tanimowo Registered Select date To Select date" at bounding box center [525, 167] width 606 height 81
paste input "David Tesfamichael"
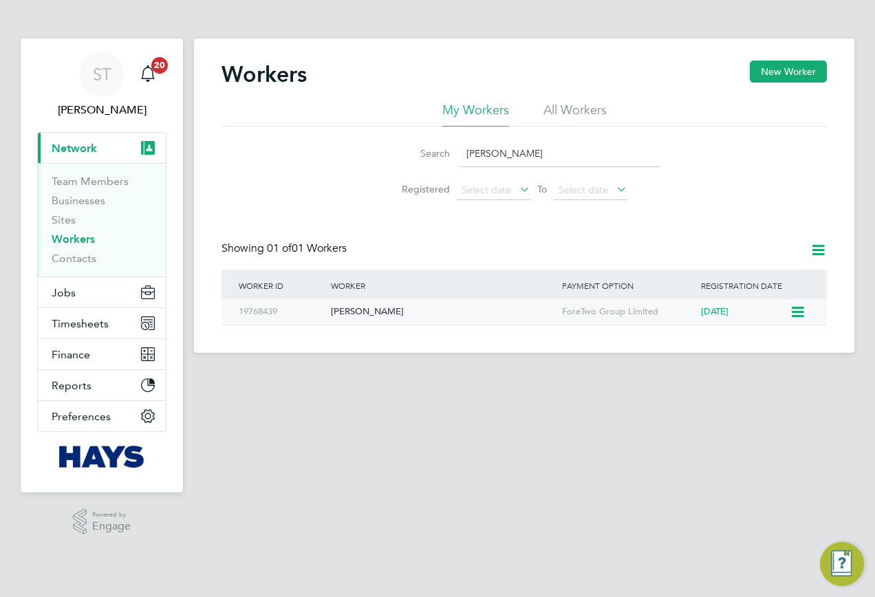
type input "David Tesfamichael"
drag, startPoint x: 560, startPoint y: 157, endPoint x: 389, endPoint y: 147, distance: 170.9
click at [391, 148] on div "Search David Tesfamichael" at bounding box center [524, 153] width 272 height 27
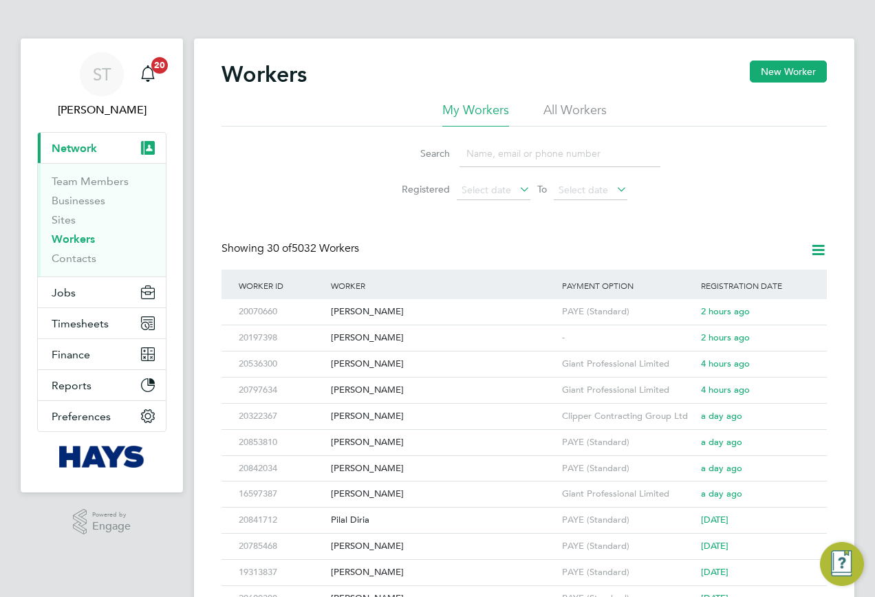
click at [520, 152] on input at bounding box center [560, 153] width 201 height 27
paste input "Joshua Tanimowo"
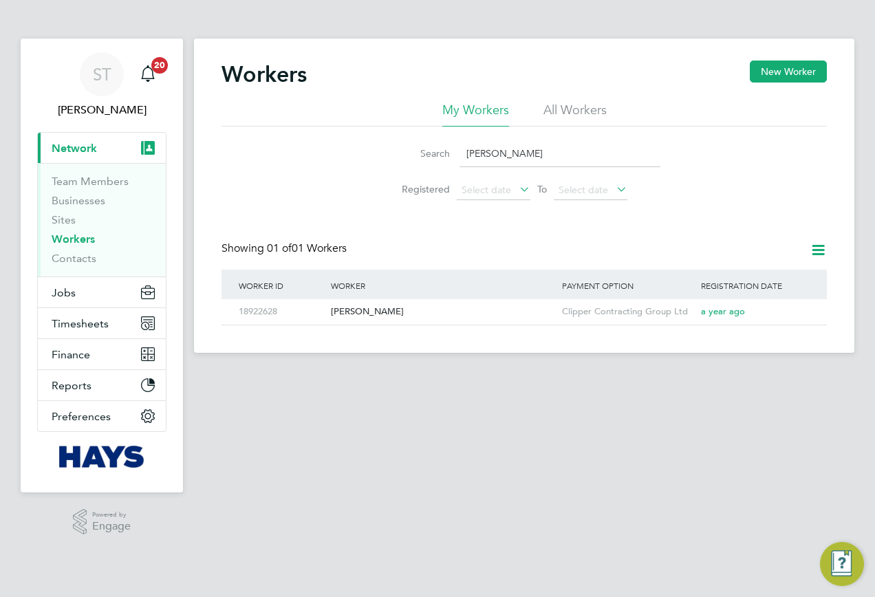
drag, startPoint x: 540, startPoint y: 158, endPoint x: 405, endPoint y: 156, distance: 135.6
click at [406, 157] on div "Search Joshua Tanimowo" at bounding box center [524, 153] width 272 height 27
drag, startPoint x: 572, startPoint y: 155, endPoint x: 317, endPoint y: 151, distance: 256.0
click at [319, 151] on div "Search Joshua Tanimowo Registered Select date To Select date" at bounding box center [525, 167] width 606 height 81
paste input "Retrieving data. Wait a few seconds and try to cut or copy again."
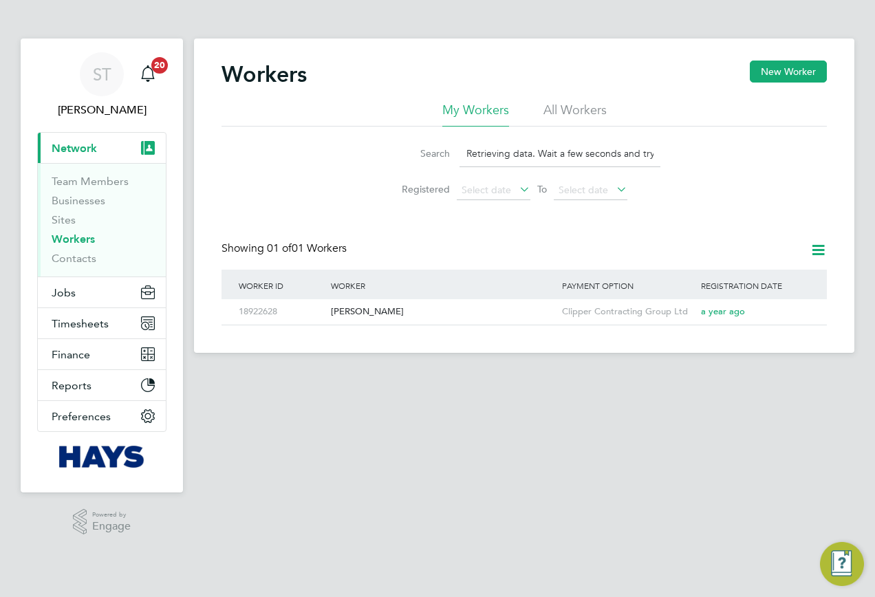
scroll to position [0, 89]
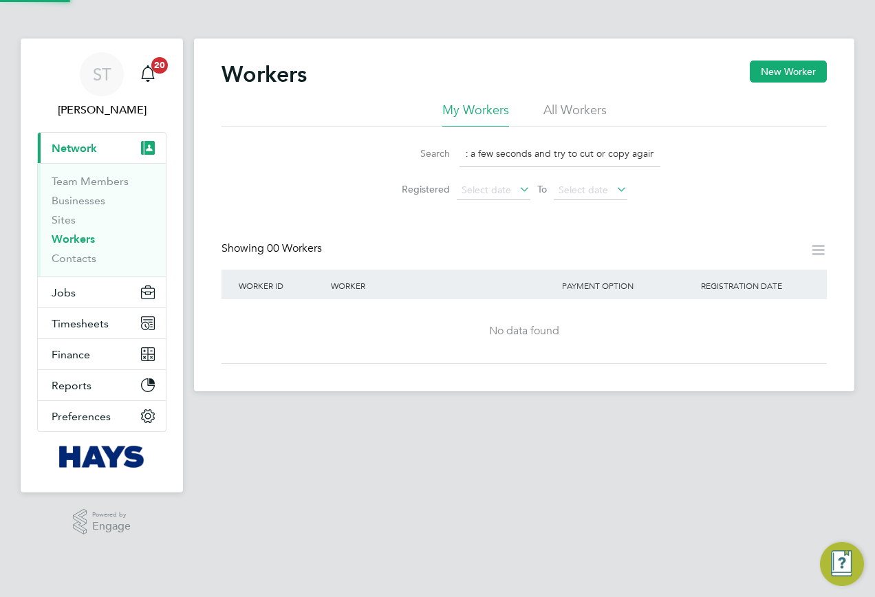
type input "Retrieving data. Wait a few seconds and try to cut or copy again."
click at [656, 153] on input "Retrieving data. Wait a few seconds and try to cut or copy again." at bounding box center [560, 153] width 201 height 27
drag, startPoint x: 466, startPoint y: 156, endPoint x: 778, endPoint y: 150, distance: 311.8
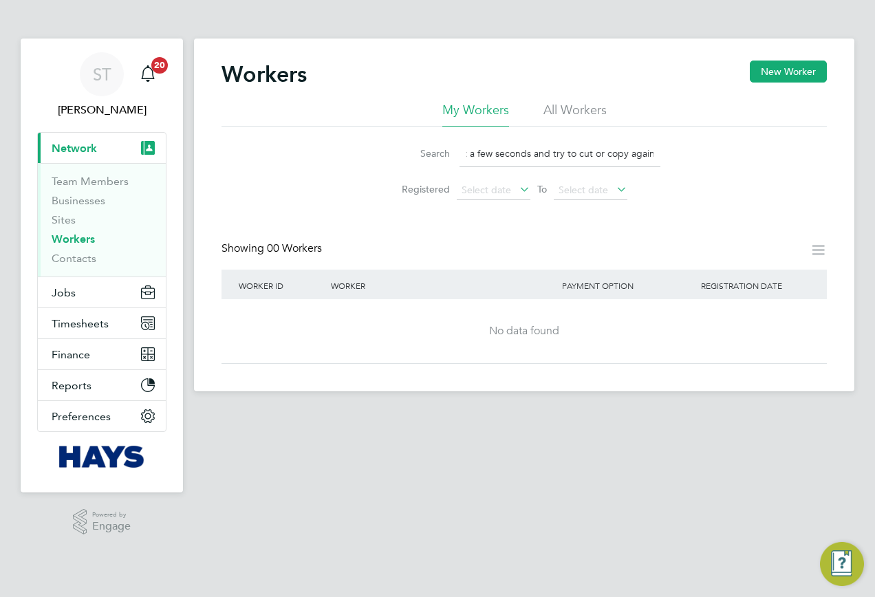
click at [777, 154] on div "Search Retrieving data. Wait a few seconds and try to cut or copy again. Regist…" at bounding box center [525, 167] width 606 height 81
paste input "Jevontae Johnson"
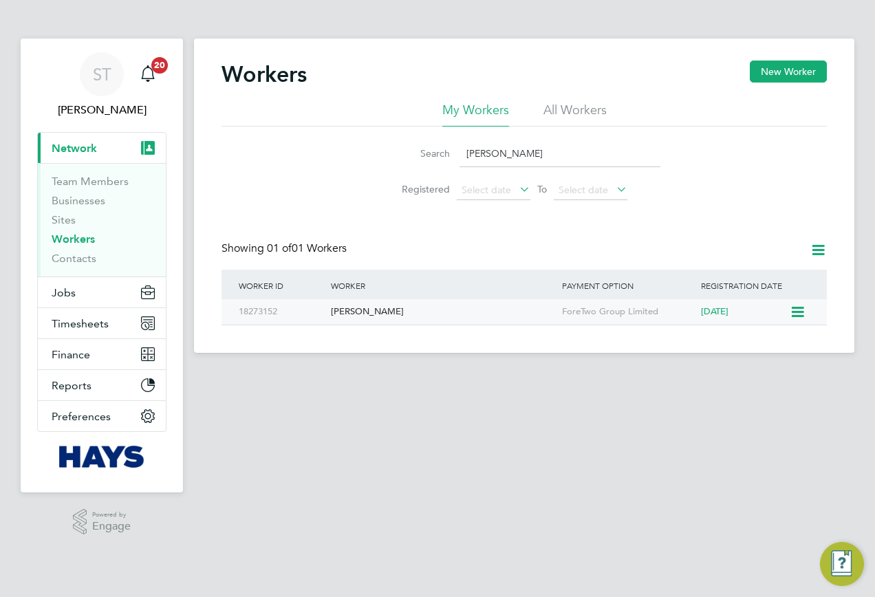
click at [287, 311] on div "18273152" at bounding box center [281, 311] width 92 height 25
drag, startPoint x: 407, startPoint y: 166, endPoint x: 330, endPoint y: 167, distance: 77.8
click at [332, 167] on div "Search Jevontae Johnson Registered Select date To Select date" at bounding box center [525, 167] width 606 height 81
paste input "Serkan Gokoglu"
click at [347, 310] on div "Serkan Gokoglu" at bounding box center [443, 311] width 231 height 25
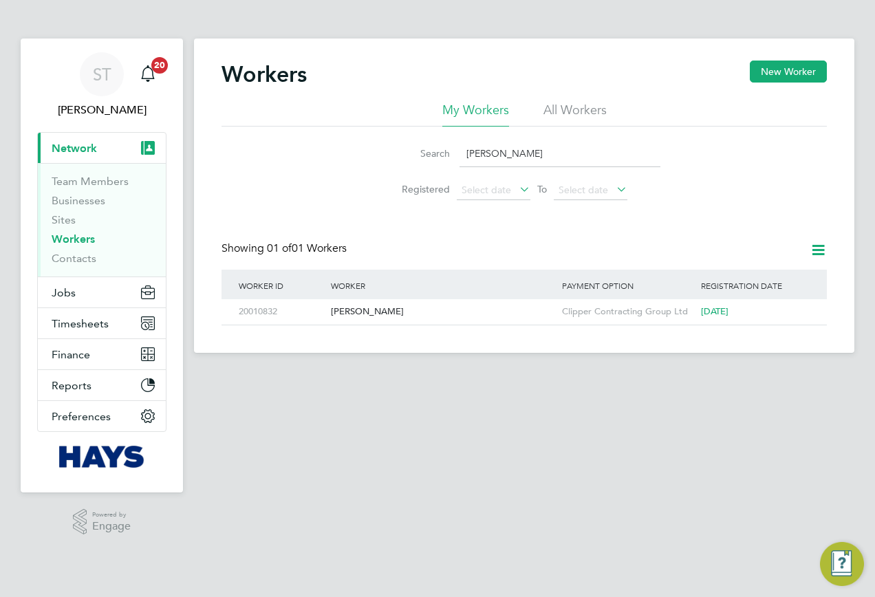
drag, startPoint x: 500, startPoint y: 147, endPoint x: 394, endPoint y: 147, distance: 106.7
click at [401, 147] on div "Search Serkan Gokoglu" at bounding box center [524, 153] width 272 height 27
paste input "Brett Fenix"
type input "Brett Fenix"
click at [325, 307] on div "20322367" at bounding box center [281, 311] width 92 height 25
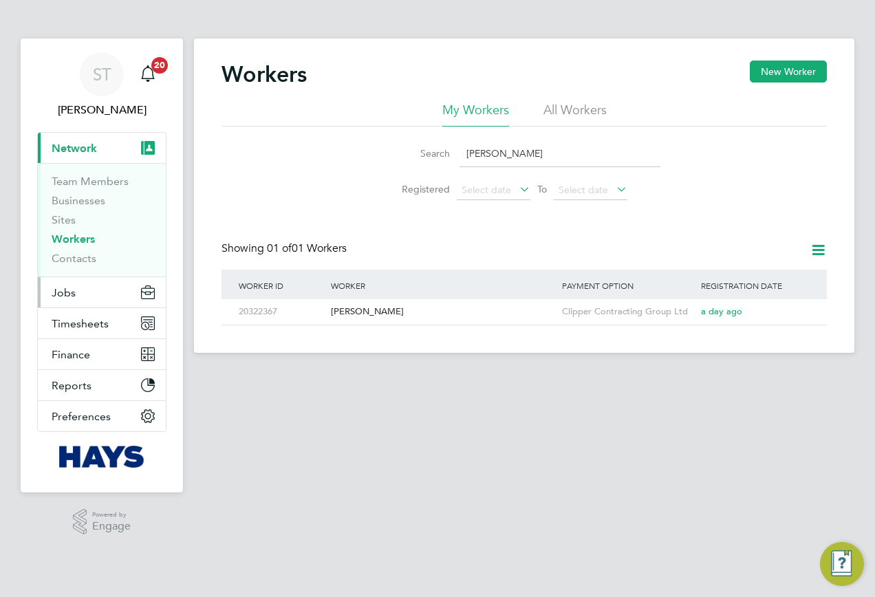
click at [54, 289] on span "Jobs" at bounding box center [64, 292] width 24 height 13
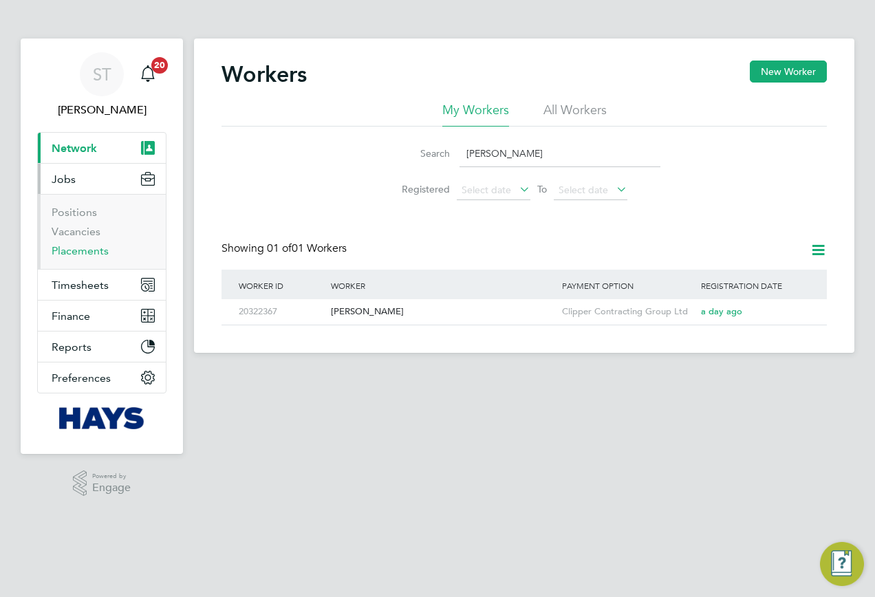
click at [82, 248] on link "Placements" at bounding box center [80, 250] width 57 height 13
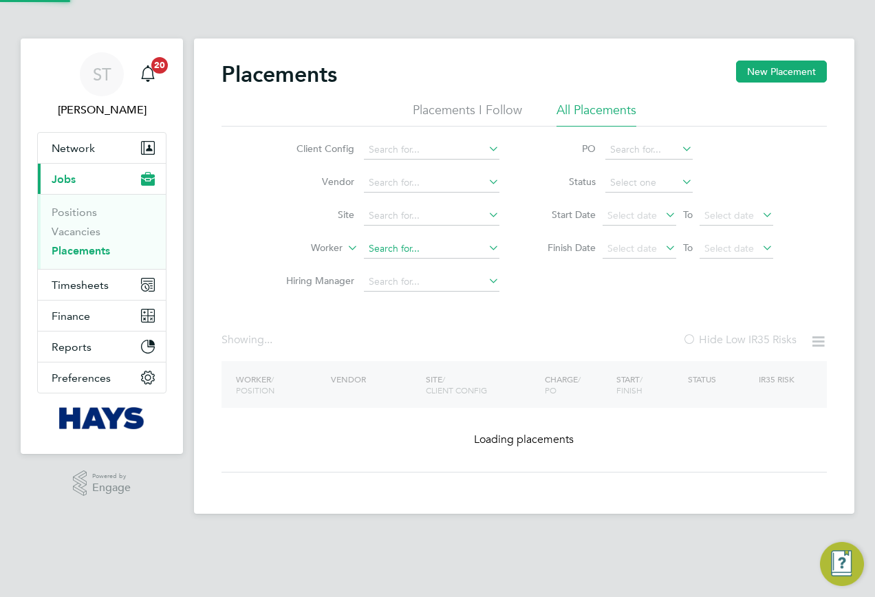
click at [404, 245] on input at bounding box center [432, 248] width 136 height 19
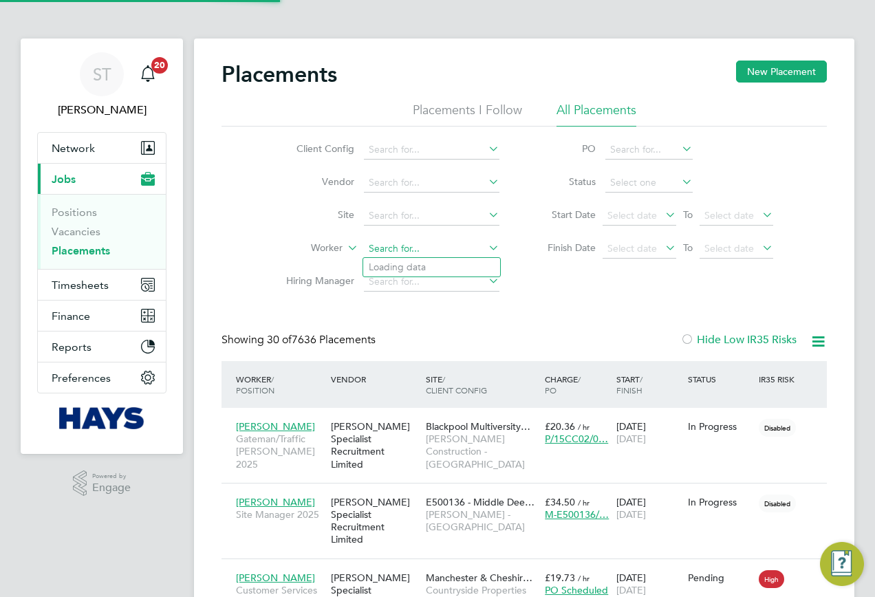
scroll to position [40, 120]
click at [451, 268] on b "Harding" at bounding box center [491, 267] width 80 height 12
type input "[PERSON_NAME]"
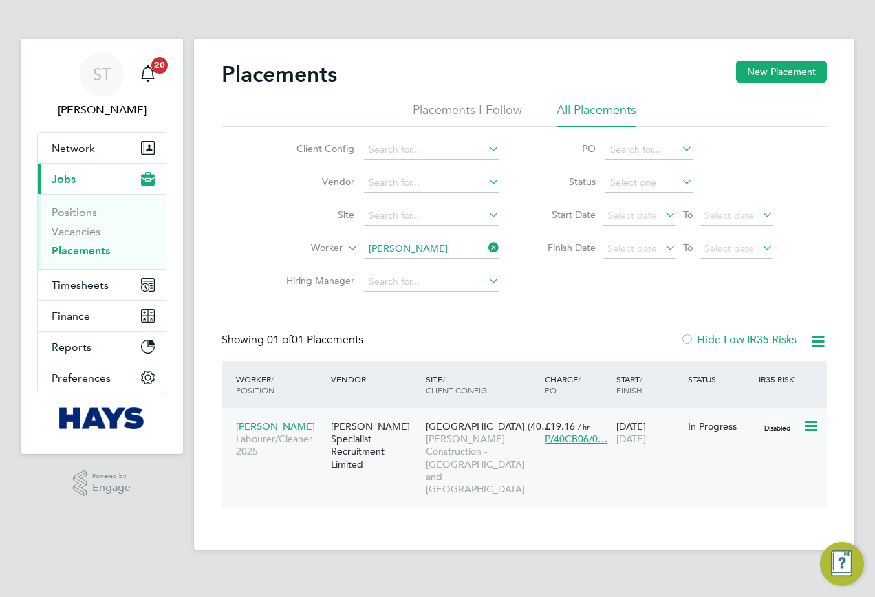
click at [248, 428] on span "[PERSON_NAME]" at bounding box center [275, 426] width 79 height 12
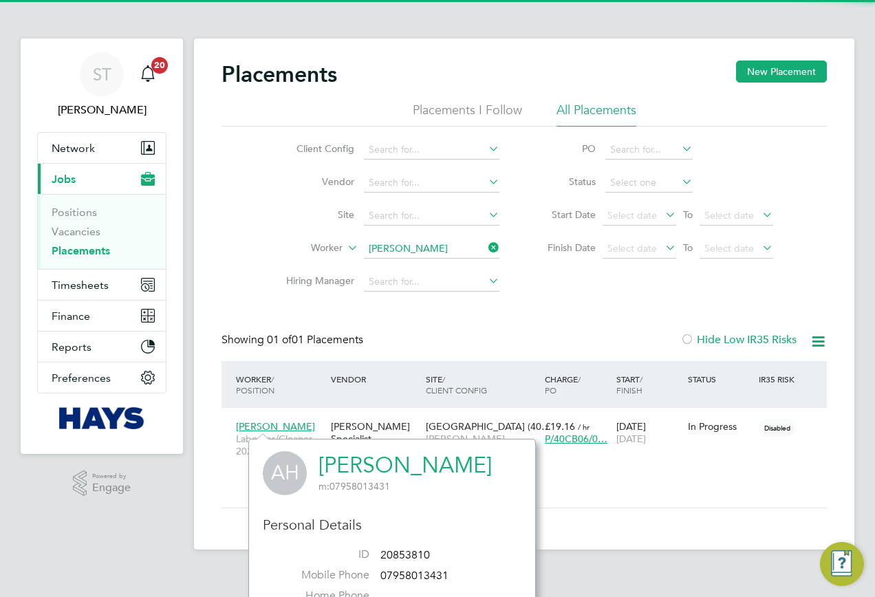
click at [347, 460] on link "[PERSON_NAME]" at bounding box center [405, 465] width 173 height 27
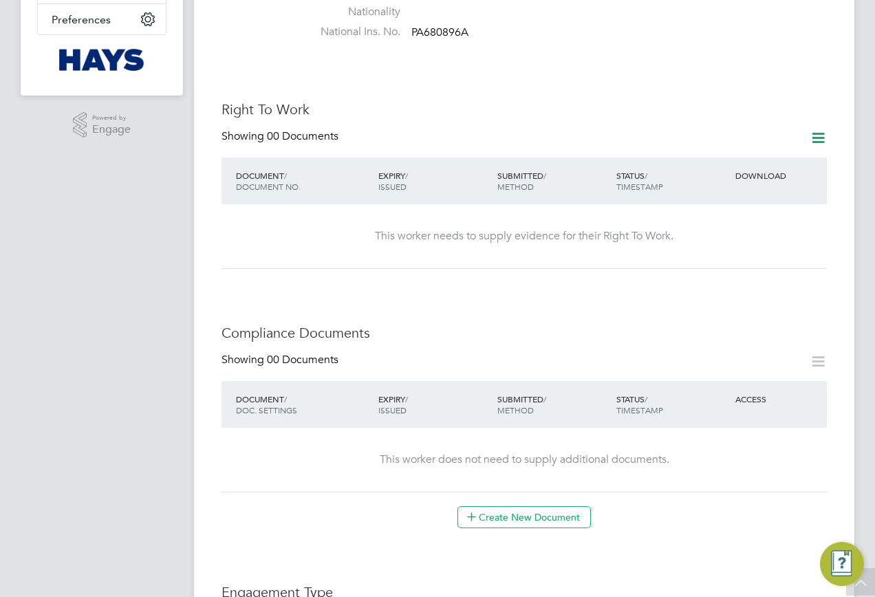
scroll to position [550, 0]
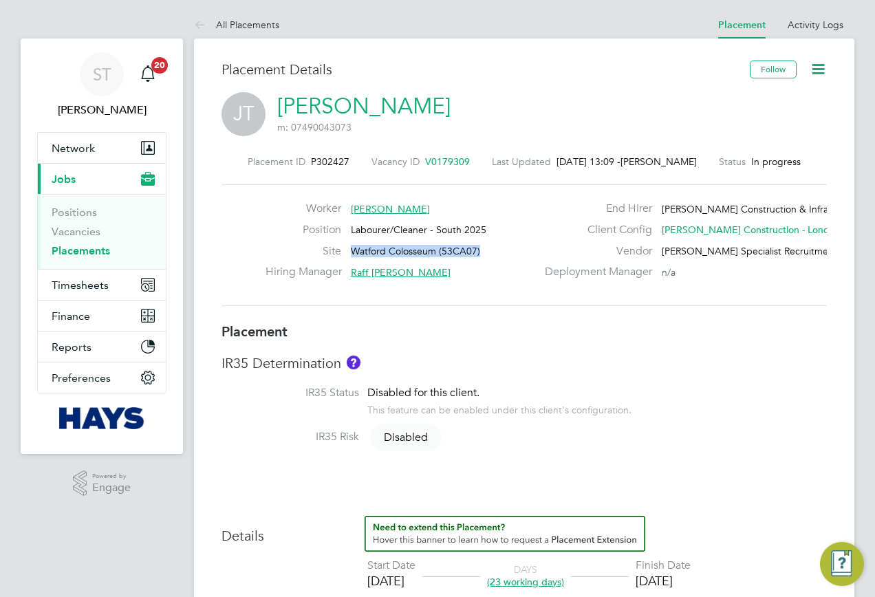
drag, startPoint x: 478, startPoint y: 246, endPoint x: 350, endPoint y: 246, distance: 128.0
click at [350, 246] on div "Site Watford Colosseum (53CA07)" at bounding box center [401, 254] width 271 height 21
copy span "Watford Colosseum (53CA07)"
click at [383, 107] on link "[PERSON_NAME]" at bounding box center [363, 106] width 173 height 27
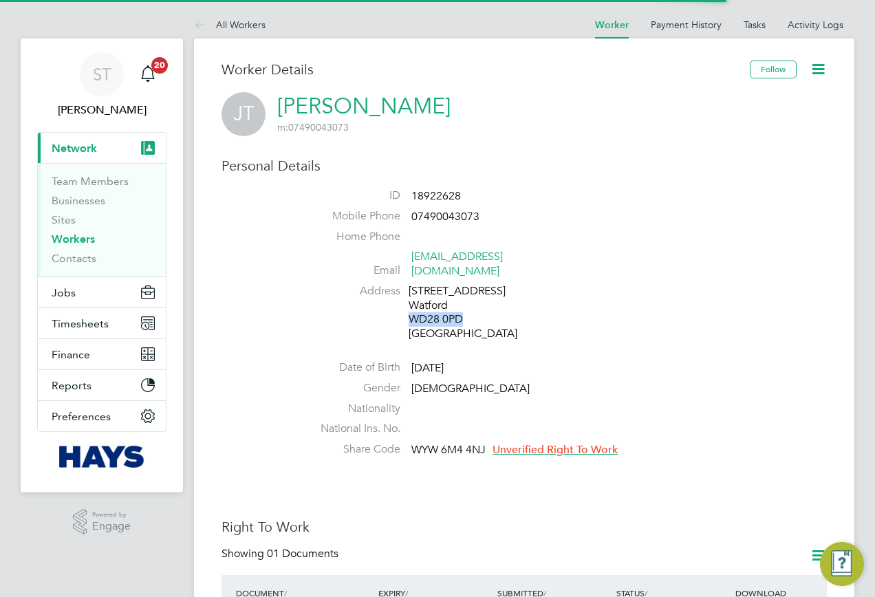
drag, startPoint x: 473, startPoint y: 304, endPoint x: 409, endPoint y: 307, distance: 64.1
click at [409, 307] on div "[STREET_ADDRESS]" at bounding box center [474, 312] width 131 height 57
copy div "WD28 0PD"
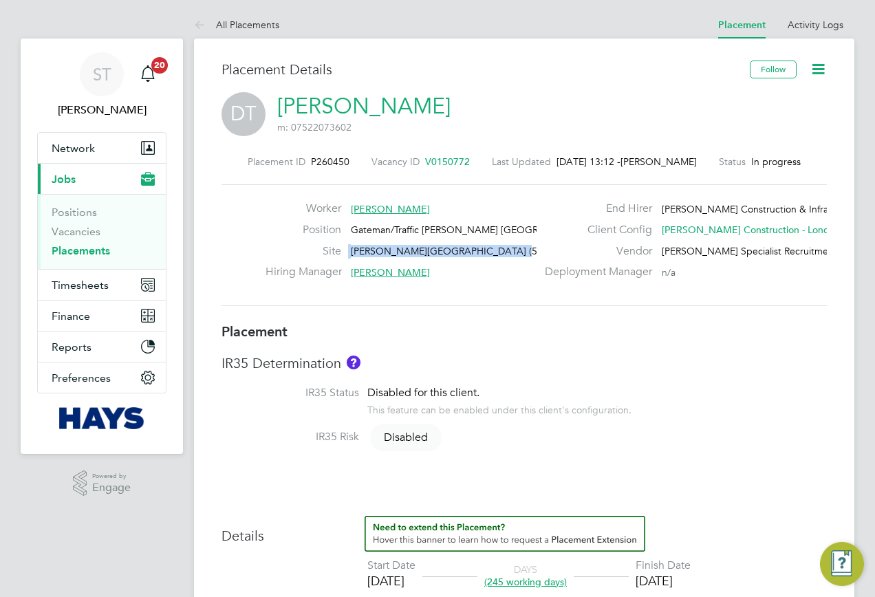
drag, startPoint x: 513, startPoint y: 250, endPoint x: 330, endPoint y: 248, distance: 182.4
click at [330, 248] on div "Site Newman Catholic College (53CC01)" at bounding box center [401, 254] width 271 height 21
copy div "Newman Catholic College (53CC01)"
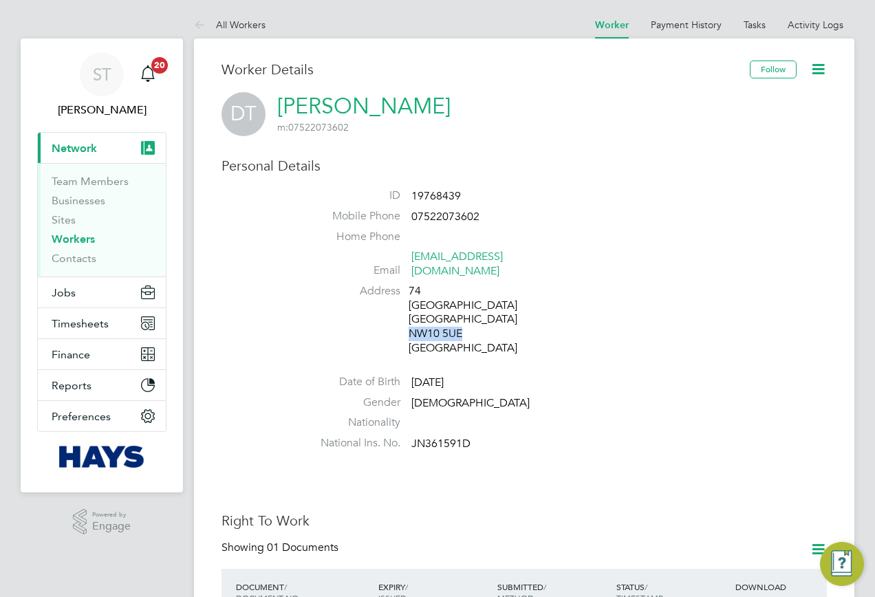
drag, startPoint x: 471, startPoint y: 317, endPoint x: 409, endPoint y: 319, distance: 61.9
click at [409, 319] on div "[STREET_ADDRESS]" at bounding box center [474, 320] width 131 height 72
copy div "NW10 5UE"
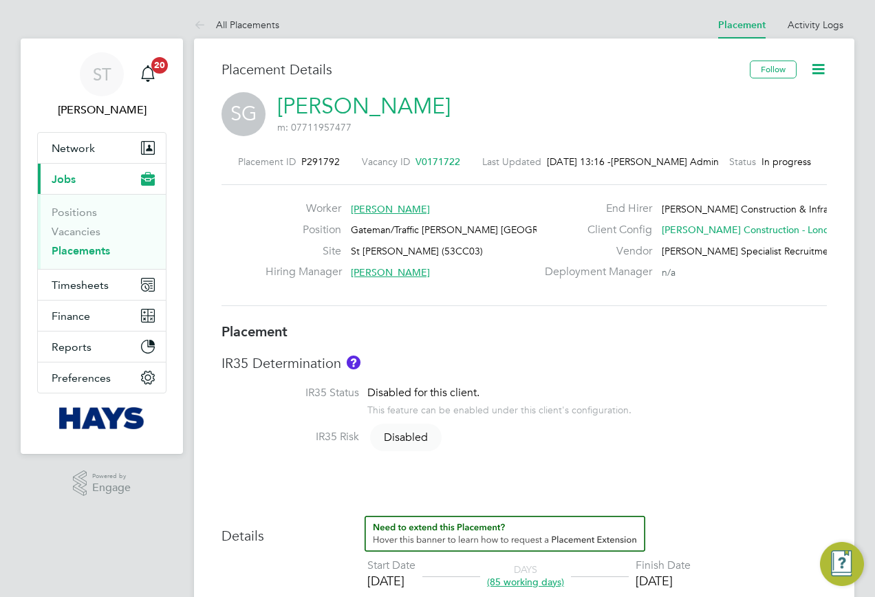
drag, startPoint x: 480, startPoint y: 253, endPoint x: 352, endPoint y: 252, distance: 128.7
click at [352, 252] on div "Site St Margarets Clitherow (53CC03)" at bounding box center [401, 254] width 271 height 21
copy span "St Margarets Clitherow (53CC03)"
drag, startPoint x: 525, startPoint y: 249, endPoint x: 347, endPoint y: 250, distance: 177.5
click at [347, 250] on div "Site [GEOGRAPHIC_DATA] (53CC02)" at bounding box center [401, 254] width 271 height 21
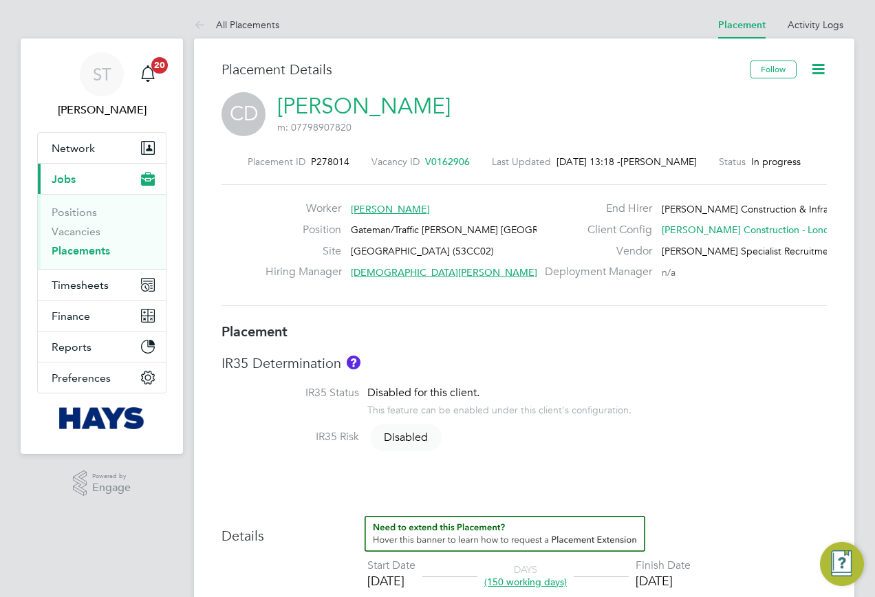
copy div "Preston Park Primary School (53CC02)"
drag, startPoint x: 531, startPoint y: 247, endPoint x: 345, endPoint y: 252, distance: 185.8
click at [345, 252] on div "Site Pilgrims Way Primary School (93CB07)" at bounding box center [401, 254] width 271 height 21
copy div "Pilgrims Way Primary School (93CB07)"
click at [345, 114] on link "[PERSON_NAME]" at bounding box center [363, 106] width 173 height 27
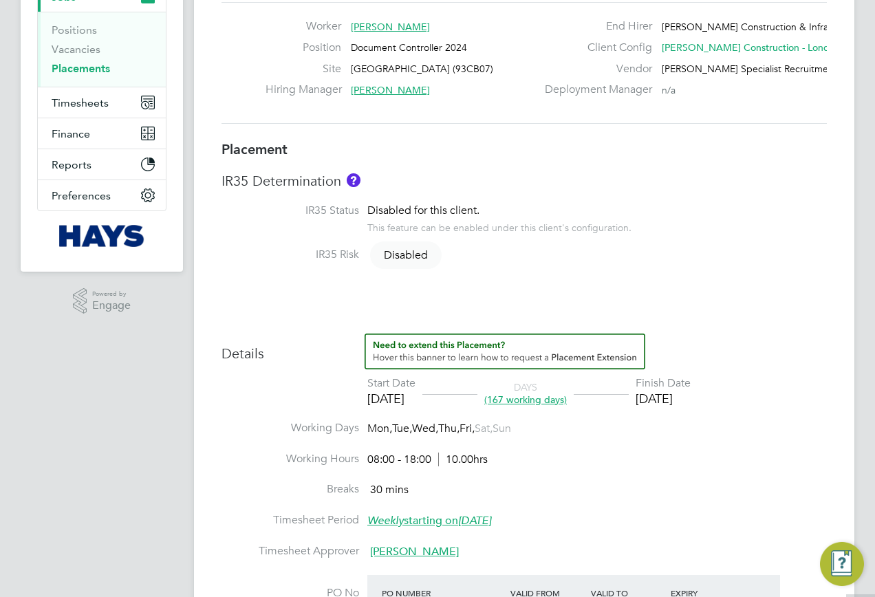
scroll to position [344, 0]
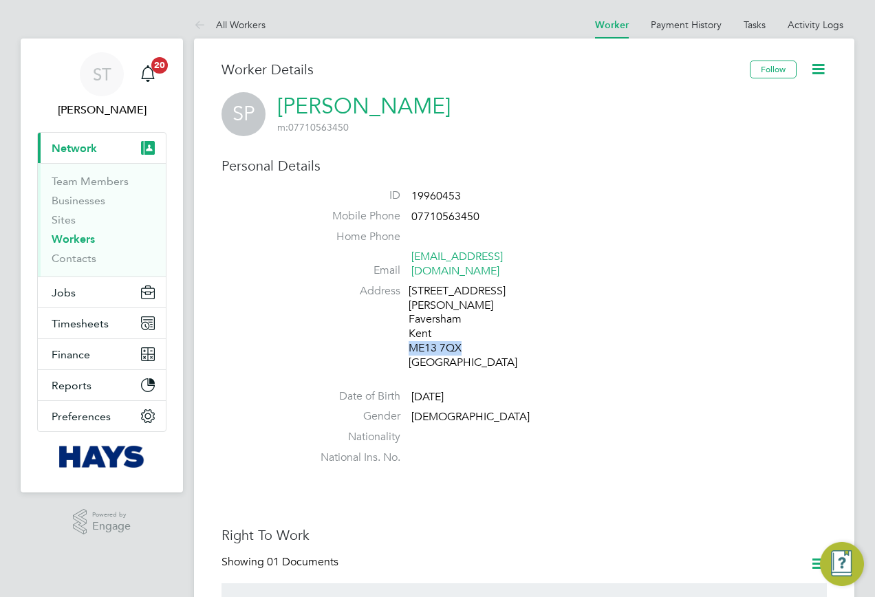
drag, startPoint x: 479, startPoint y: 319, endPoint x: 410, endPoint y: 323, distance: 68.9
click at [410, 323] on div "[STREET_ADDRESS][PERSON_NAME]" at bounding box center [474, 327] width 131 height 86
copy div "ME13 7QX"
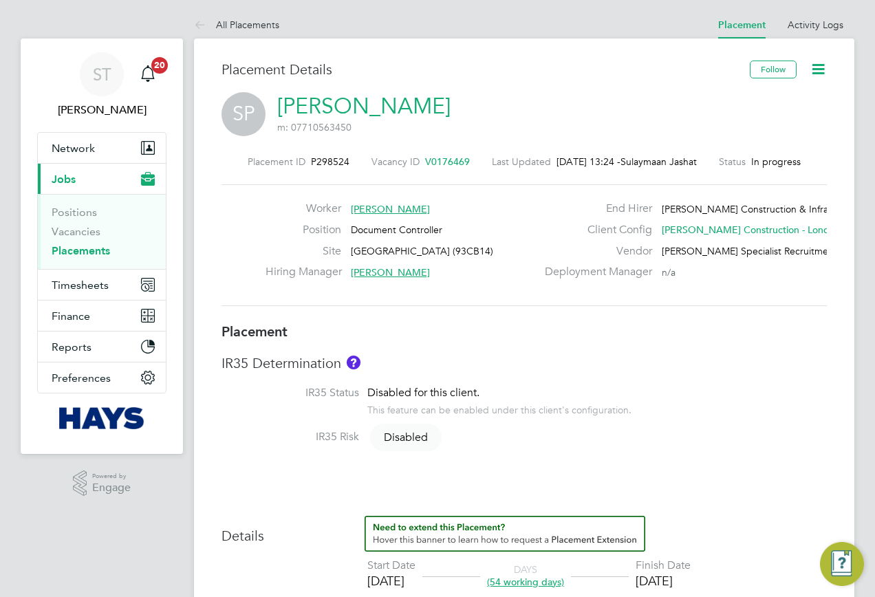
drag, startPoint x: 527, startPoint y: 246, endPoint x: 352, endPoint y: 248, distance: 175.5
click at [352, 248] on div "Site [GEOGRAPHIC_DATA] (93CB14)" at bounding box center [401, 254] width 271 height 21
copy span "[GEOGRAPHIC_DATA] (93CB14)"
drag, startPoint x: 520, startPoint y: 252, endPoint x: 333, endPoint y: 254, distance: 187.2
click at [333, 254] on div "Site Cable Wharf Primary School (93CB14)" at bounding box center [401, 254] width 271 height 21
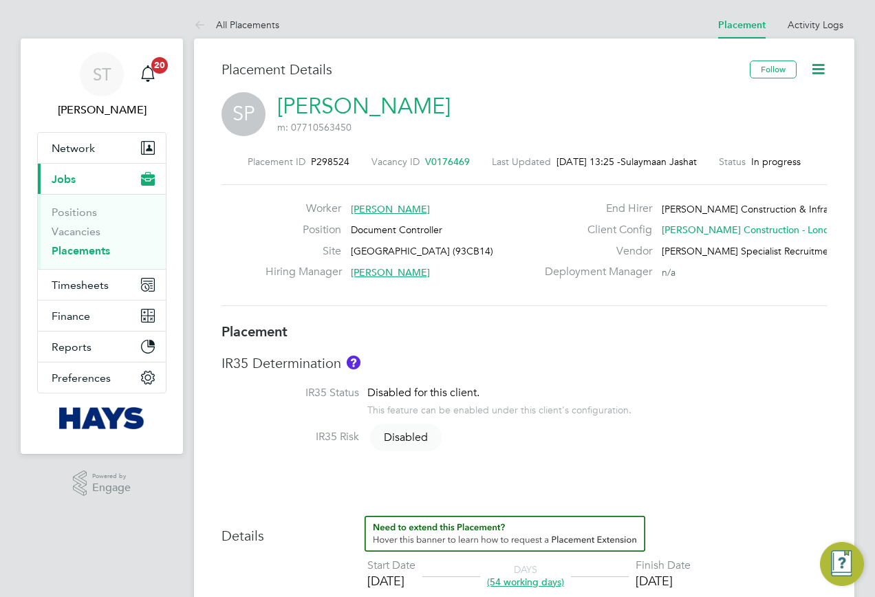
copy div "Cable Wharf Primary School (93CB14)"
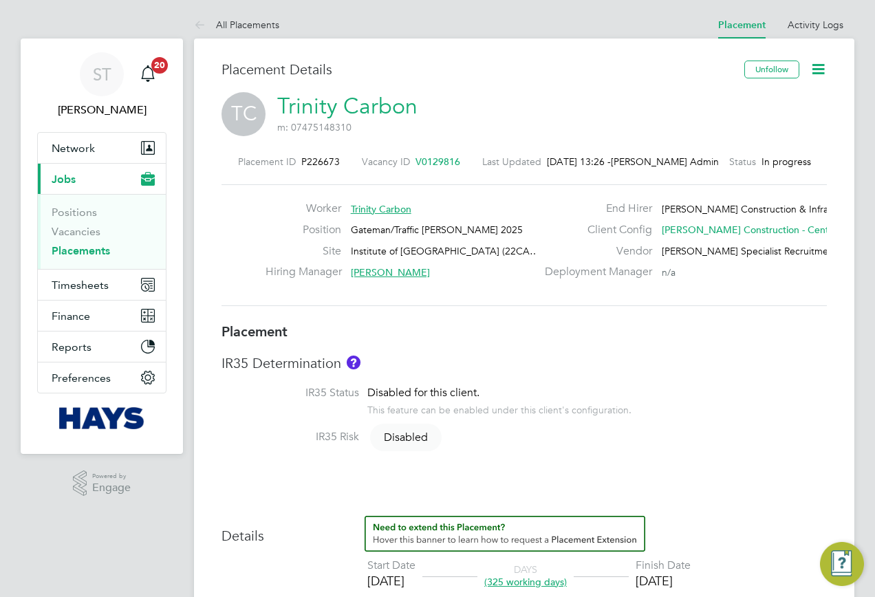
drag, startPoint x: 349, startPoint y: 248, endPoint x: 524, endPoint y: 249, distance: 175.5
click at [524, 249] on div "Site Institute of Global Health Building (22CA…" at bounding box center [401, 254] width 271 height 21
click at [69, 142] on span "Network" at bounding box center [73, 148] width 43 height 13
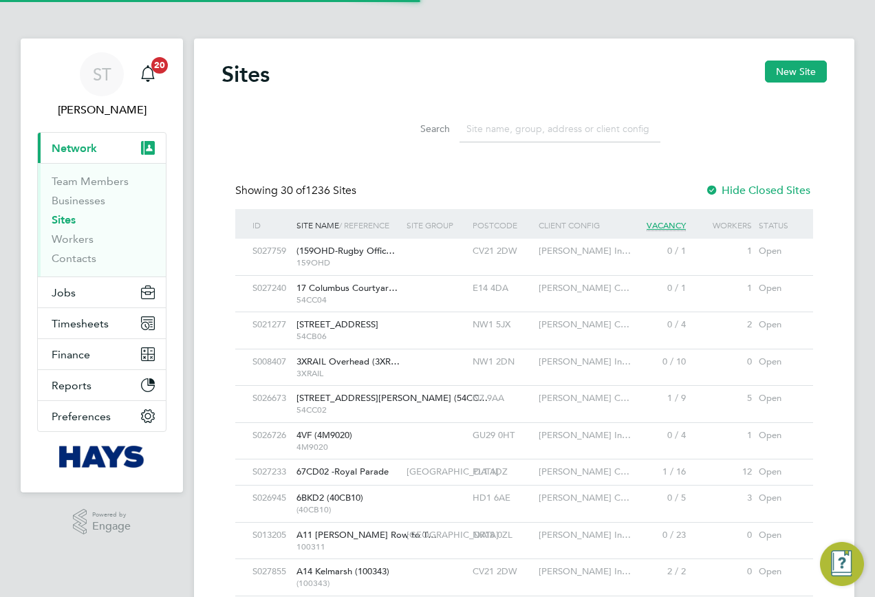
click at [533, 124] on input at bounding box center [560, 129] width 201 height 27
click at [517, 132] on input at bounding box center [560, 129] width 201 height 27
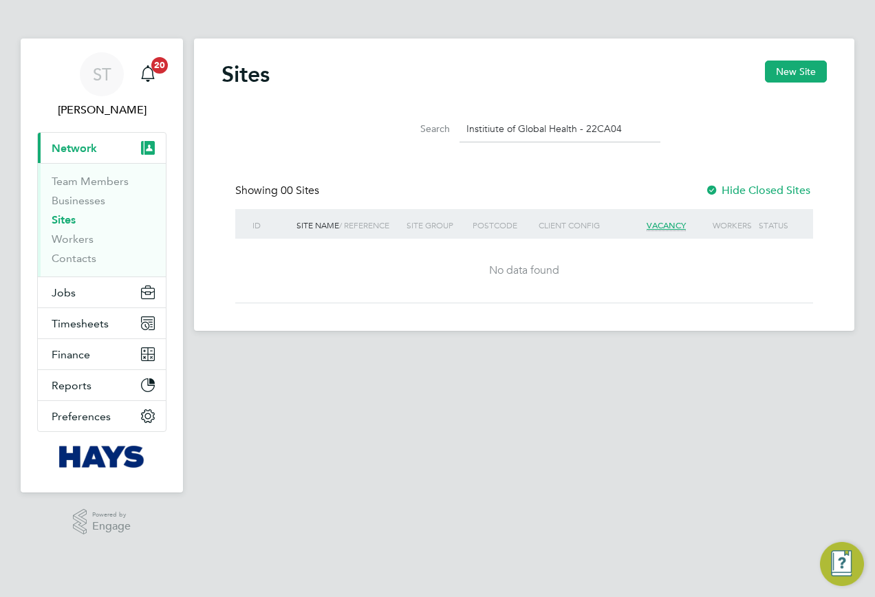
drag, startPoint x: 586, startPoint y: 131, endPoint x: 427, endPoint y: 131, distance: 158.3
click at [429, 131] on div "Search Institiute of Global Health - 22CA04" at bounding box center [524, 129] width 272 height 27
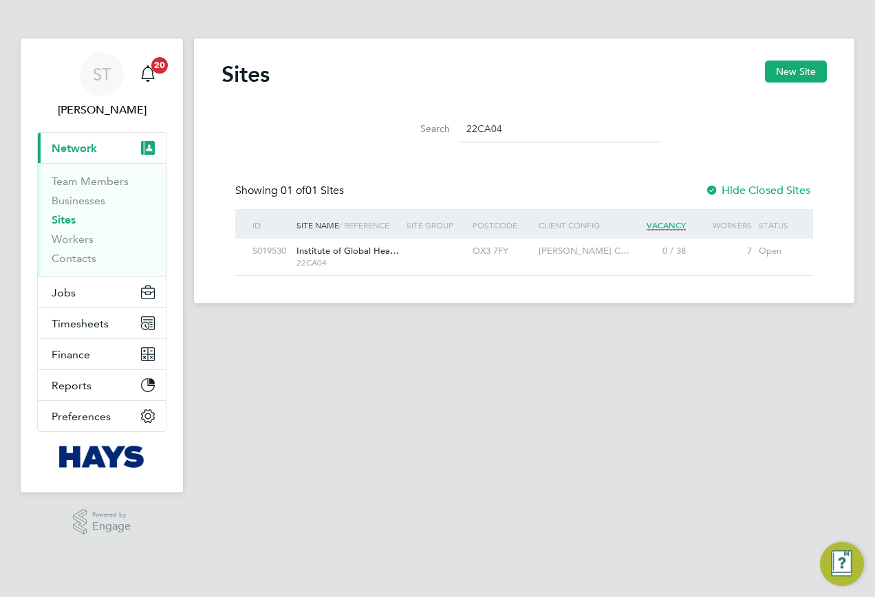
type input "22CA04"
click at [357, 250] on span "Institute of Global Hea…" at bounding box center [348, 251] width 103 height 12
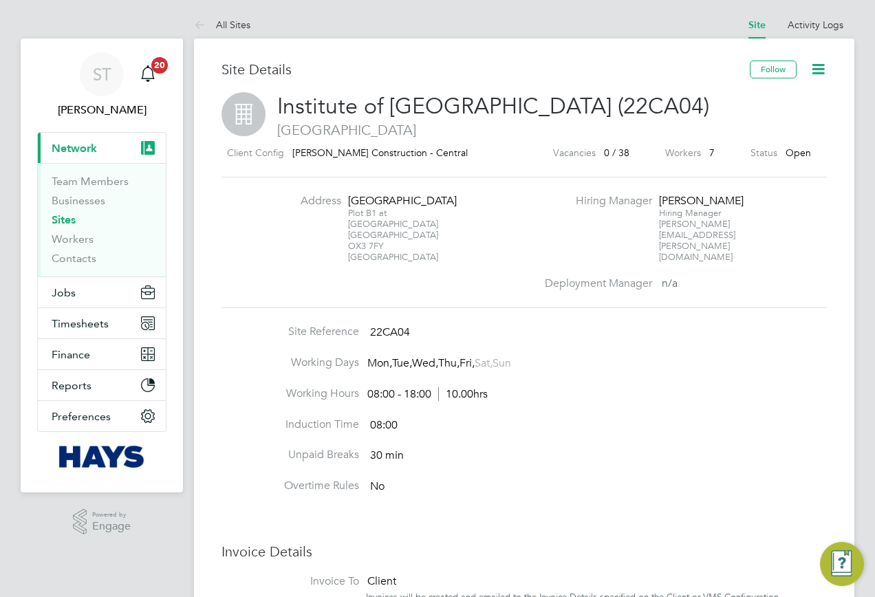
drag, startPoint x: 730, startPoint y: 98, endPoint x: 237, endPoint y: 104, distance: 492.7
click at [237, 104] on div "Institute of Global Health Building (22CA04) Oxford" at bounding box center [525, 115] width 606 height 47
copy div "Institute of Global Health Building (22CA04)"
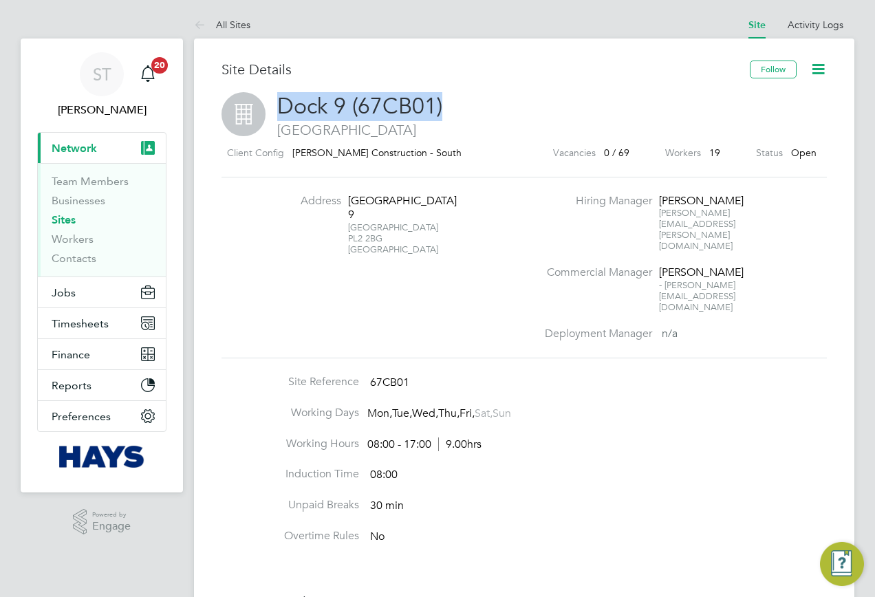
drag, startPoint x: 448, startPoint y: 105, endPoint x: 277, endPoint y: 105, distance: 170.6
click at [277, 105] on h2 "Dock 9 (67CB01) [GEOGRAPHIC_DATA]" at bounding box center [525, 115] width 606 height 47
copy span "Dock 9 (67CB01)"
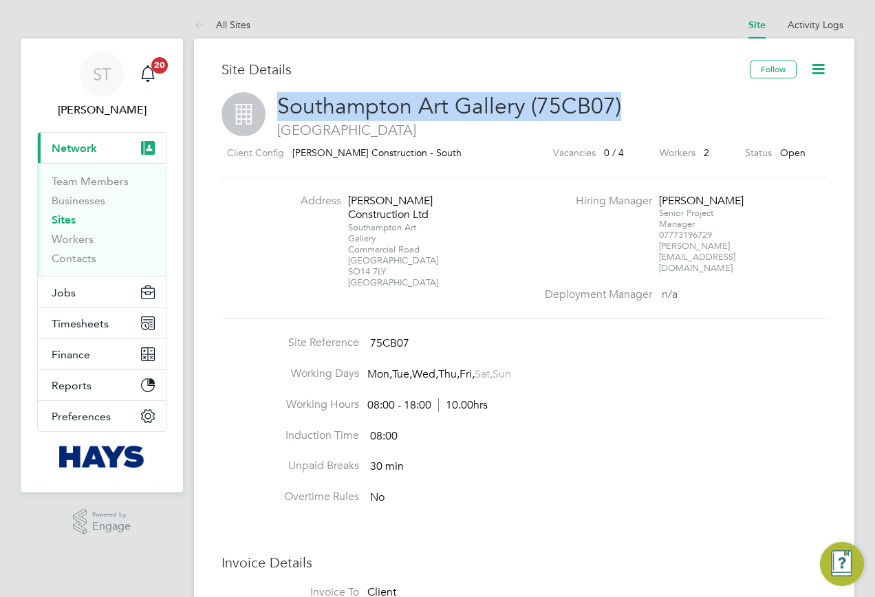
drag, startPoint x: 632, startPoint y: 105, endPoint x: 244, endPoint y: 100, distance: 388.1
click at [244, 100] on div "Southampton Art Gallery (75CB07) Southampton" at bounding box center [525, 115] width 606 height 47
copy div "Southampton Art Gallery (75CB07)"
click at [629, 102] on h2 "Southampton Art Gallery (75CB07) Southampton" at bounding box center [525, 115] width 606 height 47
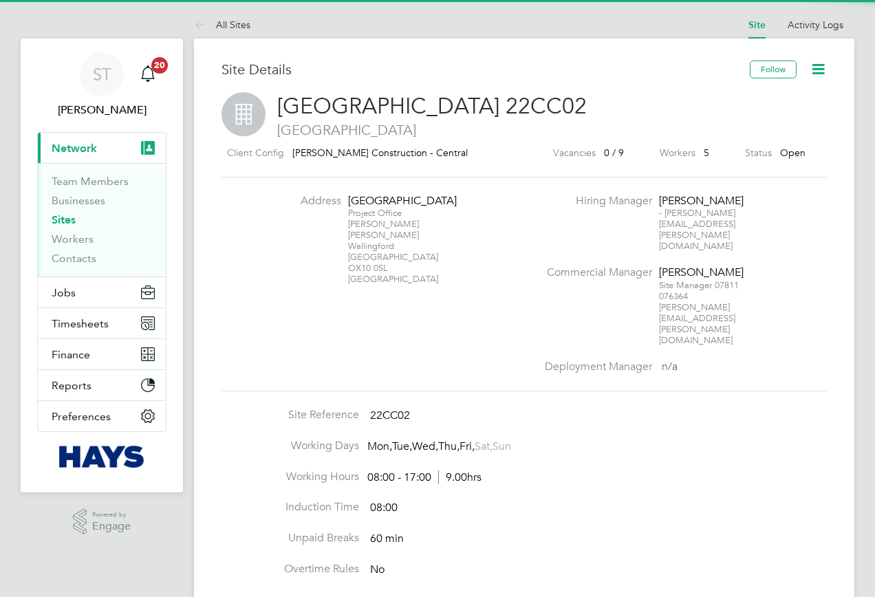
drag, startPoint x: 561, startPoint y: 101, endPoint x: 254, endPoint y: 103, distance: 307.6
click at [254, 103] on div "[GEOGRAPHIC_DATA] 22CC02 [GEOGRAPHIC_DATA]" at bounding box center [525, 115] width 606 height 47
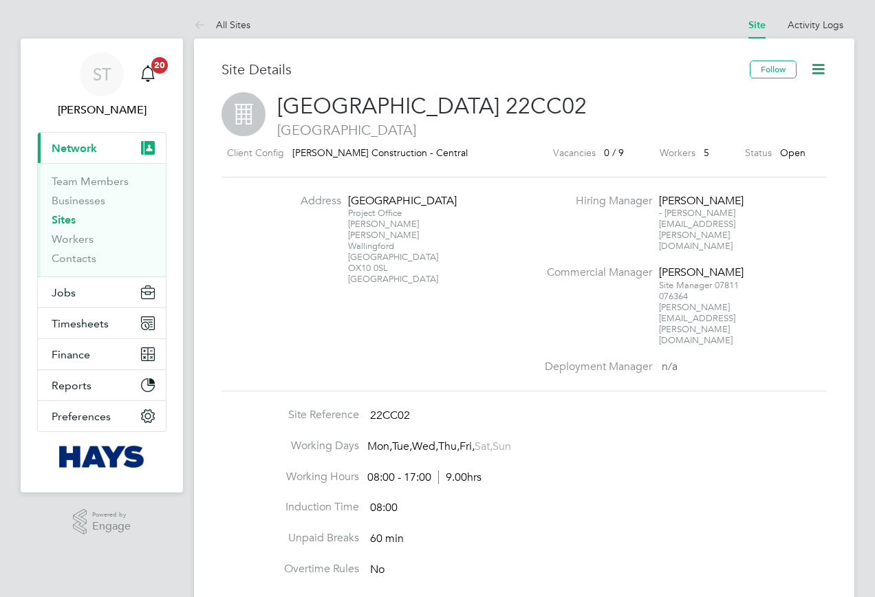
copy div "[GEOGRAPHIC_DATA] 22CC02"
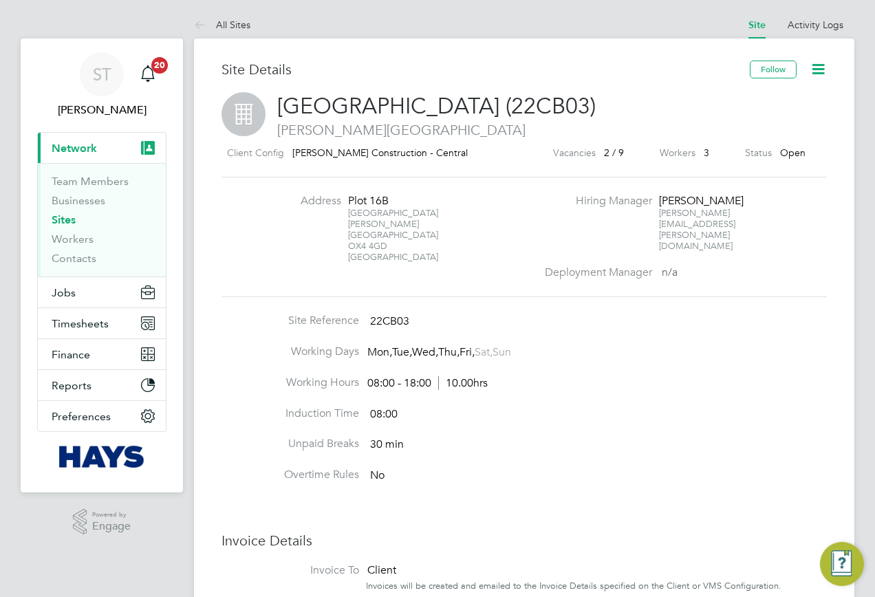
drag, startPoint x: 694, startPoint y: 109, endPoint x: 282, endPoint y: 102, distance: 411.5
click at [282, 102] on h2 "Thames Water Pumping Station (22CB03) Sanders Road" at bounding box center [525, 115] width 606 height 47
copy span "Thames Water Pumping Station (22CB03)"
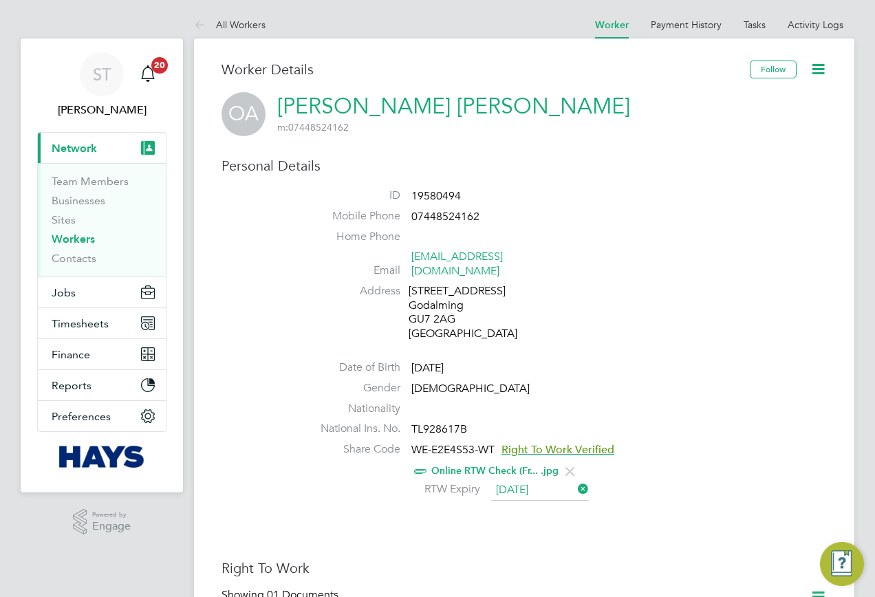
drag, startPoint x: 575, startPoint y: 103, endPoint x: 277, endPoint y: 102, distance: 297.3
click at [277, 102] on div "OA [PERSON_NAME] [PERSON_NAME] m: 07448524162" at bounding box center [525, 114] width 606 height 44
copy h2 "[PERSON_NAME] [PERSON_NAME] m: 07448524162"
drag, startPoint x: 462, startPoint y: 305, endPoint x: 410, endPoint y: 308, distance: 51.7
click at [410, 308] on div "2A, Charterhouse Road Godalming GU7 2AG United Kingdom" at bounding box center [474, 312] width 131 height 57
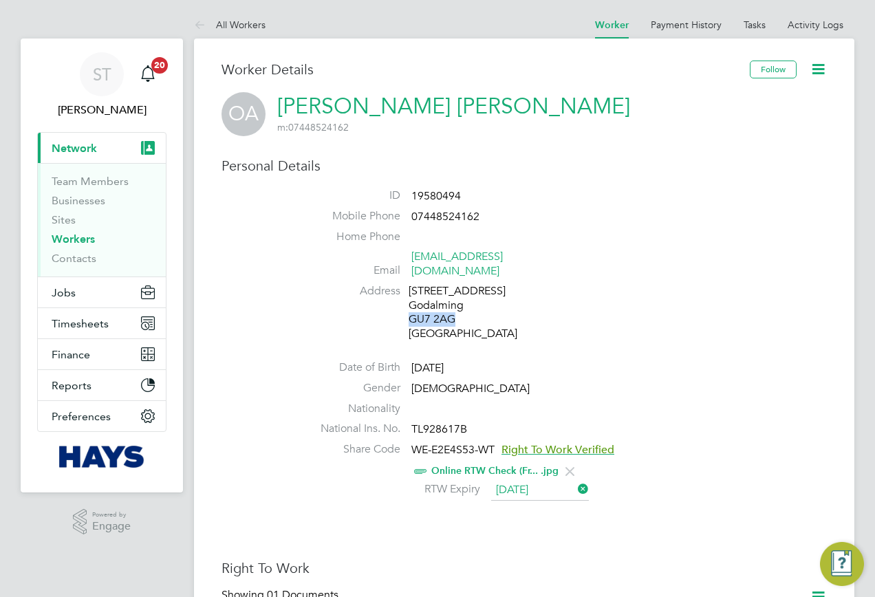
copy div "GU7 2AG"
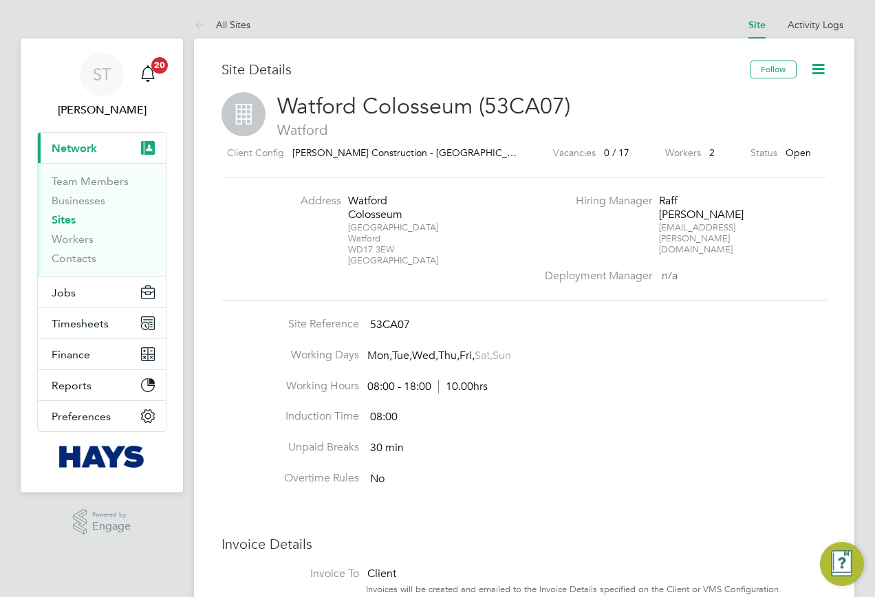
drag, startPoint x: 403, startPoint y: 248, endPoint x: 350, endPoint y: 252, distance: 52.5
click at [350, 252] on div "[STREET_ADDRESS]" at bounding box center [391, 244] width 86 height 44
copy div "WD17 3EW"
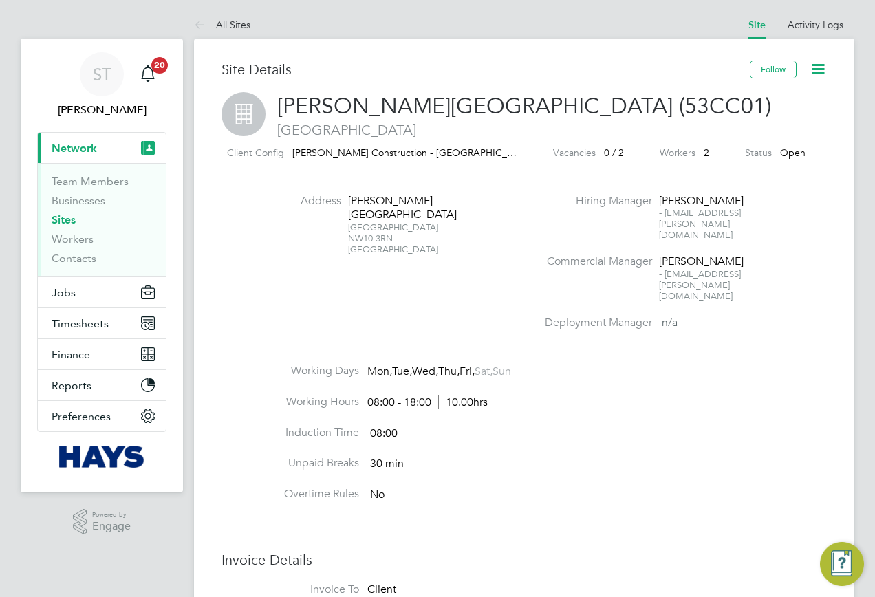
drag, startPoint x: 400, startPoint y: 238, endPoint x: 349, endPoint y: 238, distance: 50.9
click at [349, 238] on div "[STREET_ADDRESS]" at bounding box center [391, 238] width 86 height 33
copy div "NW10 3RN"
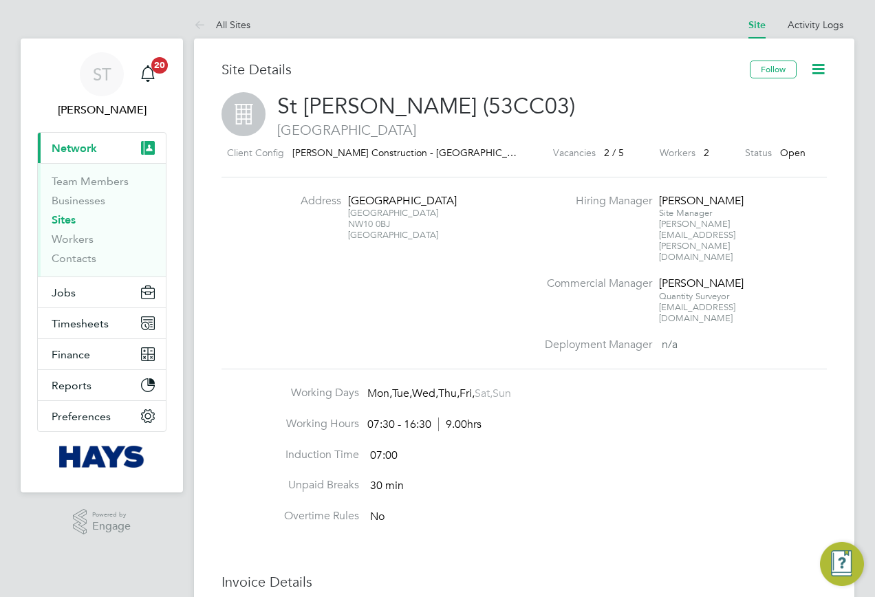
drag, startPoint x: 392, startPoint y: 222, endPoint x: 348, endPoint y: 226, distance: 43.5
click at [348, 226] on div "London NW10 0BJ [GEOGRAPHIC_DATA]" at bounding box center [391, 224] width 86 height 33
copy div "NW10 0BJ"
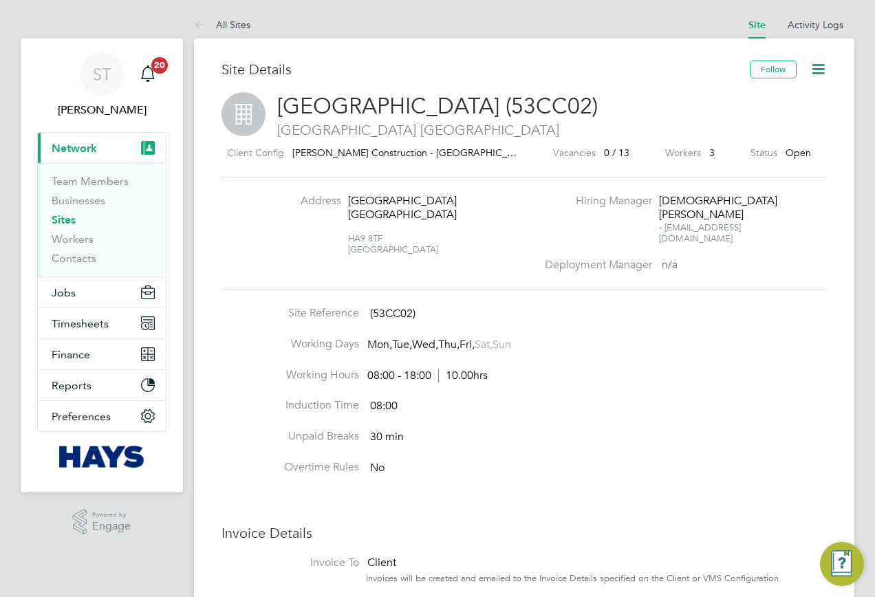
drag, startPoint x: 385, startPoint y: 264, endPoint x: 346, endPoint y: 264, distance: 39.2
click at [346, 264] on li "Address Preston Park Primary School Grasmere Avenue HA9 8TF United Kingdom" at bounding box center [401, 232] width 271 height 76
drag, startPoint x: 346, startPoint y: 264, endPoint x: 358, endPoint y: 269, distance: 13.3
click at [358, 269] on li "Address Preston Park Primary School Grasmere Avenue HA9 8TF United Kingdom" at bounding box center [401, 232] width 271 height 76
drag, startPoint x: 358, startPoint y: 269, endPoint x: 381, endPoint y: 268, distance: 22.7
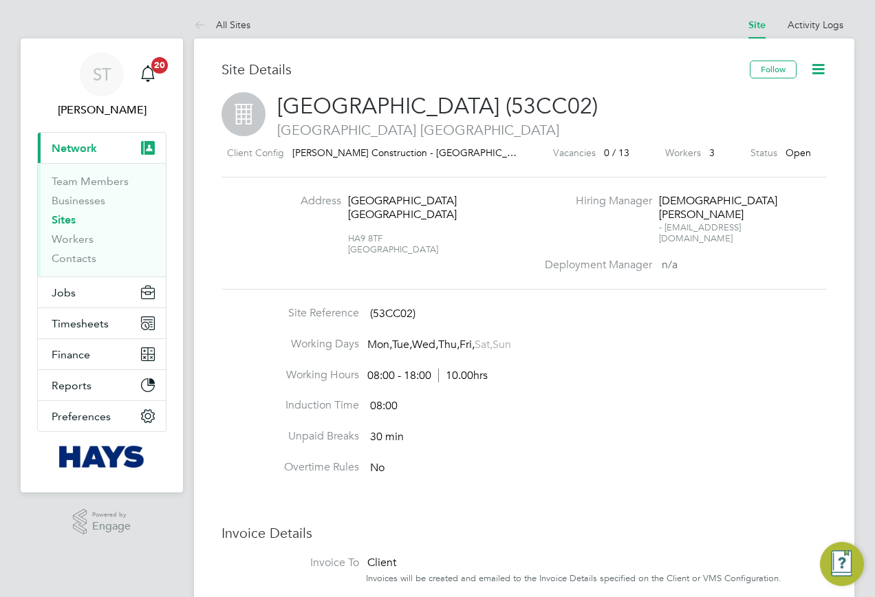
click at [381, 255] on div "HA9 8TF United Kingdom" at bounding box center [391, 238] width 86 height 33
drag, startPoint x: 387, startPoint y: 267, endPoint x: 347, endPoint y: 267, distance: 39.2
click at [348, 255] on div "HA9 8TF United Kingdom" at bounding box center [391, 238] width 86 height 33
copy div "HA9 8TF"
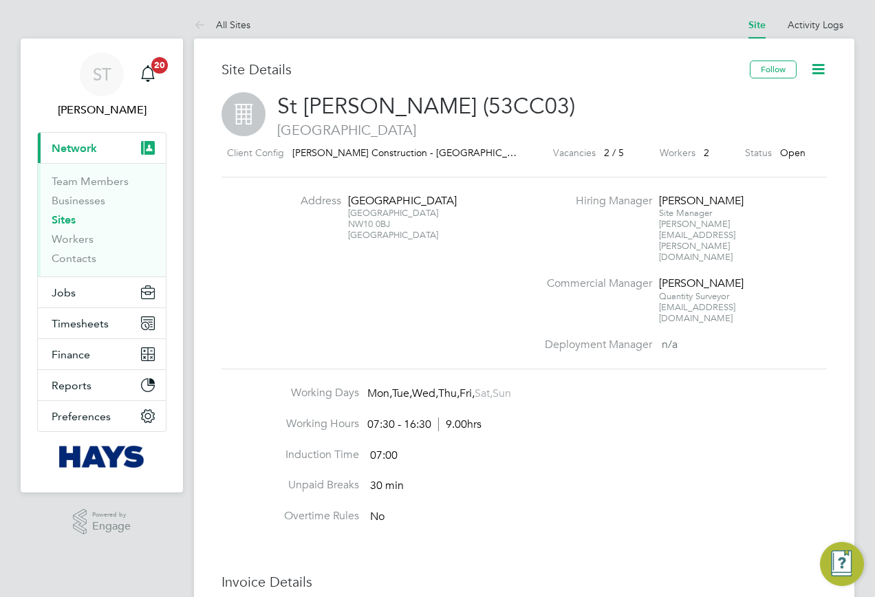
drag, startPoint x: 389, startPoint y: 222, endPoint x: 348, endPoint y: 226, distance: 40.8
click at [348, 226] on div "London NW10 0BJ [GEOGRAPHIC_DATA]" at bounding box center [391, 224] width 86 height 33
copy div "NW10 0BJ"
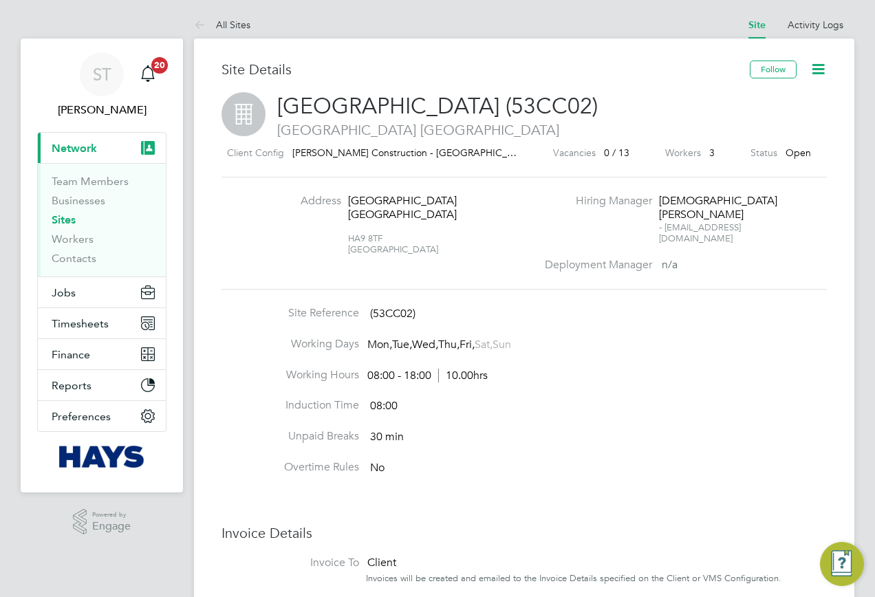
drag, startPoint x: 372, startPoint y: 267, endPoint x: 384, endPoint y: 268, distance: 11.8
click at [384, 255] on div "HA9 8TF [GEOGRAPHIC_DATA]" at bounding box center [391, 238] width 86 height 33
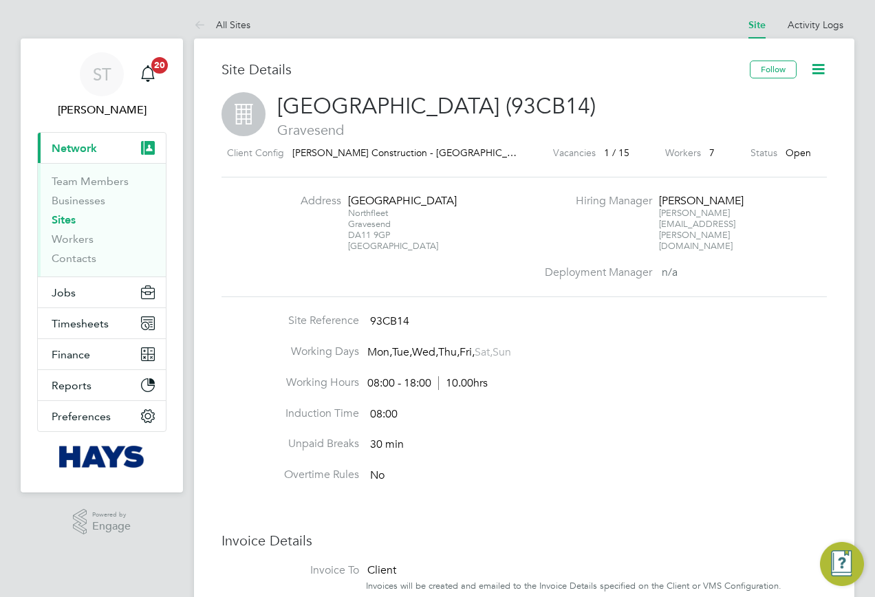
drag, startPoint x: 366, startPoint y: 235, endPoint x: 348, endPoint y: 239, distance: 18.4
click at [348, 239] on div "[STREET_ADDRESS]" at bounding box center [391, 230] width 86 height 44
copy div "DA11 9GP"
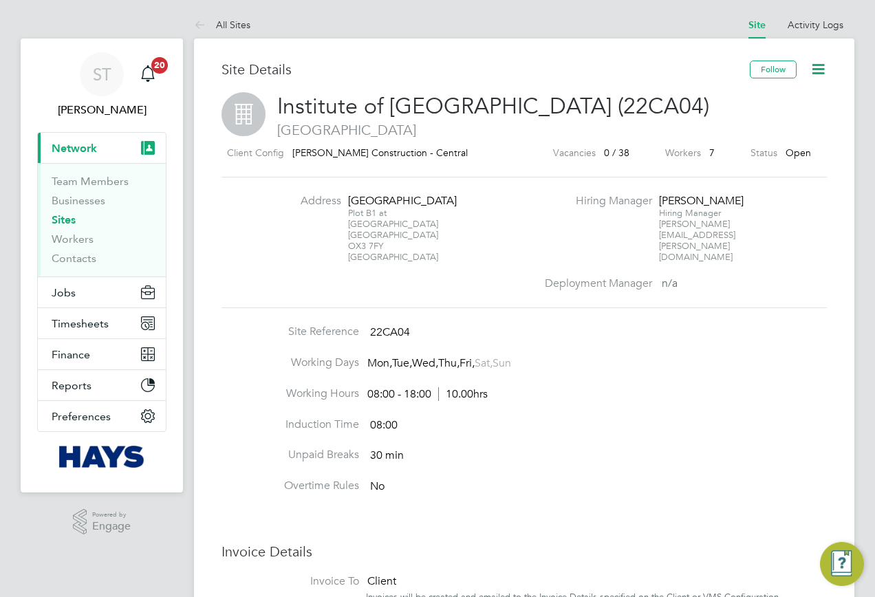
drag, startPoint x: 392, startPoint y: 248, endPoint x: 350, endPoint y: 248, distance: 42.0
click at [350, 248] on div "Plot B1 at Old St Oxford OX3 7FY United Kingdom" at bounding box center [391, 235] width 86 height 55
copy div "OX3 7FY"
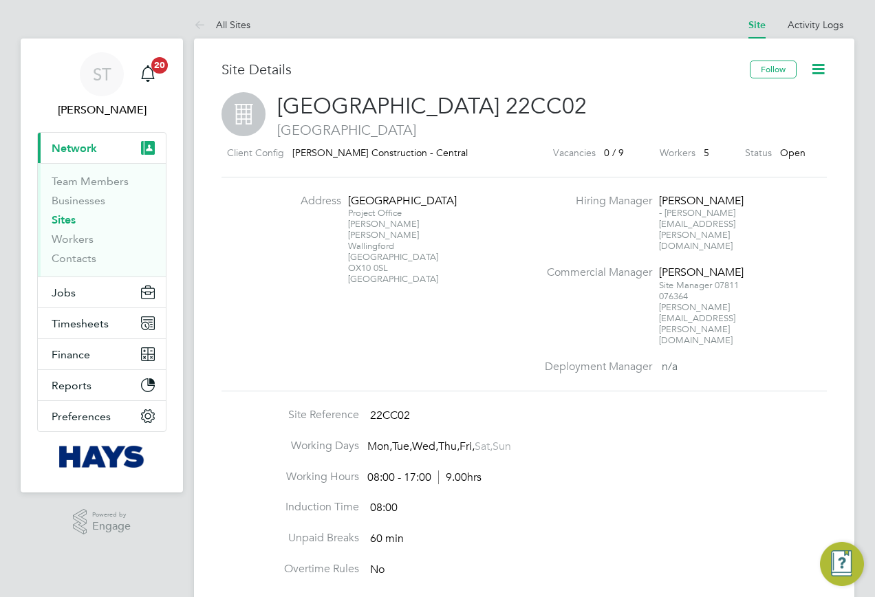
drag, startPoint x: 387, startPoint y: 268, endPoint x: 349, endPoint y: 269, distance: 38.6
click at [349, 269] on div "Project Office [PERSON_NAME] [PERSON_NAME] Wallingford Oxford OX10 0SL [GEOGRAP…" at bounding box center [391, 246] width 86 height 77
copy div "OX10 0SL"
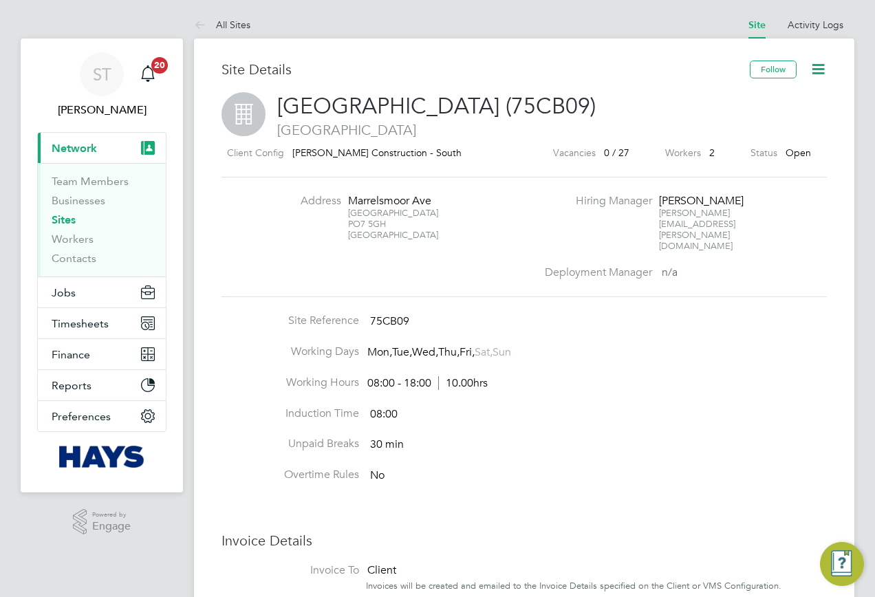
drag, startPoint x: 385, startPoint y: 225, endPoint x: 347, endPoint y: 226, distance: 37.9
click at [348, 226] on div "[STREET_ADDRESS]" at bounding box center [391, 224] width 86 height 33
copy div "PO7 5GH"
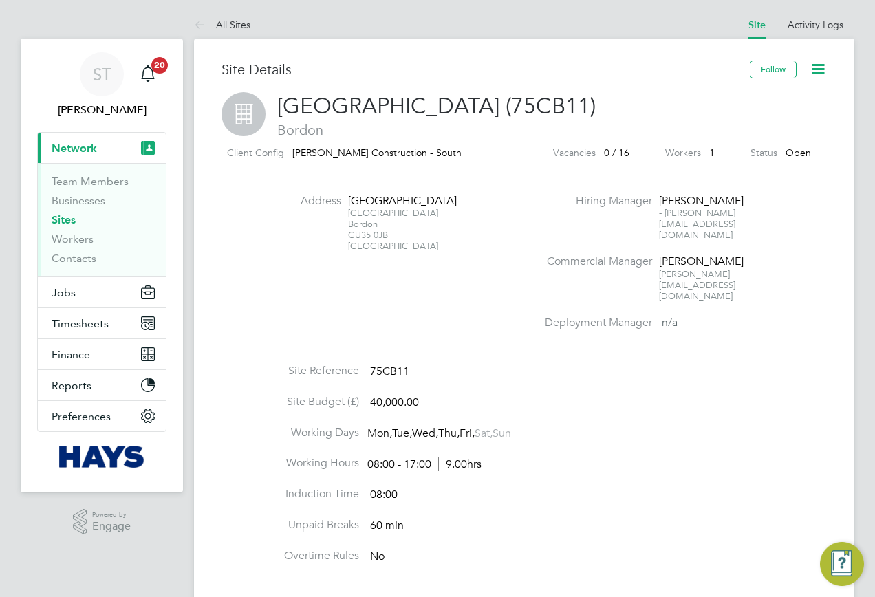
drag, startPoint x: 381, startPoint y: 231, endPoint x: 350, endPoint y: 233, distance: 30.3
click at [350, 233] on div "[STREET_ADDRESS][PERSON_NAME]" at bounding box center [391, 230] width 86 height 44
copy div "GU35 0JB"
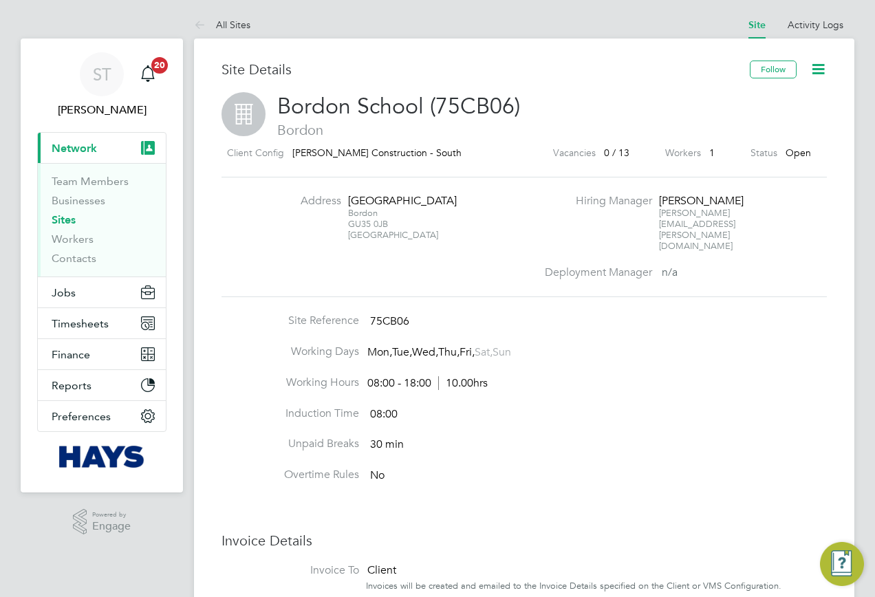
drag, startPoint x: 389, startPoint y: 229, endPoint x: 348, endPoint y: 225, distance: 41.5
click at [348, 225] on div "Bordon GU35 0JB [GEOGRAPHIC_DATA]" at bounding box center [391, 224] width 86 height 33
copy div "GU35 0JB"
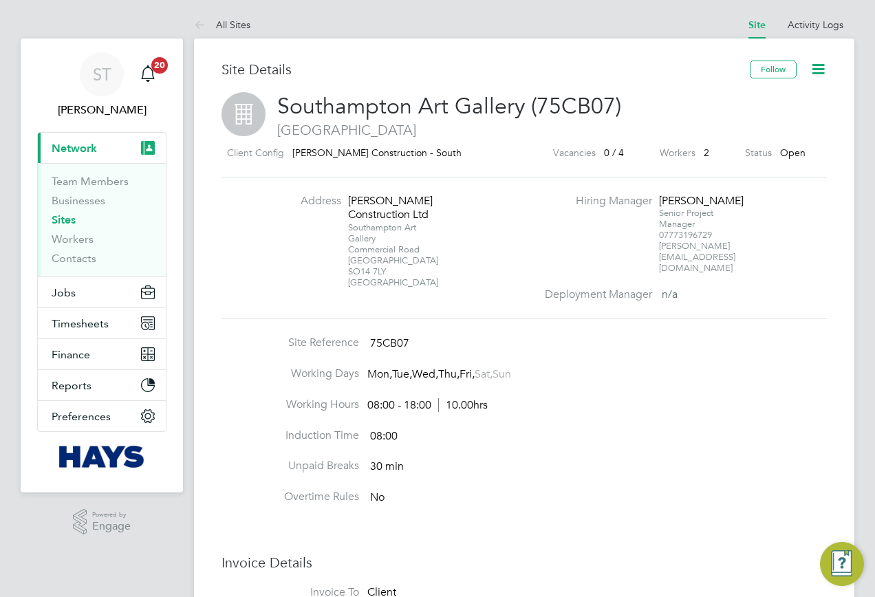
drag, startPoint x: 386, startPoint y: 270, endPoint x: 348, endPoint y: 270, distance: 37.9
click at [348, 270] on div "[GEOGRAPHIC_DATA] [STREET_ADDRESS]" at bounding box center [391, 255] width 86 height 66
copy div "SO14 7LY"
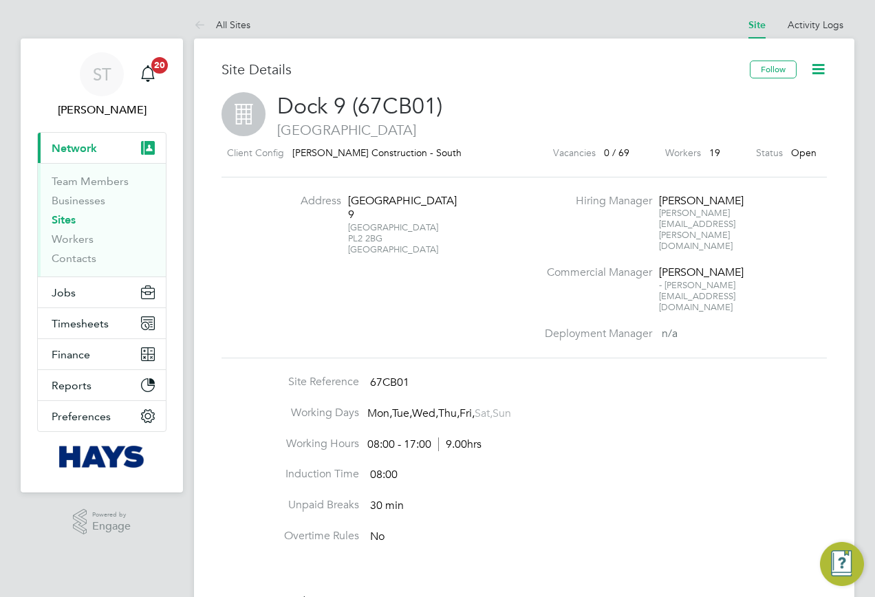
drag, startPoint x: 365, startPoint y: 237, endPoint x: 349, endPoint y: 237, distance: 16.5
click at [349, 237] on div "Plymouth PL2 2BG United Kingdom" at bounding box center [391, 238] width 86 height 33
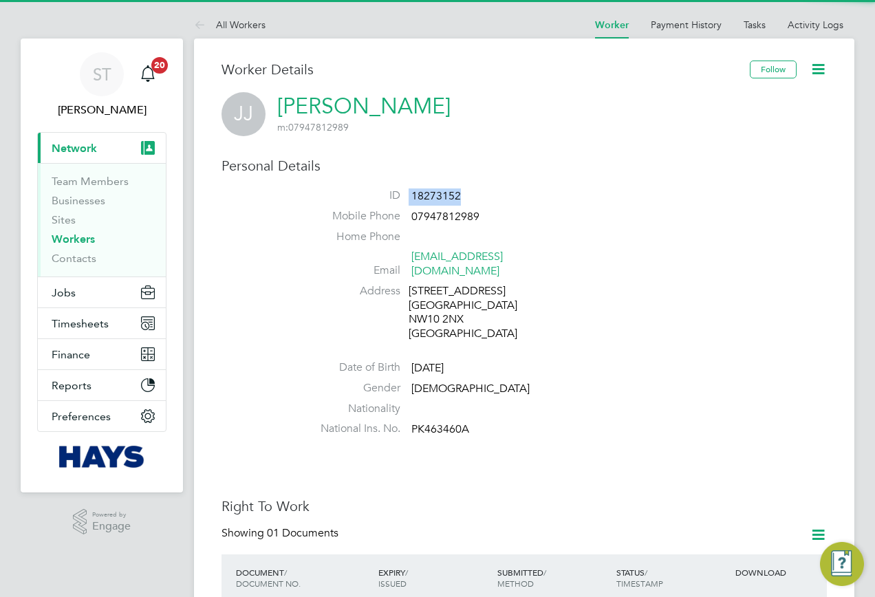
drag, startPoint x: 462, startPoint y: 191, endPoint x: 392, endPoint y: 193, distance: 70.9
click at [392, 193] on li "ID 18273152" at bounding box center [565, 199] width 523 height 21
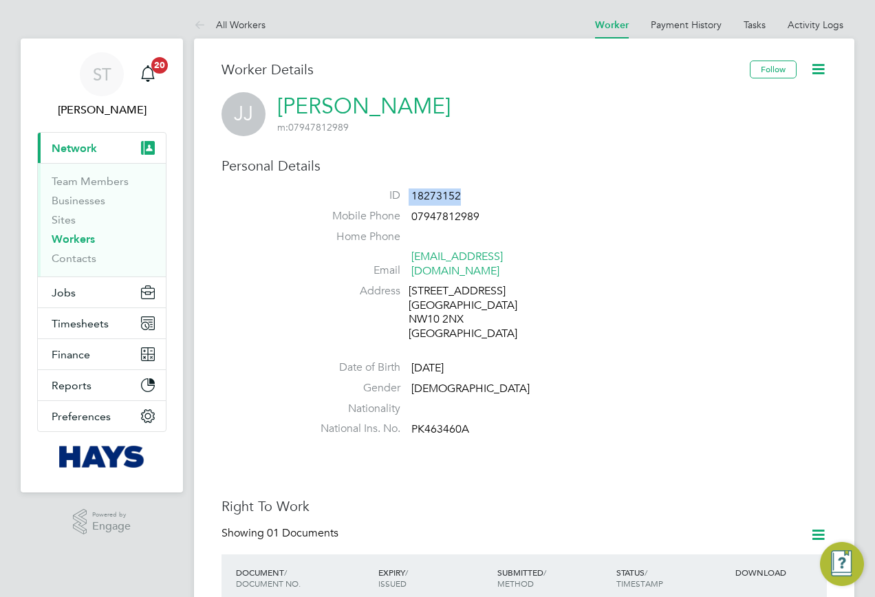
copy li "18273152"
drag, startPoint x: 477, startPoint y: 191, endPoint x: 407, endPoint y: 195, distance: 69.6
click at [407, 195] on li "ID 20010832" at bounding box center [565, 199] width 523 height 21
copy li "20010832"
drag, startPoint x: 467, startPoint y: 195, endPoint x: 405, endPoint y: 193, distance: 61.3
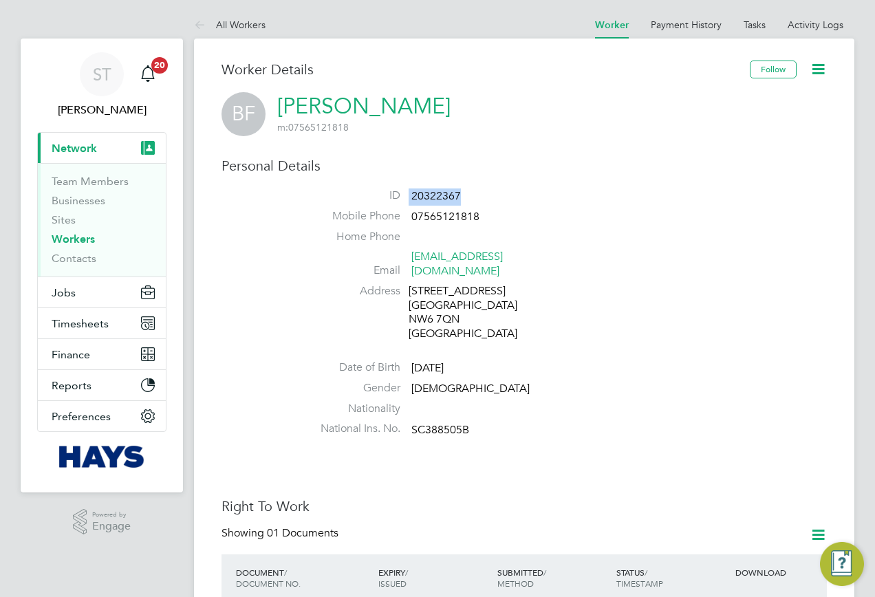
click at [405, 193] on li "ID 20322367" at bounding box center [565, 199] width 523 height 21
copy li "20322367"
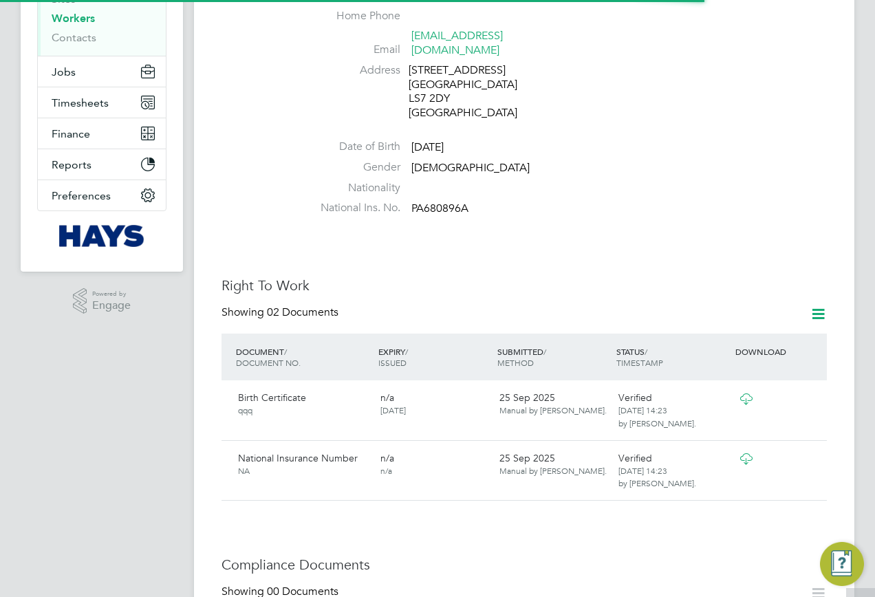
scroll to position [275, 0]
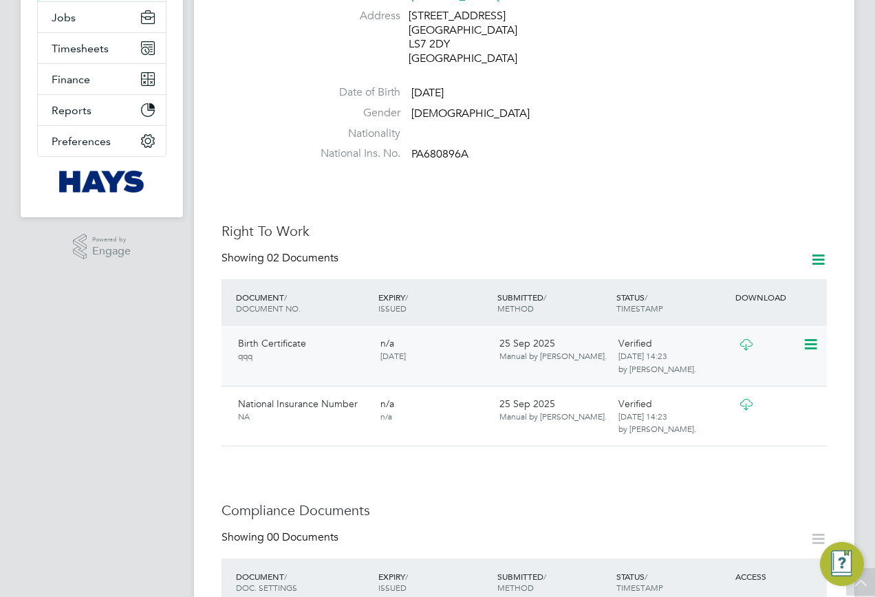
click at [746, 339] on icon at bounding box center [746, 344] width 17 height 11
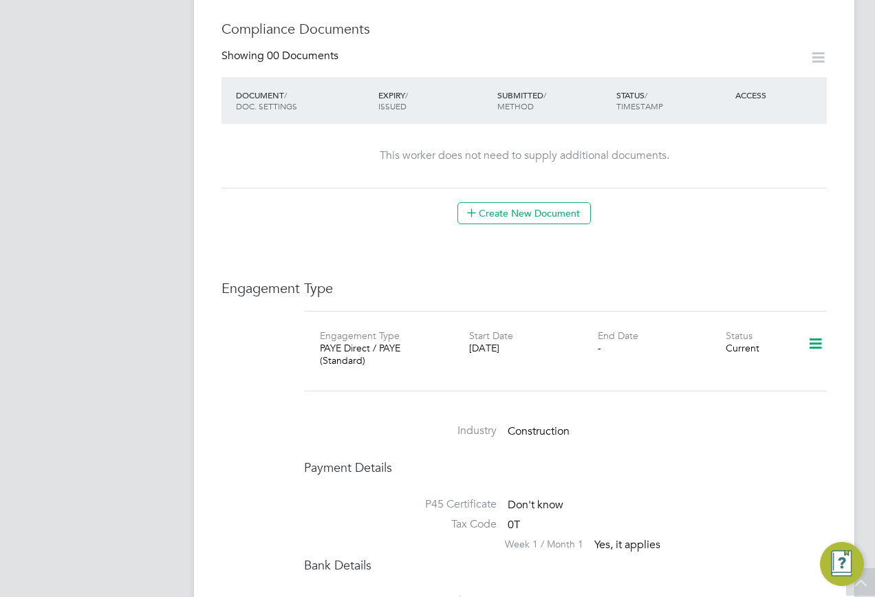
scroll to position [550, 0]
